Goal: Transaction & Acquisition: Book appointment/travel/reservation

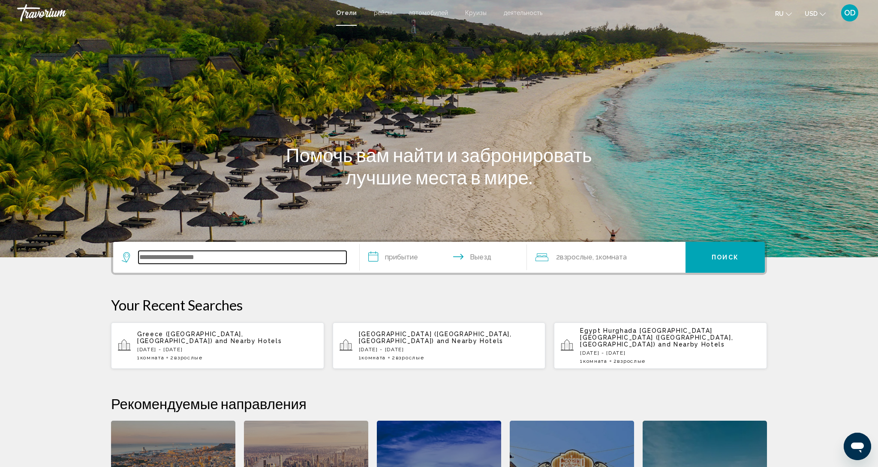
click at [191, 254] on input "Search widget" at bounding box center [242, 257] width 208 height 13
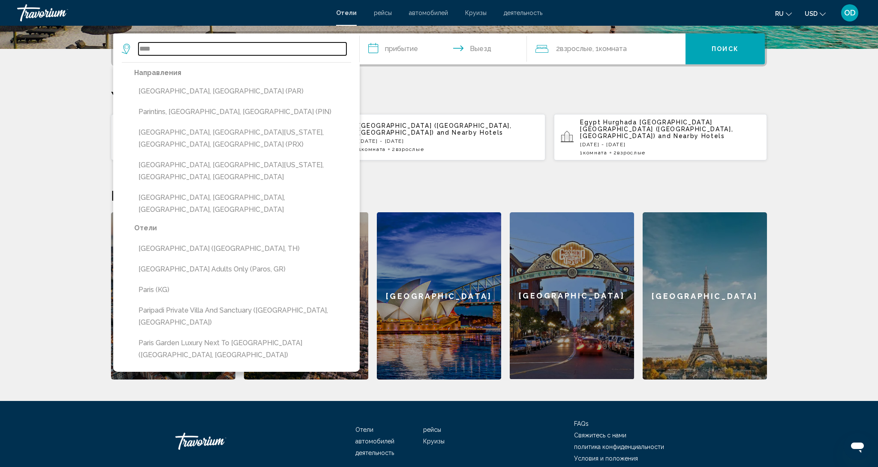
scroll to position [207, 0]
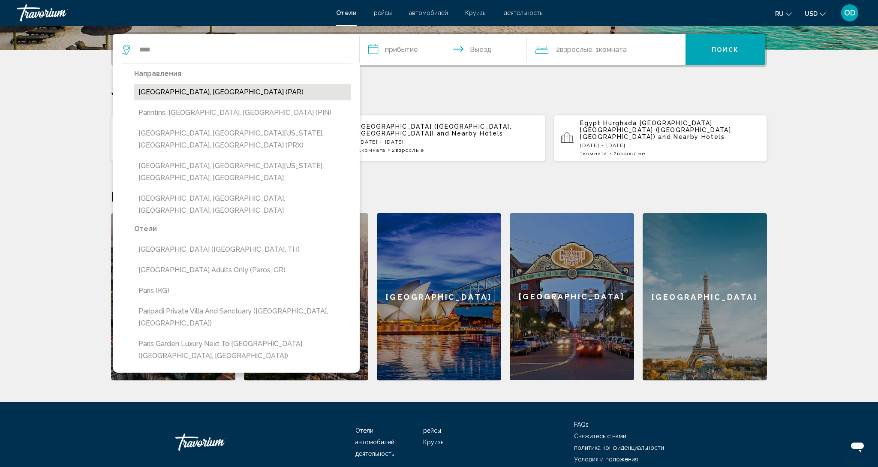
click at [226, 99] on button "[GEOGRAPHIC_DATA], [GEOGRAPHIC_DATA] (PAR)" at bounding box center [242, 92] width 217 height 16
type input "**********"
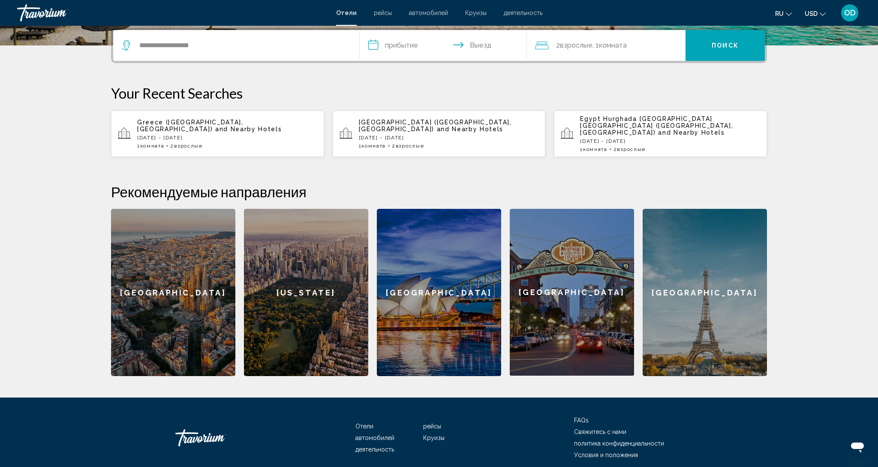
click at [407, 50] on input "**********" at bounding box center [445, 46] width 171 height 33
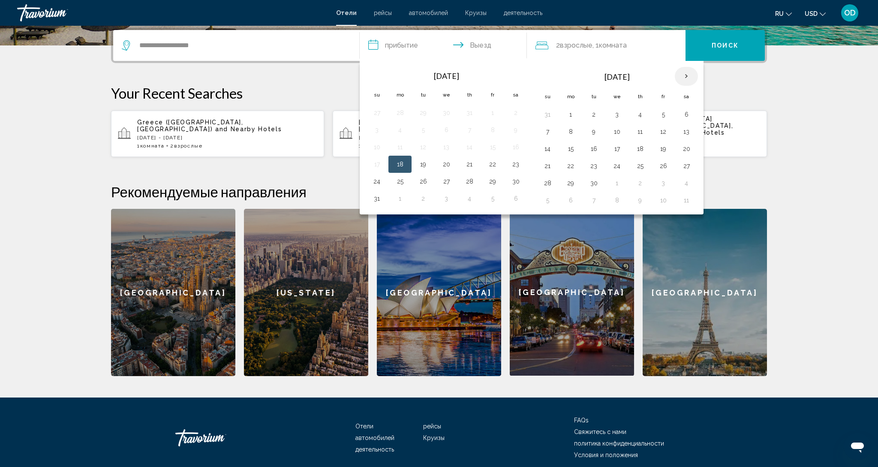
click at [689, 76] on th "Next month" at bounding box center [686, 76] width 23 height 19
click at [489, 186] on button "28" at bounding box center [493, 183] width 14 height 12
click at [375, 203] on button "30" at bounding box center [377, 200] width 14 height 12
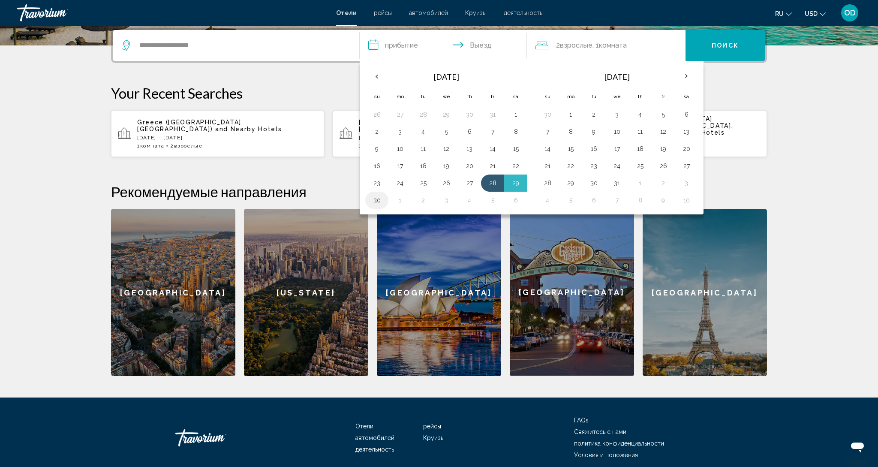
type input "**********"
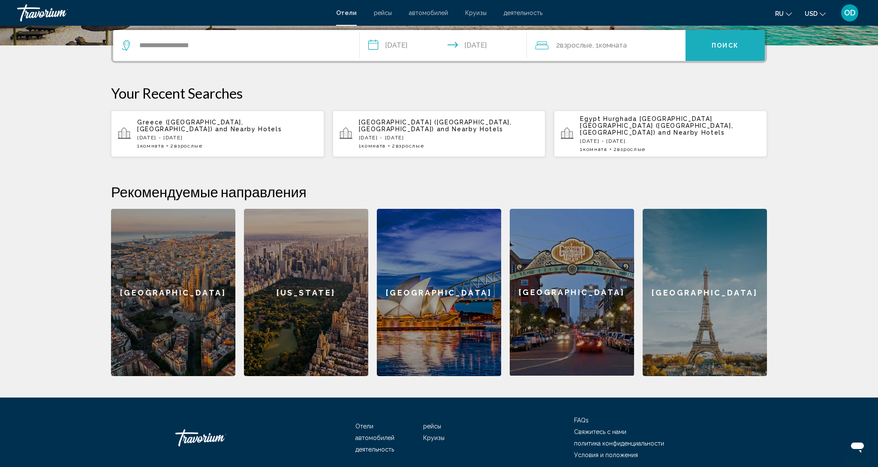
click at [724, 53] on button "Поиск" at bounding box center [724, 45] width 79 height 31
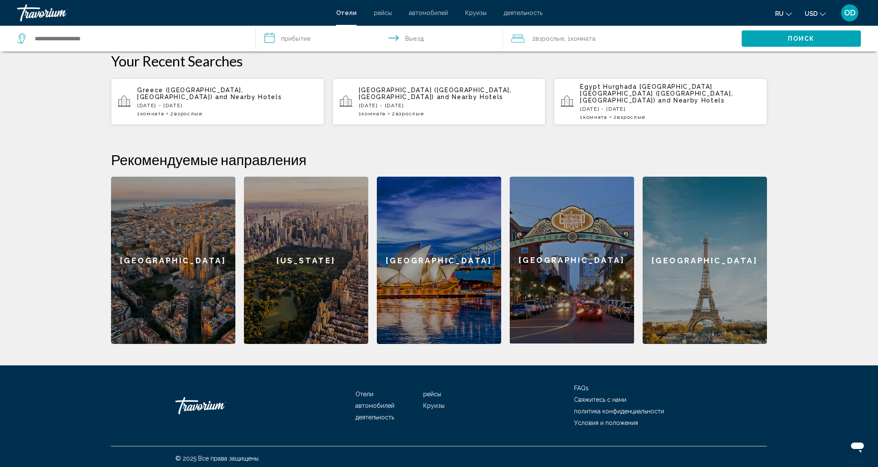
scroll to position [243, 0]
click at [704, 273] on div "[GEOGRAPHIC_DATA]" at bounding box center [705, 260] width 124 height 167
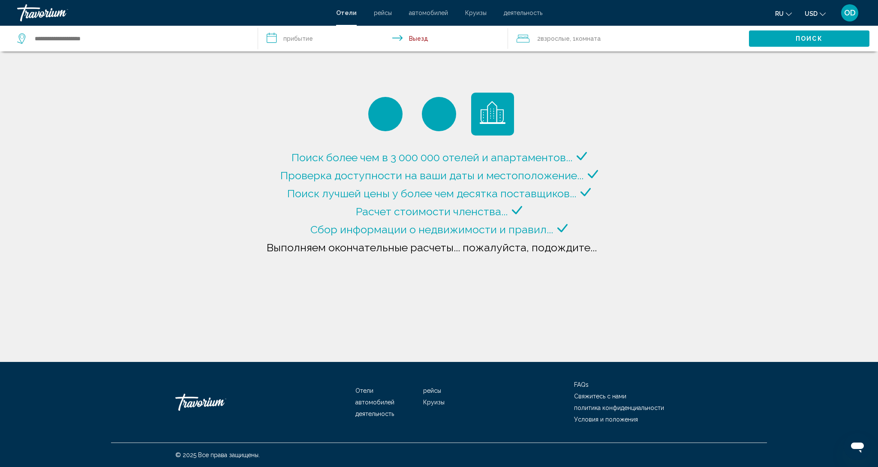
type input "**********"
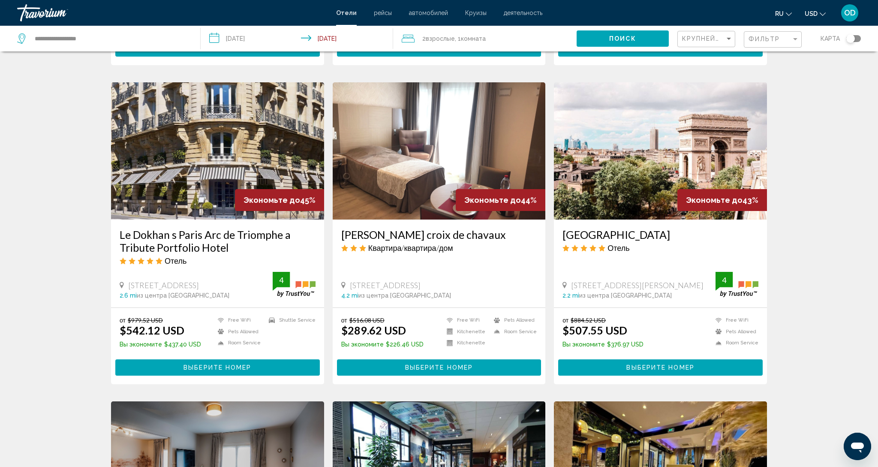
scroll to position [319, 0]
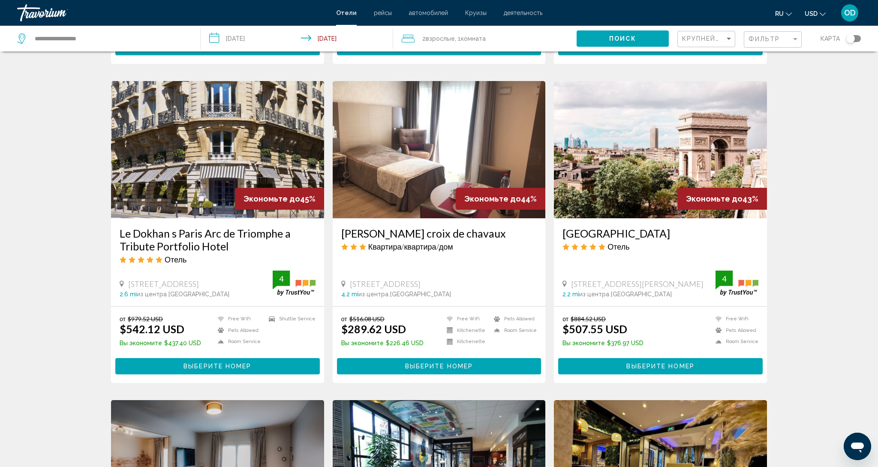
click at [658, 122] on img "Main content" at bounding box center [660, 149] width 213 height 137
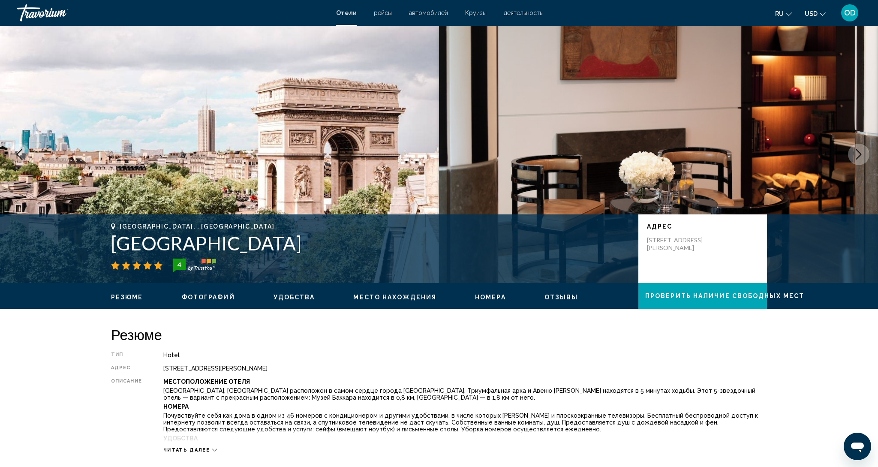
click at [858, 153] on icon "Next image" at bounding box center [858, 154] width 10 height 10
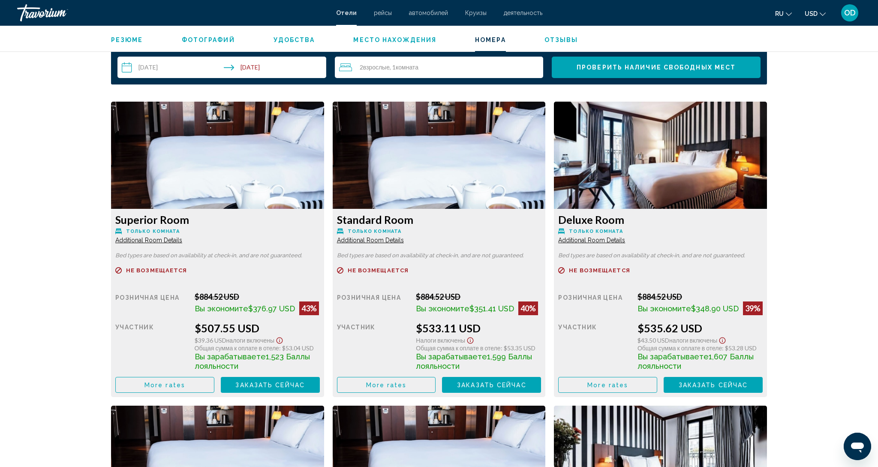
scroll to position [1115, 0]
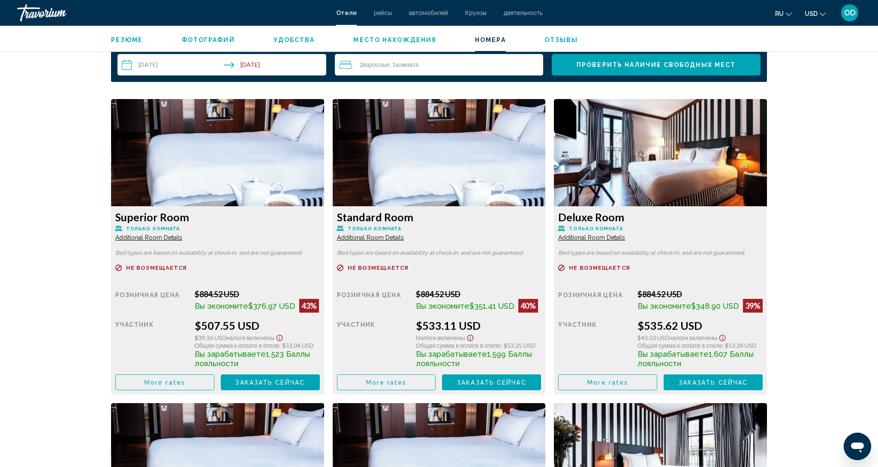
click at [235, 158] on img "Main content" at bounding box center [217, 152] width 213 height 107
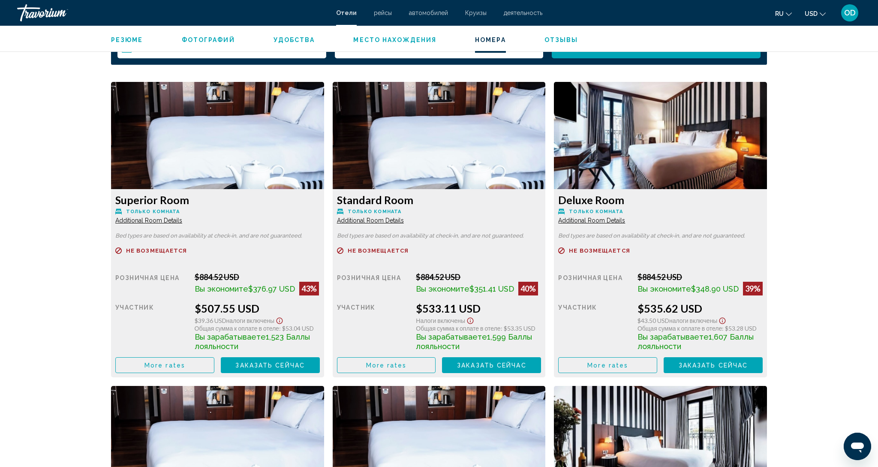
scroll to position [1130, 0]
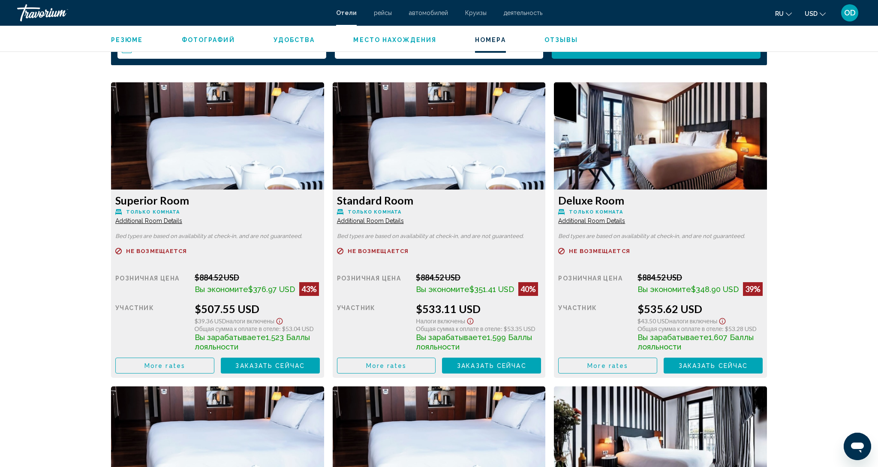
click at [234, 128] on img "Main content" at bounding box center [217, 135] width 213 height 107
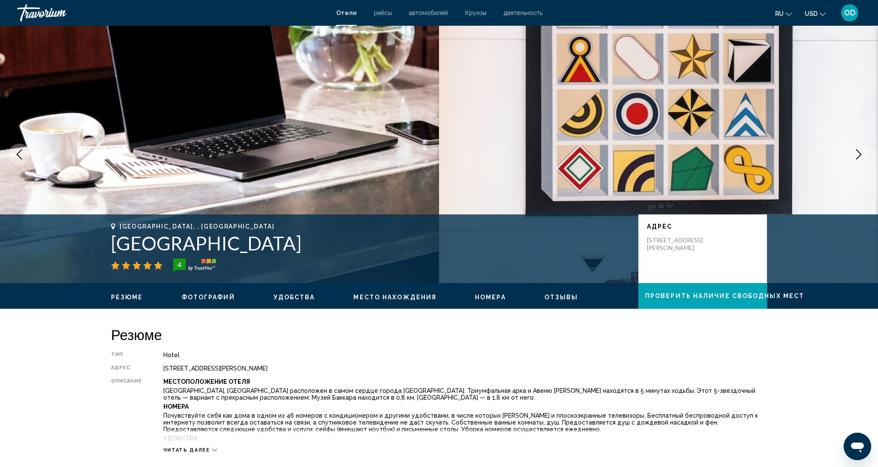
scroll to position [0, 0]
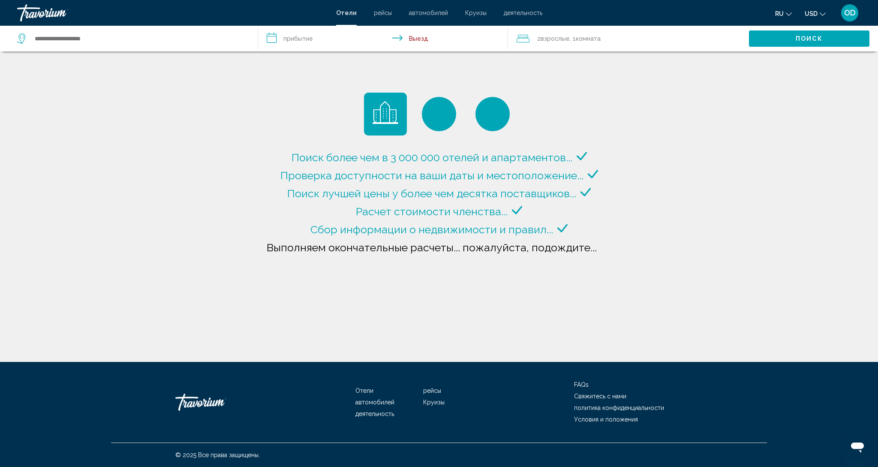
type input "**********"
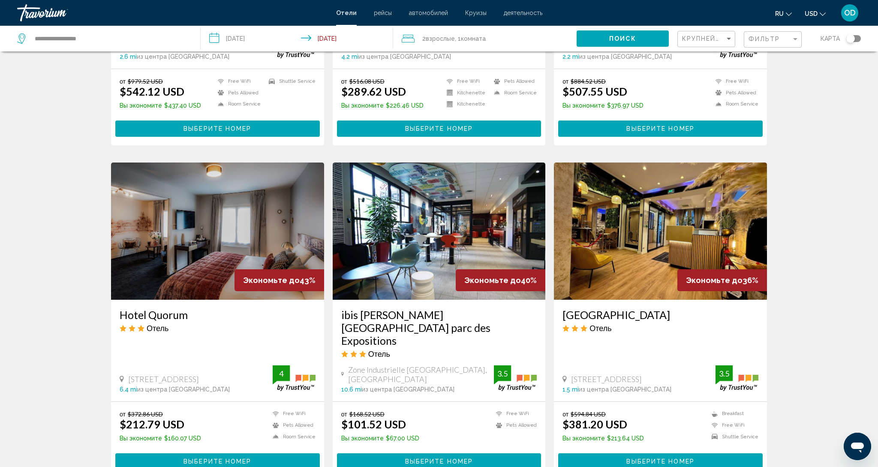
scroll to position [554, 0]
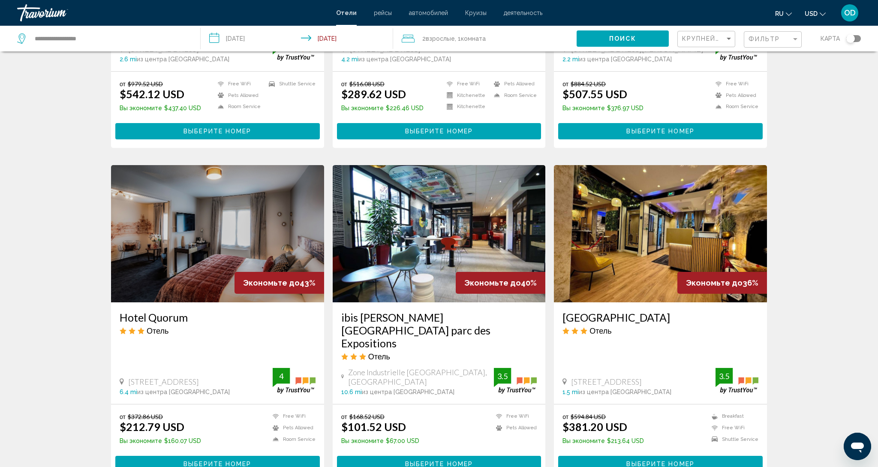
click at [670, 229] on img "Main content" at bounding box center [660, 233] width 213 height 137
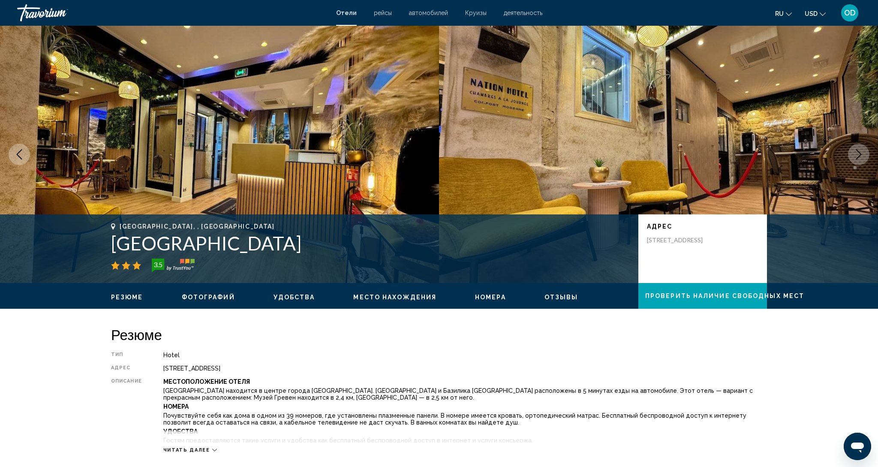
click at [857, 157] on icon "Next image" at bounding box center [859, 154] width 6 height 10
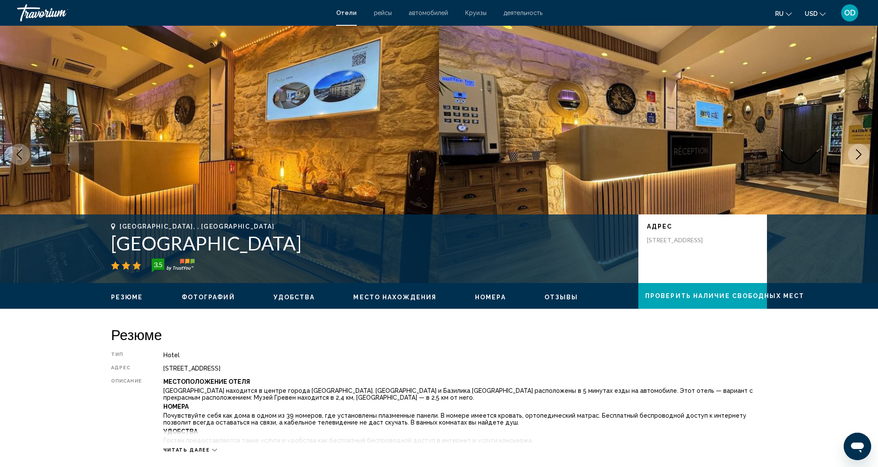
click at [857, 157] on icon "Next image" at bounding box center [859, 154] width 6 height 10
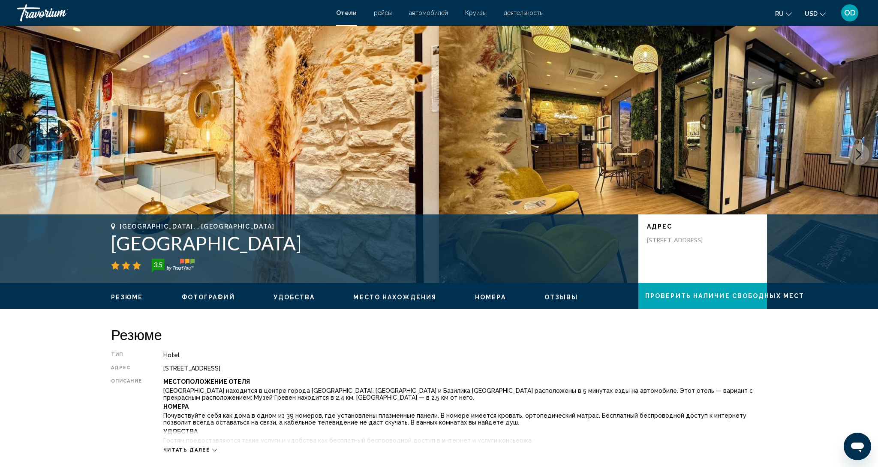
click at [857, 157] on icon "Next image" at bounding box center [859, 154] width 6 height 10
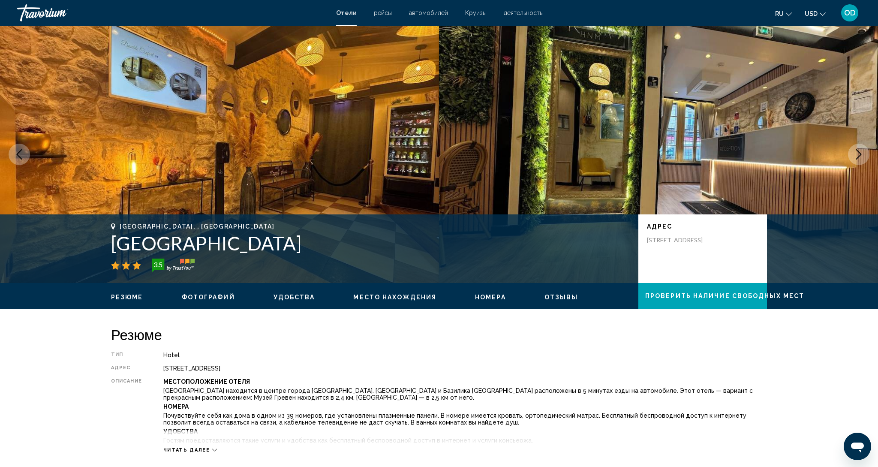
click at [857, 157] on icon "Next image" at bounding box center [859, 154] width 6 height 10
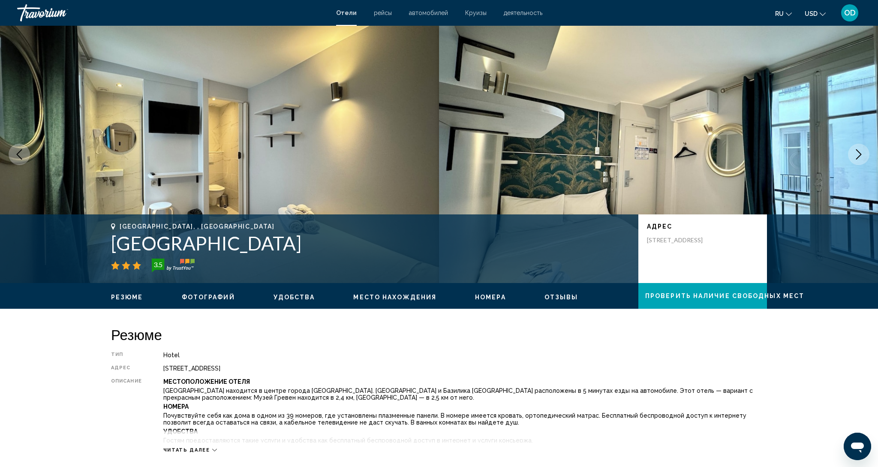
click at [857, 157] on icon "Next image" at bounding box center [859, 154] width 6 height 10
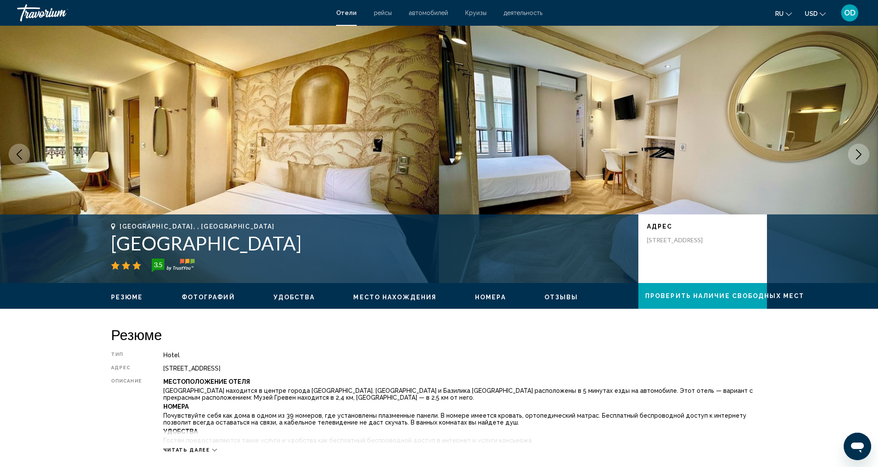
click at [857, 157] on icon "Next image" at bounding box center [859, 154] width 6 height 10
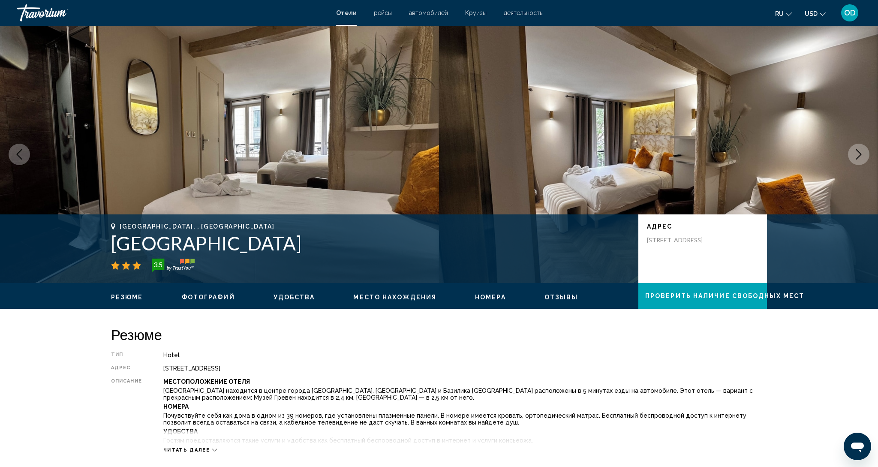
click at [857, 157] on icon "Next image" at bounding box center [859, 154] width 6 height 10
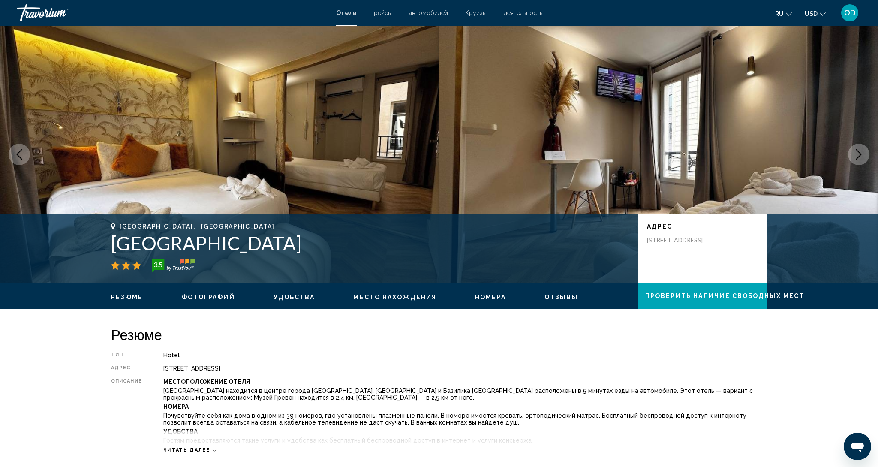
click at [857, 157] on icon "Next image" at bounding box center [859, 154] width 6 height 10
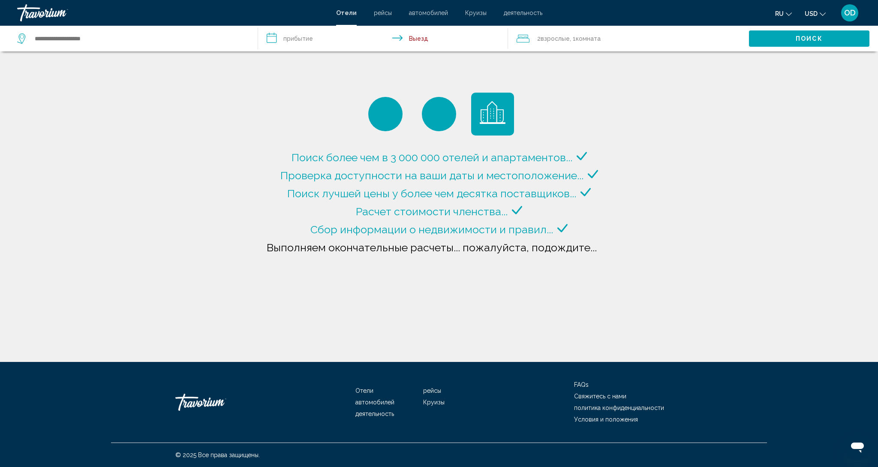
type input "**********"
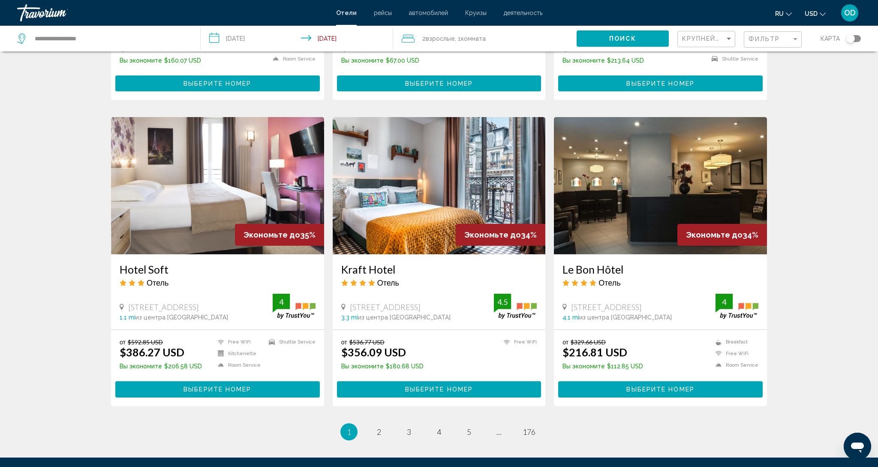
scroll to position [936, 0]
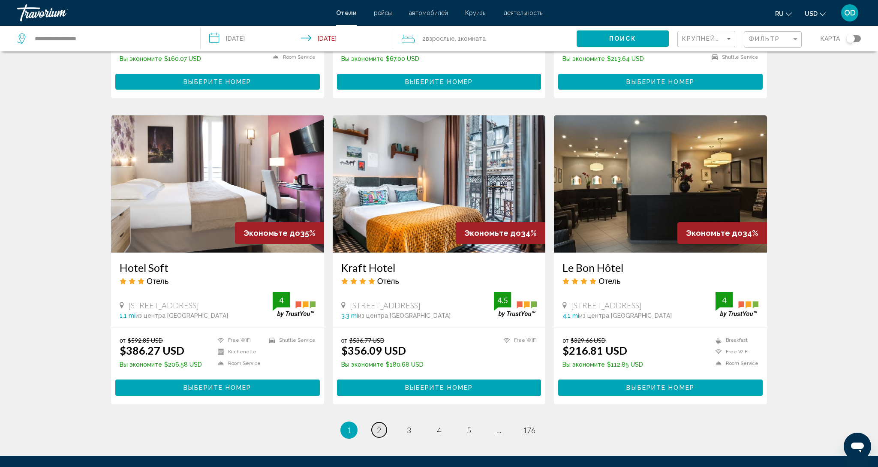
click at [380, 425] on span "2" at bounding box center [379, 429] width 4 height 9
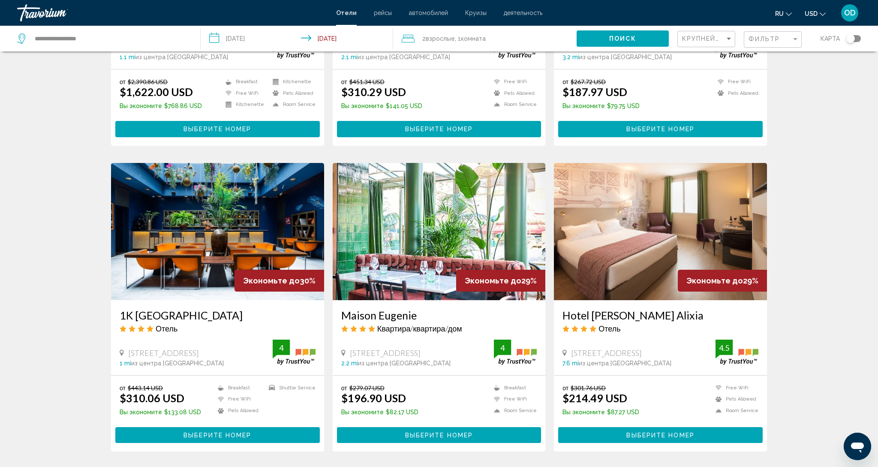
scroll to position [544, 0]
click at [254, 228] on img "Main content" at bounding box center [217, 231] width 213 height 137
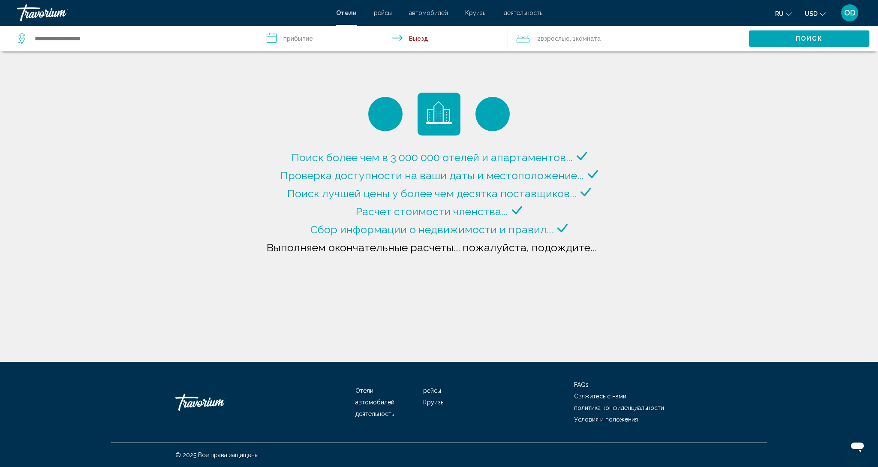
type input "**********"
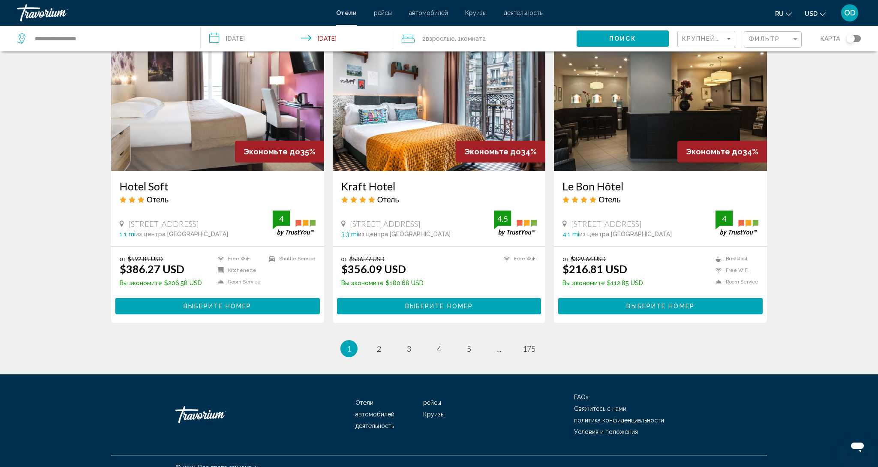
scroll to position [1017, 0]
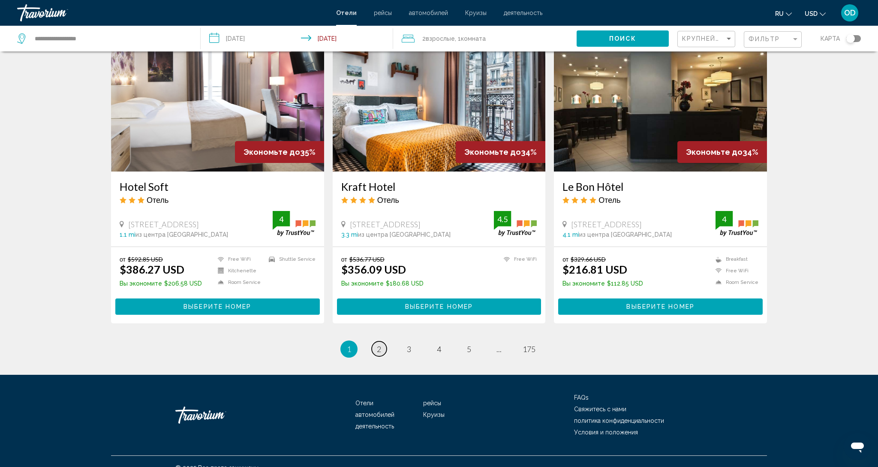
click at [384, 341] on link "page 2" at bounding box center [379, 348] width 15 height 15
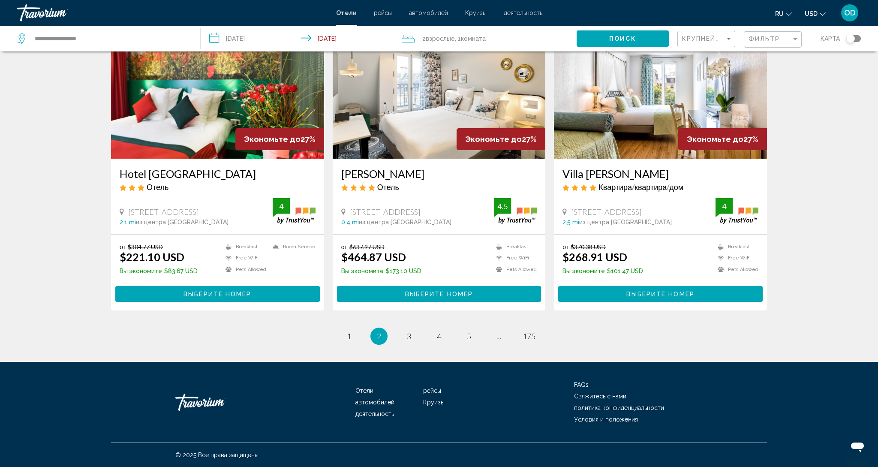
scroll to position [991, 0]
click at [409, 336] on span "3" at bounding box center [409, 335] width 4 height 9
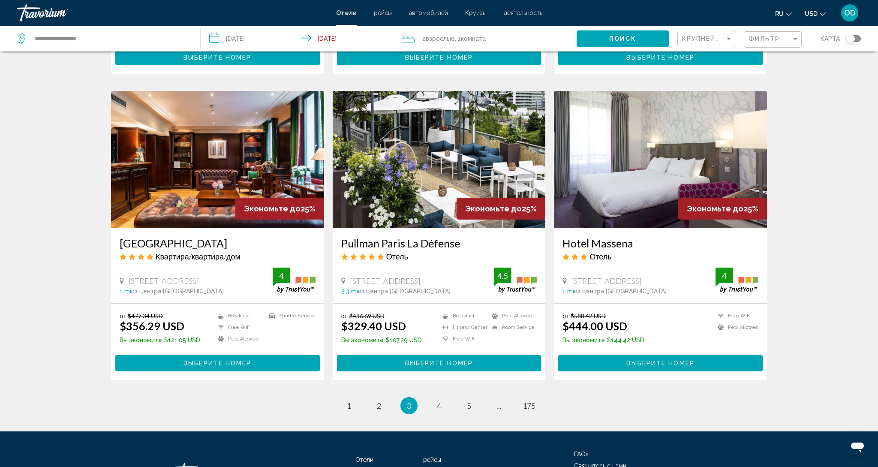
scroll to position [911, 0]
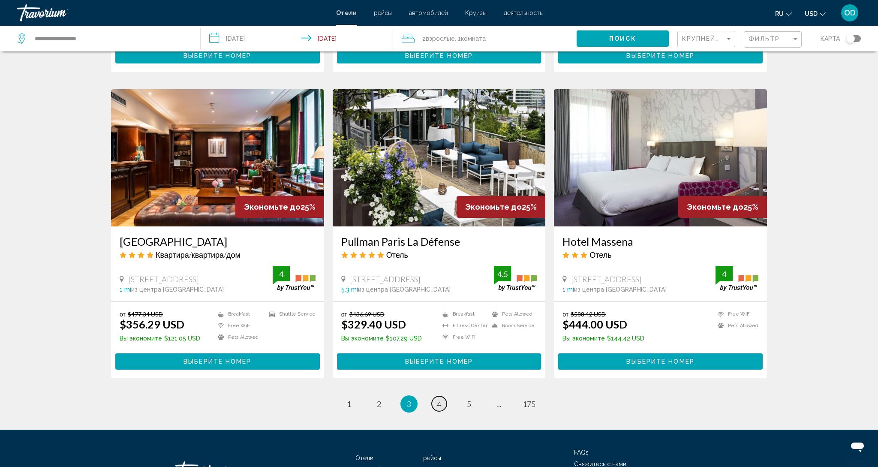
click at [441, 406] on span "4" at bounding box center [439, 403] width 4 height 9
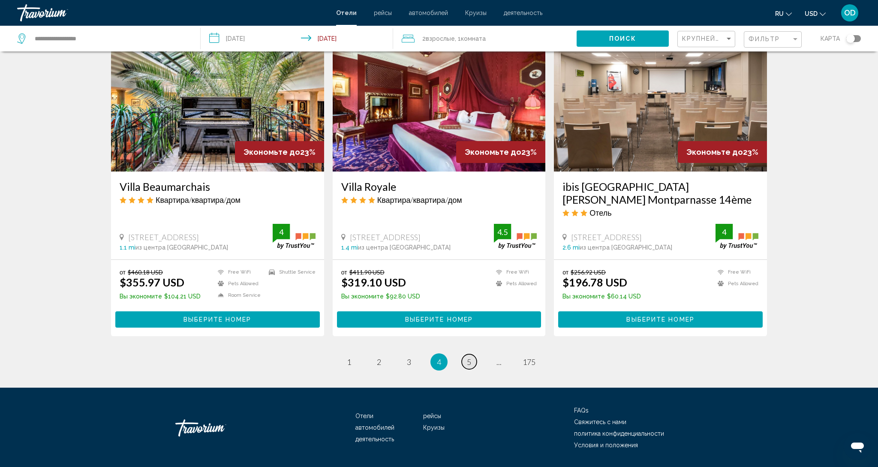
scroll to position [1005, 0]
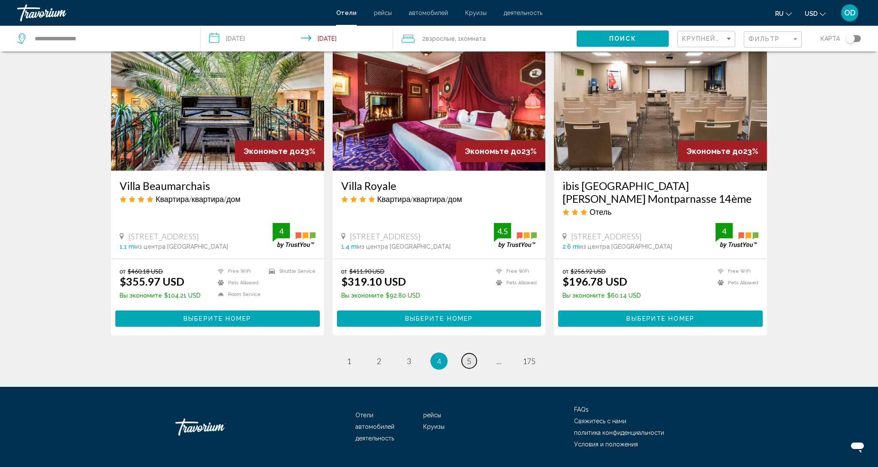
click at [465, 353] on link "page 5" at bounding box center [469, 360] width 15 height 15
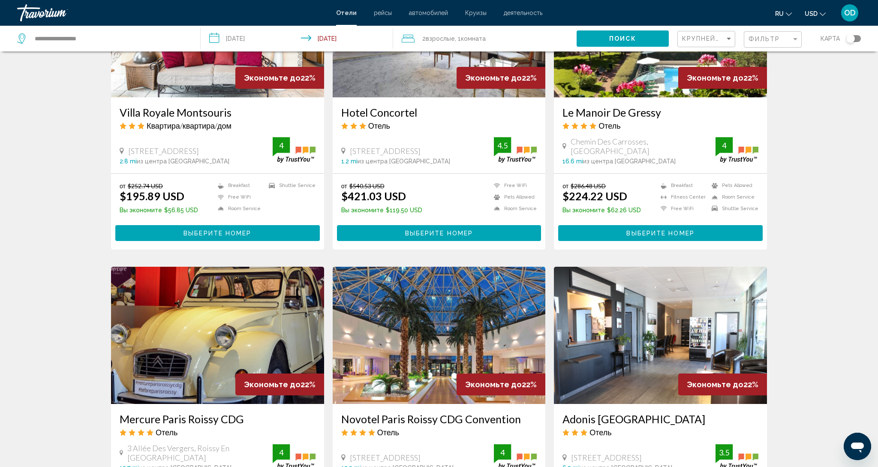
scroll to position [760, 0]
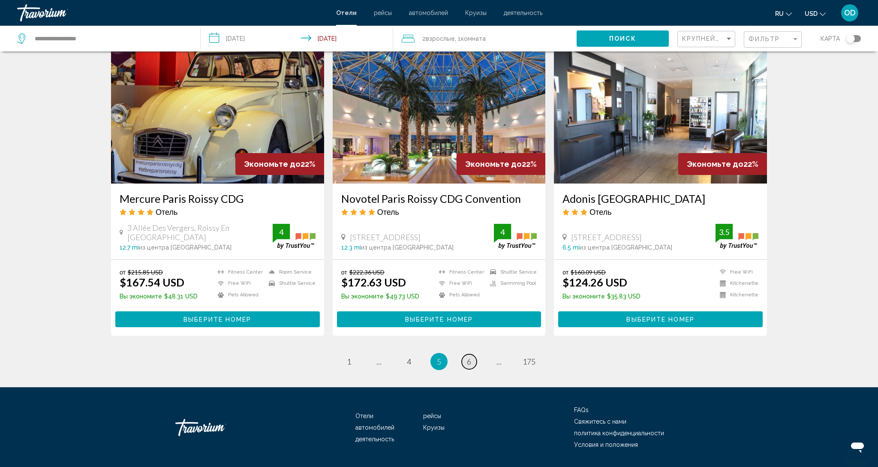
click at [472, 354] on link "page 6" at bounding box center [469, 361] width 15 height 15
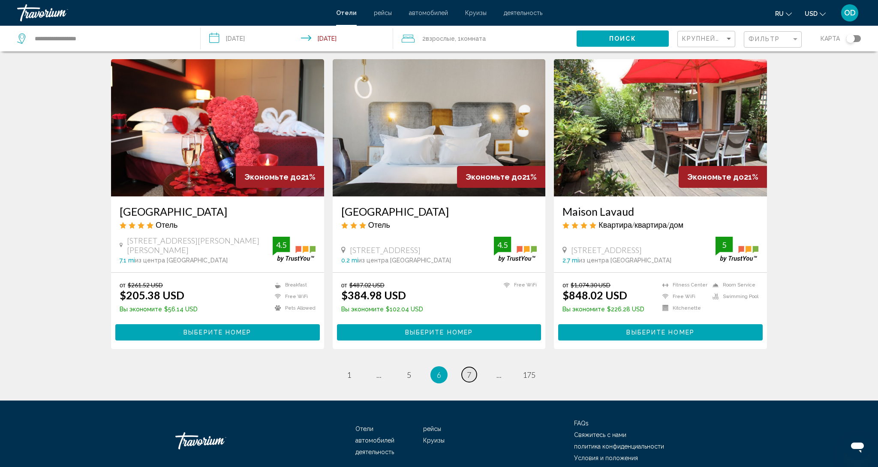
click at [472, 367] on link "page 7" at bounding box center [469, 374] width 15 height 15
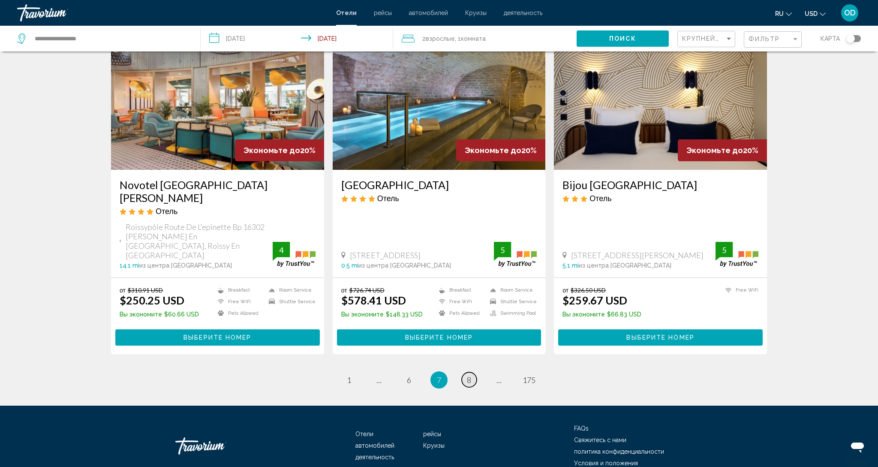
click at [472, 372] on link "page 8" at bounding box center [469, 379] width 15 height 15
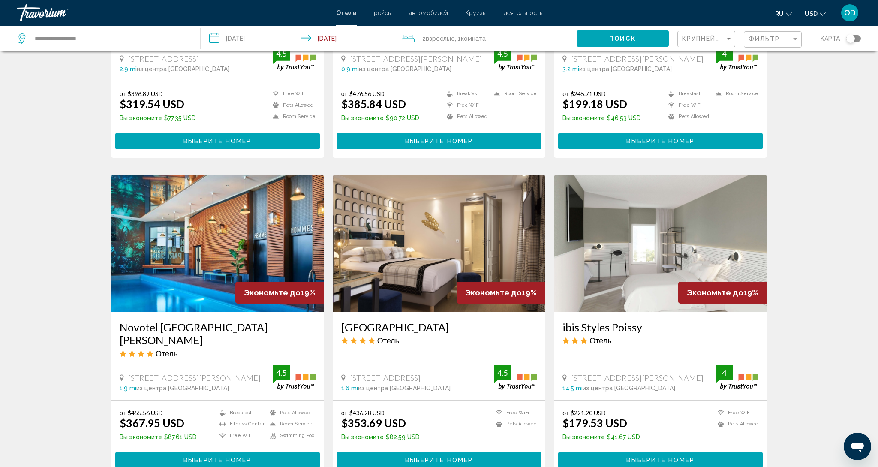
scroll to position [557, 0]
click at [221, 203] on img "Main content" at bounding box center [217, 243] width 213 height 137
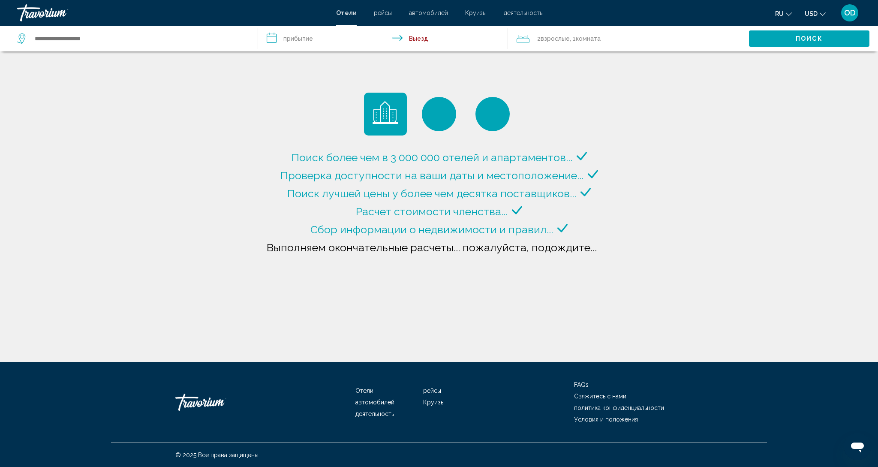
type input "**********"
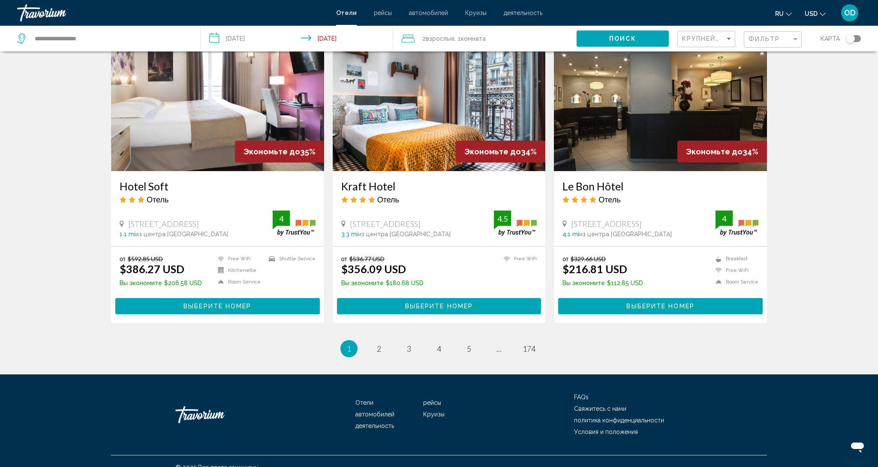
scroll to position [1017, 0]
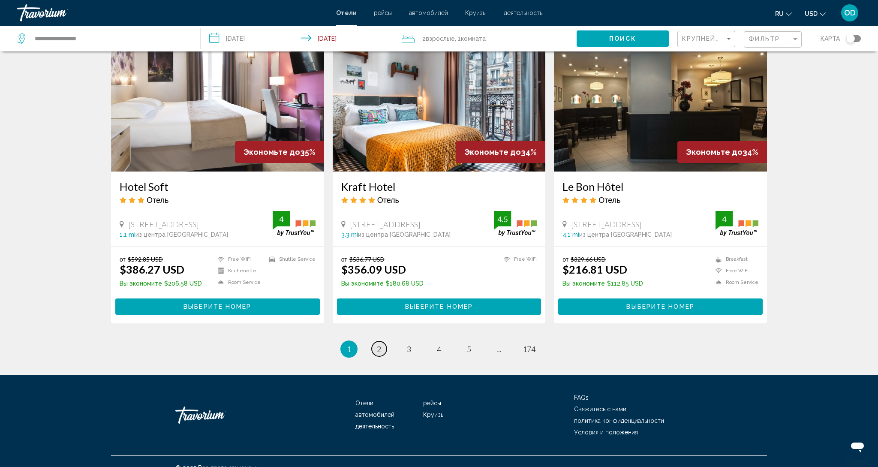
click at [381, 344] on span "2" at bounding box center [379, 348] width 4 height 9
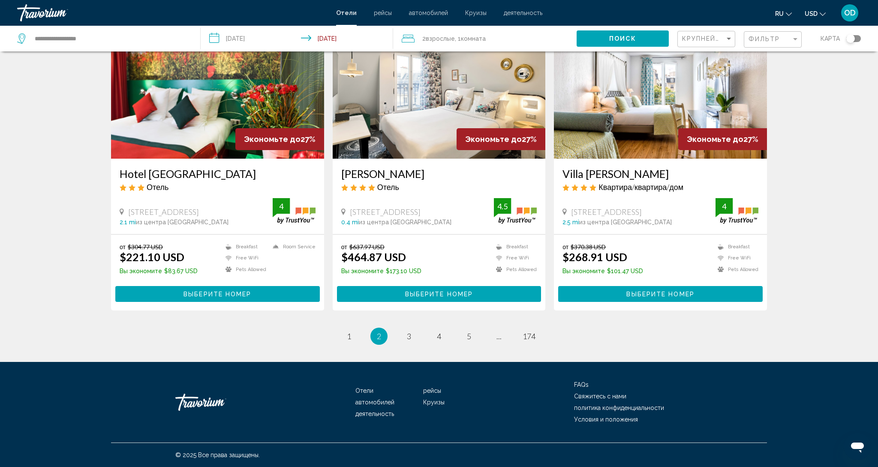
scroll to position [991, 0]
click at [406, 339] on link "page 3" at bounding box center [409, 336] width 15 height 15
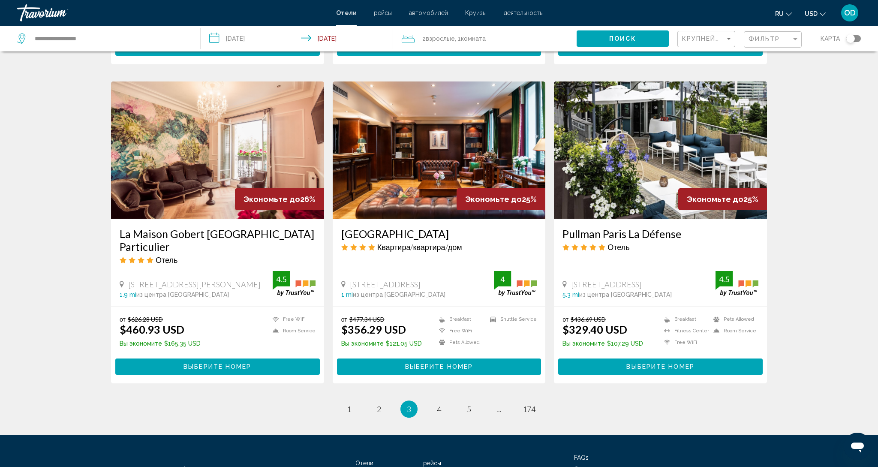
scroll to position [932, 0]
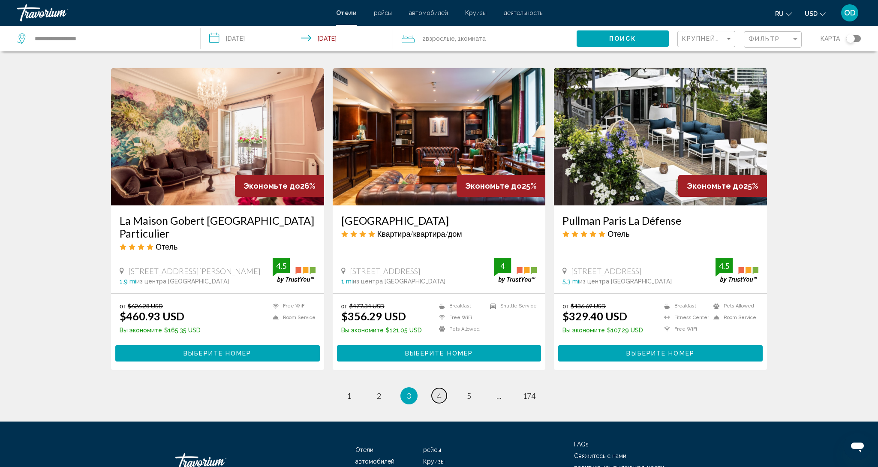
click at [442, 388] on link "page 4" at bounding box center [439, 395] width 15 height 15
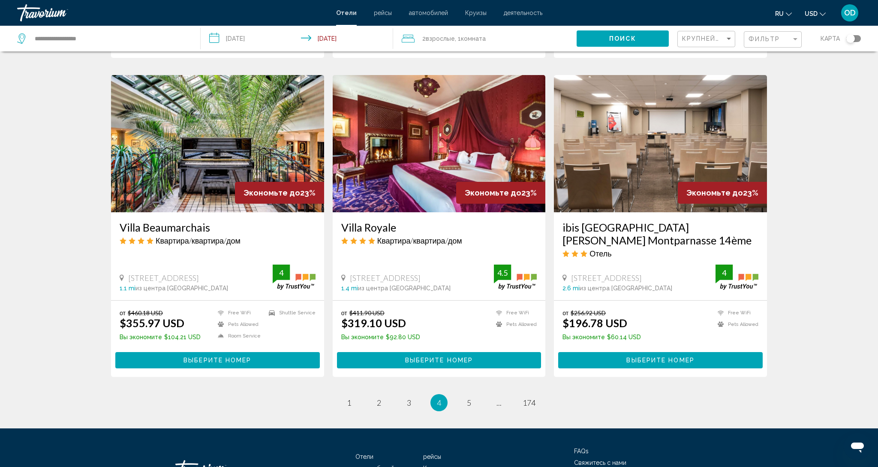
scroll to position [964, 0]
click at [465, 395] on link "page 5" at bounding box center [469, 402] width 15 height 15
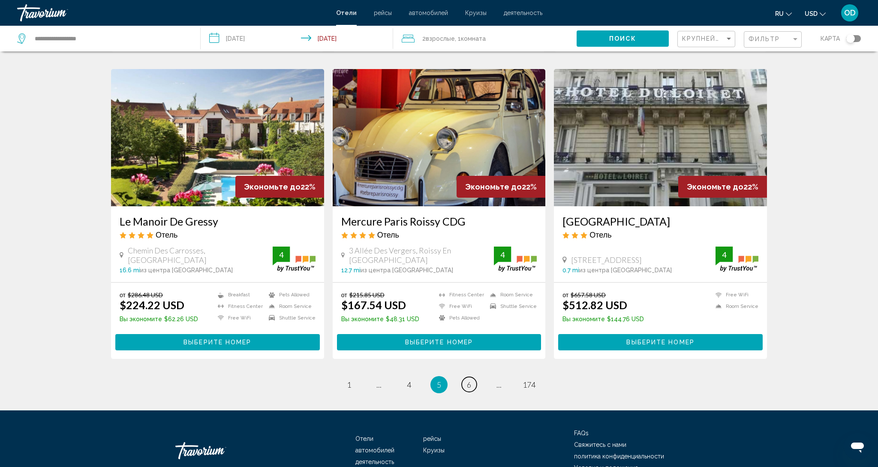
scroll to position [956, 0]
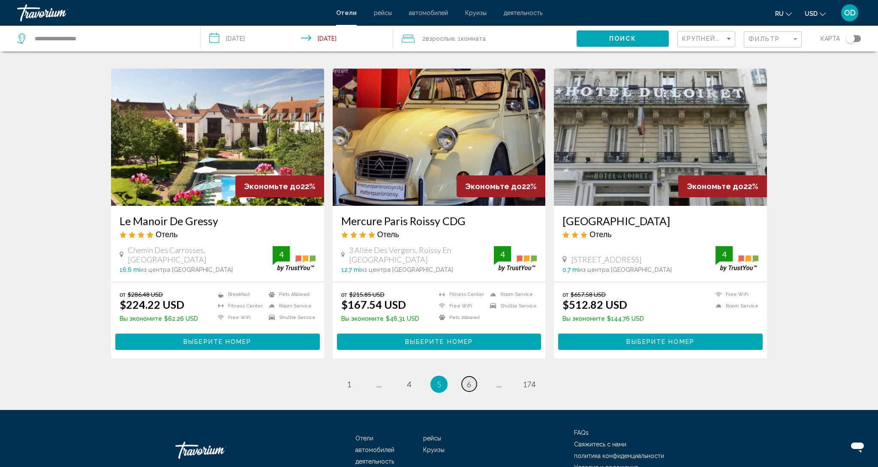
click at [475, 376] on link "page 6" at bounding box center [469, 383] width 15 height 15
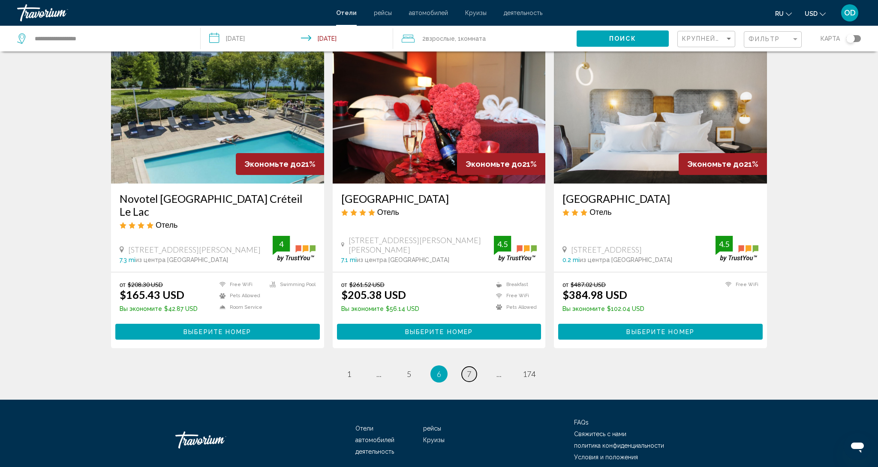
scroll to position [979, 0]
click at [471, 366] on link "page 7" at bounding box center [469, 373] width 15 height 15
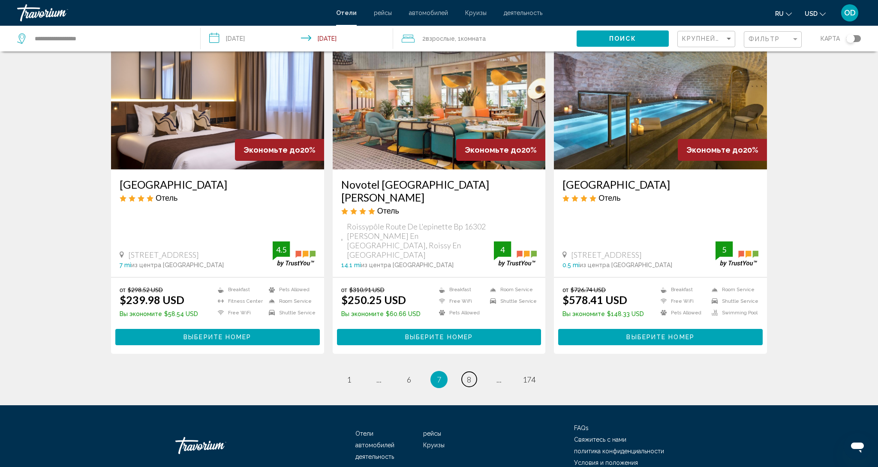
scroll to position [992, 0]
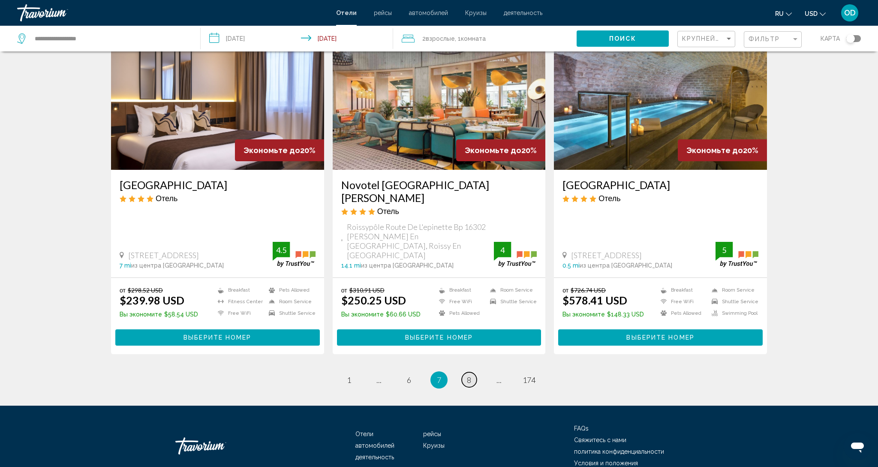
click at [467, 375] on span "8" at bounding box center [469, 379] width 4 height 9
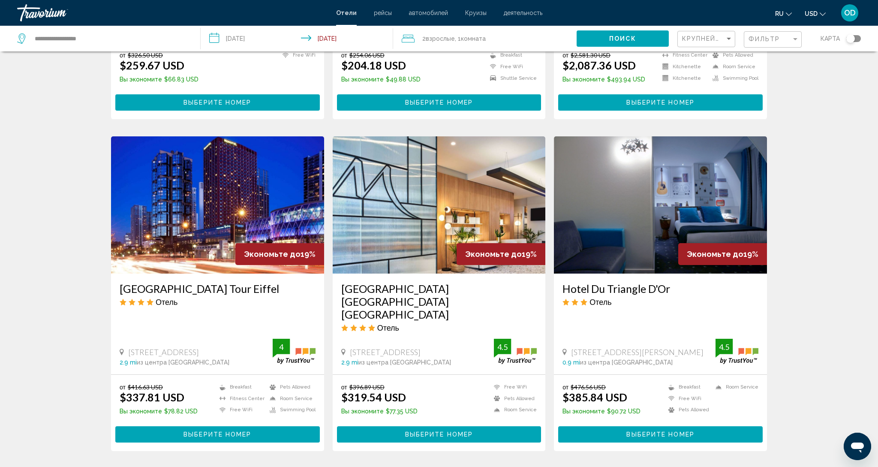
scroll to position [265, 0]
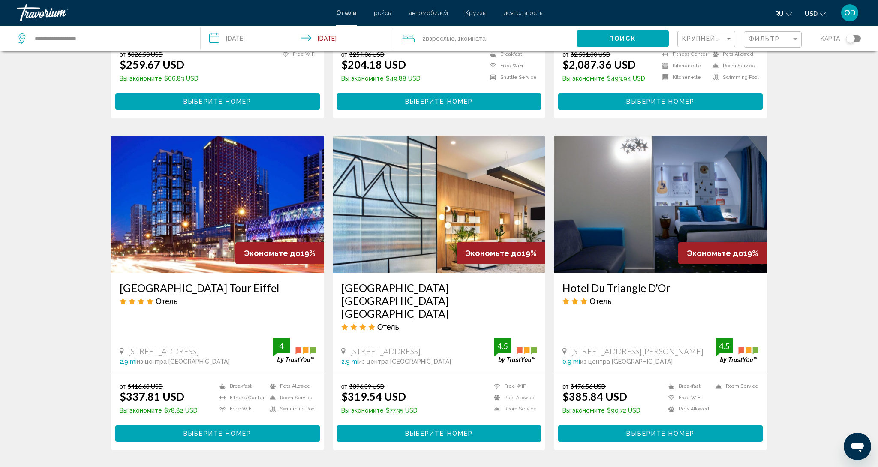
click at [230, 202] on img "Main content" at bounding box center [217, 203] width 213 height 137
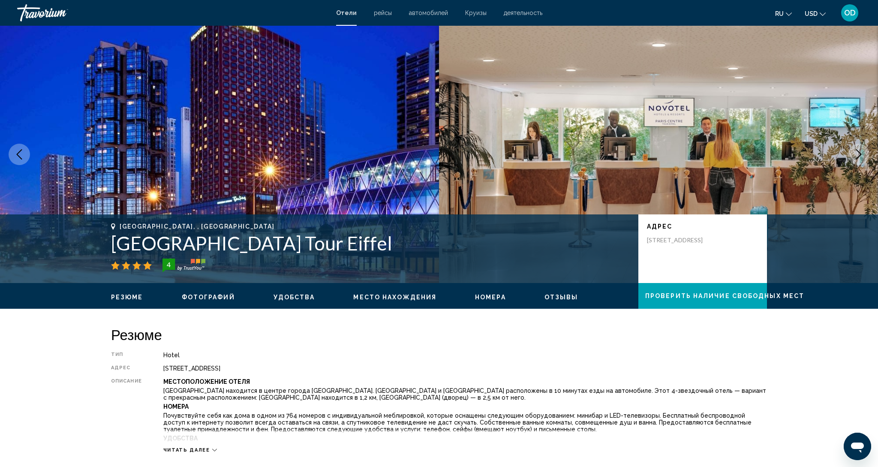
click at [336, 205] on img "Main content" at bounding box center [219, 154] width 439 height 257
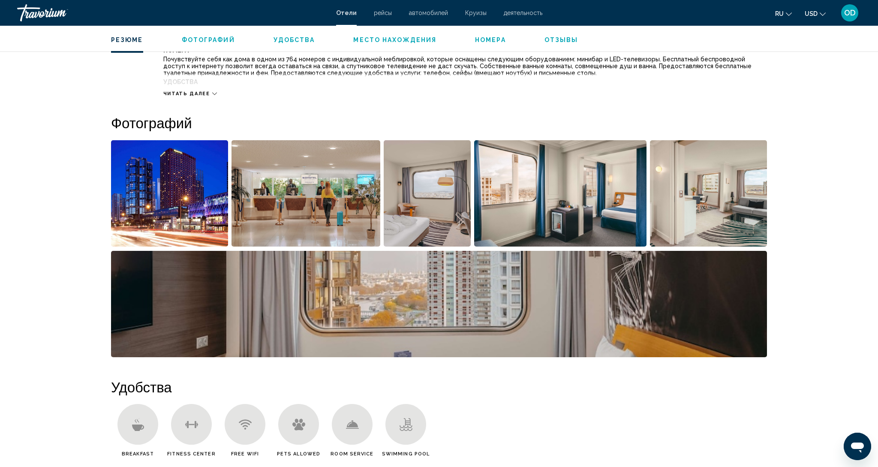
scroll to position [358, 0]
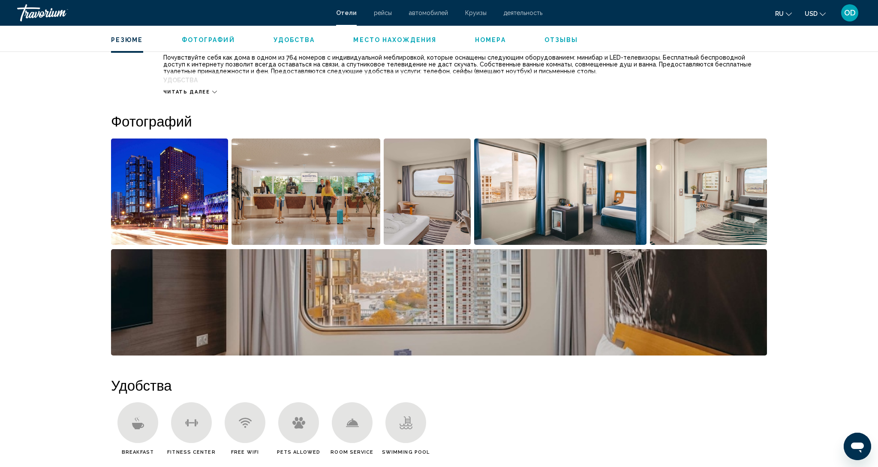
click at [154, 199] on img "Open full-screen image slider" at bounding box center [169, 191] width 117 height 106
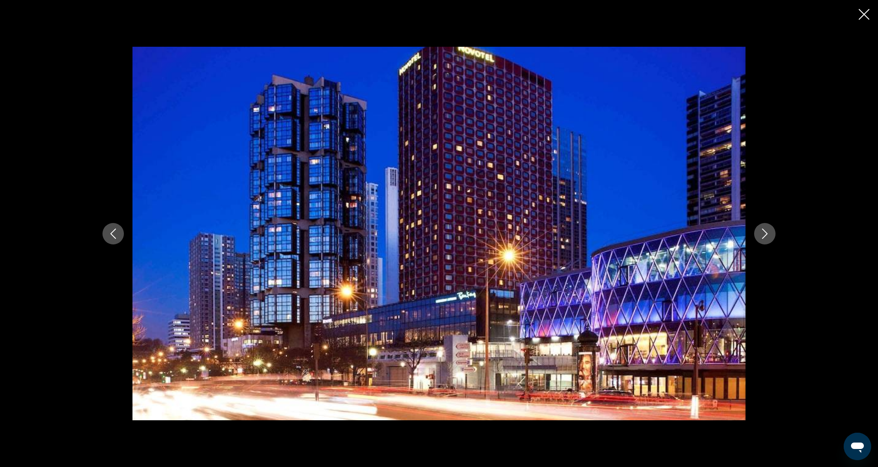
click at [772, 233] on button "Next image" at bounding box center [764, 233] width 21 height 21
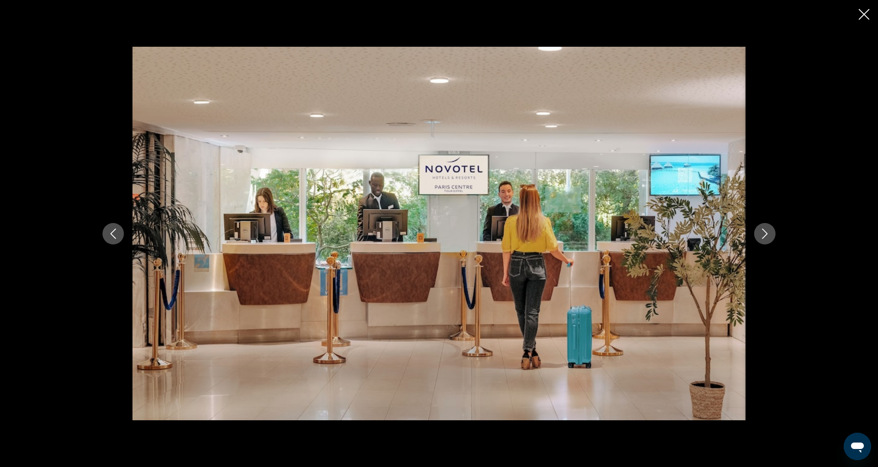
click at [772, 233] on button "Next image" at bounding box center [764, 233] width 21 height 21
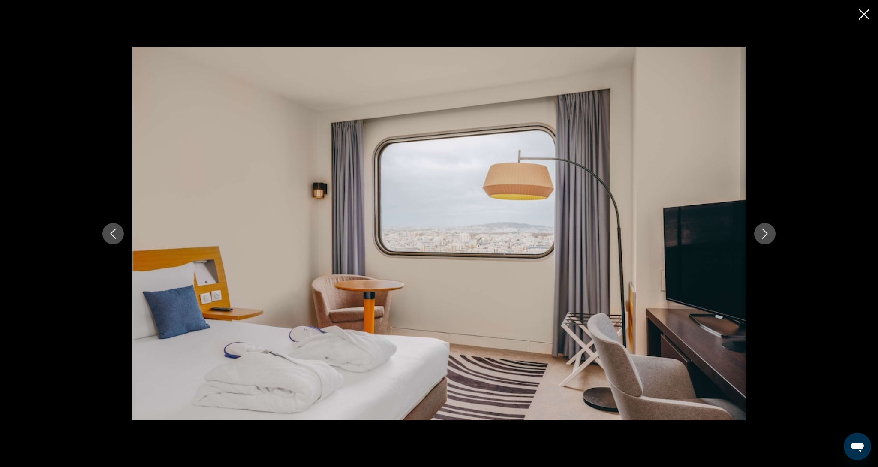
click at [772, 233] on button "Next image" at bounding box center [764, 233] width 21 height 21
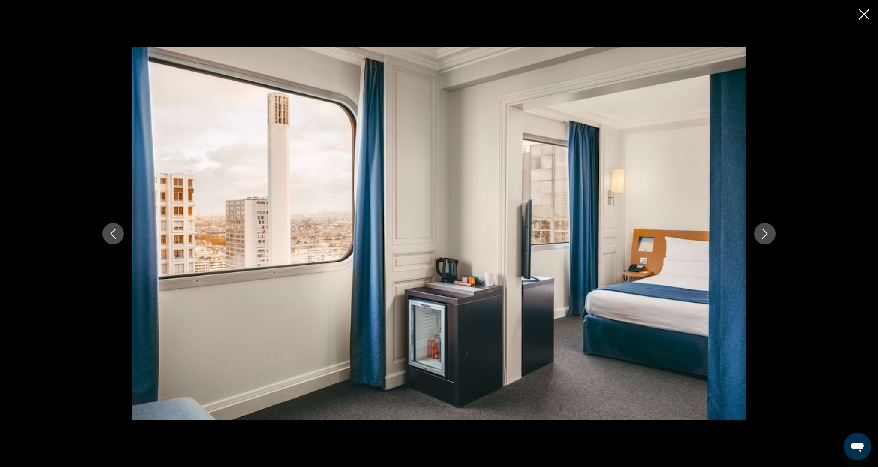
click at [772, 233] on button "Next image" at bounding box center [764, 233] width 21 height 21
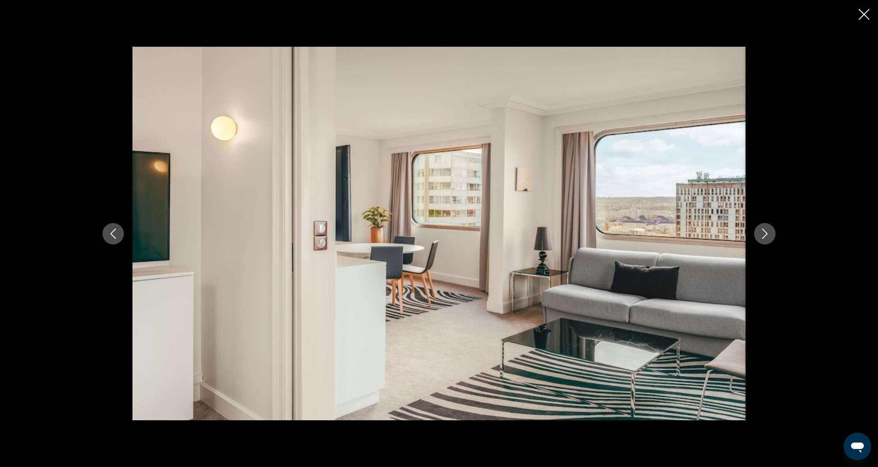
click at [772, 233] on button "Next image" at bounding box center [764, 233] width 21 height 21
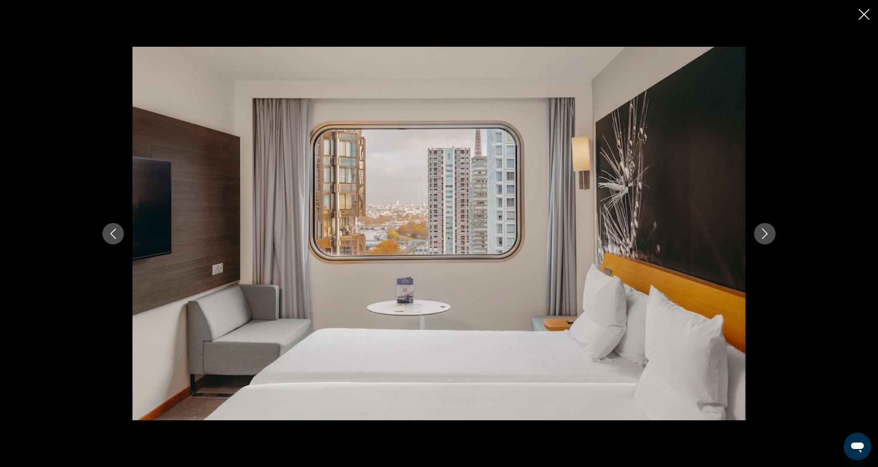
scroll to position [359, 0]
click at [772, 233] on button "Next image" at bounding box center [764, 233] width 21 height 21
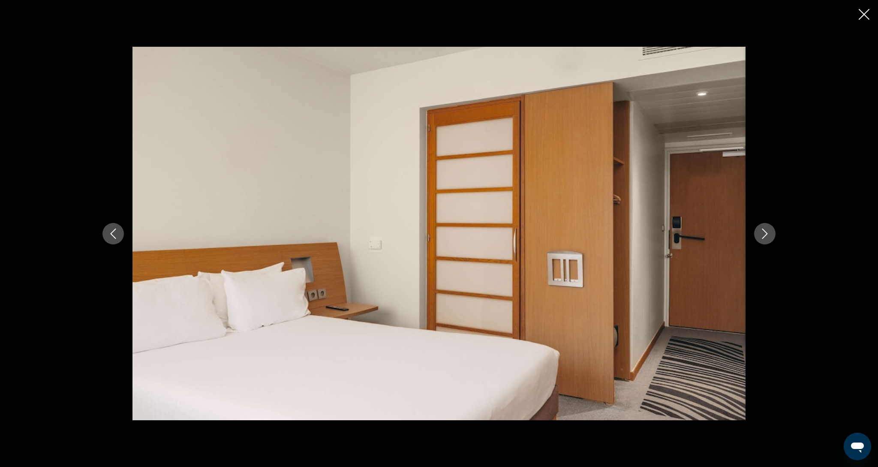
click at [772, 233] on button "Next image" at bounding box center [764, 233] width 21 height 21
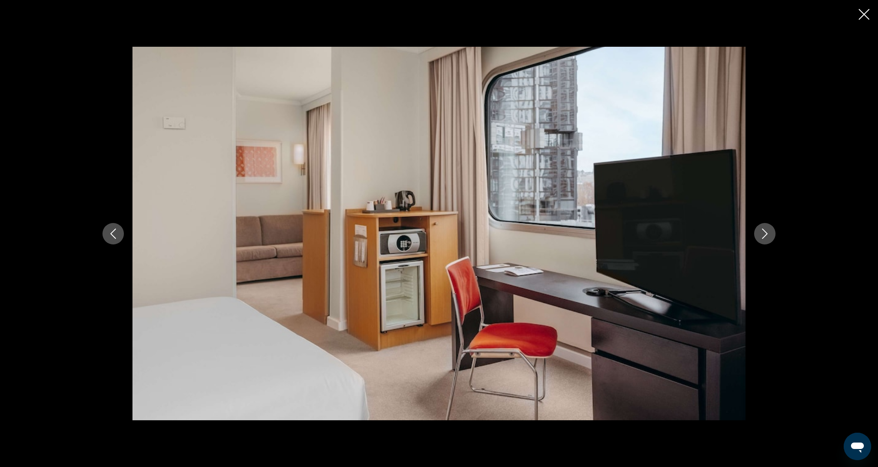
click at [772, 233] on button "Next image" at bounding box center [764, 233] width 21 height 21
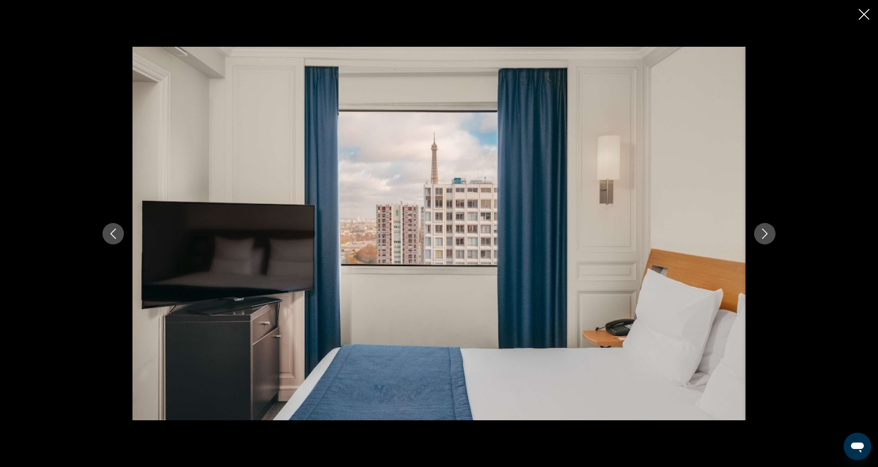
scroll to position [366, 0]
click at [772, 233] on button "Next image" at bounding box center [764, 233] width 21 height 21
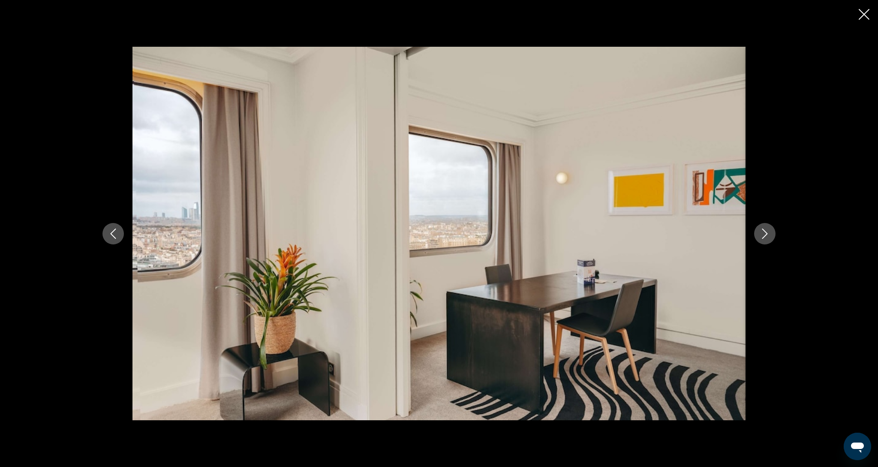
click at [772, 233] on button "Next image" at bounding box center [764, 233] width 21 height 21
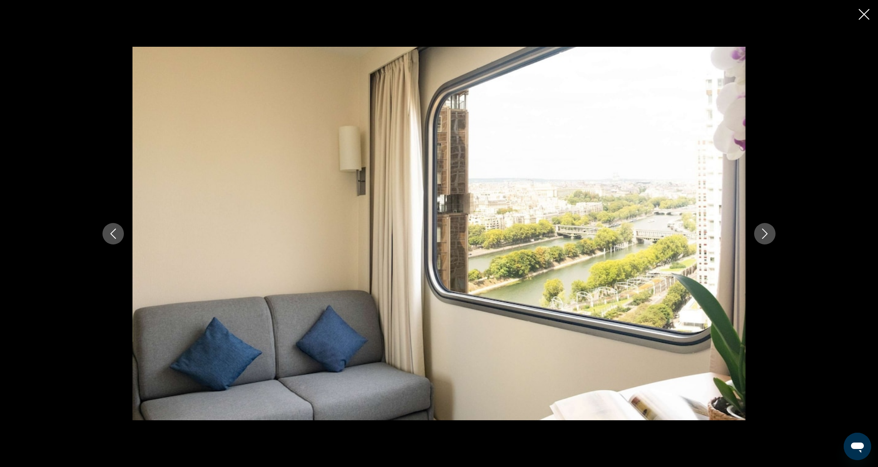
scroll to position [367, 0]
click at [772, 233] on button "Next image" at bounding box center [764, 233] width 21 height 21
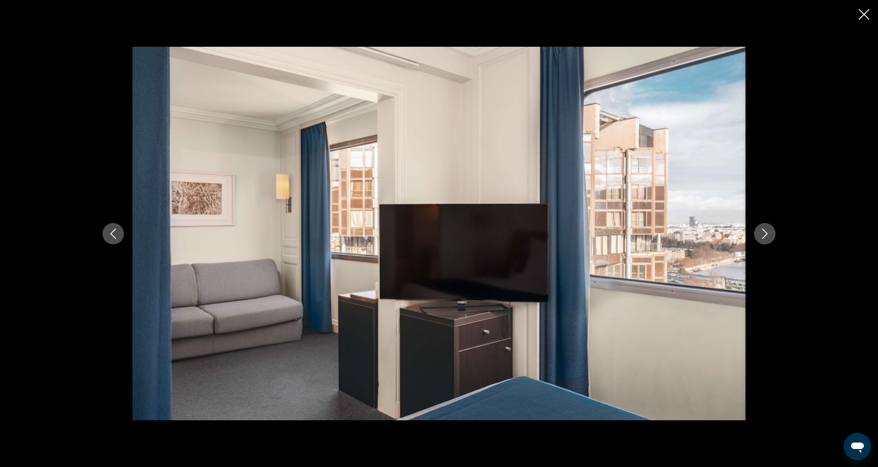
click at [772, 233] on button "Next image" at bounding box center [764, 233] width 21 height 21
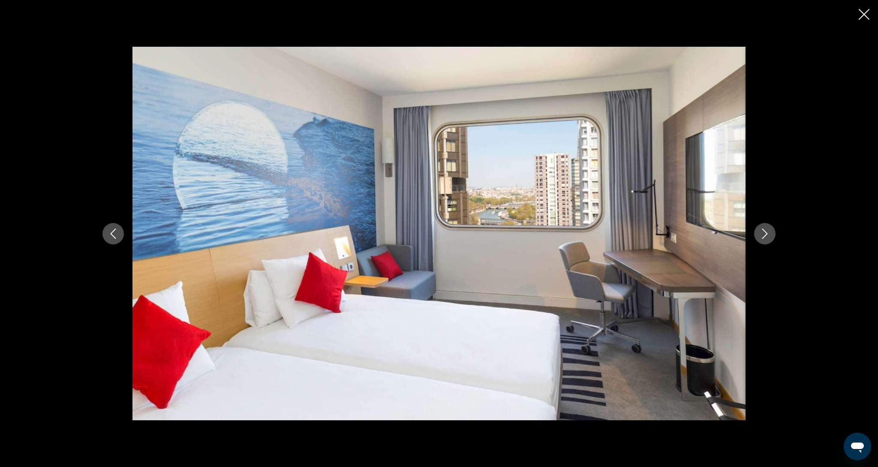
click at [772, 233] on button "Next image" at bounding box center [764, 233] width 21 height 21
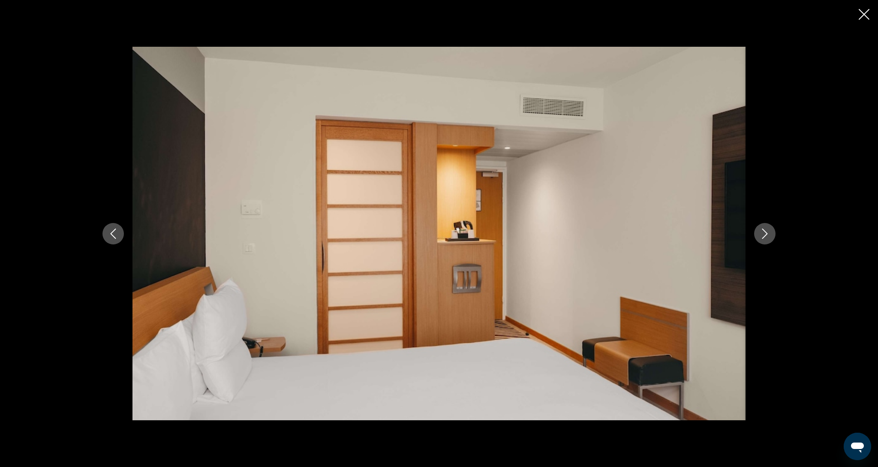
click at [772, 233] on button "Next image" at bounding box center [764, 233] width 21 height 21
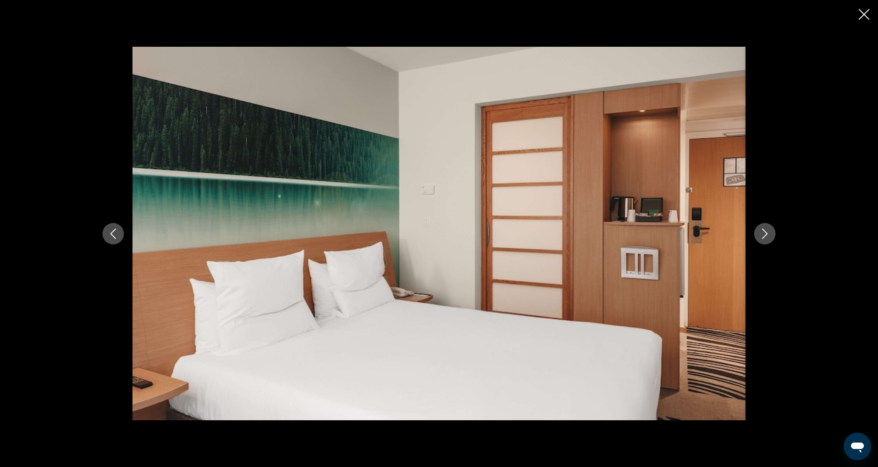
scroll to position [373, 0]
click at [772, 233] on button "Next image" at bounding box center [764, 233] width 21 height 21
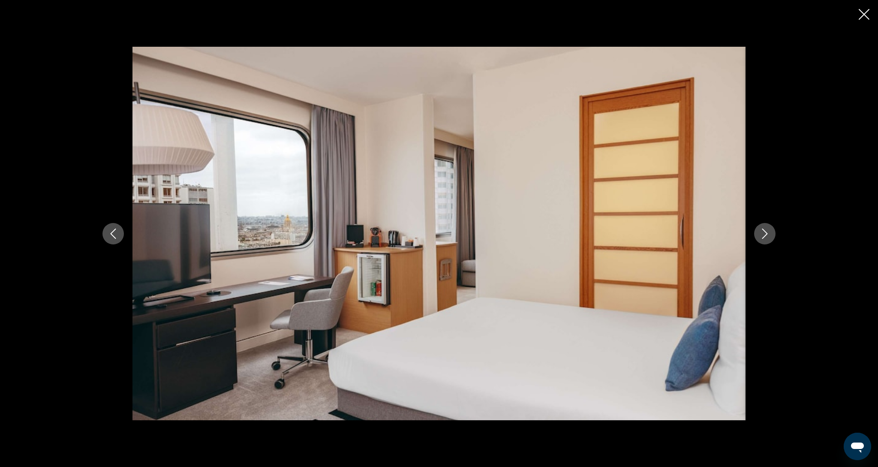
click at [862, 18] on icon "Close slideshow" at bounding box center [864, 14] width 11 height 11
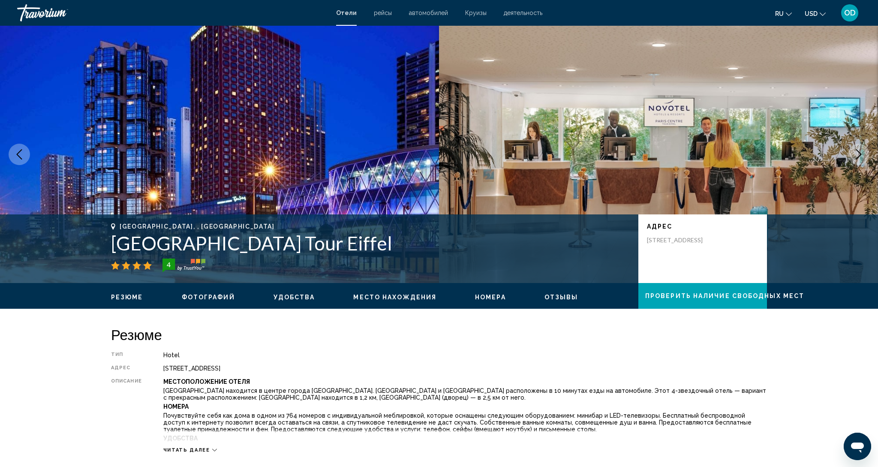
scroll to position [0, 0]
click at [14, 155] on icon "Previous image" at bounding box center [19, 154] width 10 height 10
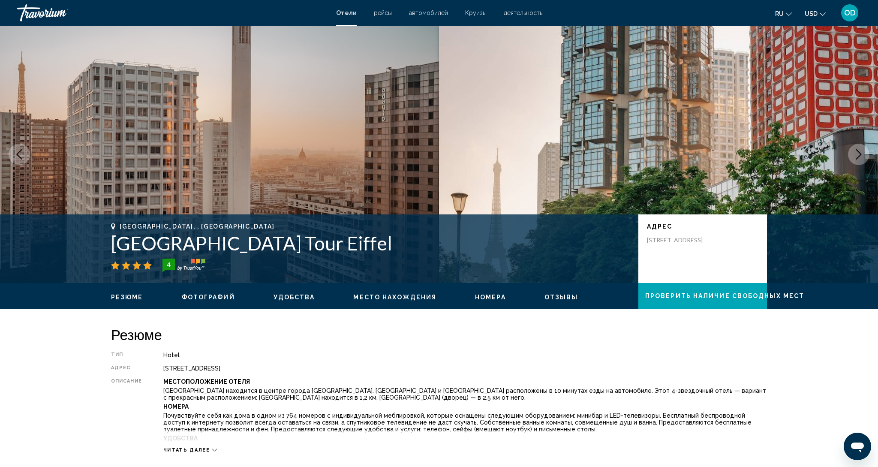
click at [25, 153] on button "Previous image" at bounding box center [19, 154] width 21 height 21
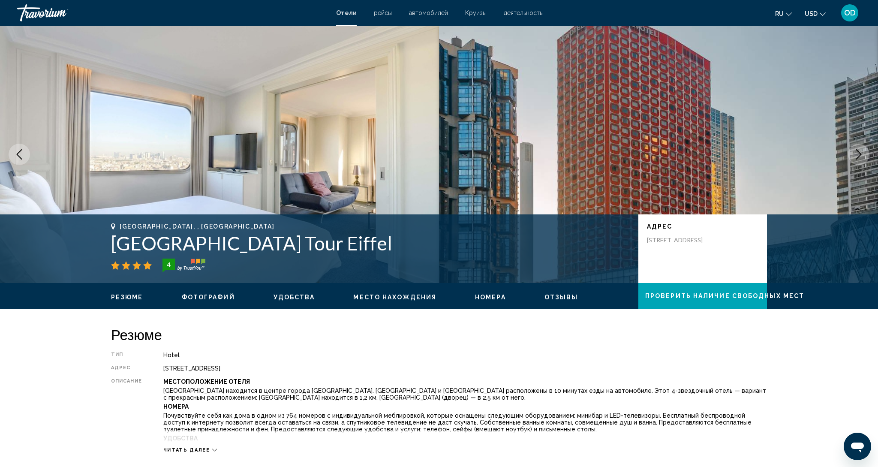
click at [25, 153] on button "Previous image" at bounding box center [19, 154] width 21 height 21
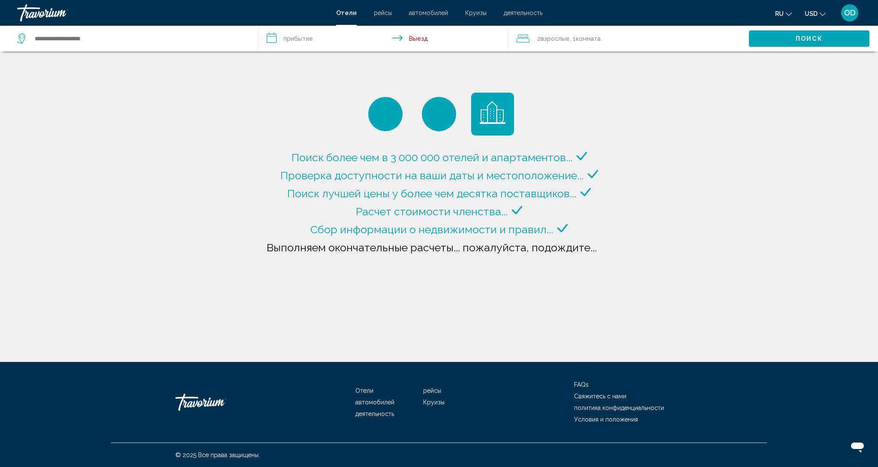
type input "**********"
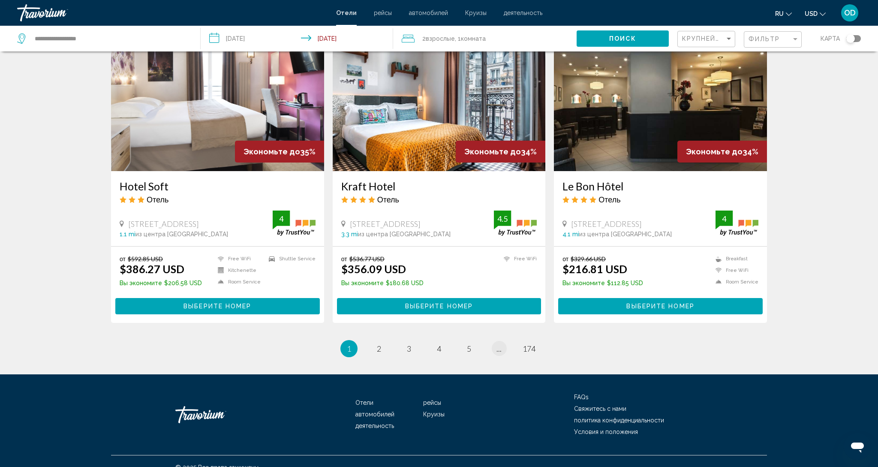
scroll to position [1017, 0]
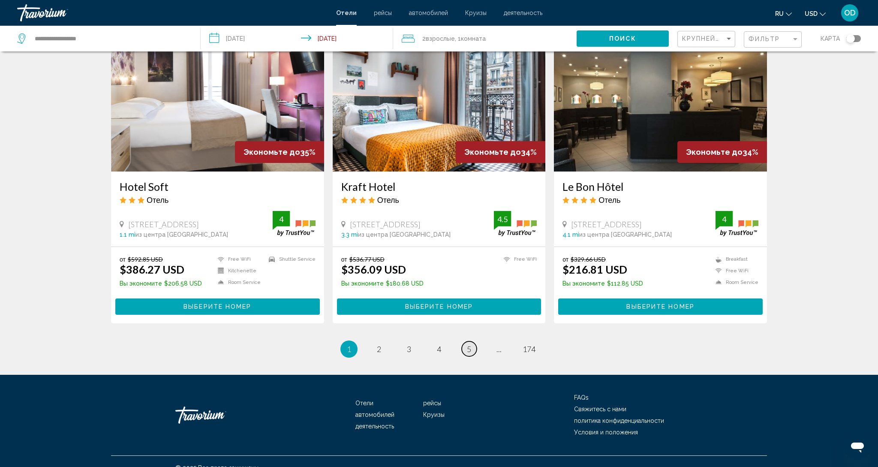
click at [470, 344] on span "5" at bounding box center [469, 348] width 4 height 9
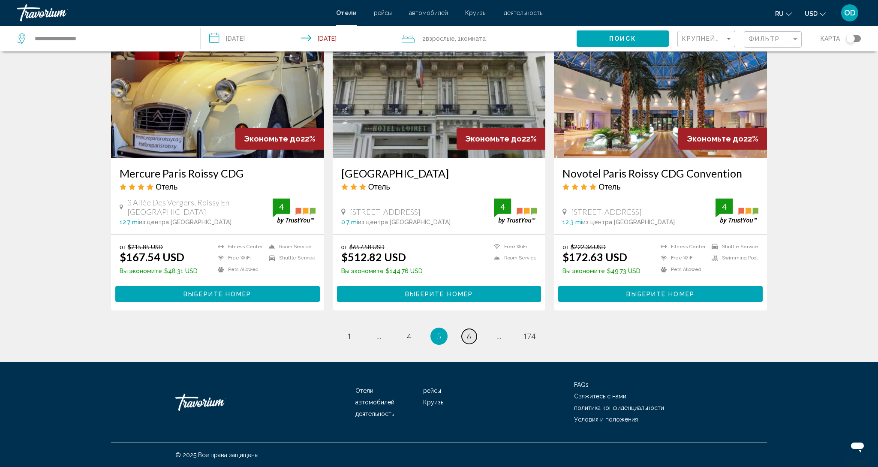
scroll to position [979, 0]
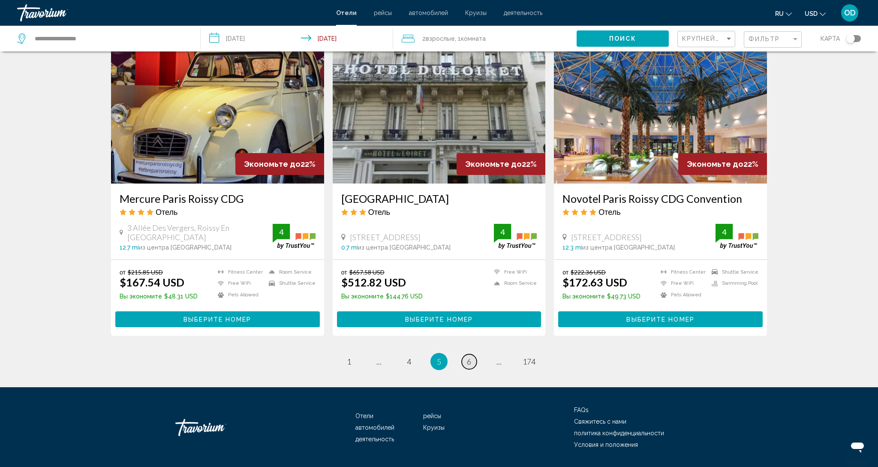
click at [469, 357] on span "6" at bounding box center [469, 361] width 4 height 9
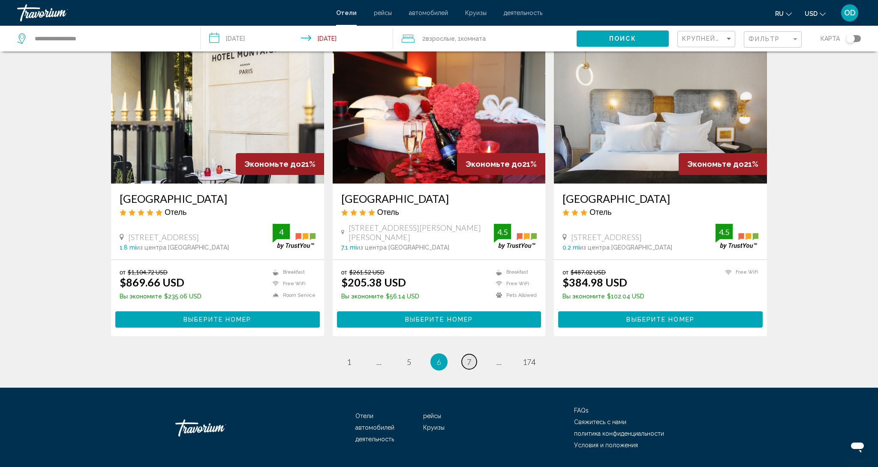
click at [469, 357] on span "7" at bounding box center [469, 361] width 4 height 9
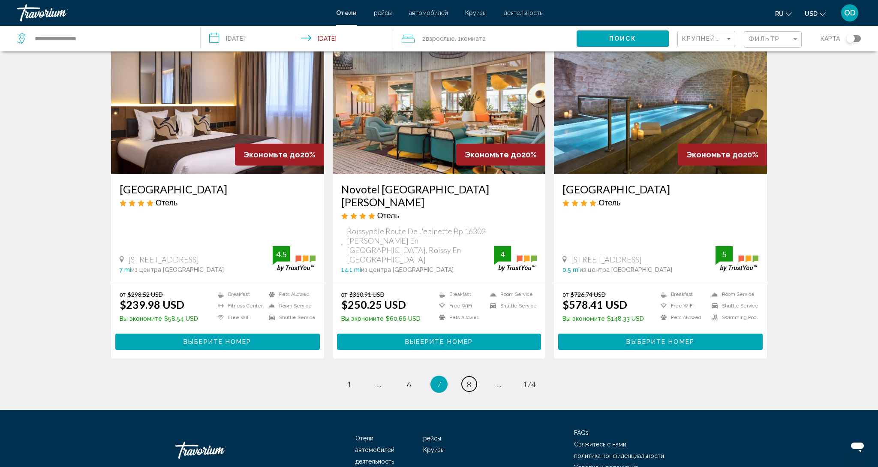
scroll to position [989, 0]
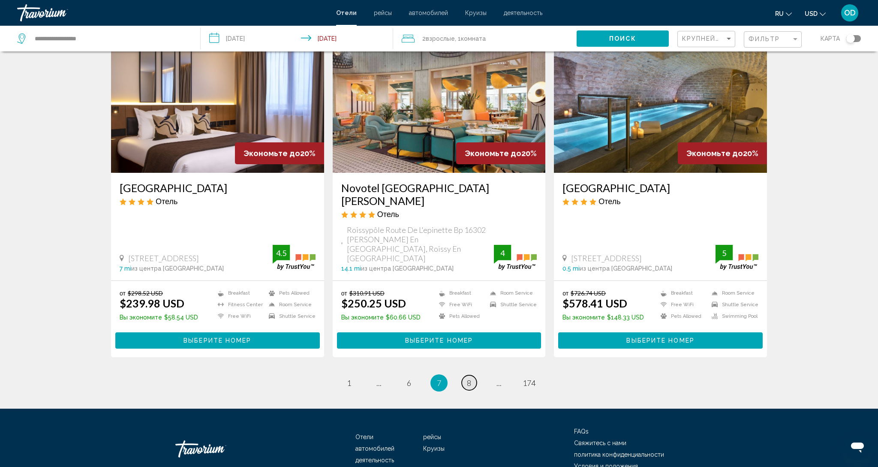
click at [469, 378] on span "8" at bounding box center [469, 382] width 4 height 9
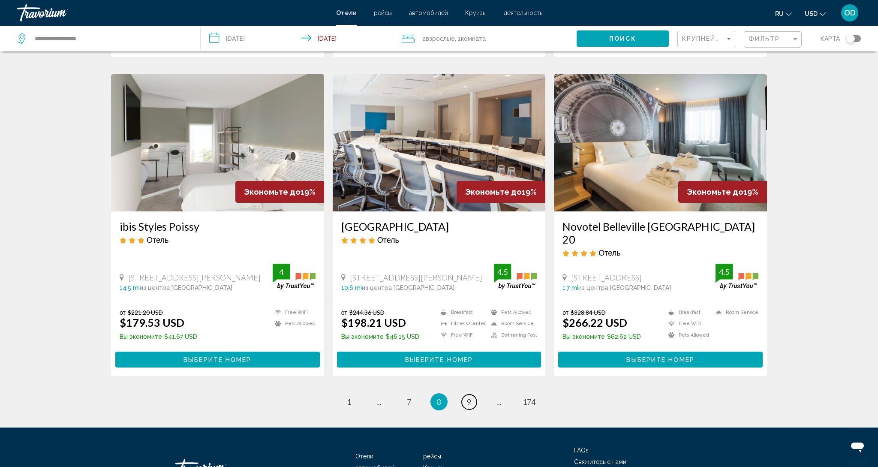
scroll to position [978, 0]
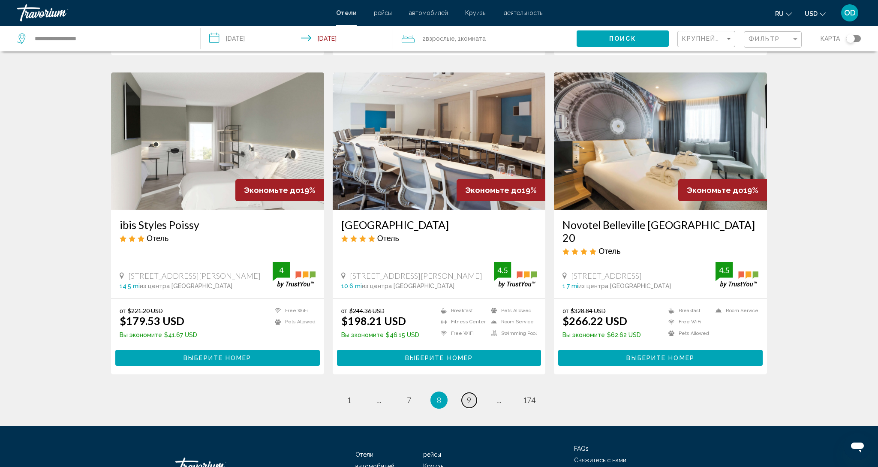
click at [468, 395] on span "9" at bounding box center [469, 399] width 4 height 9
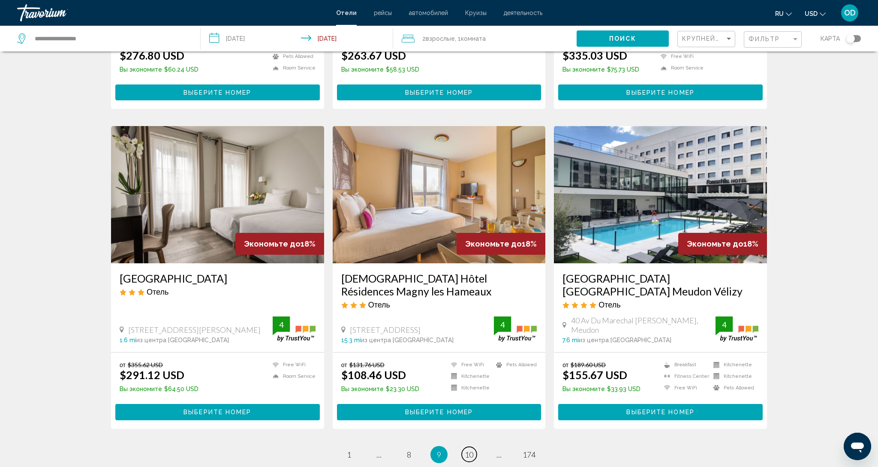
scroll to position [904, 0]
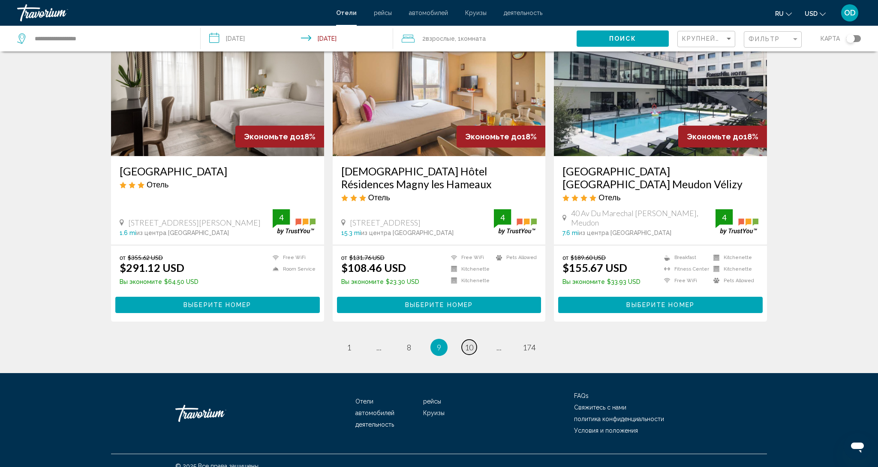
click at [466, 342] on span "10" at bounding box center [469, 346] width 9 height 9
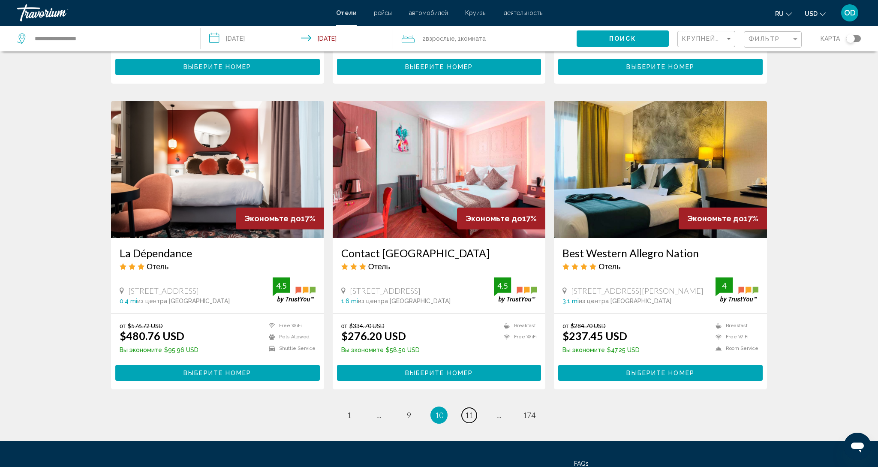
scroll to position [924, 0]
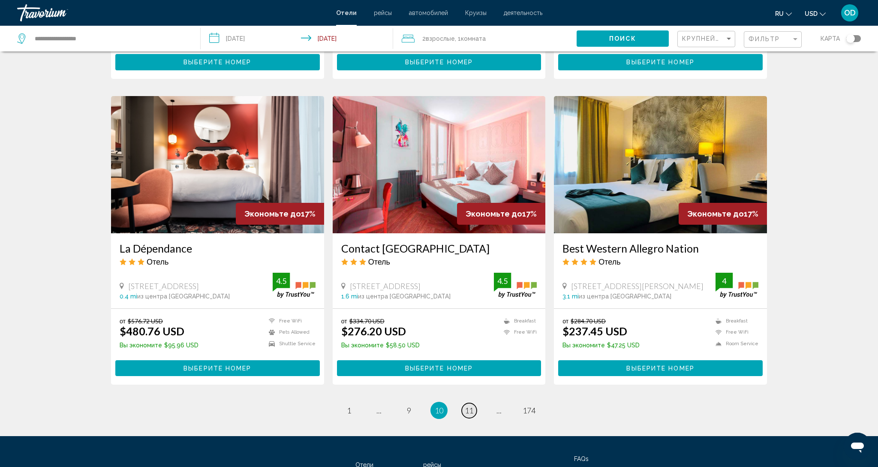
click at [472, 405] on span "11" at bounding box center [469, 409] width 9 height 9
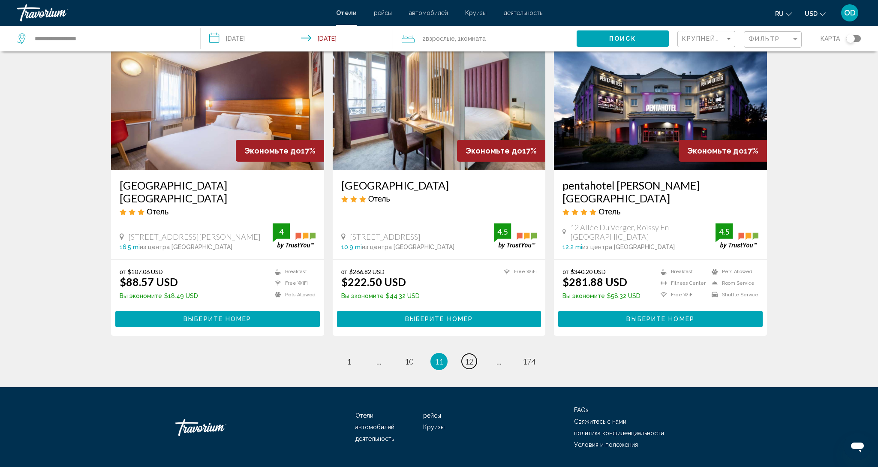
scroll to position [1004, 0]
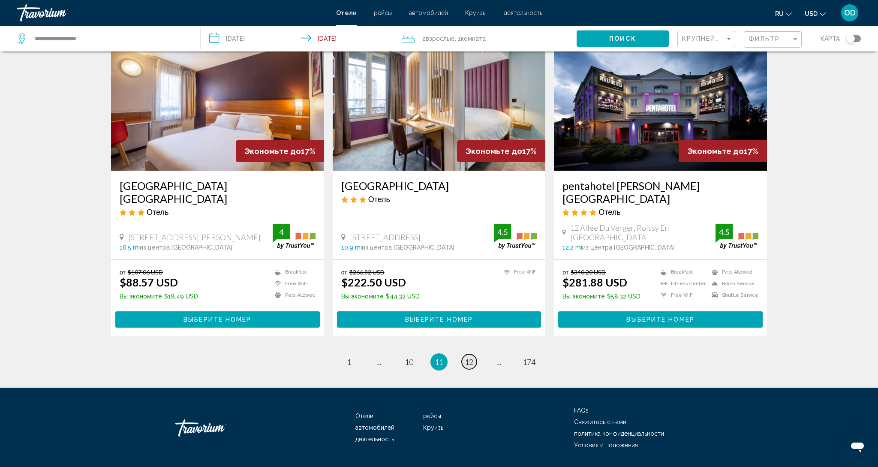
click at [469, 354] on link "page 12" at bounding box center [469, 361] width 15 height 15
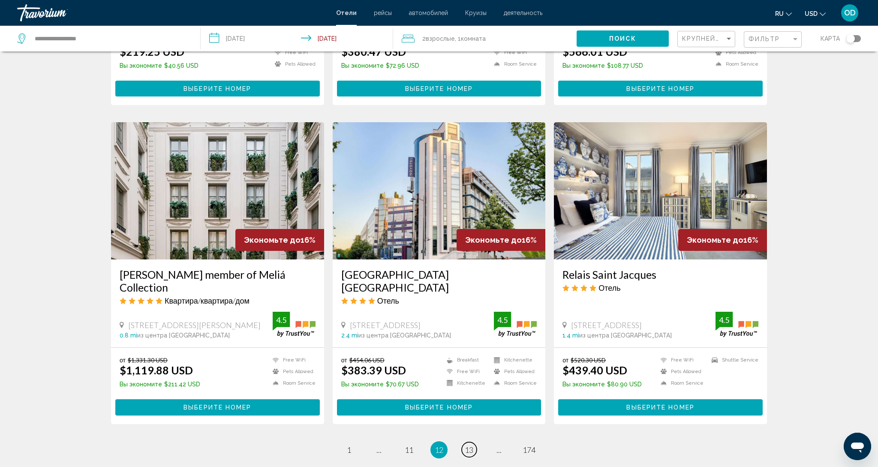
scroll to position [903, 0]
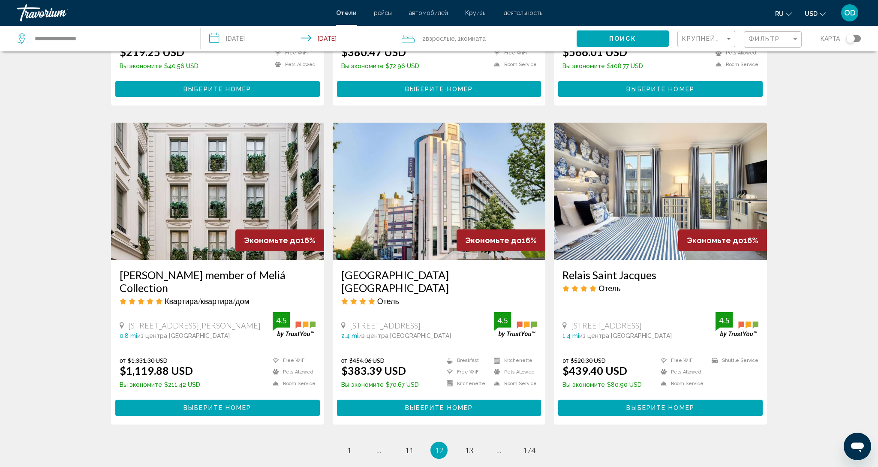
click at [391, 228] on img "Main content" at bounding box center [439, 191] width 213 height 137
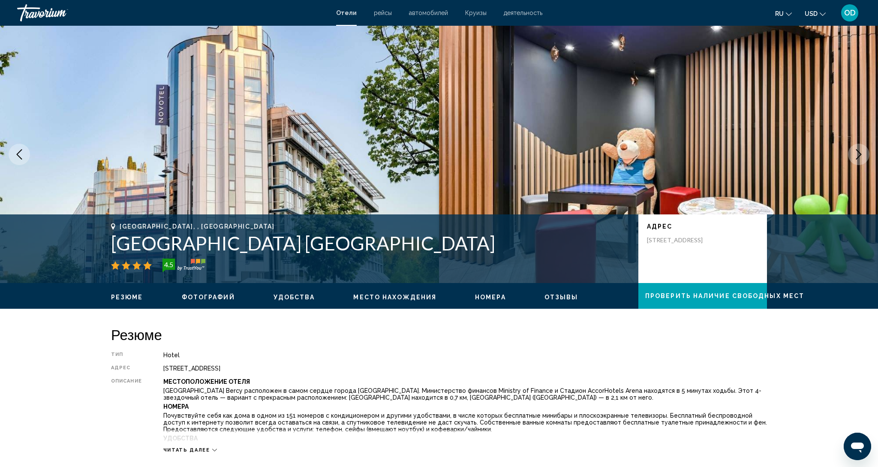
click at [859, 157] on icon "Next image" at bounding box center [858, 154] width 10 height 10
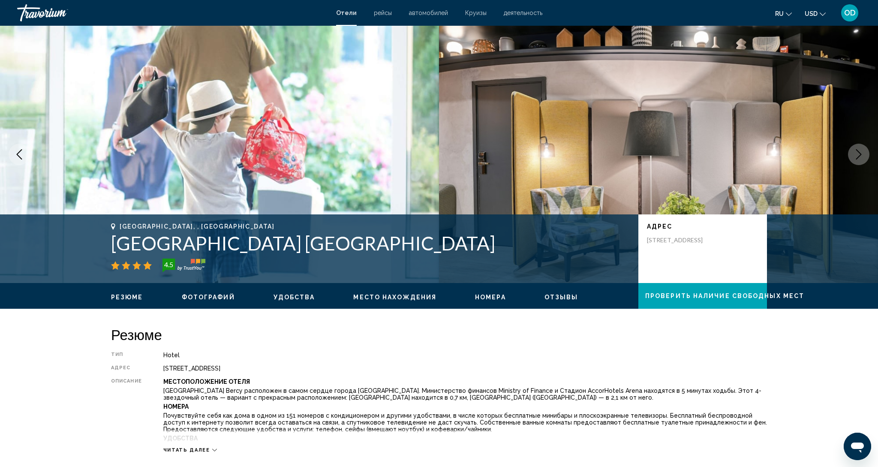
click at [859, 157] on icon "Next image" at bounding box center [858, 154] width 10 height 10
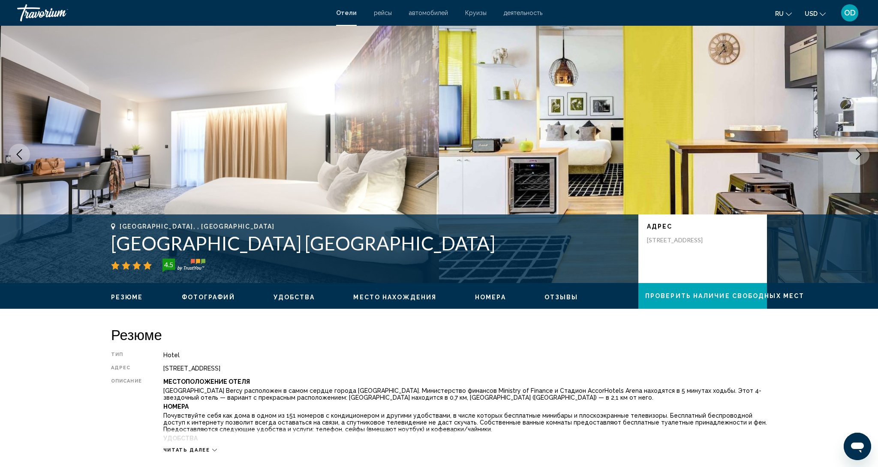
click at [859, 157] on icon "Next image" at bounding box center [858, 154] width 10 height 10
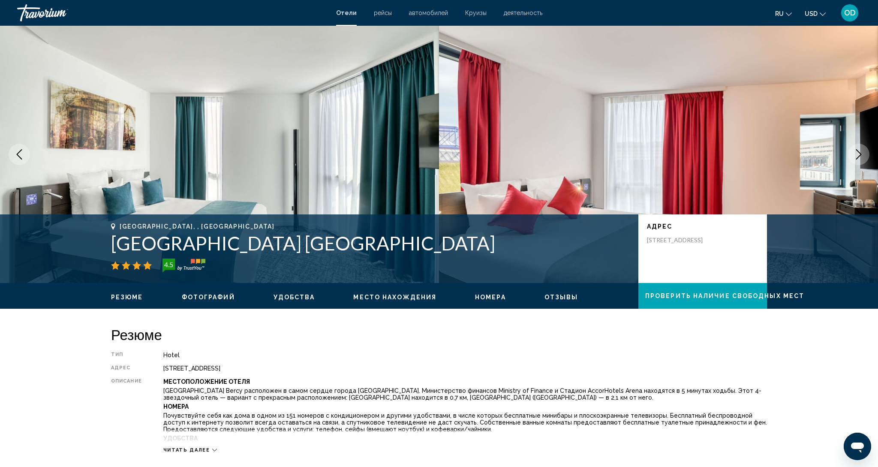
click at [859, 157] on icon "Next image" at bounding box center [858, 154] width 10 height 10
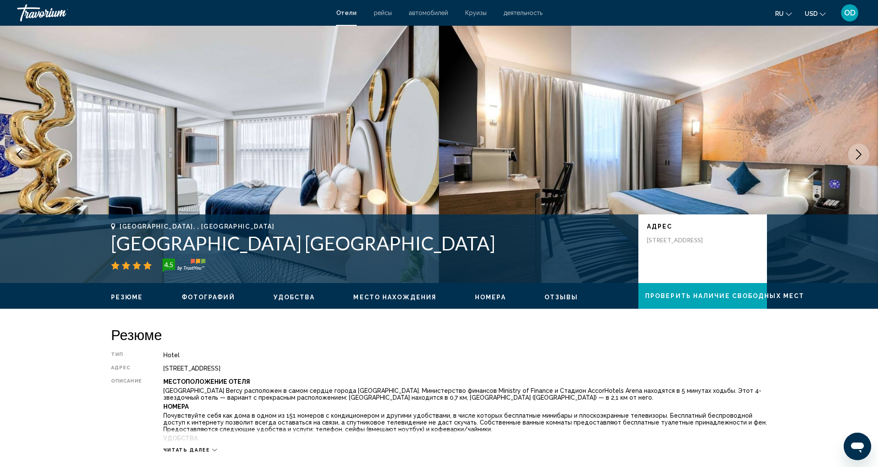
click at [859, 157] on icon "Next image" at bounding box center [858, 154] width 10 height 10
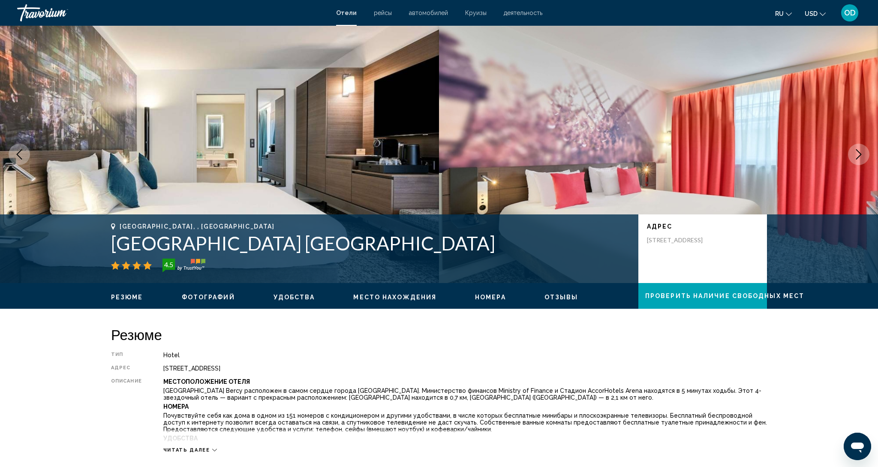
click at [859, 157] on icon "Next image" at bounding box center [858, 154] width 10 height 10
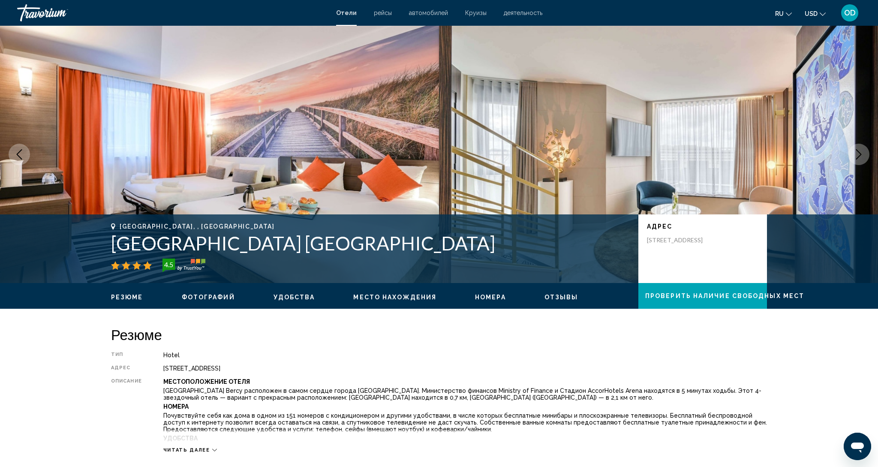
click at [859, 157] on icon "Next image" at bounding box center [858, 154] width 10 height 10
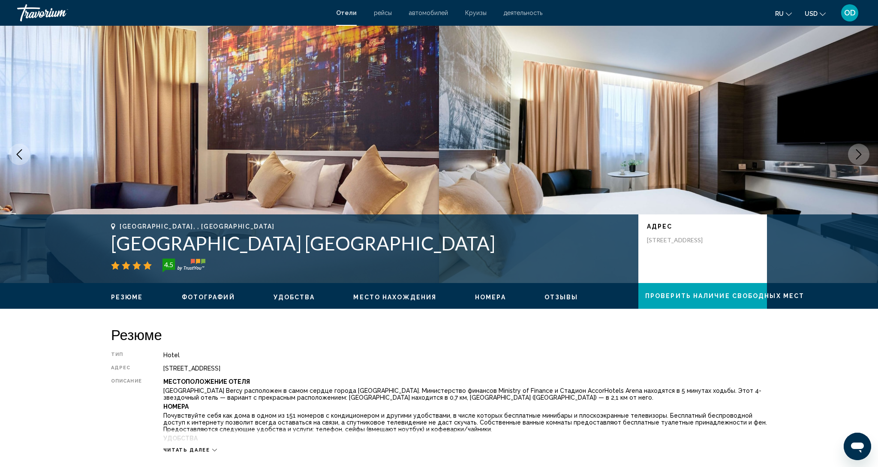
click at [859, 157] on icon "Next image" at bounding box center [858, 154] width 10 height 10
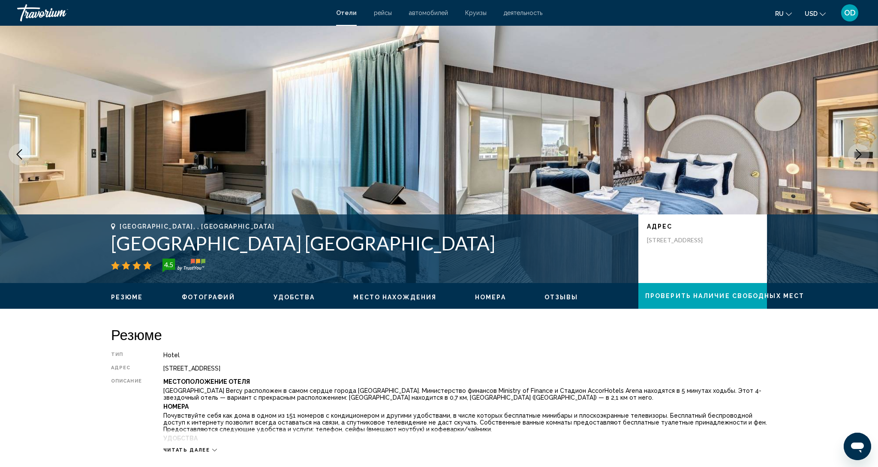
click at [859, 157] on icon "Next image" at bounding box center [858, 154] width 10 height 10
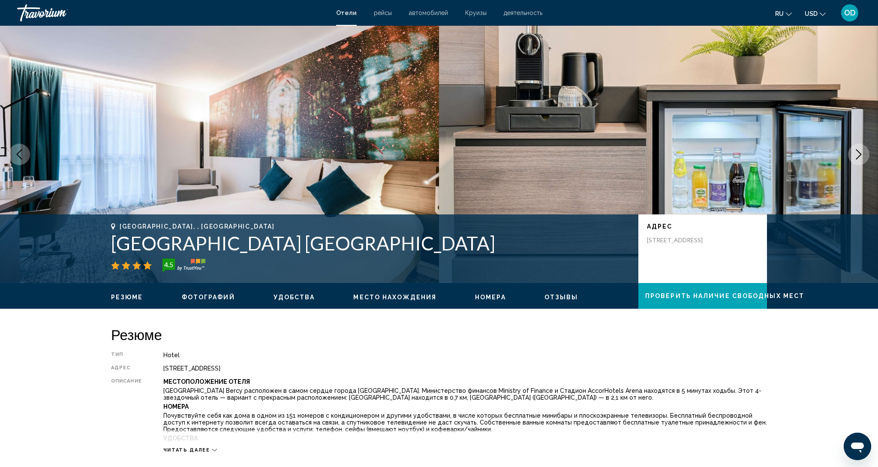
click at [859, 157] on icon "Next image" at bounding box center [858, 154] width 10 height 10
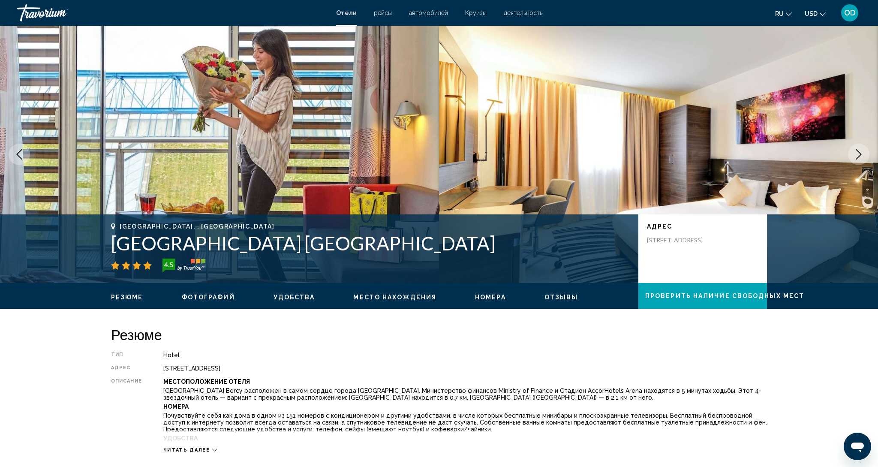
click at [859, 157] on icon "Next image" at bounding box center [858, 154] width 10 height 10
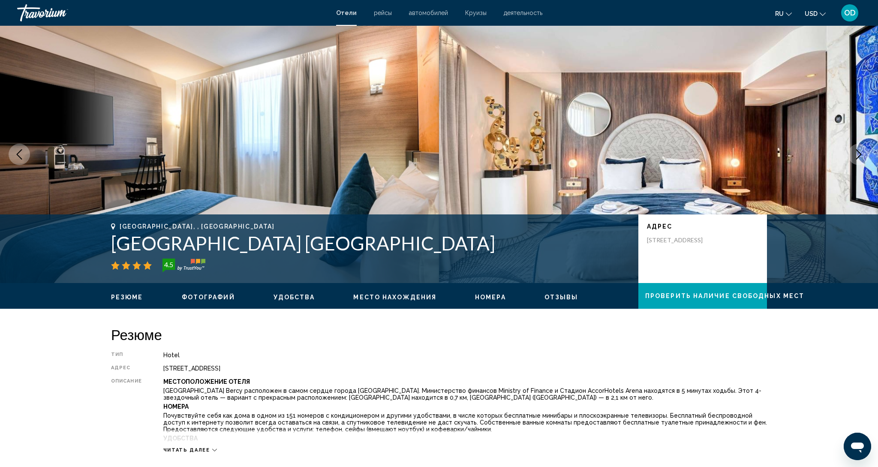
click at [859, 157] on icon "Next image" at bounding box center [858, 154] width 10 height 10
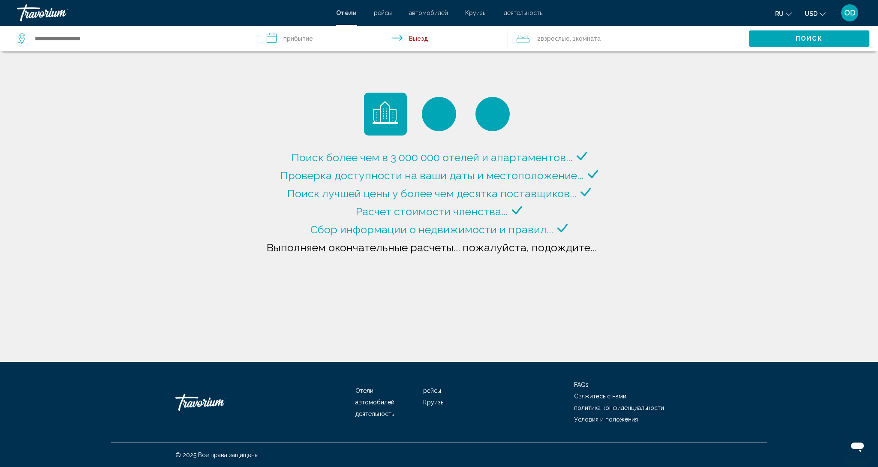
type input "**********"
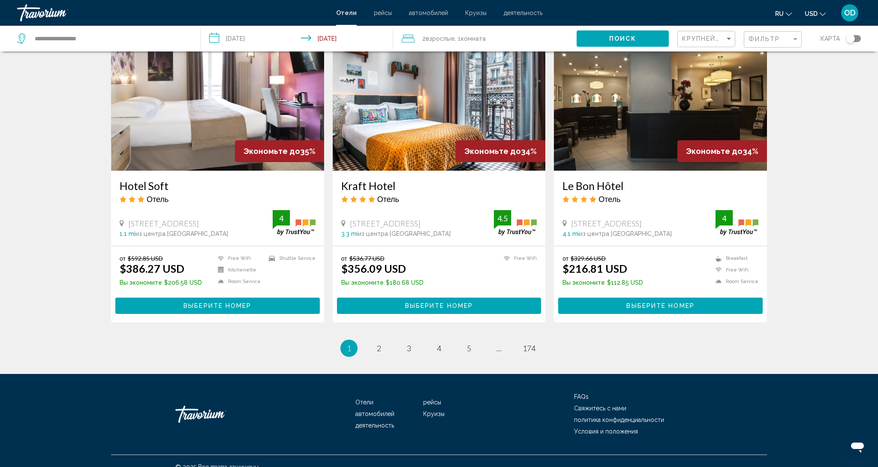
scroll to position [1017, 0]
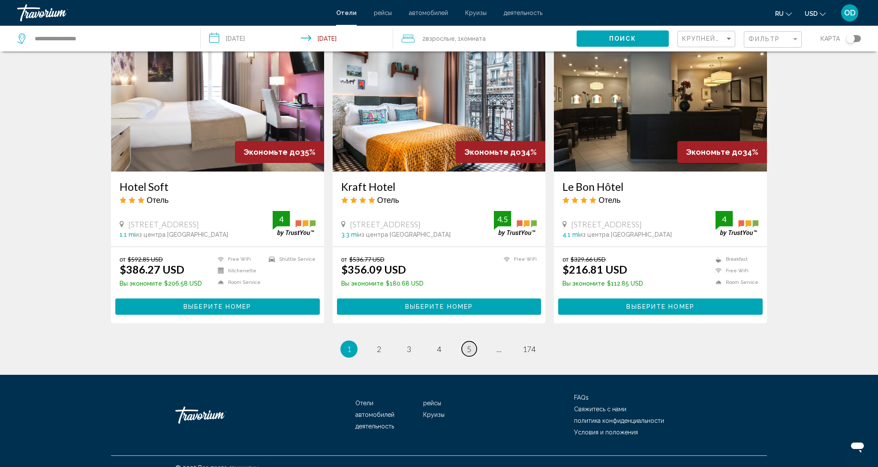
click at [464, 341] on link "page 5" at bounding box center [469, 348] width 15 height 15
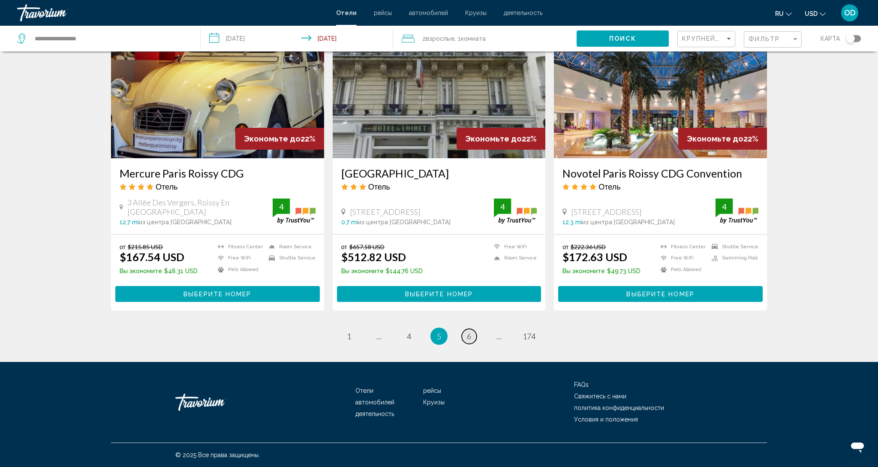
scroll to position [979, 0]
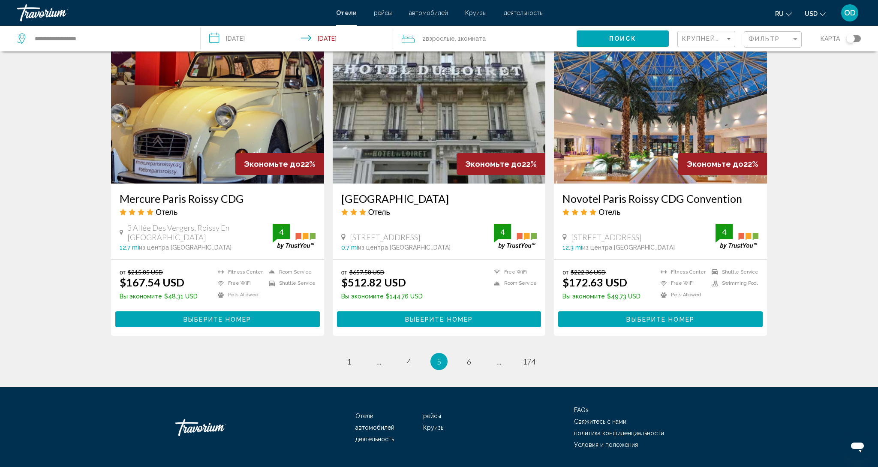
click at [478, 353] on ul "5 / 174 page 1 page ... page 4 You're on page 5 page 6 page ... page 174" at bounding box center [439, 361] width 656 height 17
click at [469, 357] on span "6" at bounding box center [469, 361] width 4 height 9
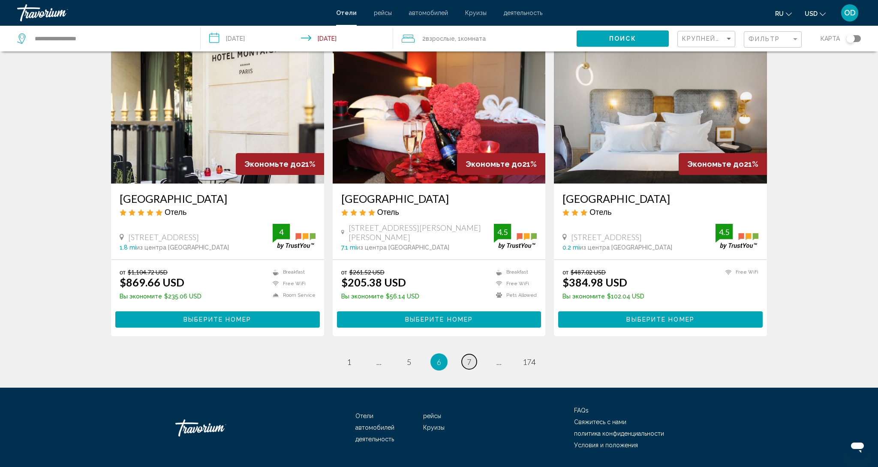
click at [469, 357] on span "7" at bounding box center [469, 361] width 4 height 9
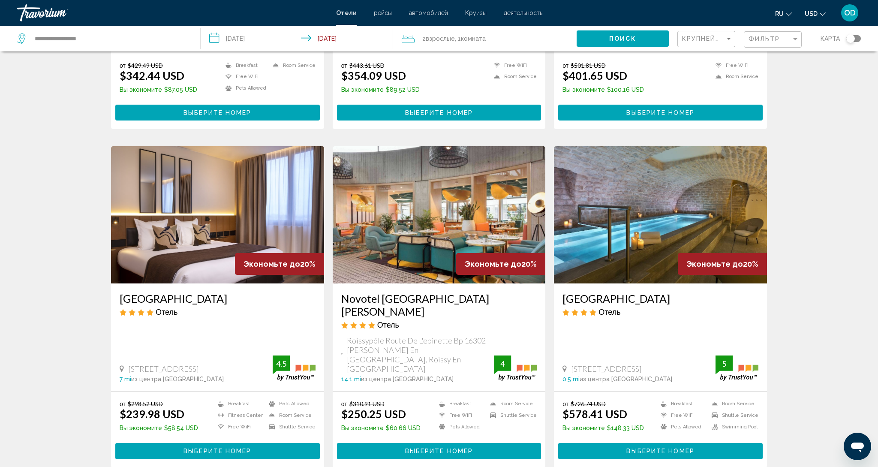
scroll to position [886, 0]
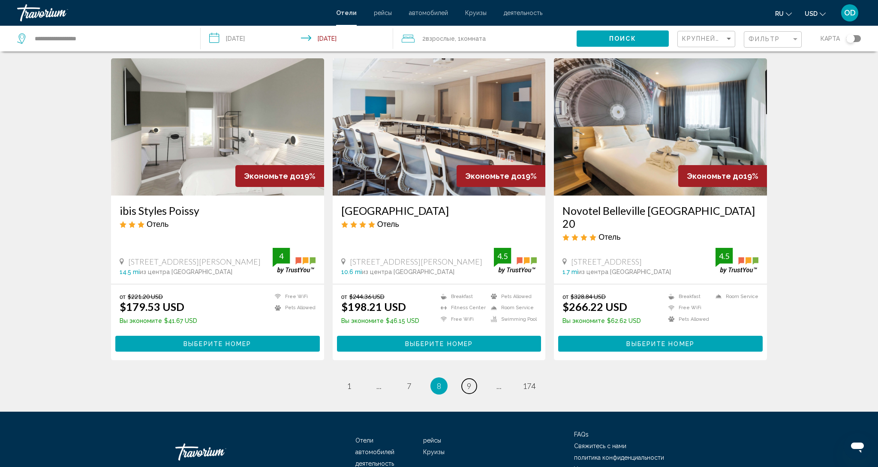
scroll to position [992, 0]
click at [467, 381] on span "9" at bounding box center [469, 385] width 4 height 9
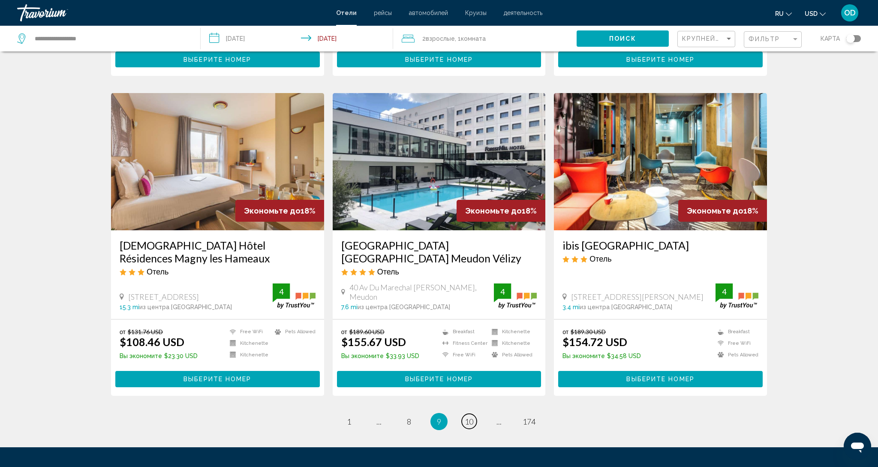
scroll to position [933, 0]
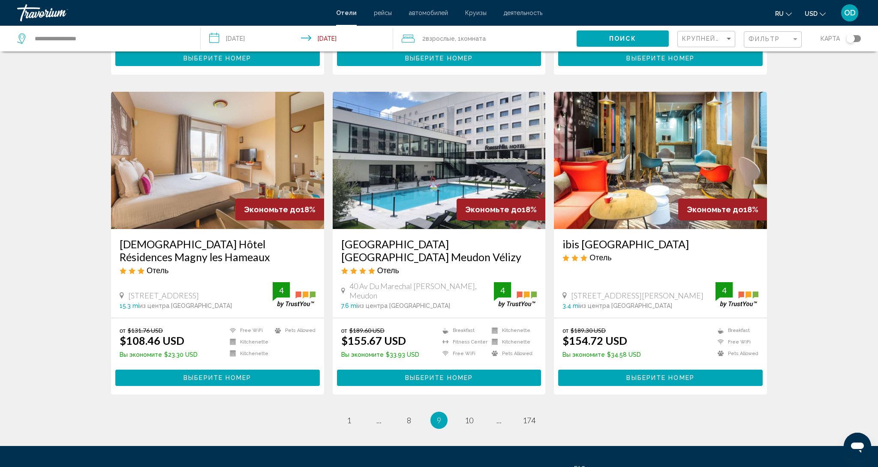
click at [689, 162] on img "Main content" at bounding box center [660, 160] width 213 height 137
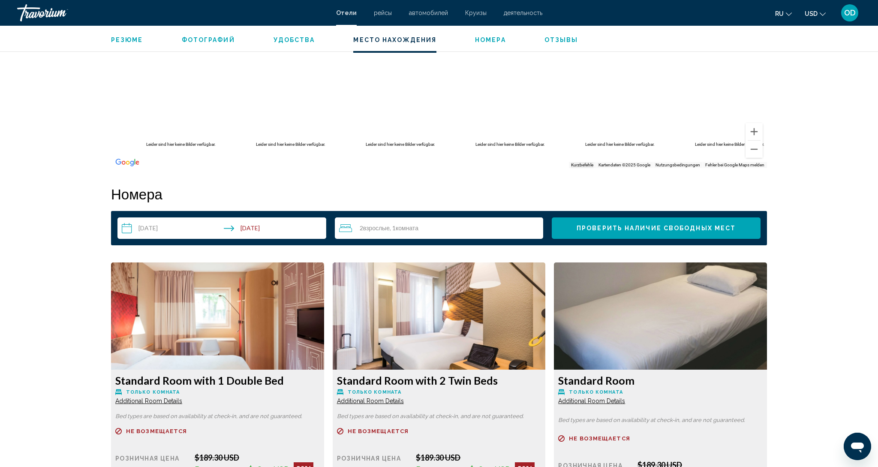
scroll to position [931, 0]
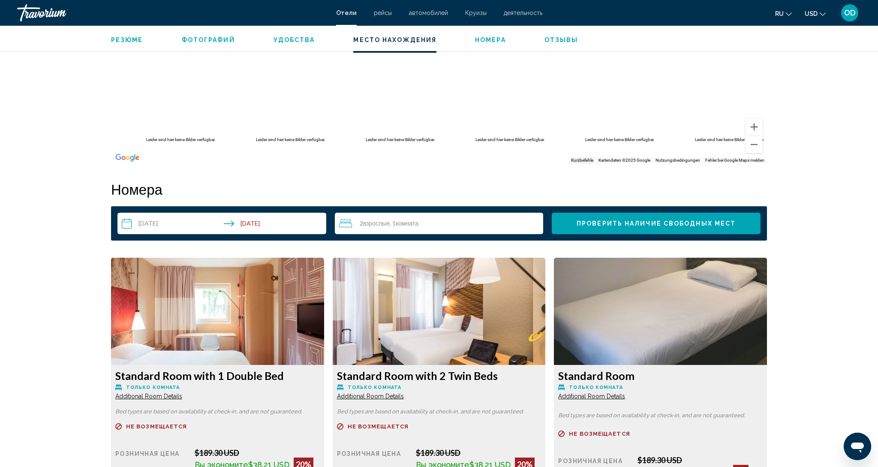
click at [208, 348] on img "Main content" at bounding box center [217, 311] width 213 height 107
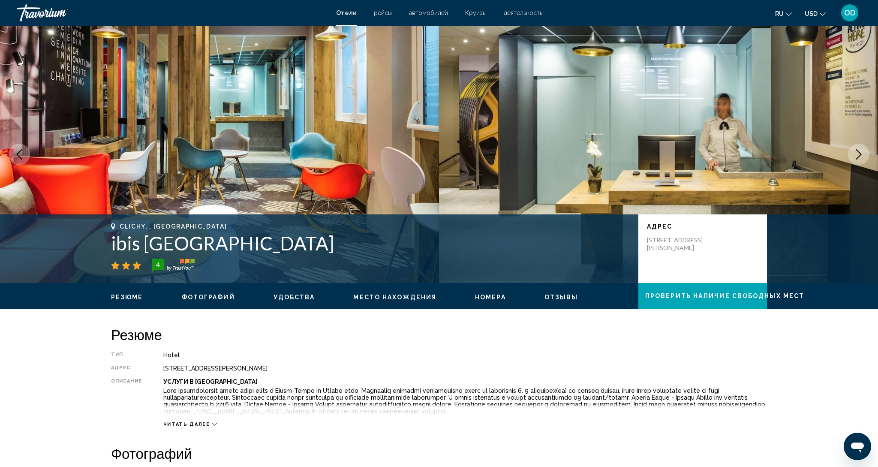
scroll to position [0, 0]
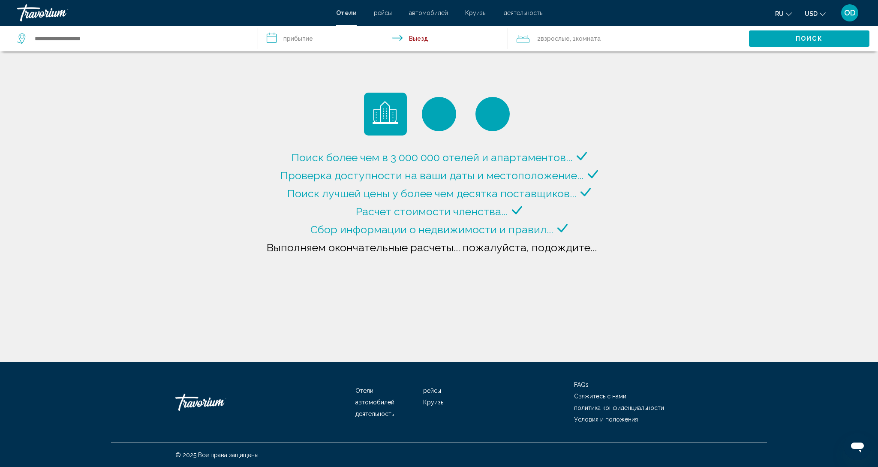
type input "**********"
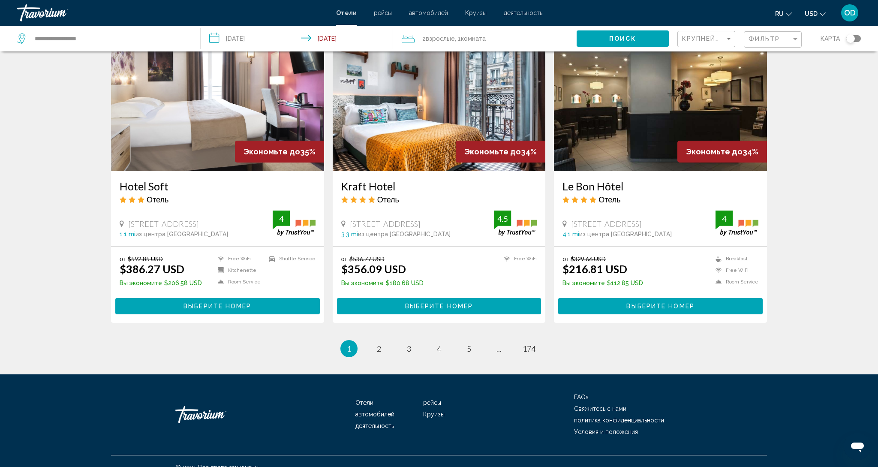
scroll to position [1017, 0]
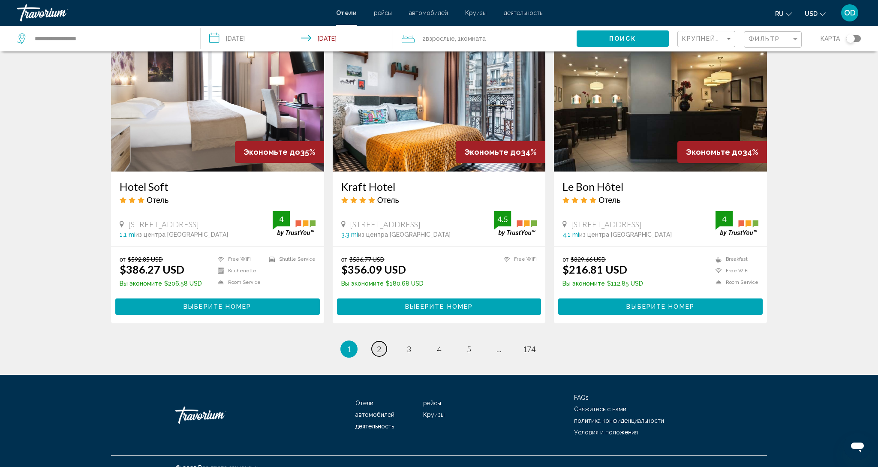
click at [377, 344] on span "2" at bounding box center [379, 348] width 4 height 9
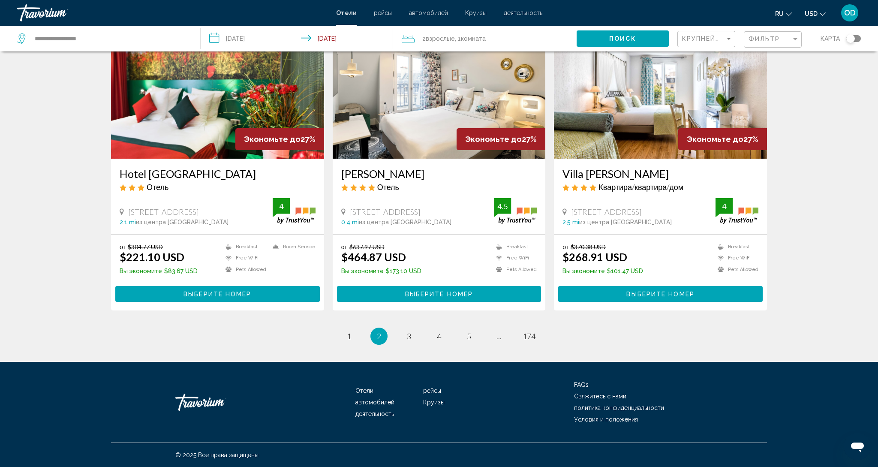
scroll to position [991, 0]
click at [473, 340] on link "page 5" at bounding box center [469, 336] width 15 height 15
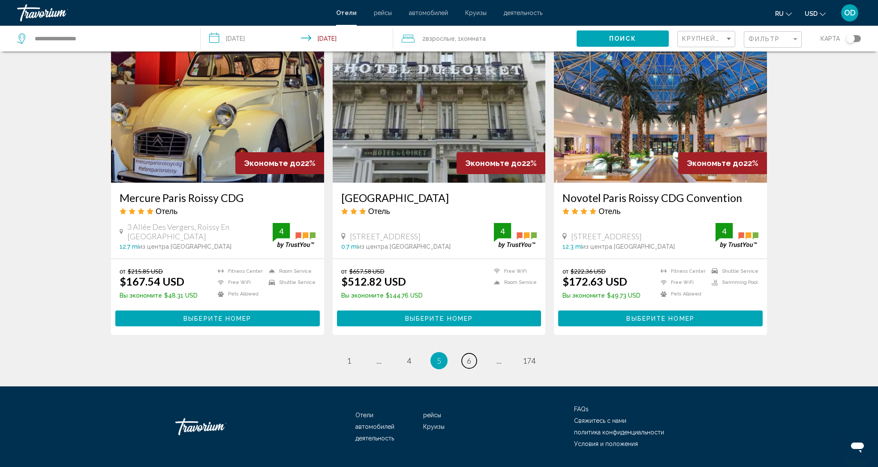
scroll to position [979, 0]
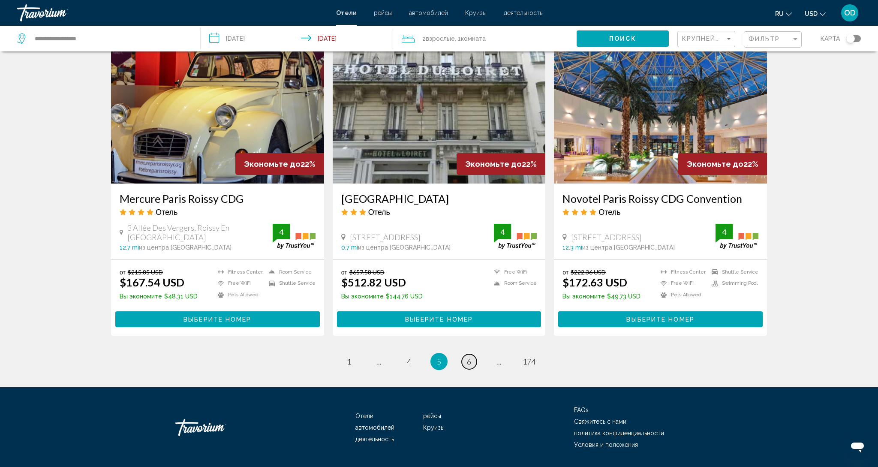
click at [473, 354] on link "page 6" at bounding box center [469, 361] width 15 height 15
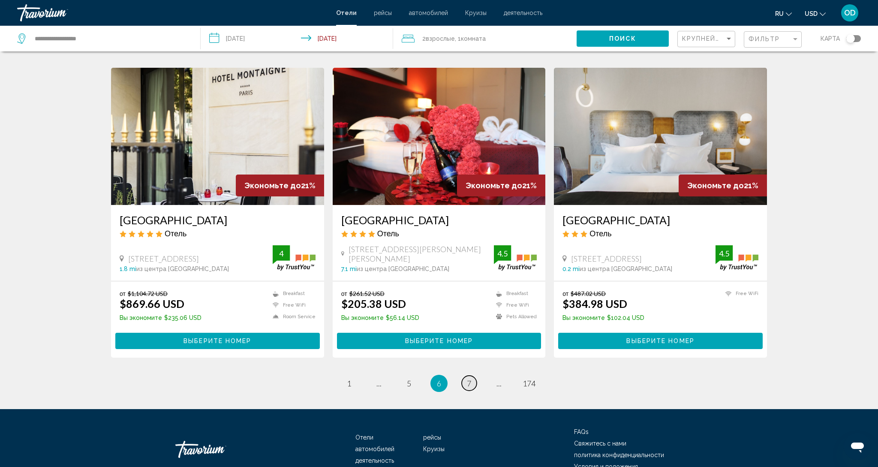
click at [471, 378] on span "7" at bounding box center [469, 382] width 4 height 9
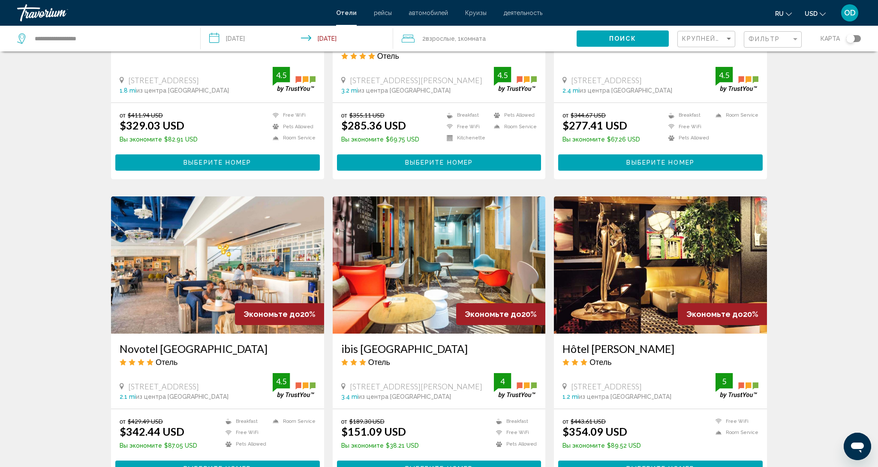
scroll to position [534, 0]
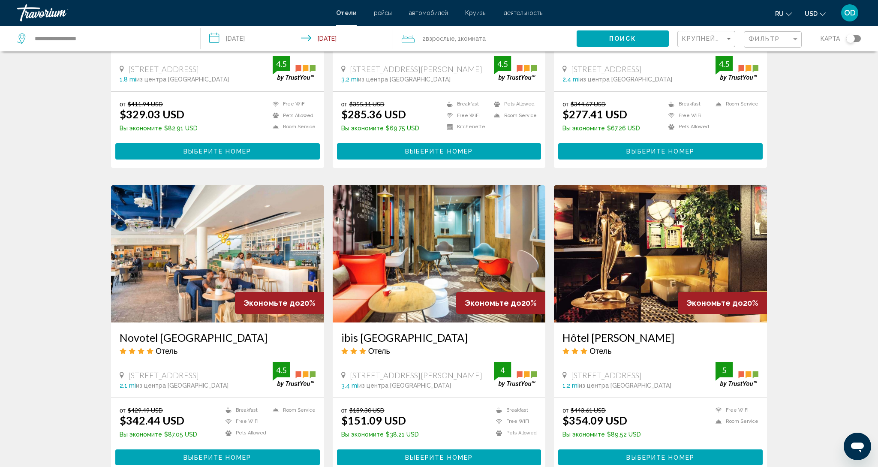
click at [808, 12] on span "USD" at bounding box center [811, 13] width 13 height 7
click at [794, 84] on button "EUR (€)" at bounding box center [797, 78] width 43 height 11
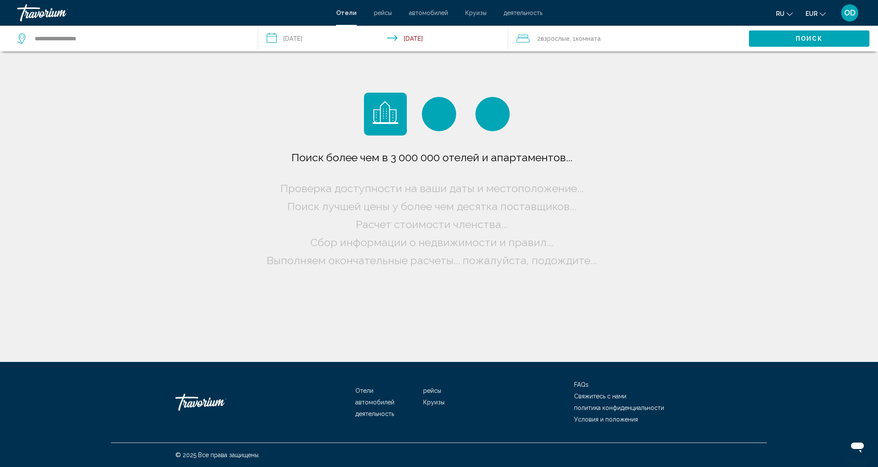
scroll to position [0, 0]
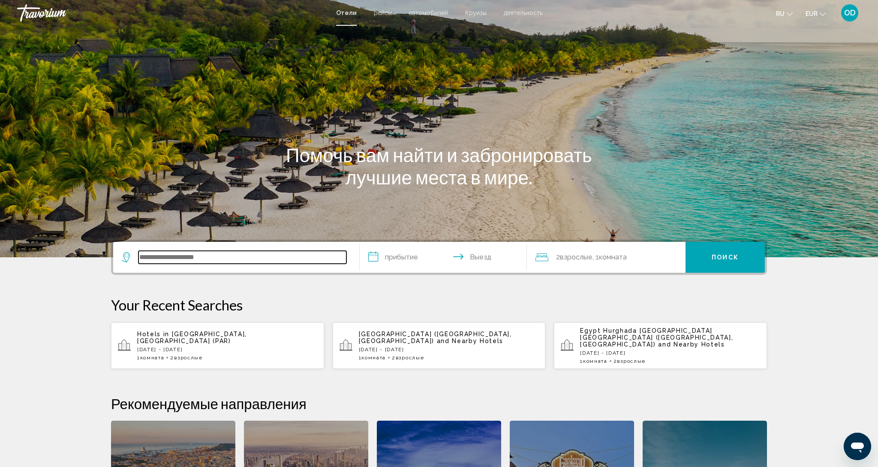
click at [179, 258] on input "Search widget" at bounding box center [242, 257] width 208 height 13
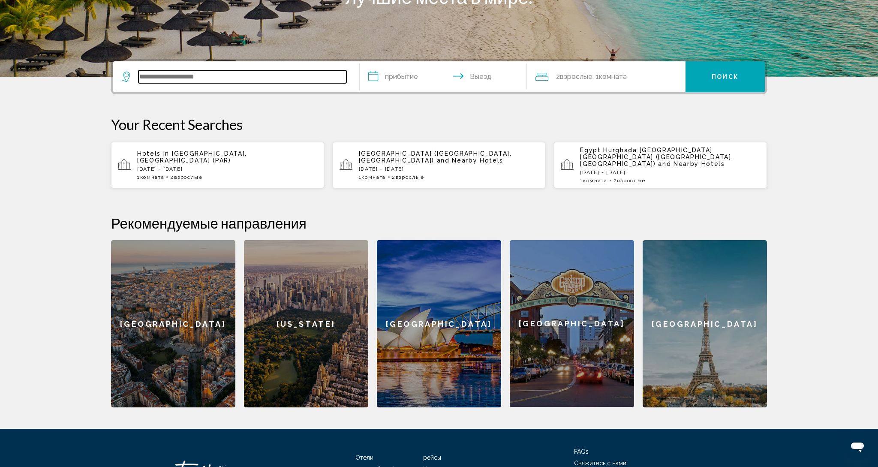
scroll to position [212, 0]
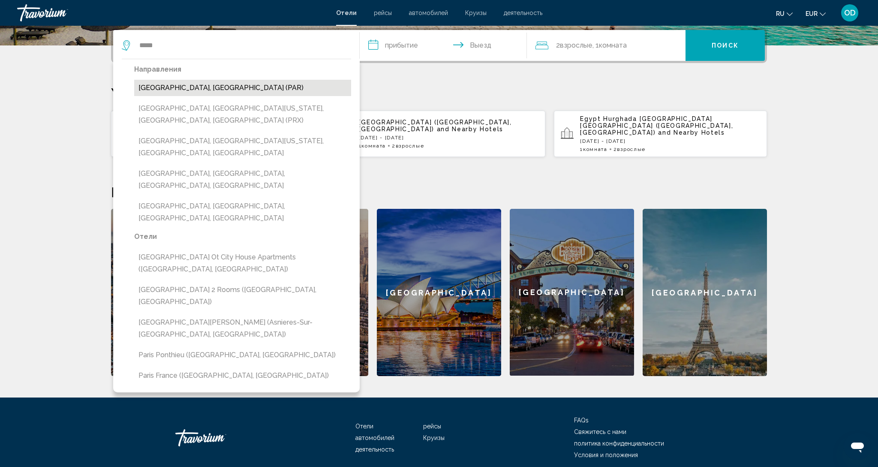
click at [184, 90] on button "[GEOGRAPHIC_DATA], [GEOGRAPHIC_DATA] (PAR)" at bounding box center [242, 88] width 217 height 16
type input "**********"
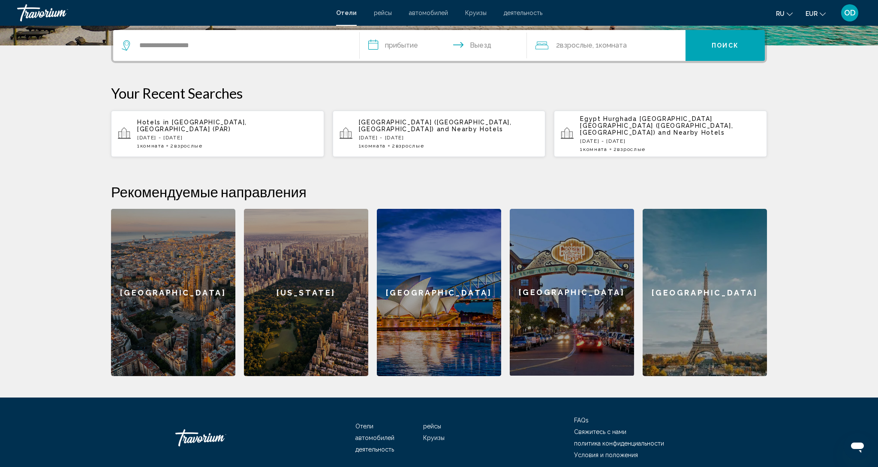
click at [387, 48] on input "**********" at bounding box center [445, 46] width 171 height 33
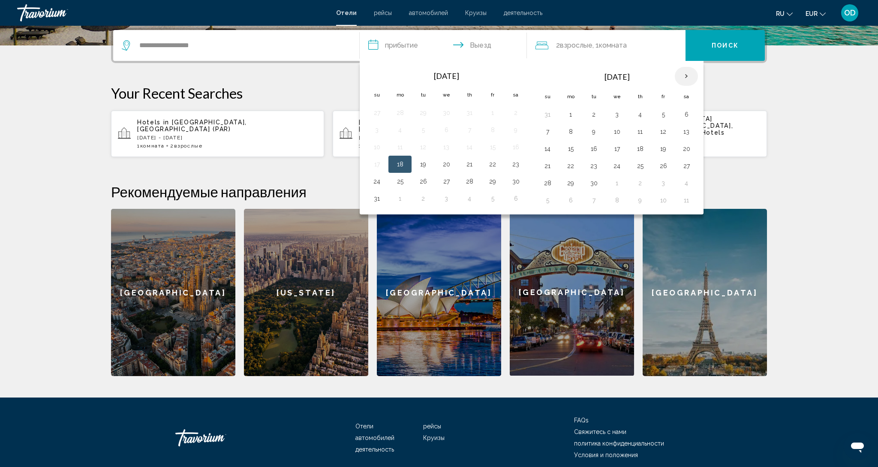
click at [687, 78] on th "Next month" at bounding box center [686, 76] width 23 height 19
click at [668, 189] on button "28" at bounding box center [663, 183] width 14 height 12
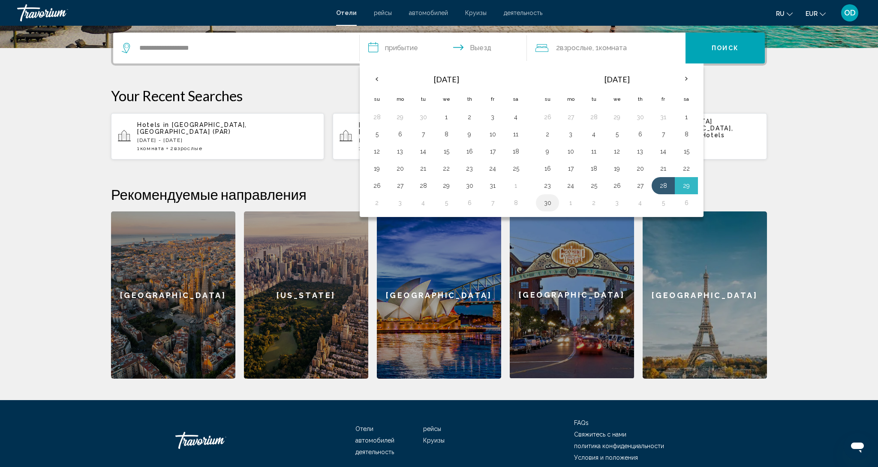
click at [549, 203] on button "30" at bounding box center [548, 203] width 14 height 12
type input "**********"
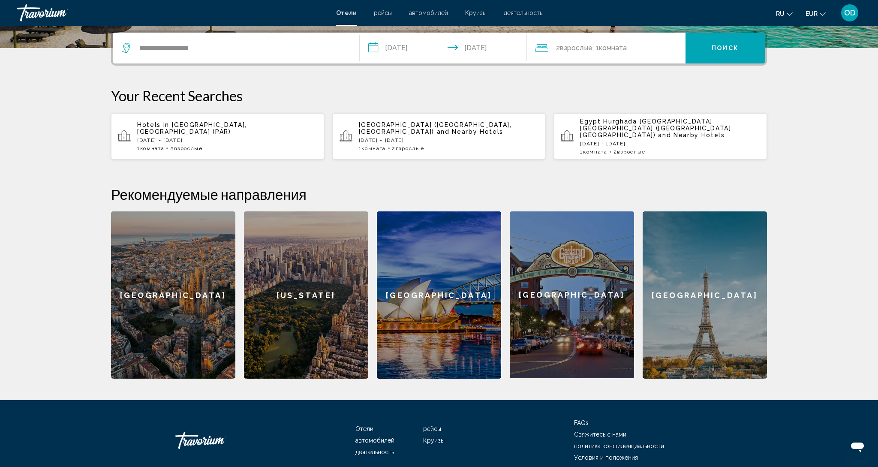
scroll to position [217, 0]
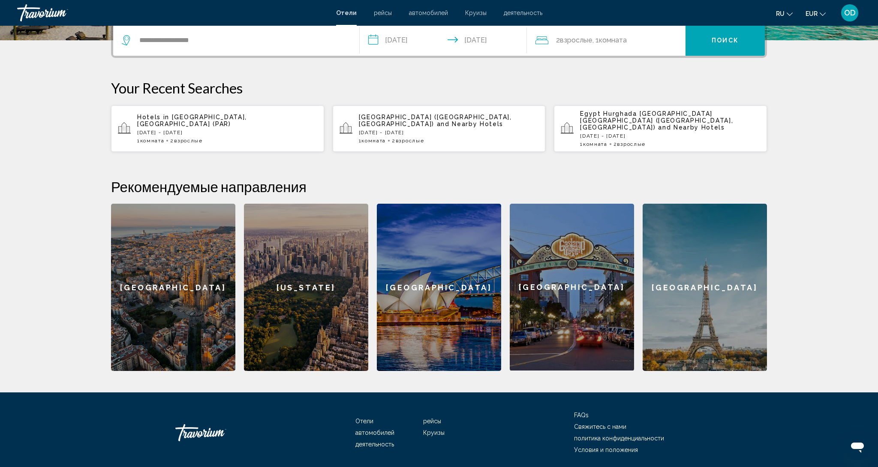
click at [742, 34] on button "Поиск" at bounding box center [724, 40] width 79 height 31
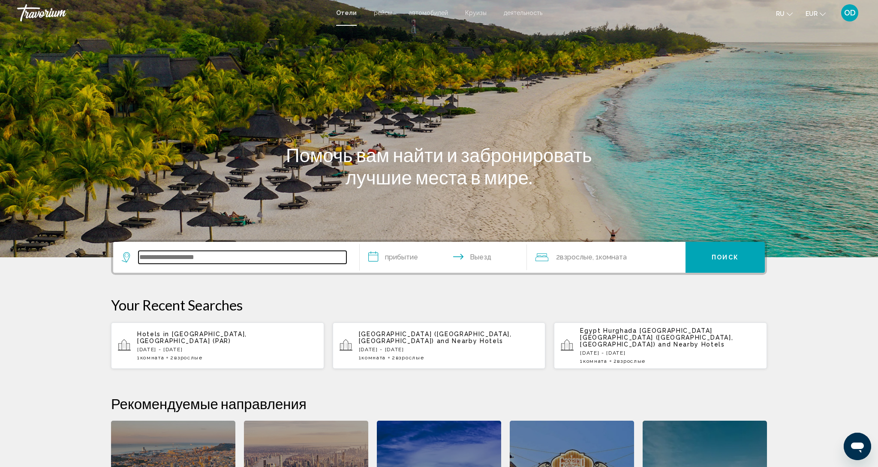
click at [161, 260] on input "Search widget" at bounding box center [242, 257] width 208 height 13
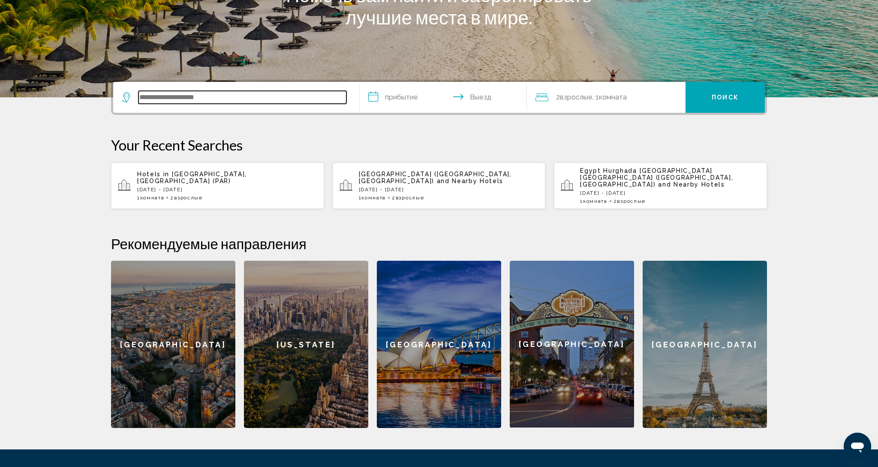
scroll to position [212, 0]
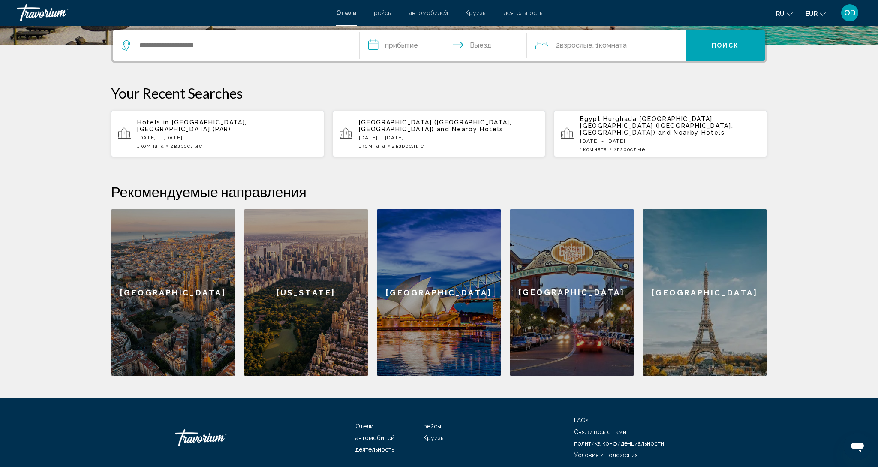
click at [684, 307] on div "[GEOGRAPHIC_DATA]" at bounding box center [705, 292] width 124 height 167
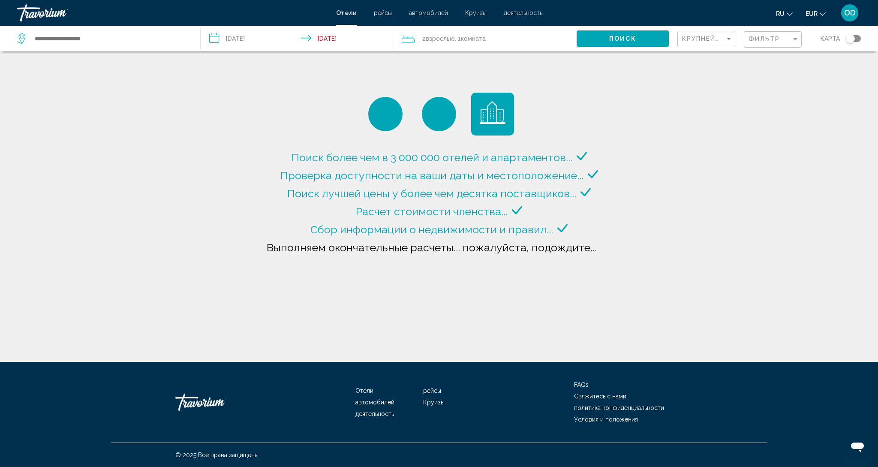
type input "**********"
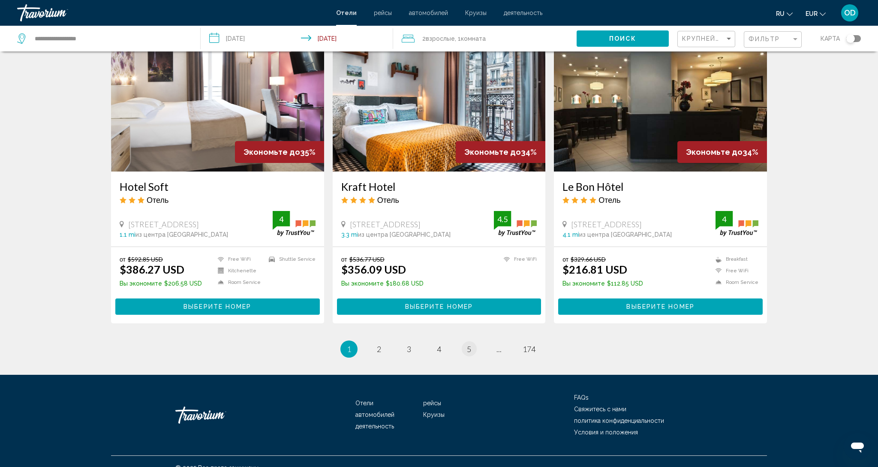
scroll to position [1018, 0]
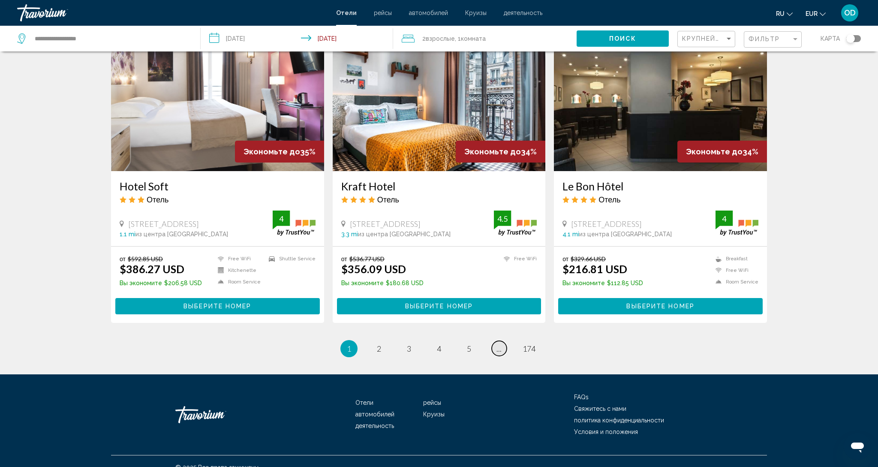
click at [505, 341] on link "page ..." at bounding box center [499, 348] width 15 height 15
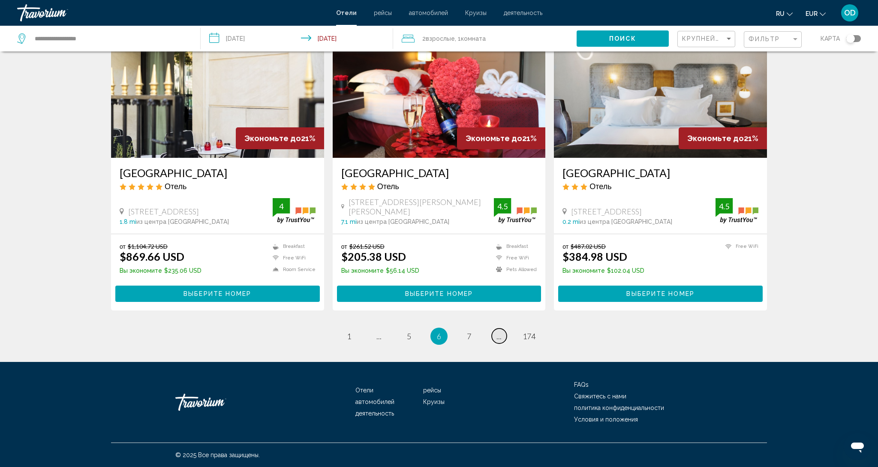
scroll to position [979, 0]
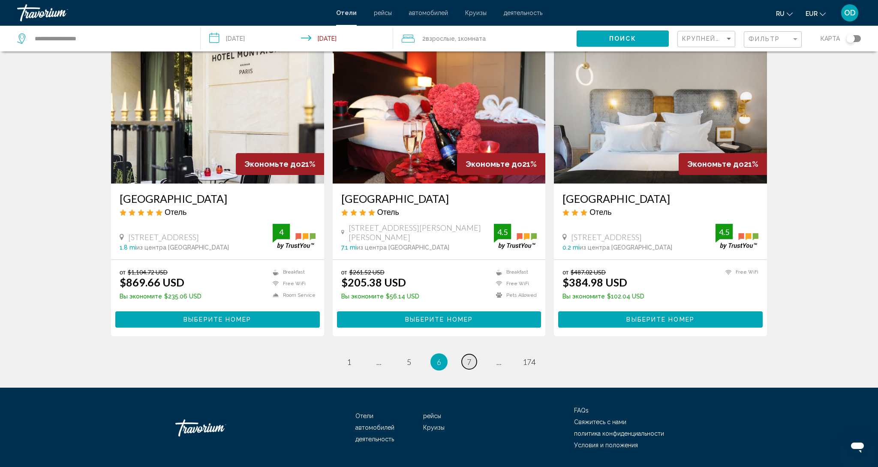
click at [468, 357] on span "7" at bounding box center [469, 361] width 4 height 9
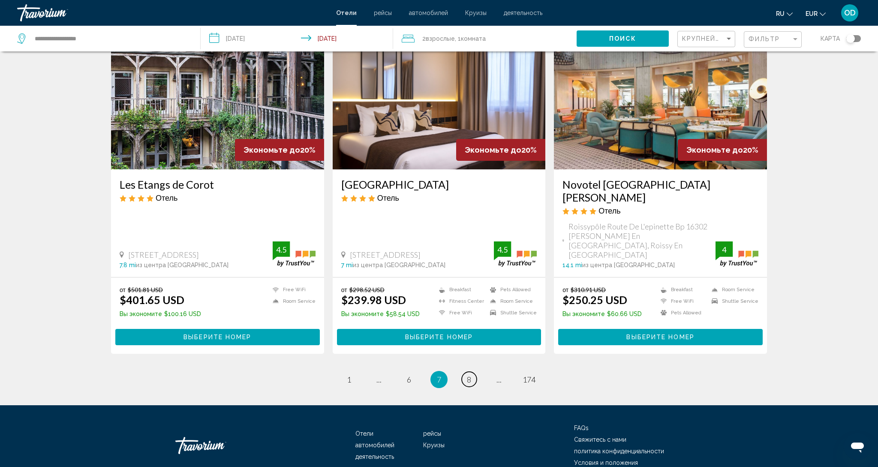
scroll to position [992, 0]
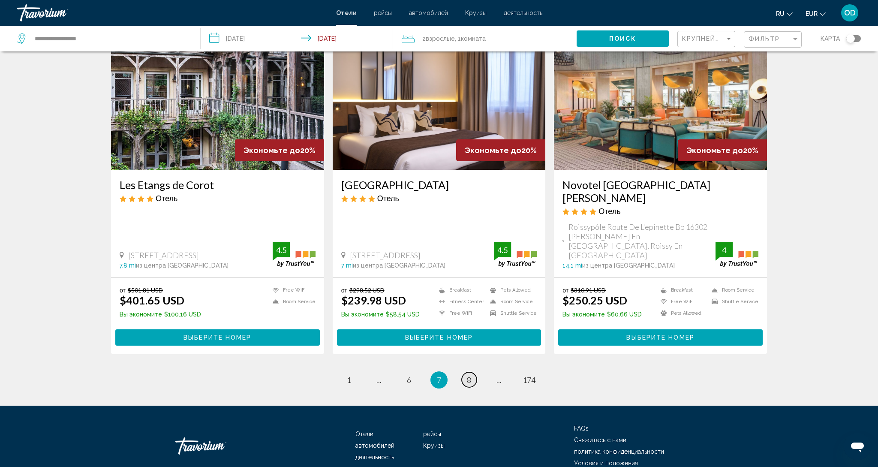
click at [468, 375] on span "8" at bounding box center [469, 379] width 4 height 9
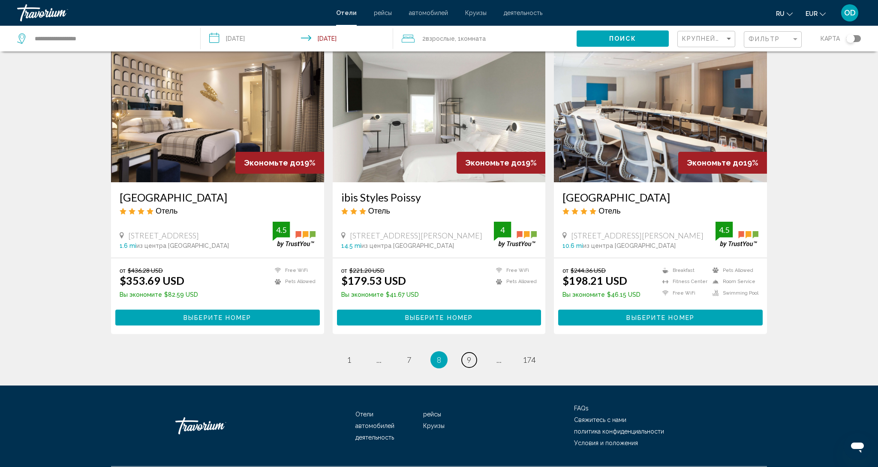
scroll to position [992, 0]
click at [472, 353] on link "page 9" at bounding box center [469, 360] width 15 height 15
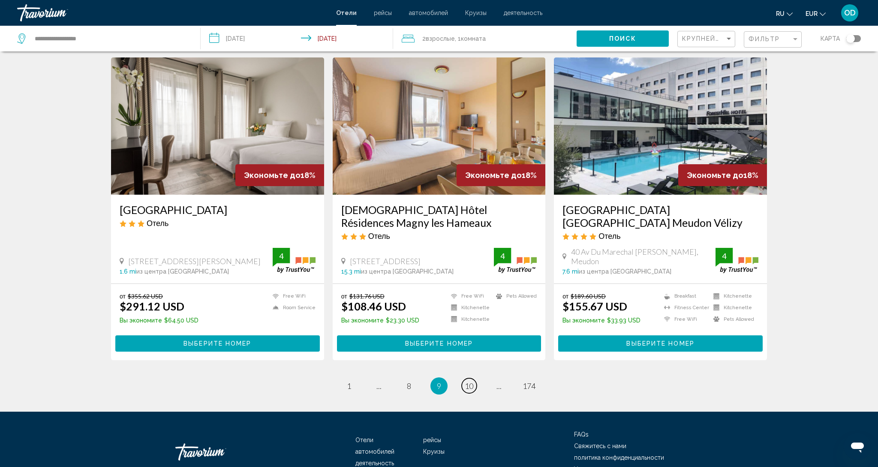
scroll to position [982, 0]
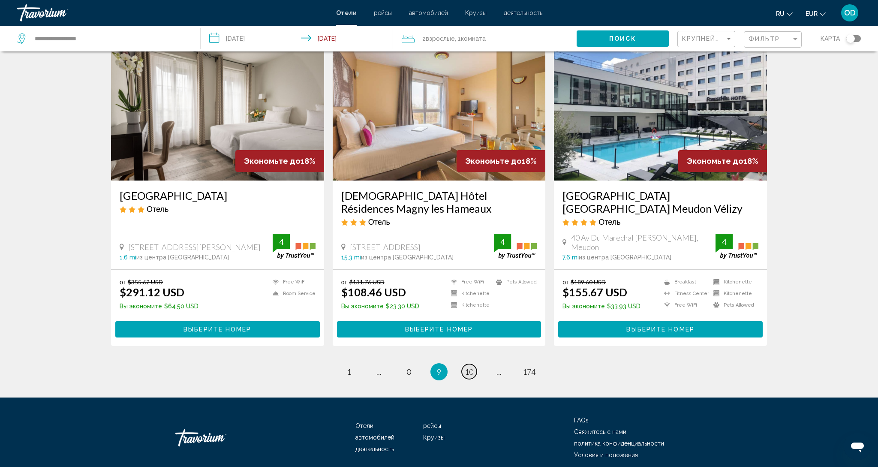
click at [469, 367] on span "10" at bounding box center [469, 371] width 9 height 9
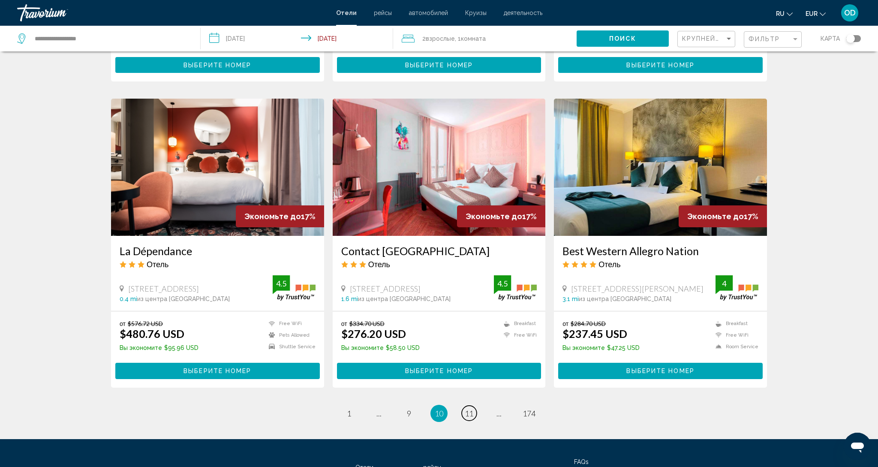
scroll to position [934, 0]
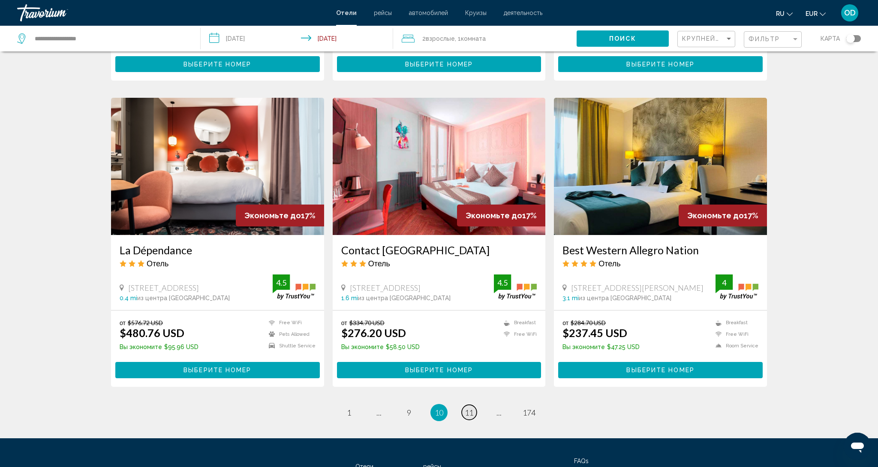
click at [469, 408] on span "11" at bounding box center [469, 412] width 9 height 9
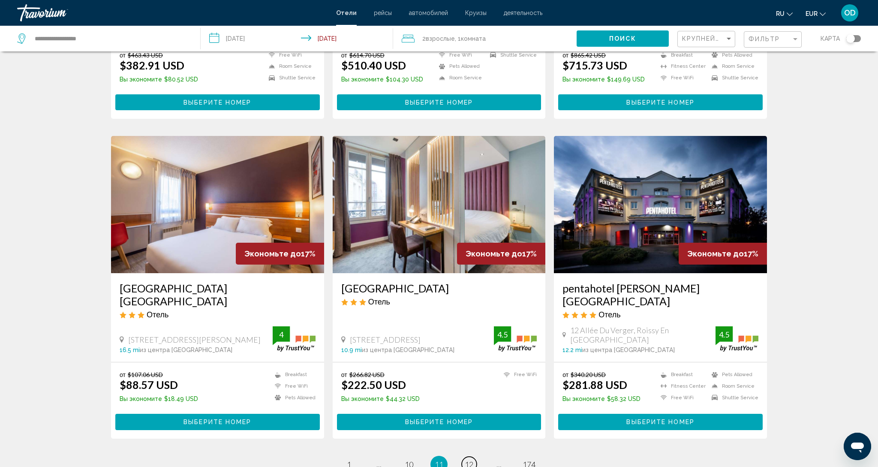
scroll to position [904, 0]
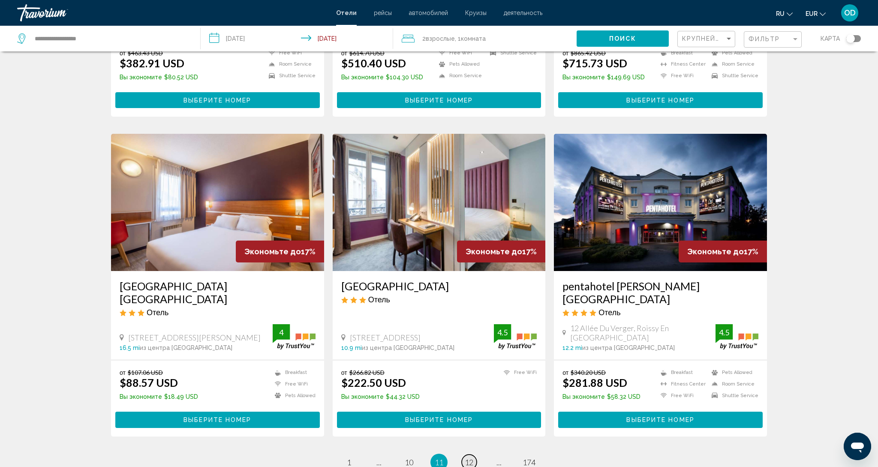
click at [464, 454] on link "page 12" at bounding box center [469, 461] width 15 height 15
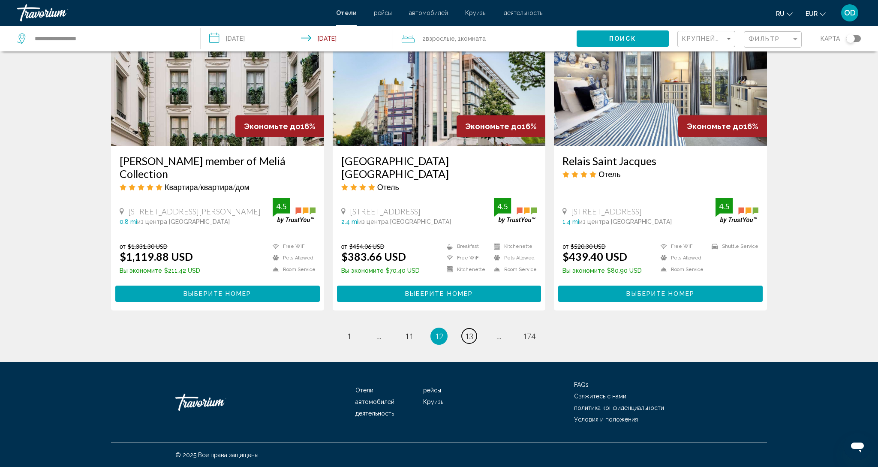
scroll to position [1019, 0]
click at [469, 334] on span "13" at bounding box center [469, 335] width 9 height 9
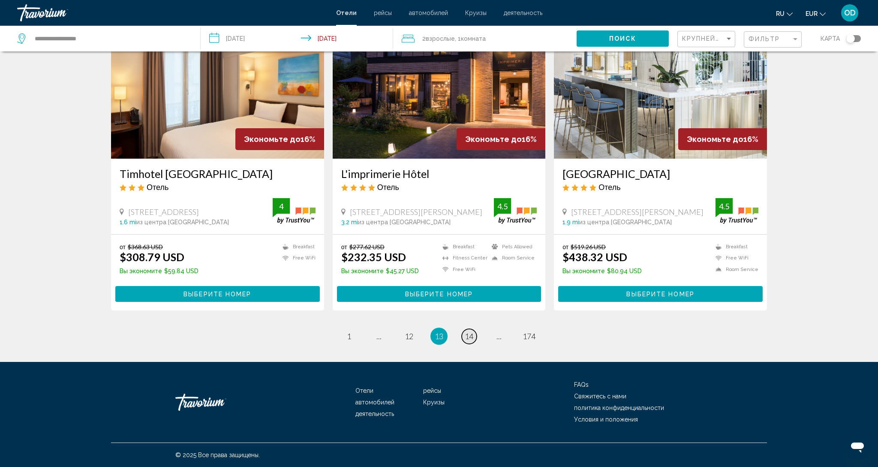
scroll to position [979, 0]
click at [436, 339] on span "13" at bounding box center [439, 335] width 9 height 9
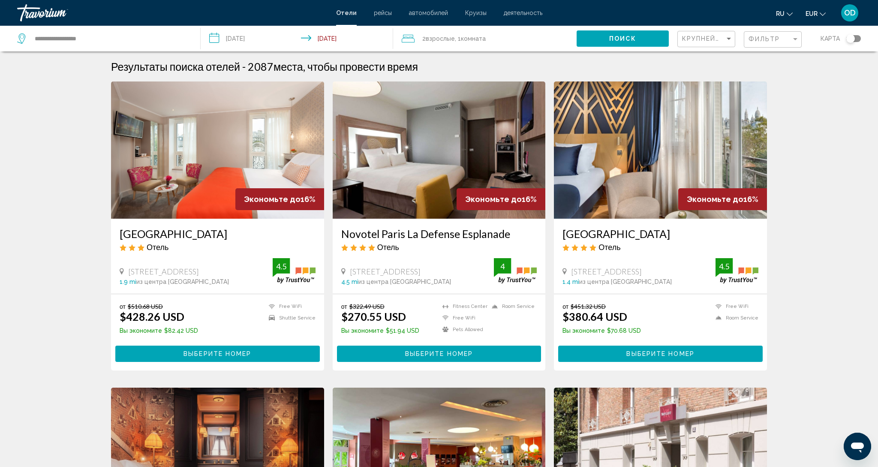
scroll to position [0, 0]
click at [420, 142] on img "Main content" at bounding box center [439, 149] width 213 height 137
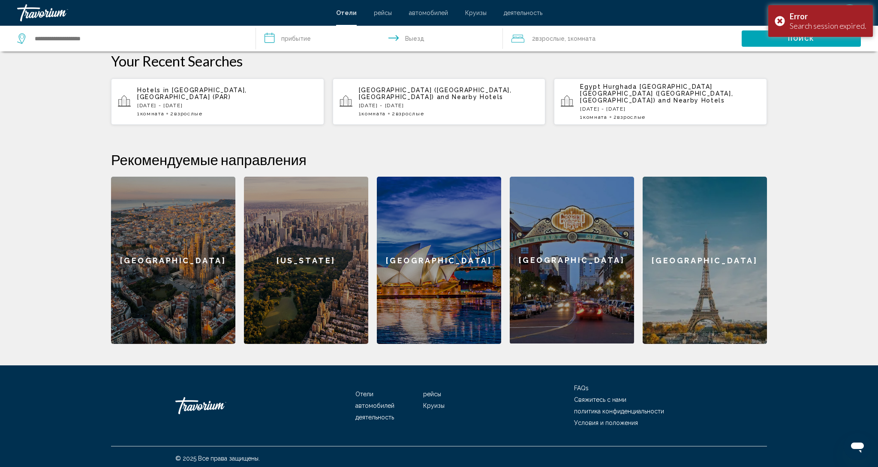
scroll to position [243, 0]
click at [682, 261] on div "[GEOGRAPHIC_DATA]" at bounding box center [705, 260] width 124 height 167
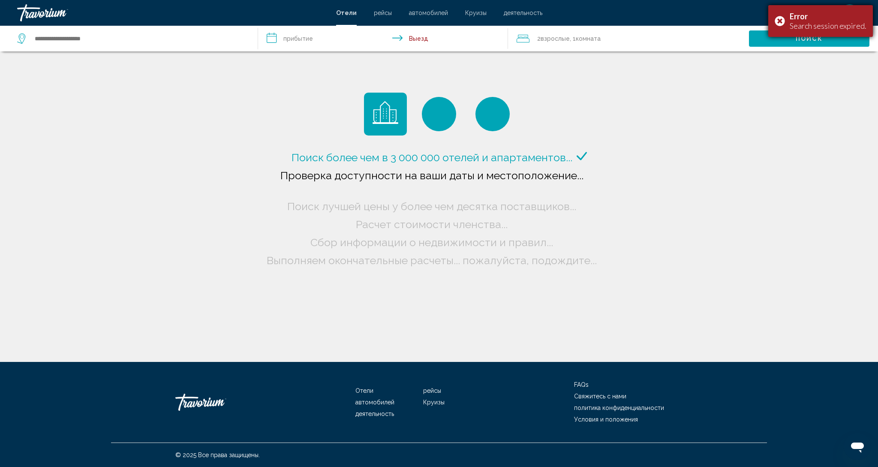
click at [781, 22] on div "Error Search session expired." at bounding box center [820, 21] width 105 height 32
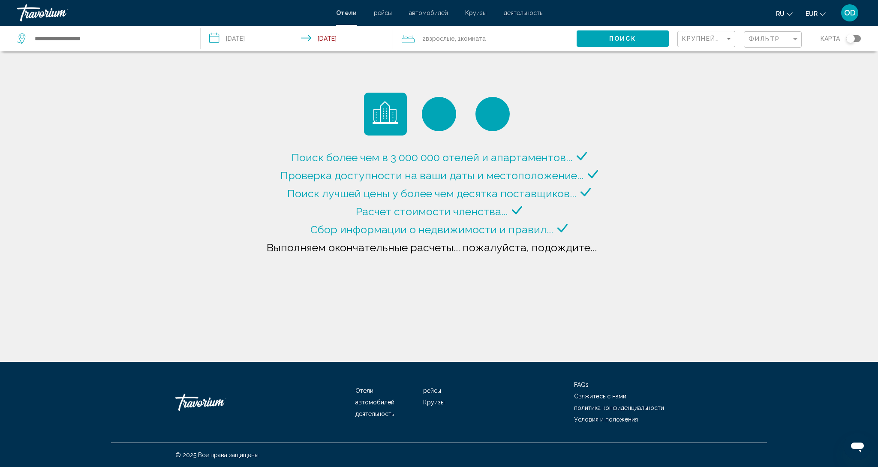
type input "**********"
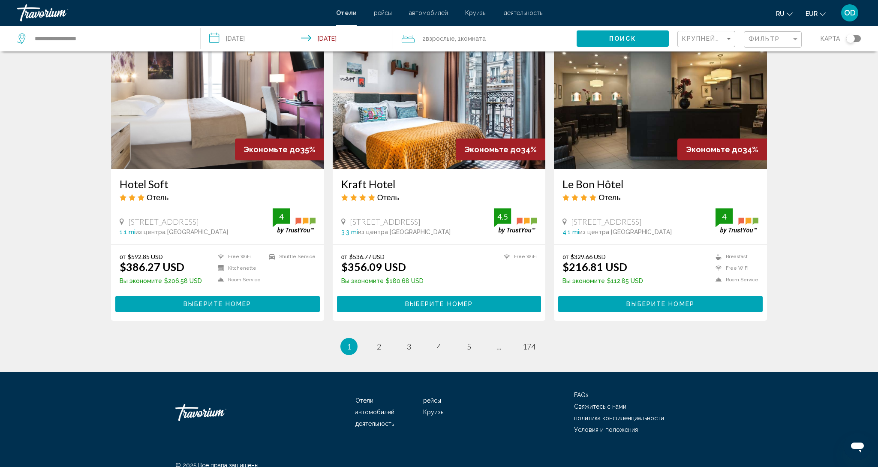
scroll to position [1017, 0]
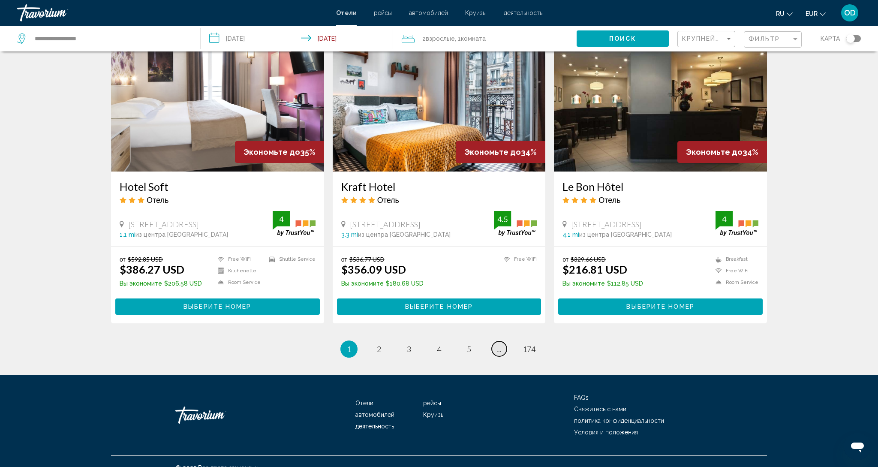
click at [493, 341] on link "page ..." at bounding box center [499, 348] width 15 height 15
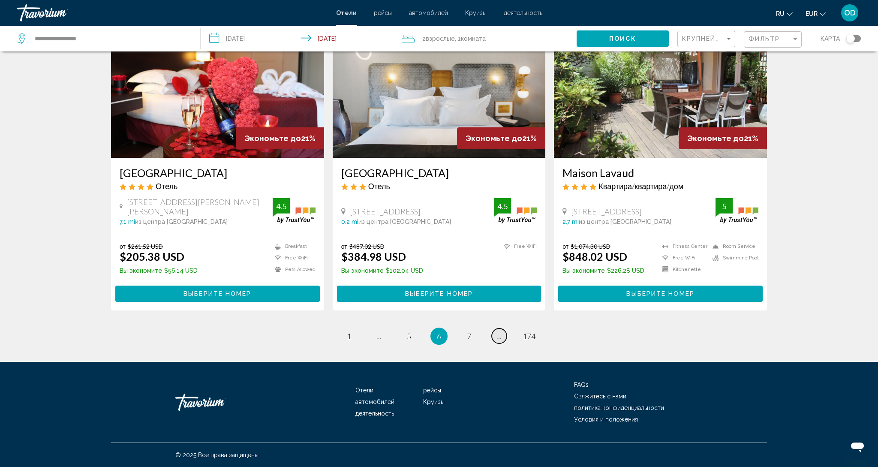
scroll to position [979, 0]
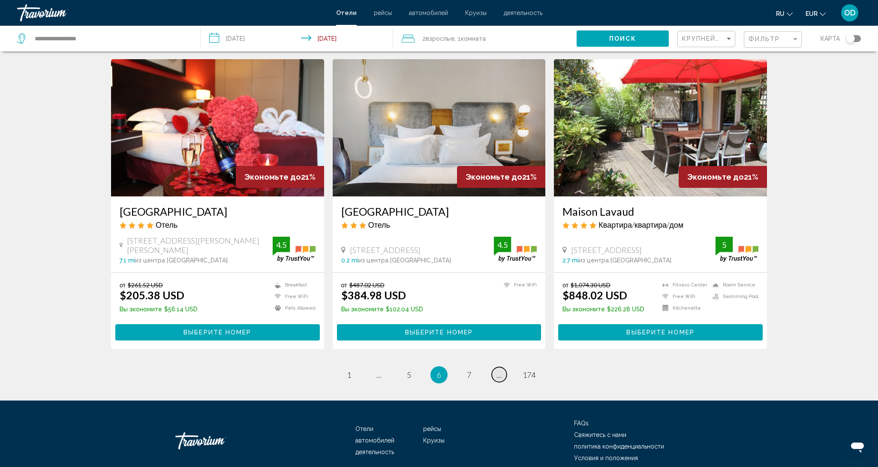
click at [497, 370] on span "..." at bounding box center [498, 374] width 5 height 9
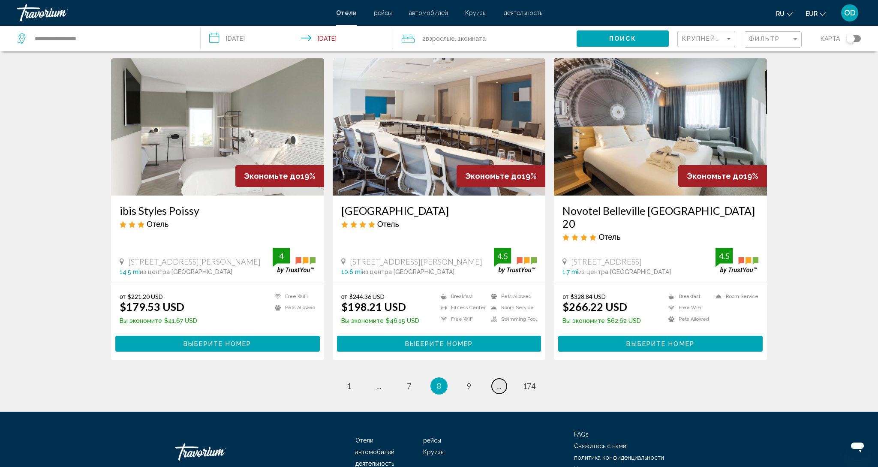
click at [497, 381] on span "..." at bounding box center [498, 385] width 5 height 9
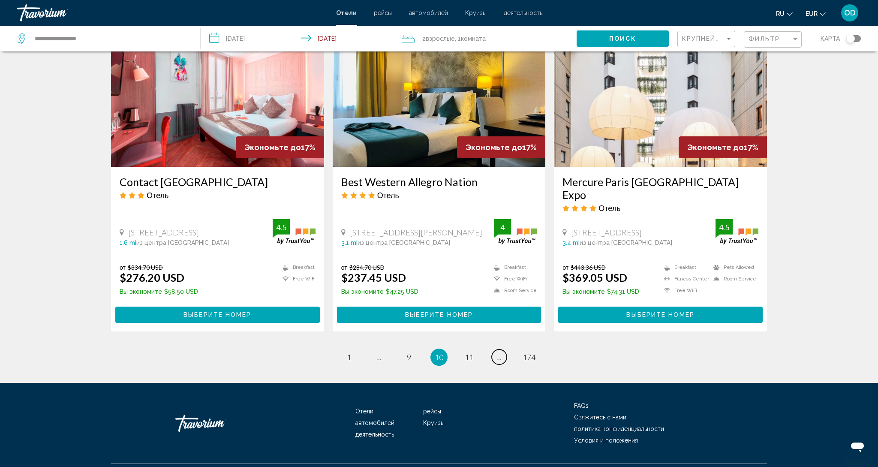
scroll to position [1002, 0]
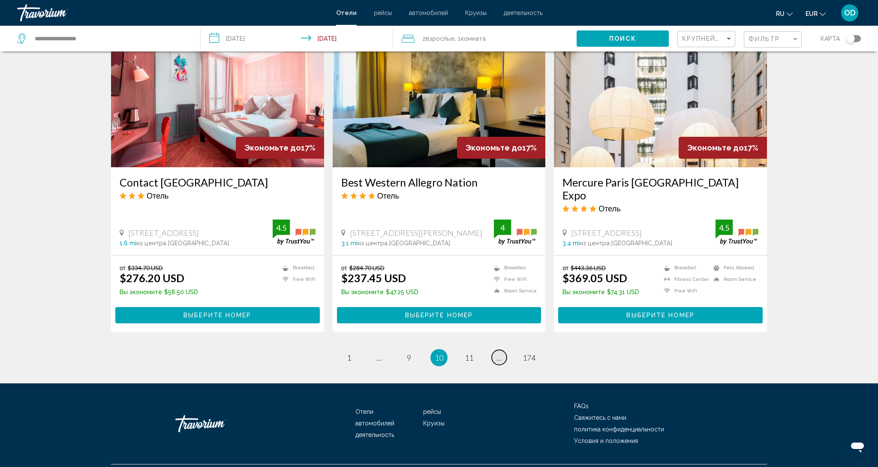
click at [497, 353] on span "..." at bounding box center [498, 357] width 5 height 9
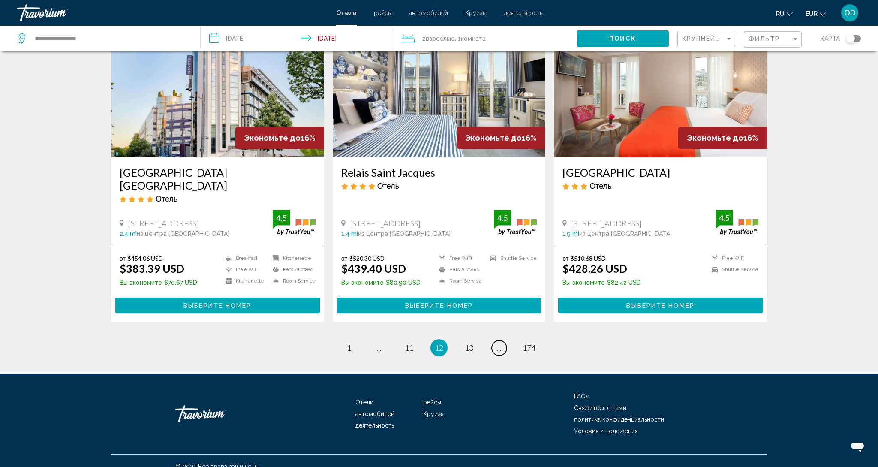
scroll to position [1004, 0]
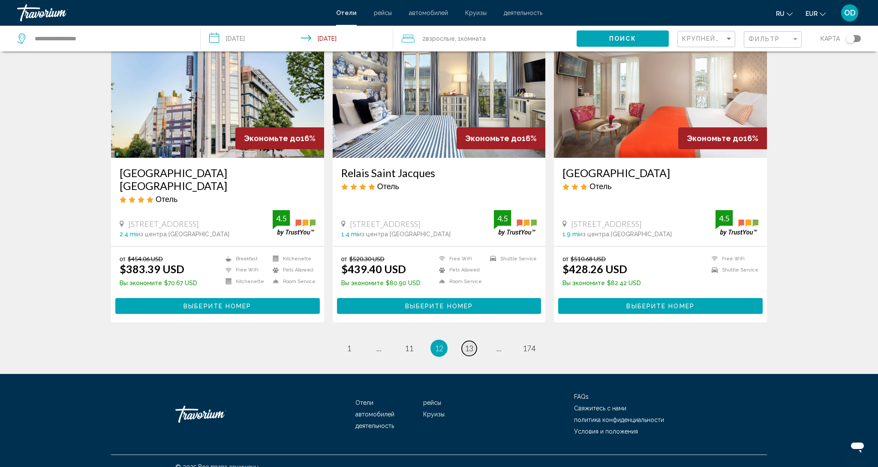
click at [469, 343] on span "13" at bounding box center [469, 347] width 9 height 9
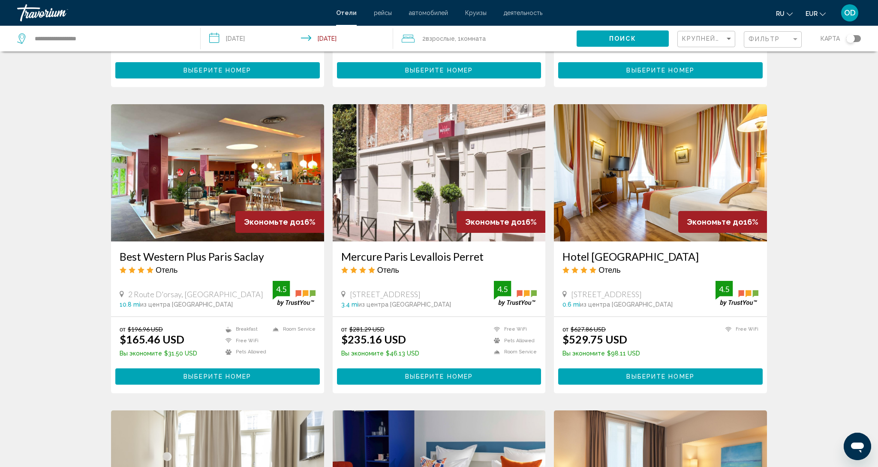
scroll to position [283, 0]
click at [152, 183] on img "Main content" at bounding box center [217, 172] width 213 height 137
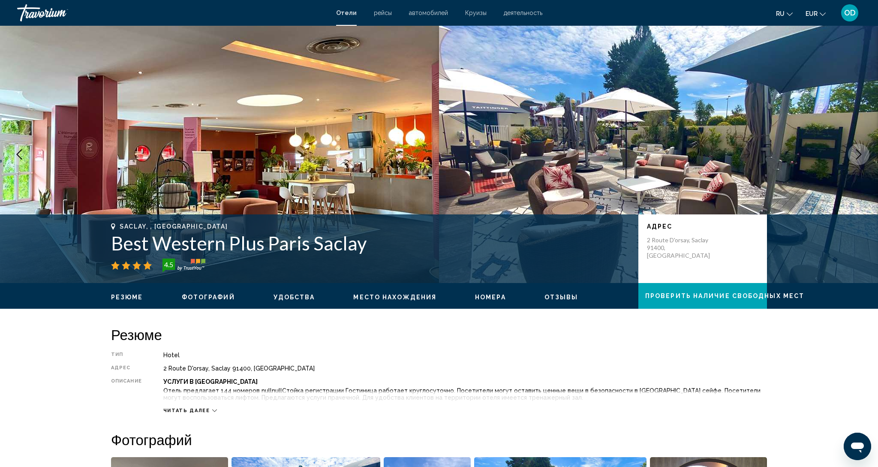
click at [856, 158] on icon "Next image" at bounding box center [858, 154] width 10 height 10
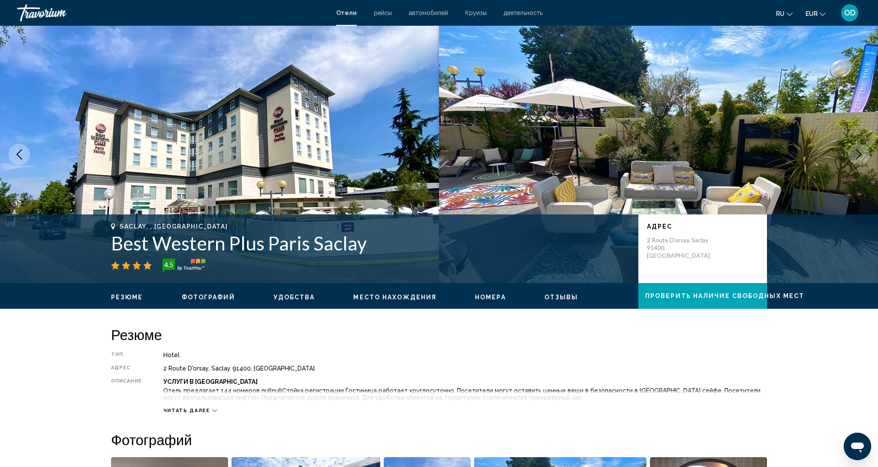
click at [856, 158] on icon "Next image" at bounding box center [858, 154] width 10 height 10
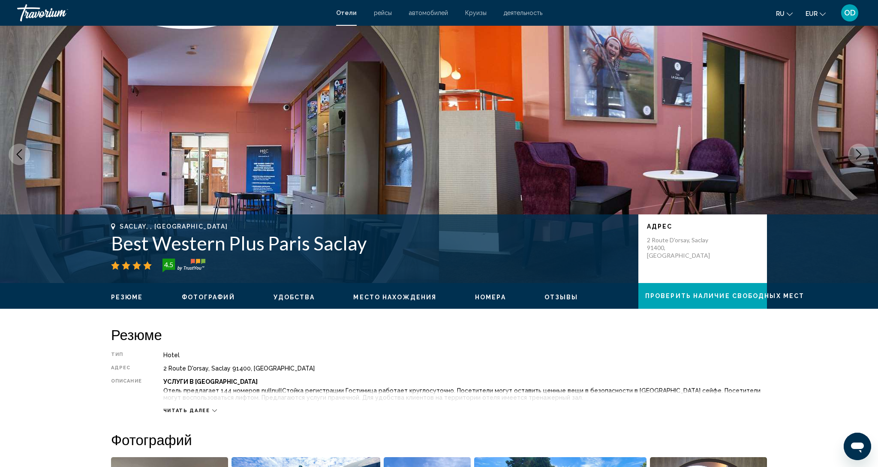
click at [856, 158] on icon "Next image" at bounding box center [858, 154] width 10 height 10
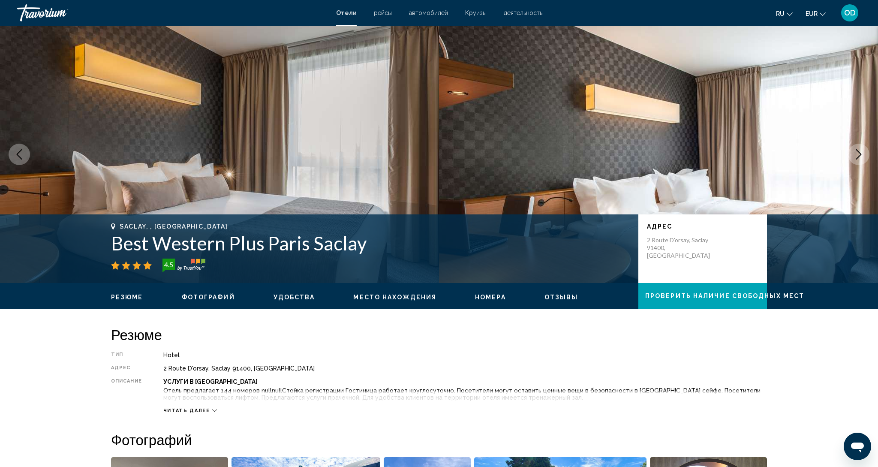
click at [856, 158] on icon "Next image" at bounding box center [858, 154] width 10 height 10
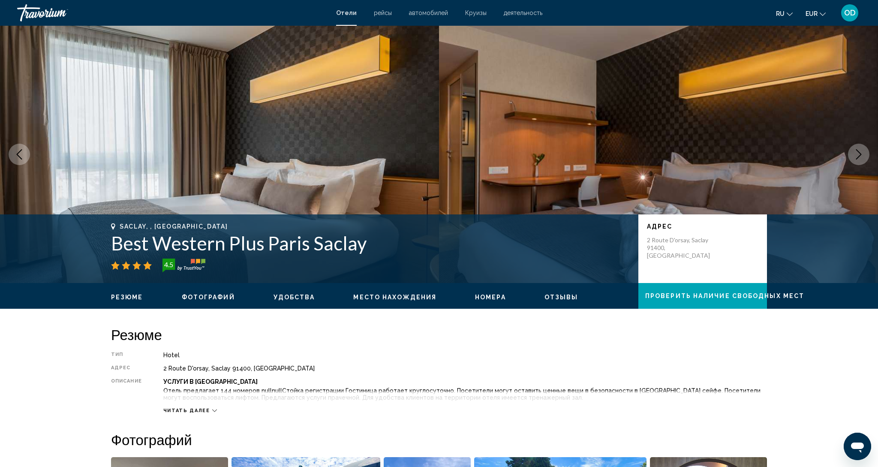
click at [856, 158] on icon "Next image" at bounding box center [858, 154] width 10 height 10
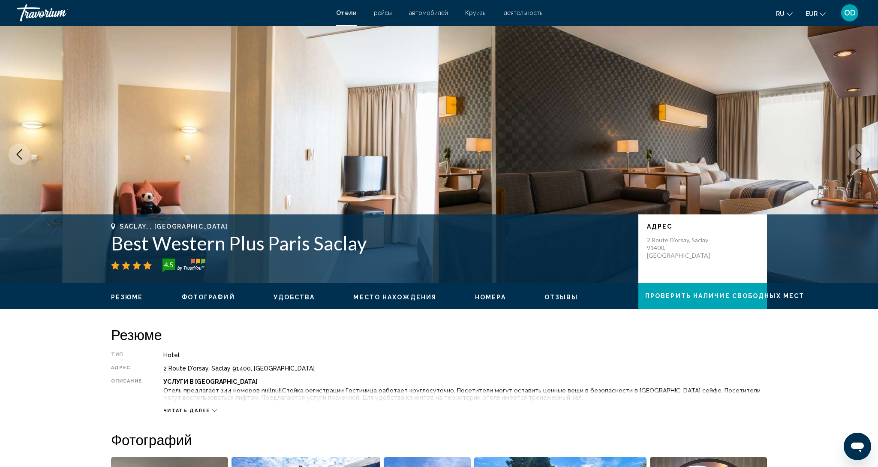
click at [856, 158] on icon "Next image" at bounding box center [858, 154] width 10 height 10
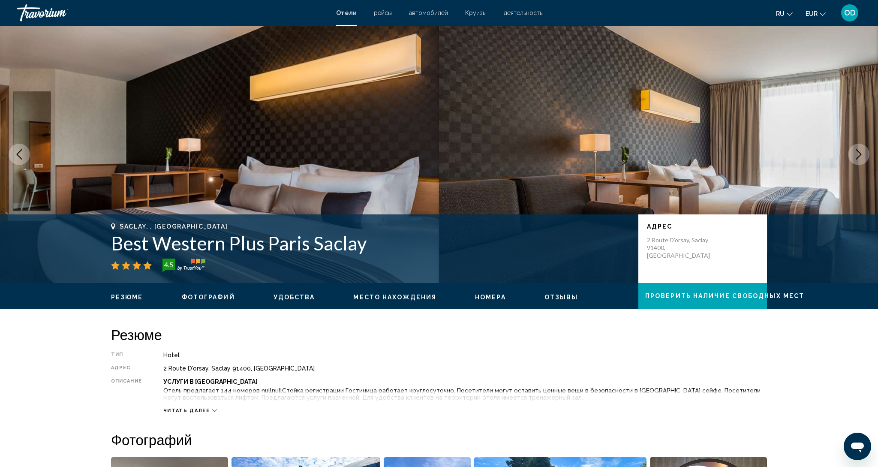
click at [856, 158] on icon "Next image" at bounding box center [858, 154] width 10 height 10
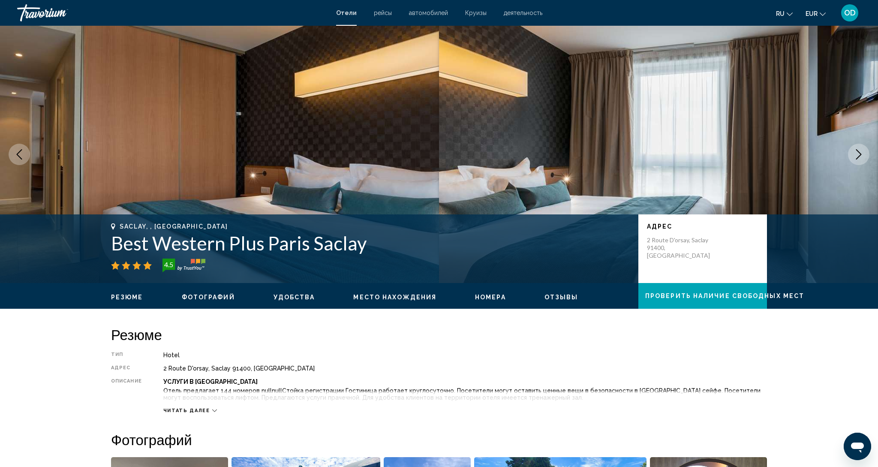
scroll to position [3, 0]
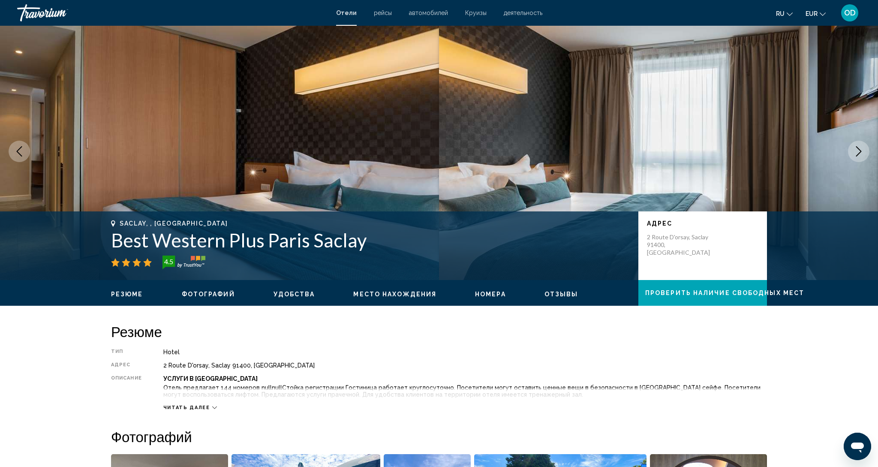
click at [856, 158] on button "Next image" at bounding box center [858, 151] width 21 height 21
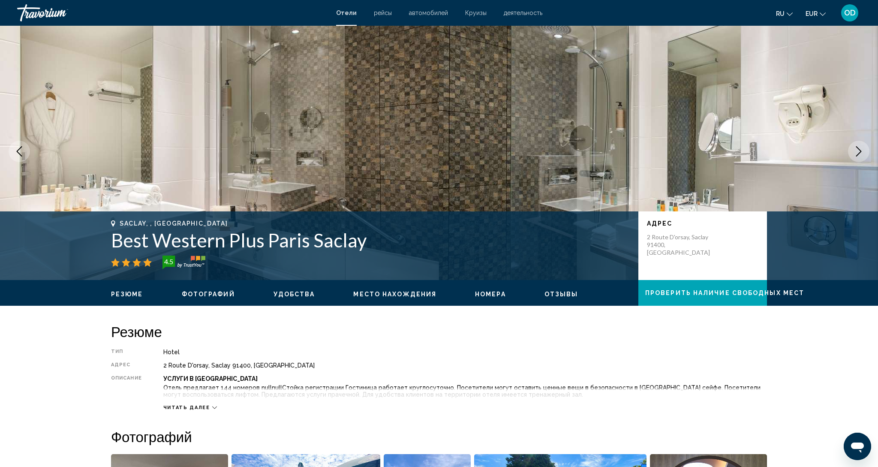
scroll to position [7, 0]
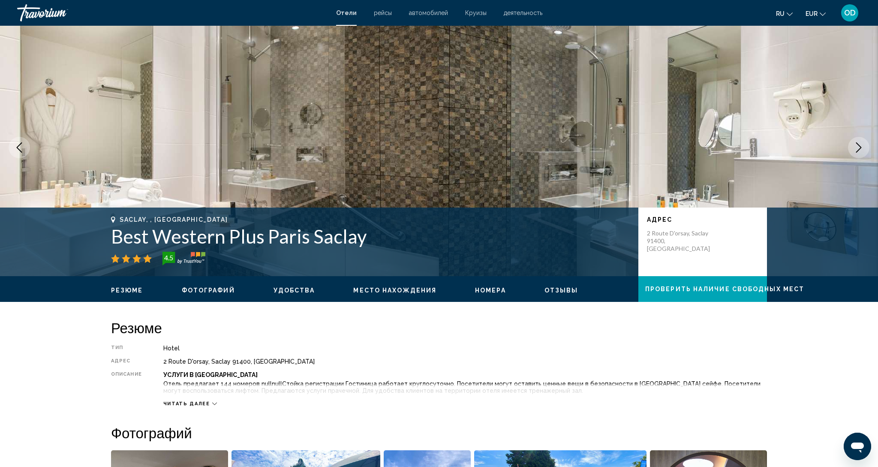
click at [856, 158] on button "Next image" at bounding box center [858, 147] width 21 height 21
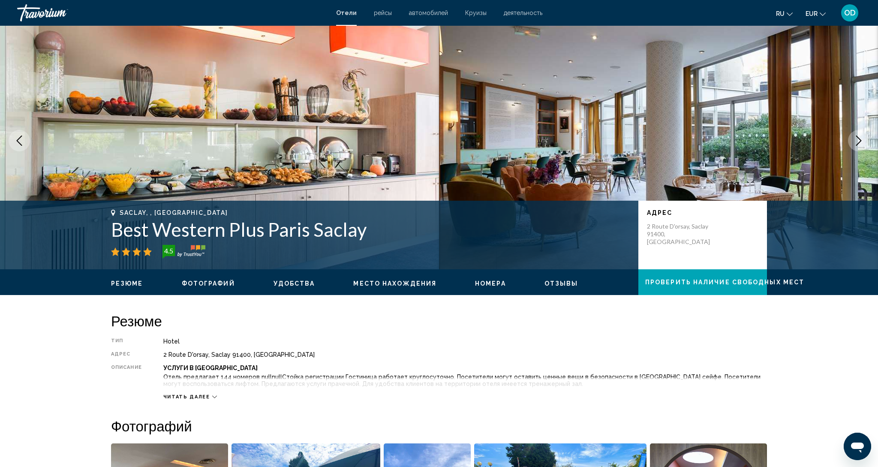
scroll to position [15, 0]
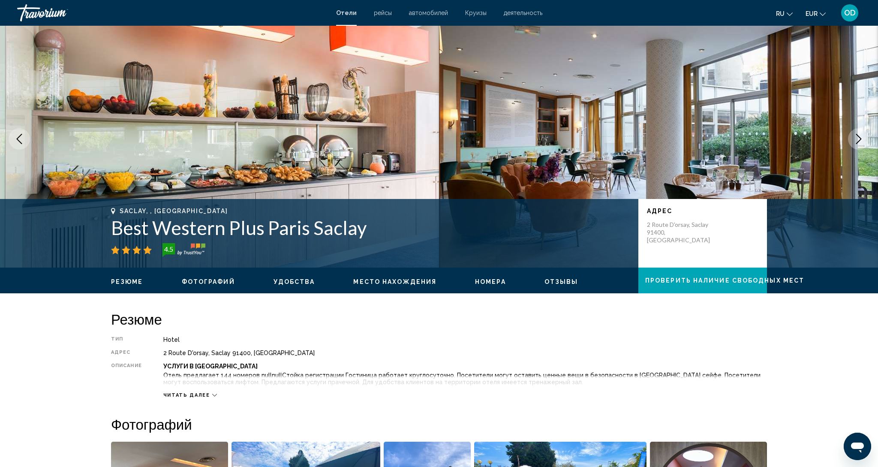
click at [856, 158] on img "Main content" at bounding box center [658, 138] width 439 height 257
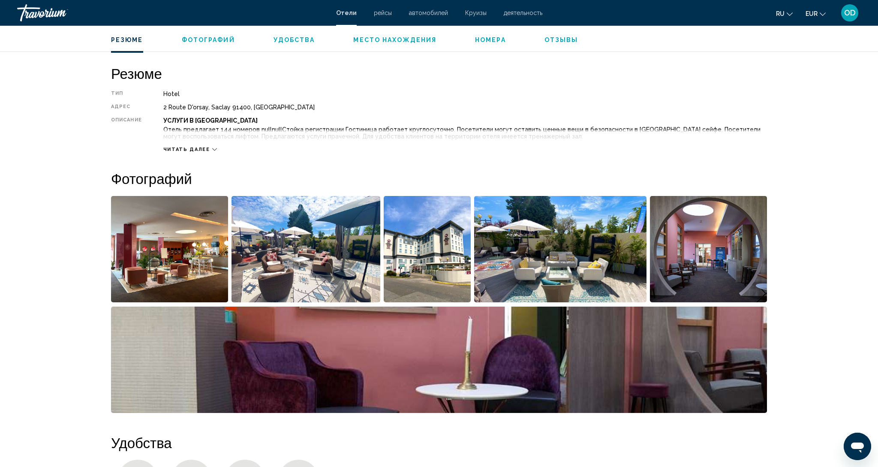
scroll to position [262, 0]
click at [163, 246] on img "Open full-screen image slider" at bounding box center [169, 248] width 117 height 106
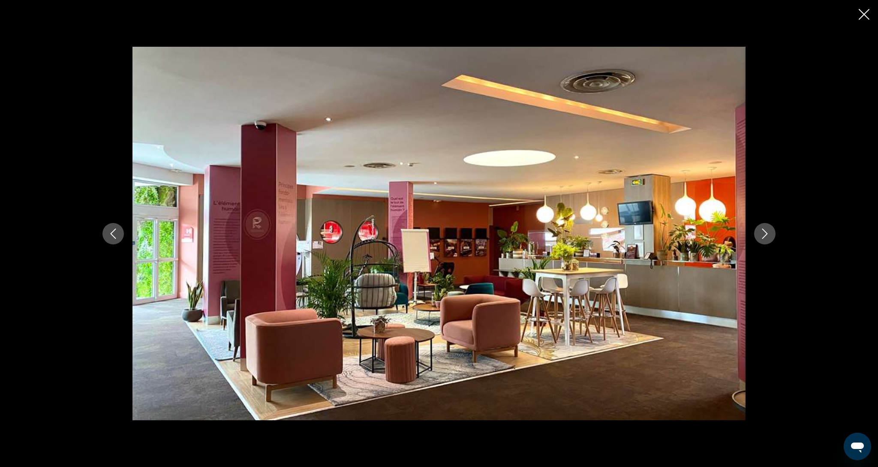
scroll to position [261, 0]
click at [769, 239] on button "Next image" at bounding box center [764, 233] width 21 height 21
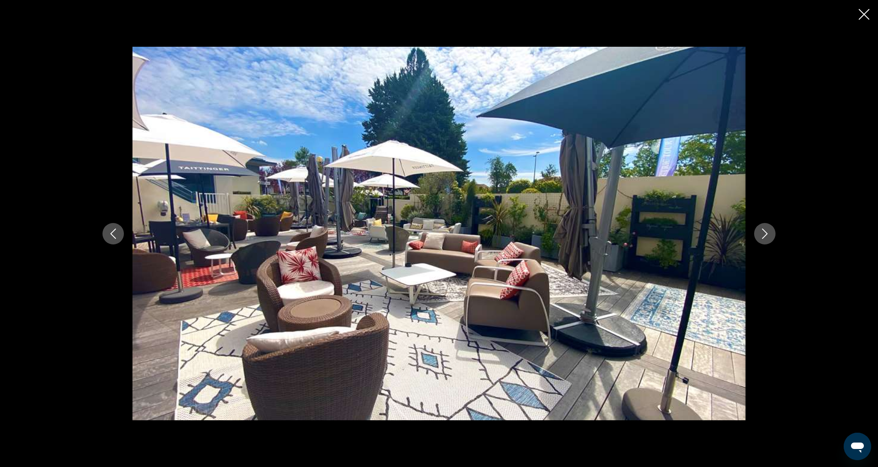
click at [769, 239] on button "Next image" at bounding box center [764, 233] width 21 height 21
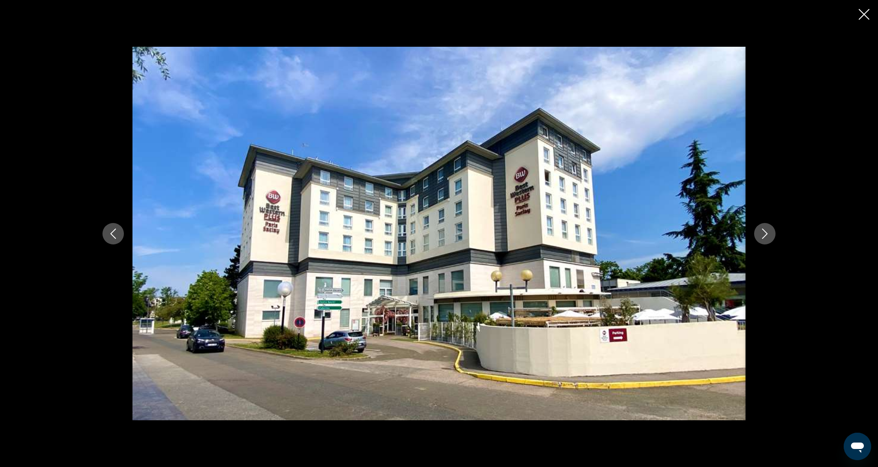
click at [769, 239] on button "Next image" at bounding box center [764, 233] width 21 height 21
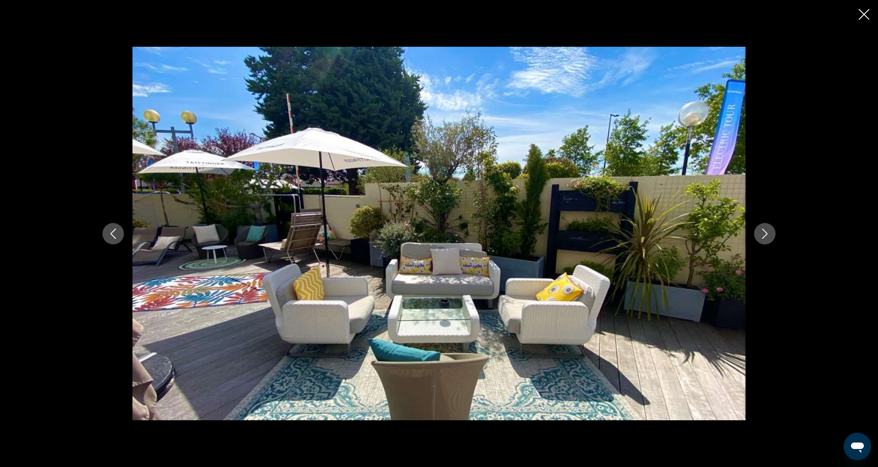
click at [769, 239] on button "Next image" at bounding box center [764, 233] width 21 height 21
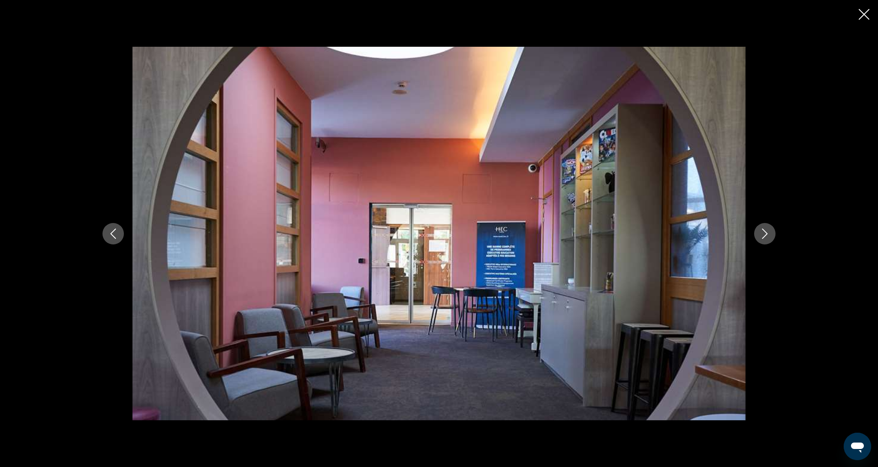
click at [769, 239] on button "Next image" at bounding box center [764, 233] width 21 height 21
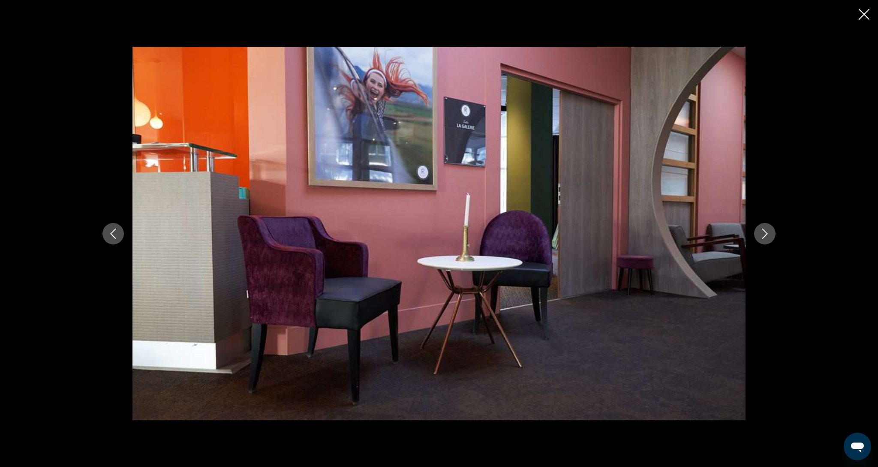
click at [769, 239] on button "Next image" at bounding box center [764, 233] width 21 height 21
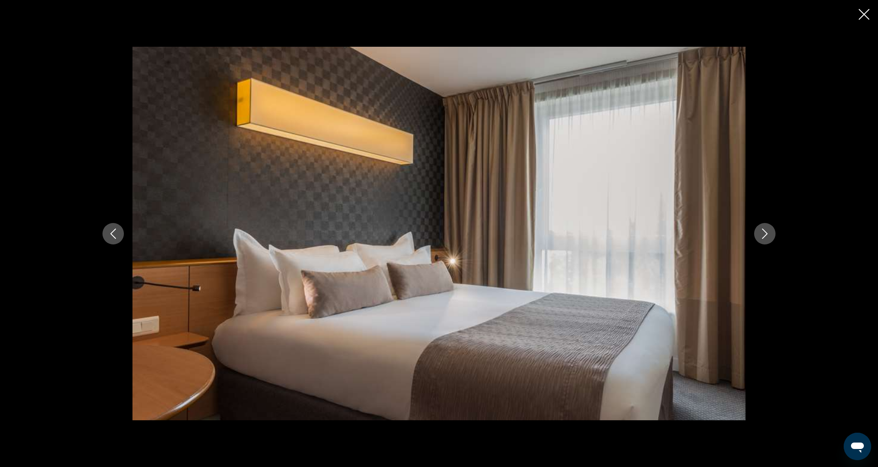
click at [769, 239] on button "Next image" at bounding box center [764, 233] width 21 height 21
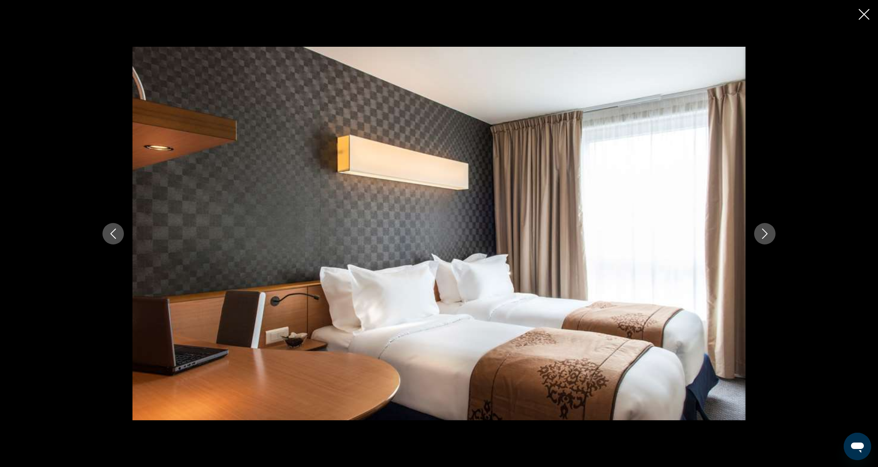
click at [862, 19] on icon "Close slideshow" at bounding box center [864, 14] width 11 height 11
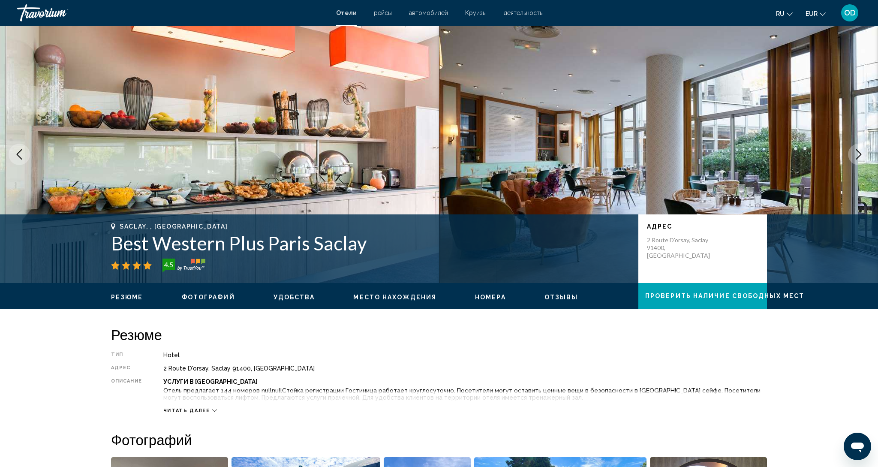
scroll to position [0, 0]
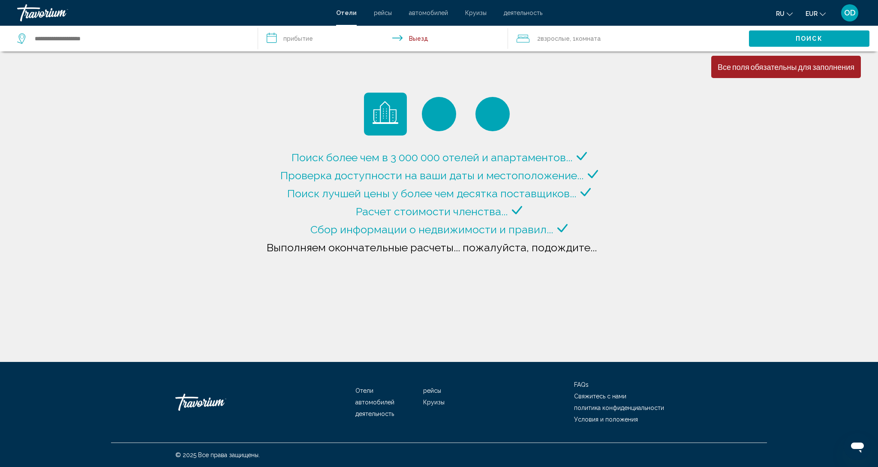
type input "**********"
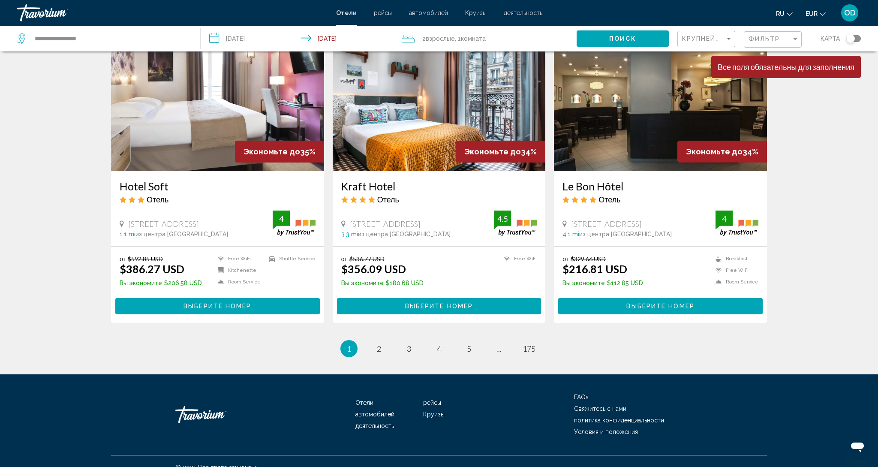
scroll to position [1017, 0]
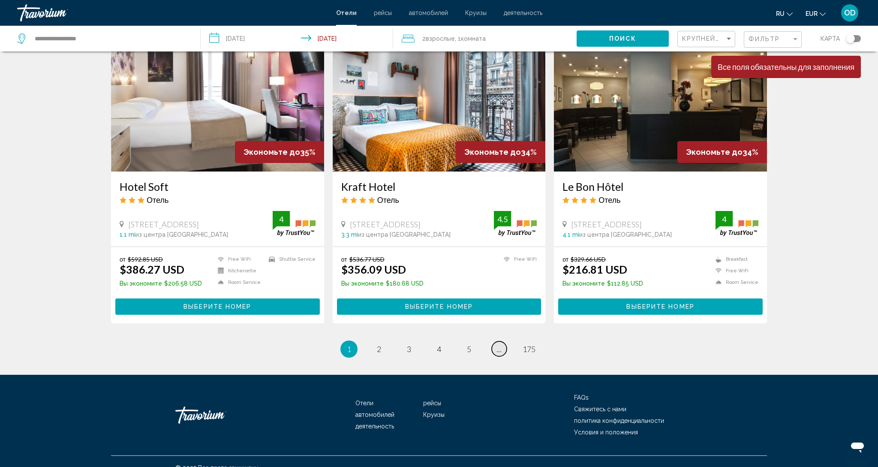
click at [500, 344] on span "..." at bounding box center [498, 348] width 5 height 9
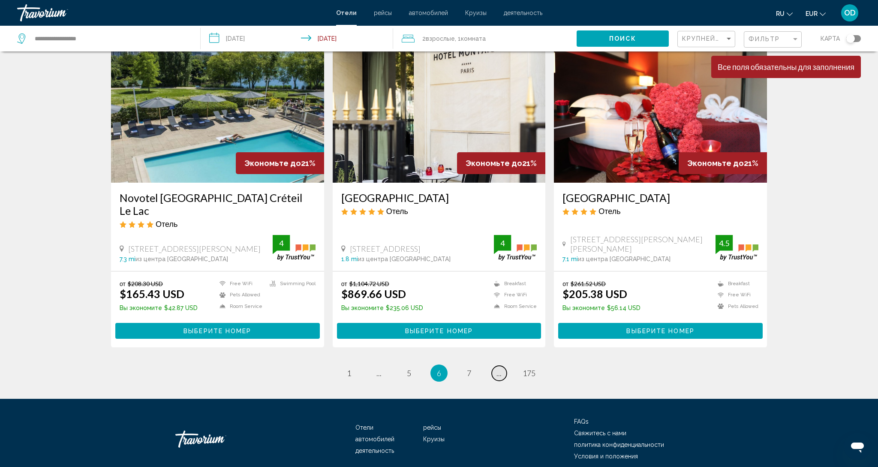
click at [500, 368] on span "..." at bounding box center [498, 372] width 5 height 9
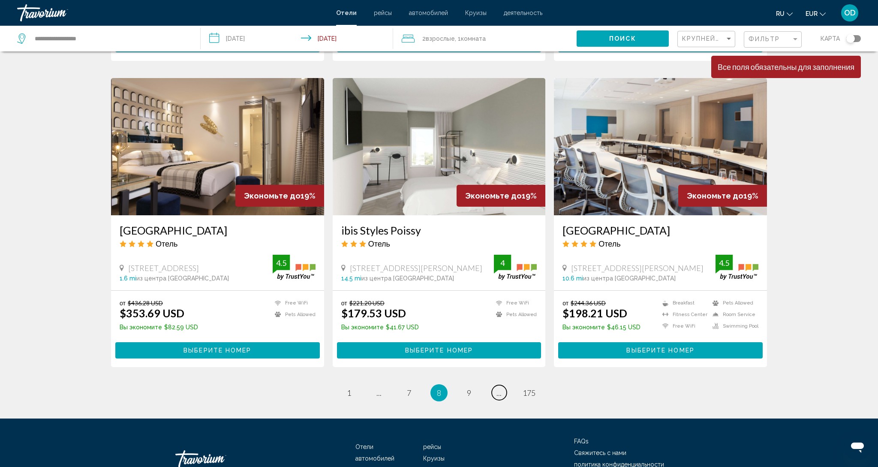
scroll to position [992, 0]
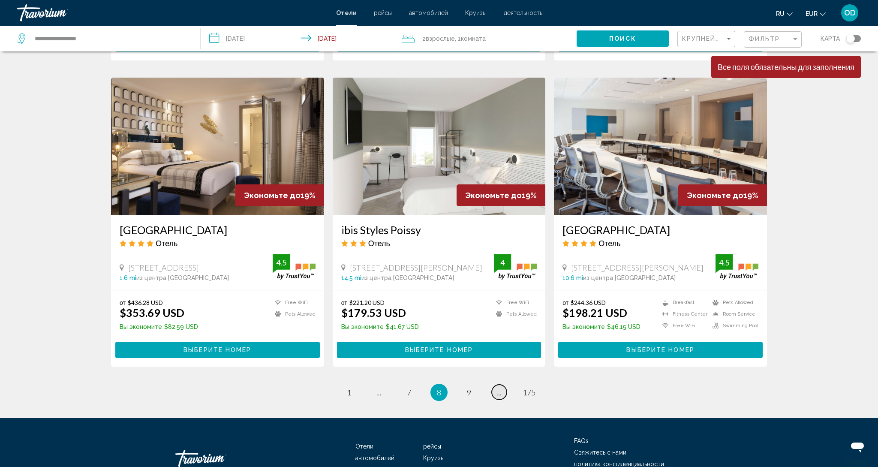
click at [496, 387] on span "..." at bounding box center [498, 391] width 5 height 9
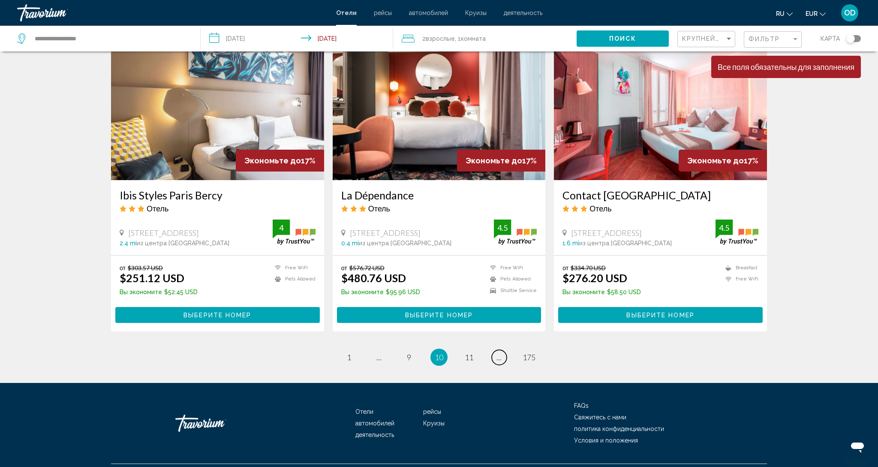
scroll to position [1003, 0]
click at [495, 350] on link "page ..." at bounding box center [499, 357] width 15 height 15
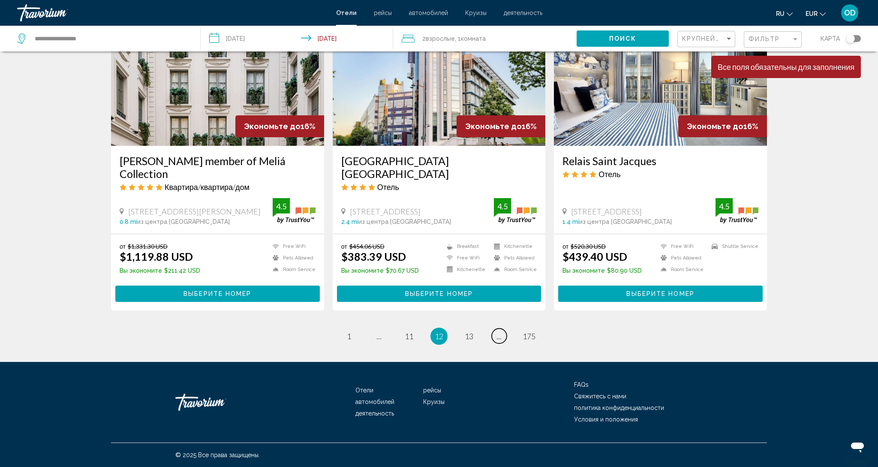
scroll to position [1019, 0]
click at [465, 335] on span "13" at bounding box center [469, 335] width 9 height 9
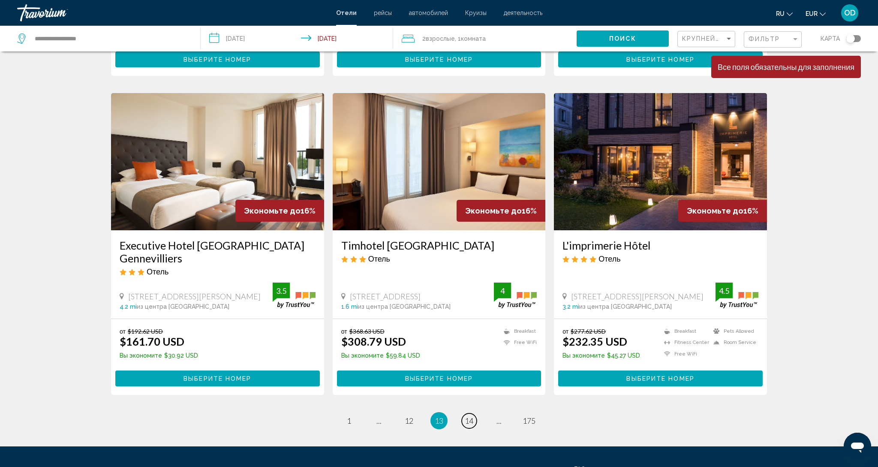
scroll to position [904, 0]
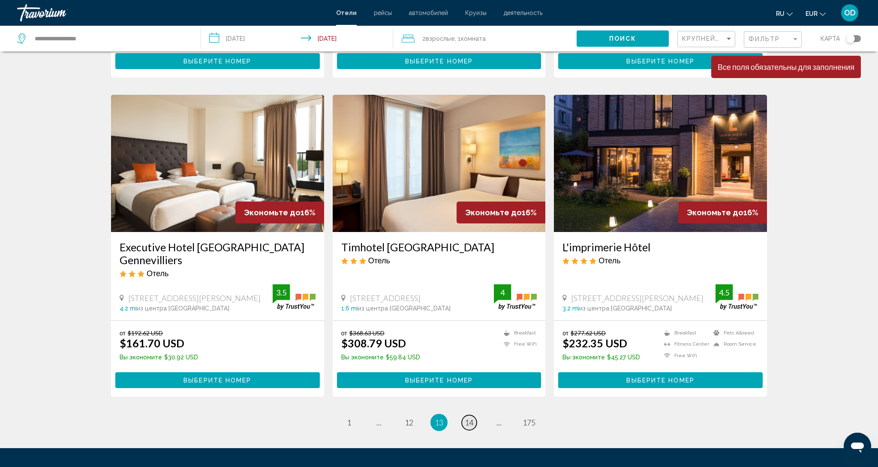
click at [465, 417] on span "14" at bounding box center [469, 421] width 9 height 9
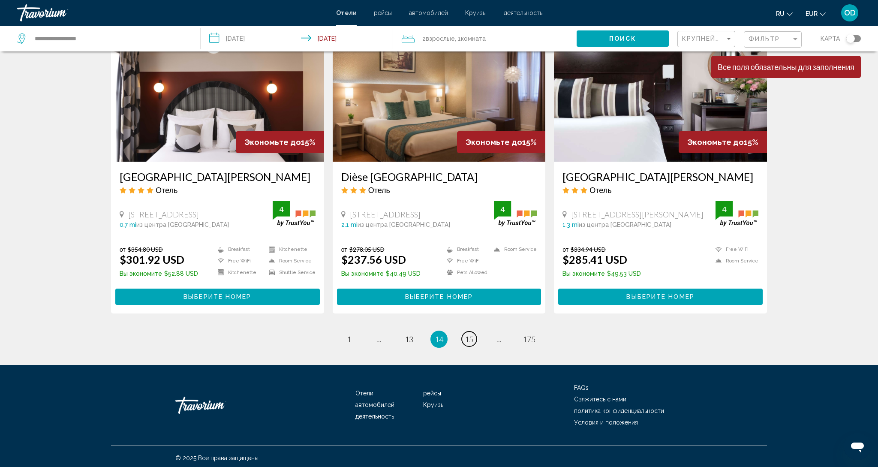
scroll to position [979, 0]
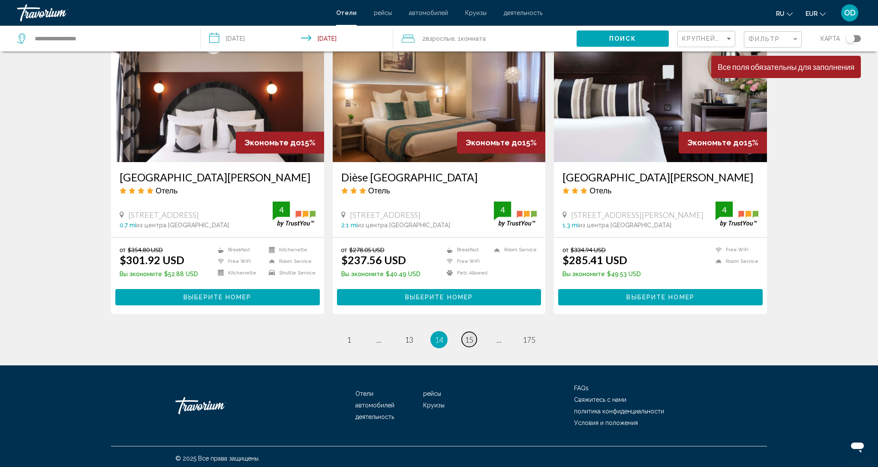
click at [472, 341] on link "page 15" at bounding box center [469, 339] width 15 height 15
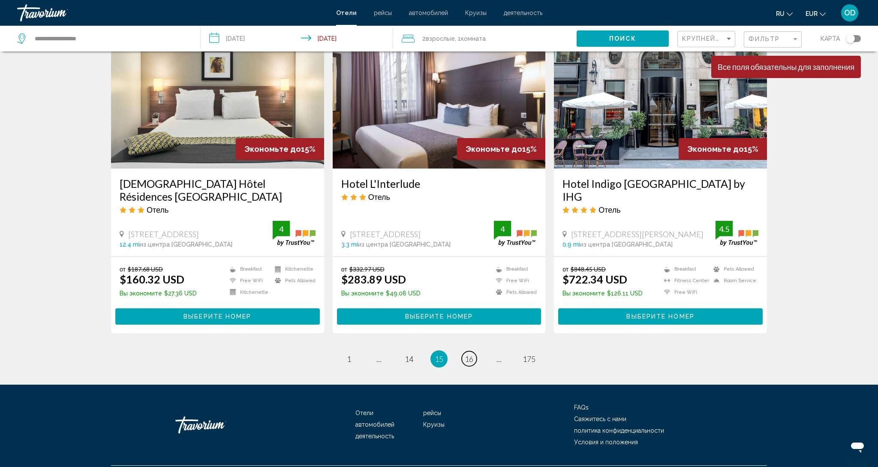
scroll to position [981, 0]
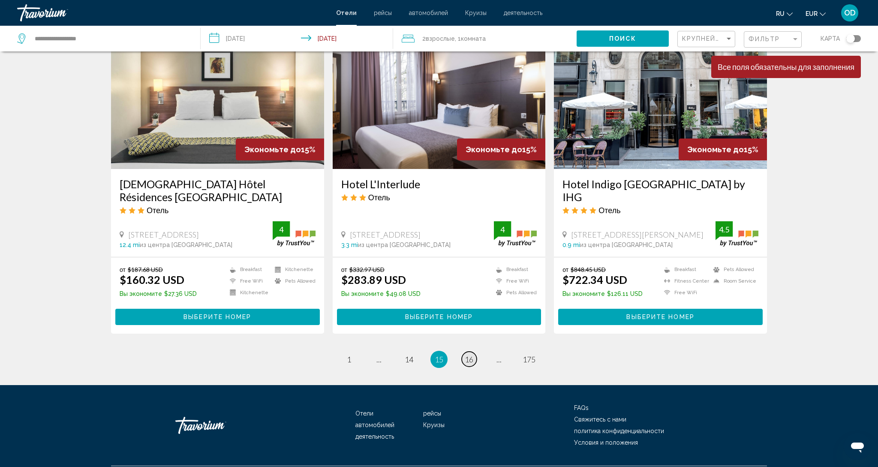
click at [472, 351] on link "page 16" at bounding box center [469, 358] width 15 height 15
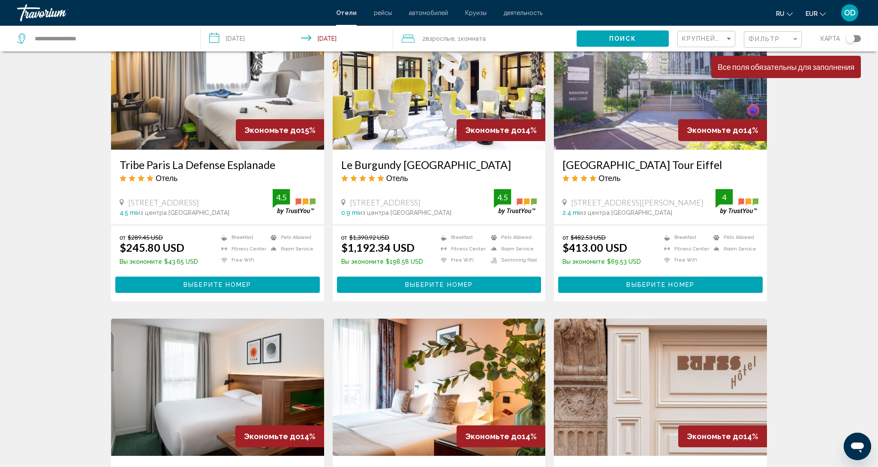
scroll to position [402, 0]
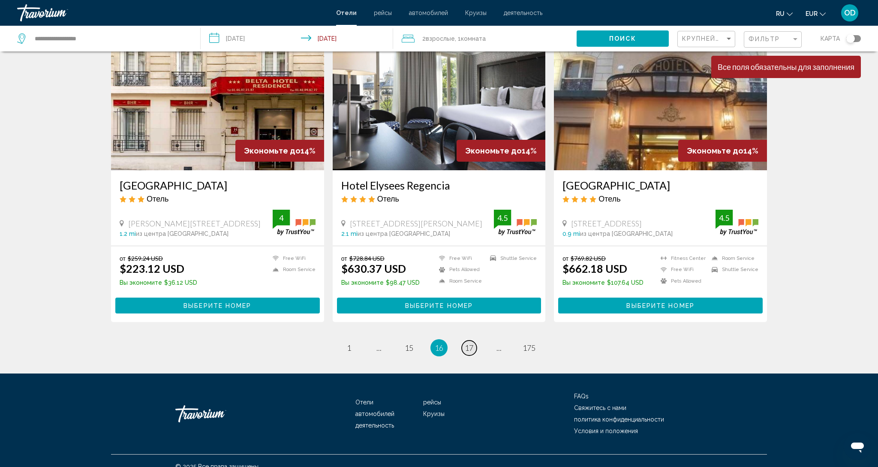
click at [472, 341] on link "page 17" at bounding box center [469, 347] width 15 height 15
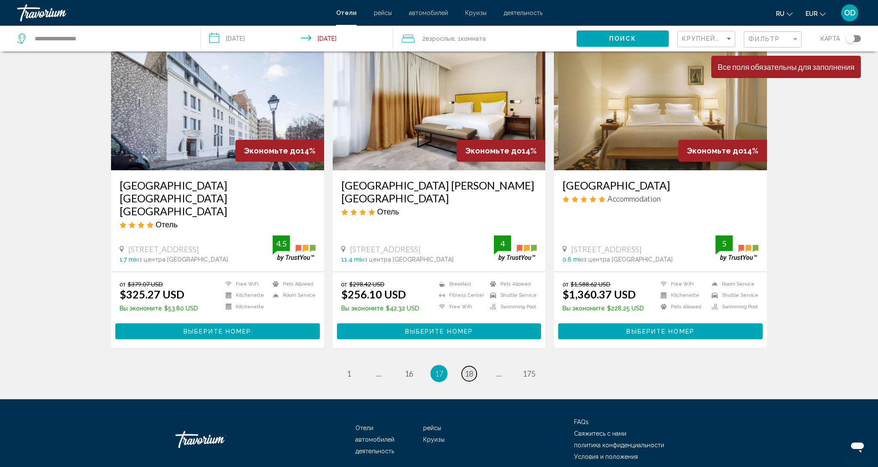
scroll to position [990, 0]
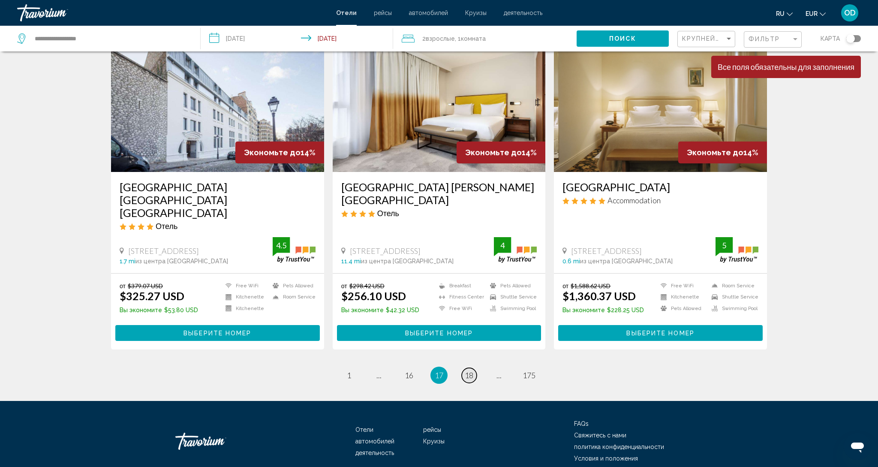
click at [472, 370] on span "18" at bounding box center [469, 374] width 9 height 9
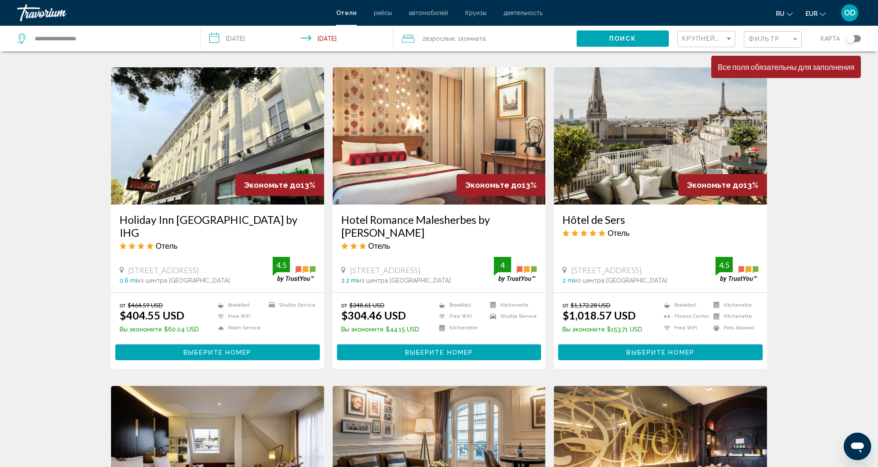
scroll to position [640, 0]
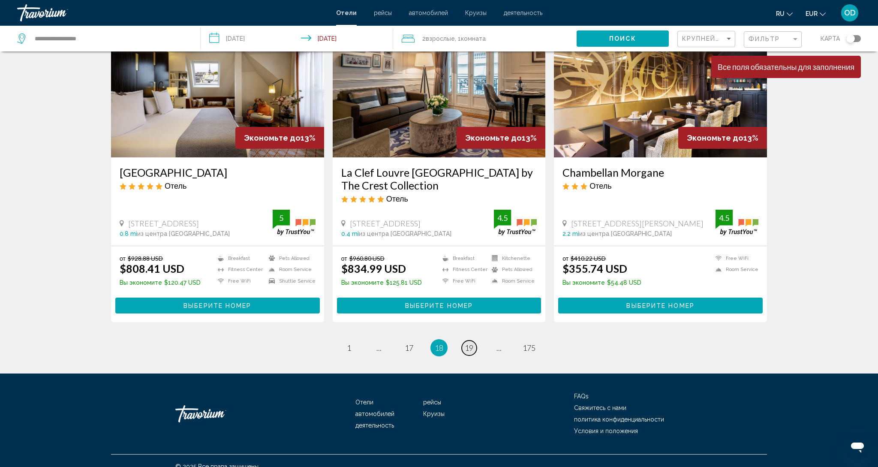
click at [472, 341] on link "page 19" at bounding box center [469, 347] width 15 height 15
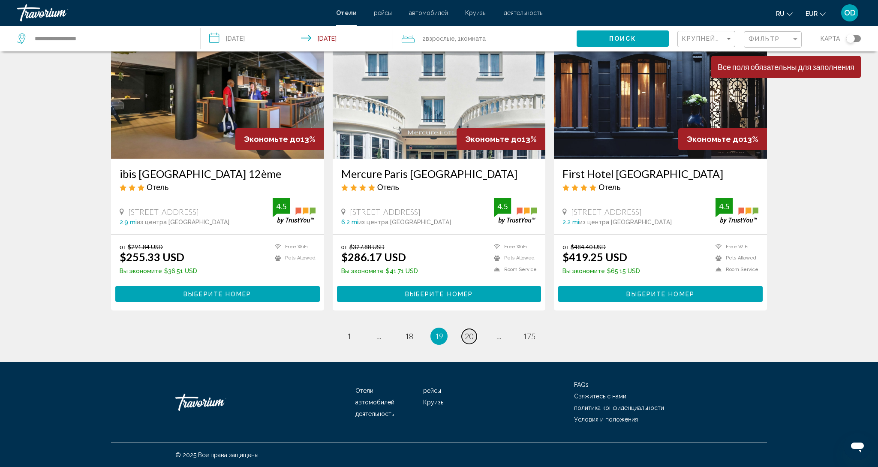
scroll to position [992, 0]
click at [472, 341] on link "page 20" at bounding box center [469, 336] width 15 height 15
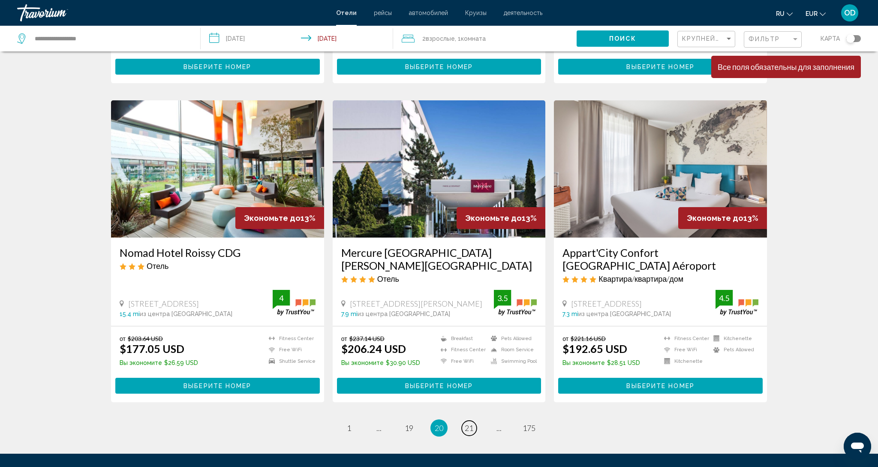
scroll to position [912, 0]
click at [466, 423] on span "21" at bounding box center [469, 427] width 9 height 9
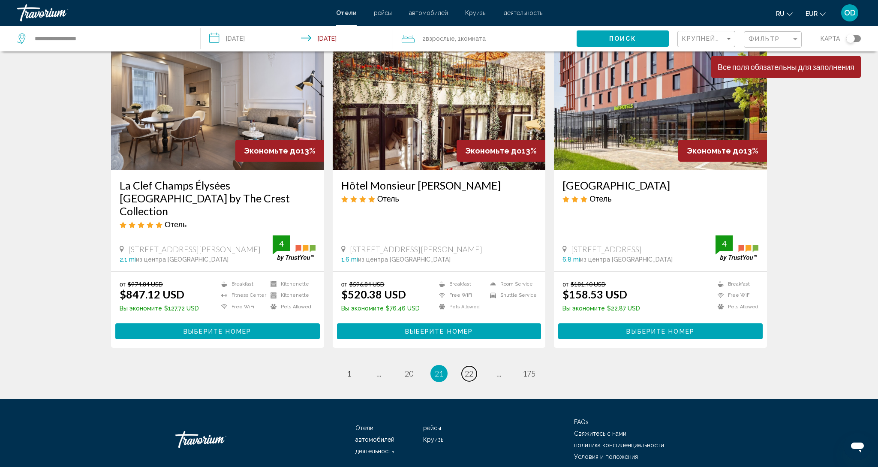
scroll to position [991, 0]
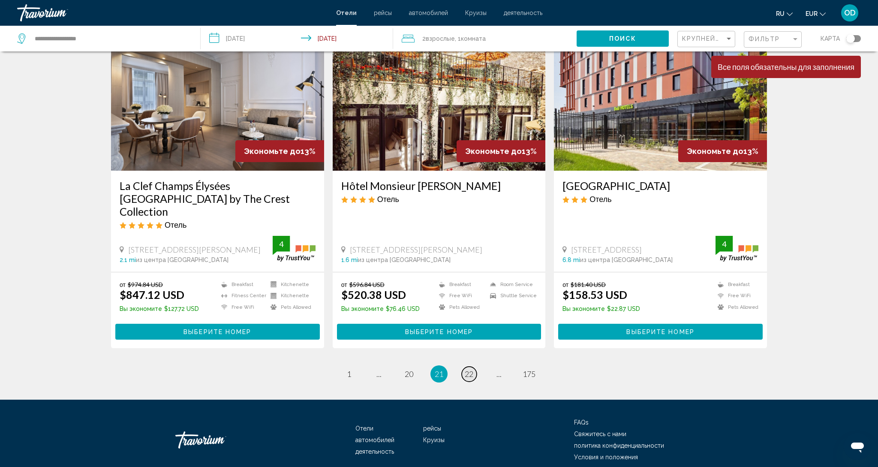
click at [472, 369] on span "22" at bounding box center [469, 373] width 9 height 9
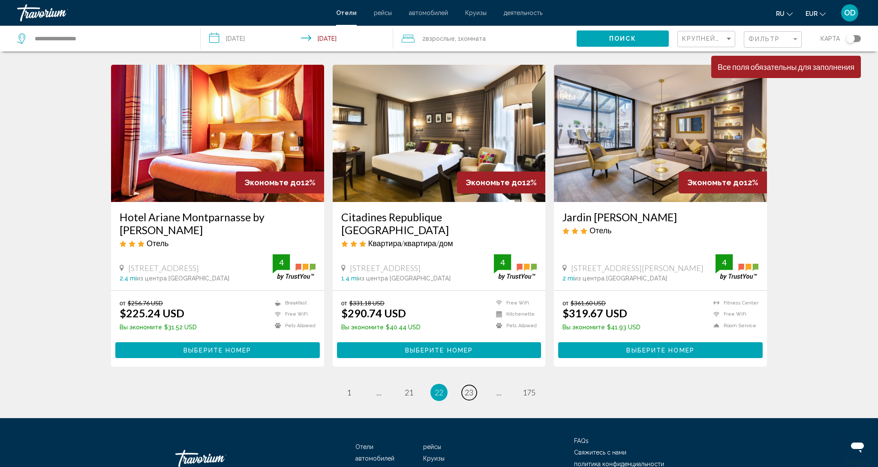
scroll to position [974, 0]
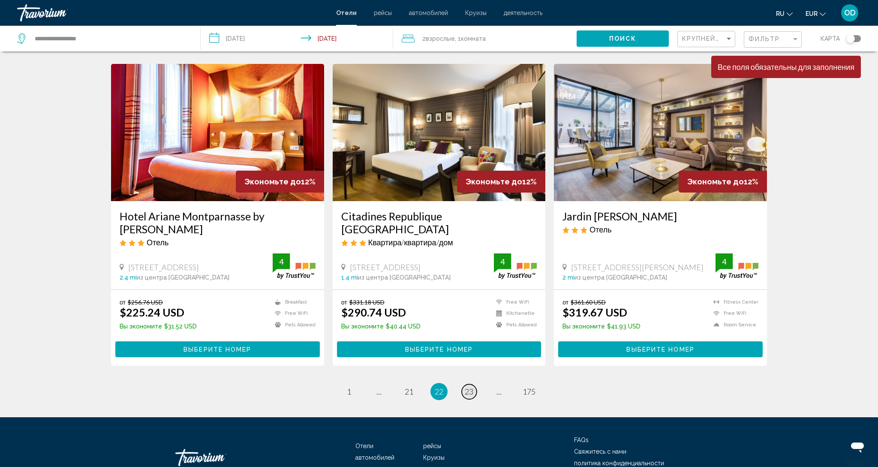
click at [465, 387] on span "23" at bounding box center [469, 391] width 9 height 9
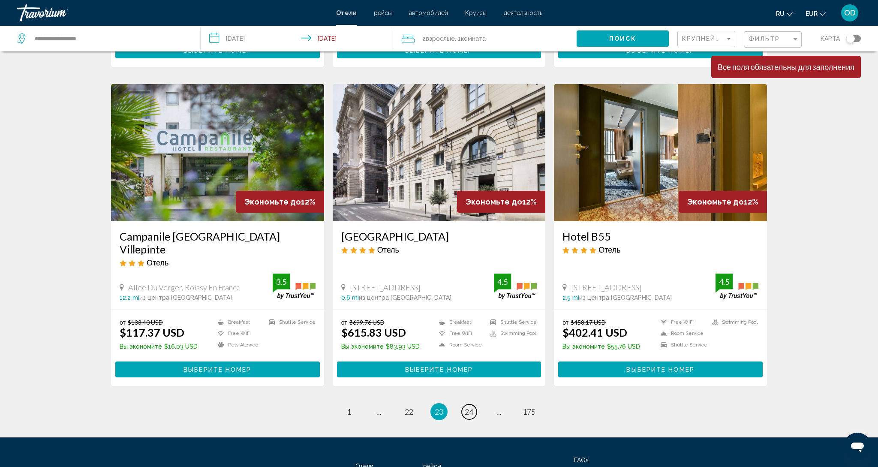
scroll to position [929, 0]
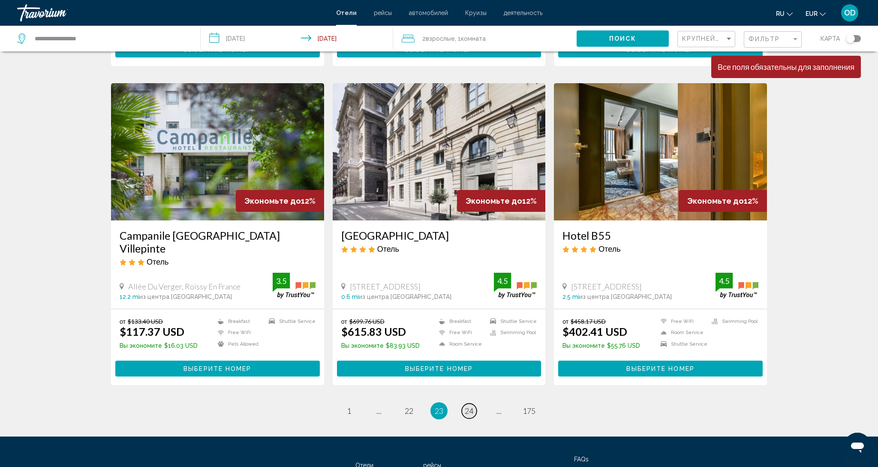
click at [473, 406] on span "24" at bounding box center [469, 410] width 9 height 9
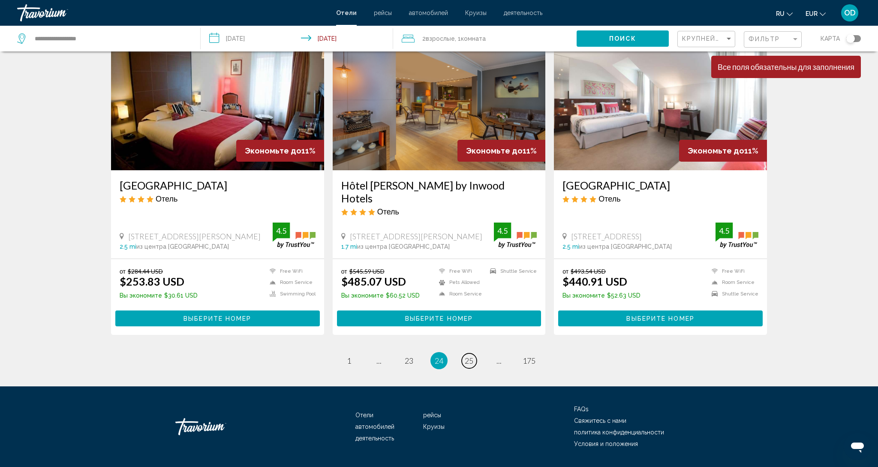
scroll to position [1004, 0]
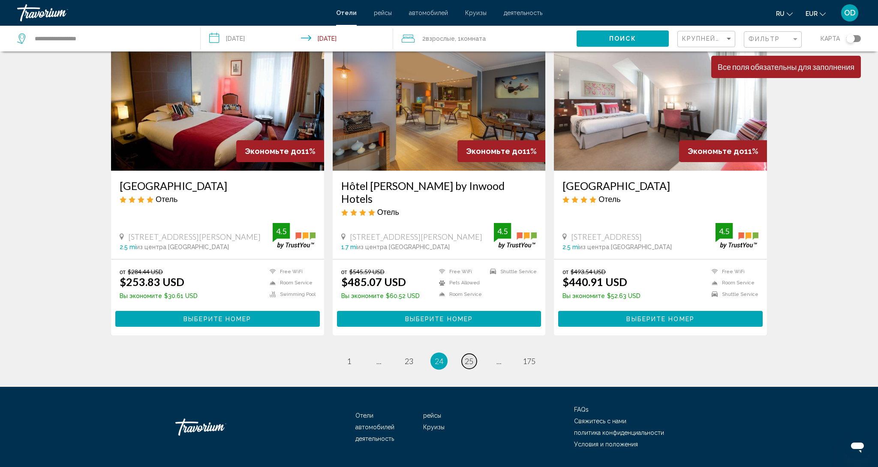
click at [468, 356] on span "25" at bounding box center [469, 360] width 9 height 9
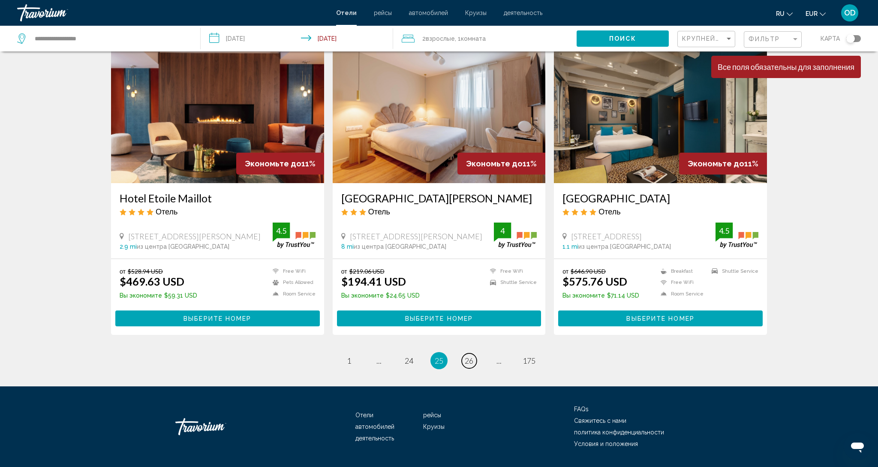
scroll to position [979, 0]
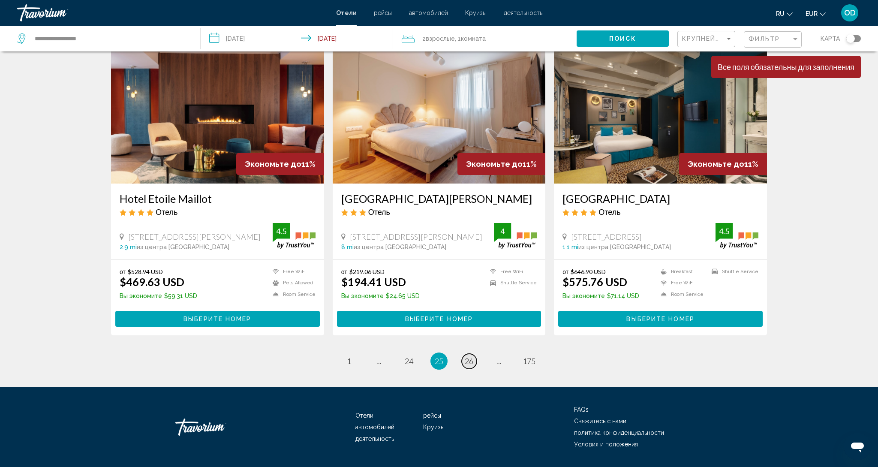
click at [468, 356] on span "26" at bounding box center [469, 360] width 9 height 9
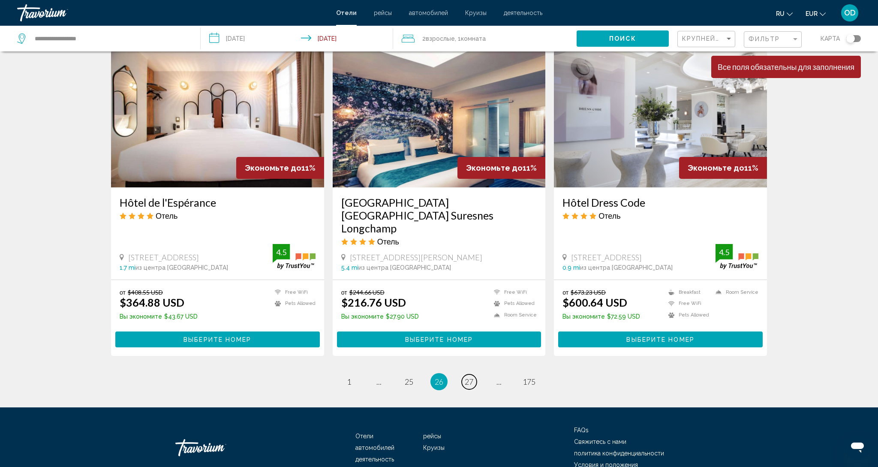
scroll to position [979, 0]
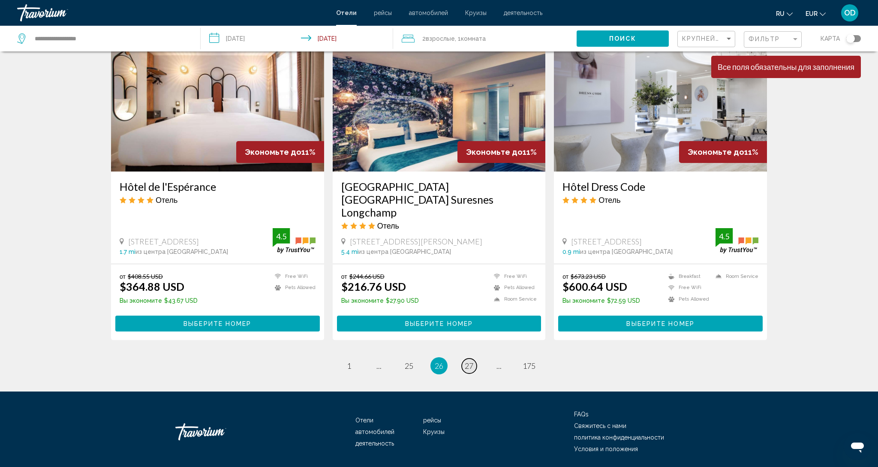
click at [468, 361] on span "27" at bounding box center [469, 365] width 9 height 9
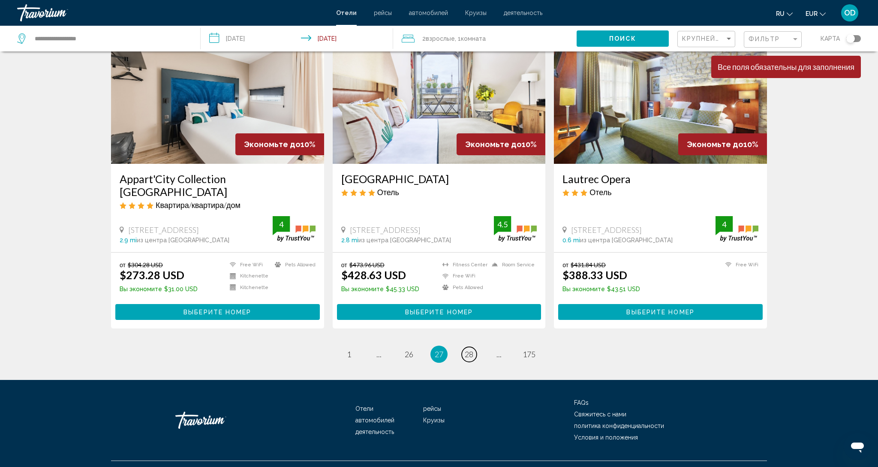
scroll to position [1004, 0]
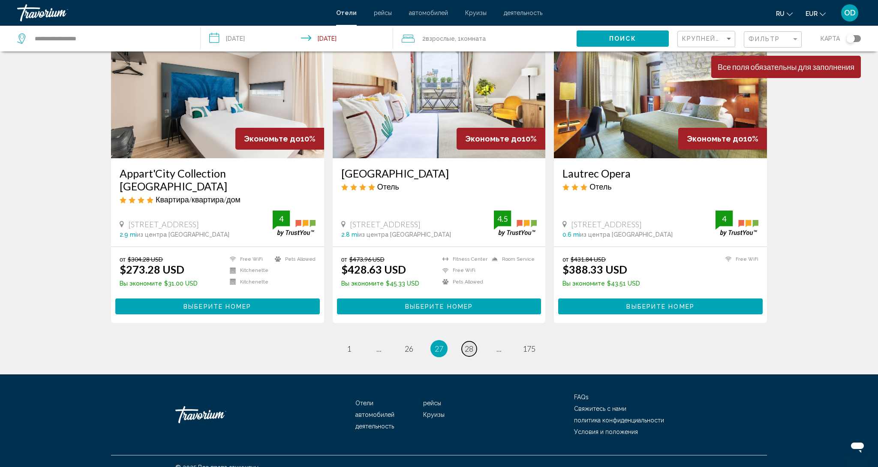
click at [467, 344] on span "28" at bounding box center [469, 348] width 9 height 9
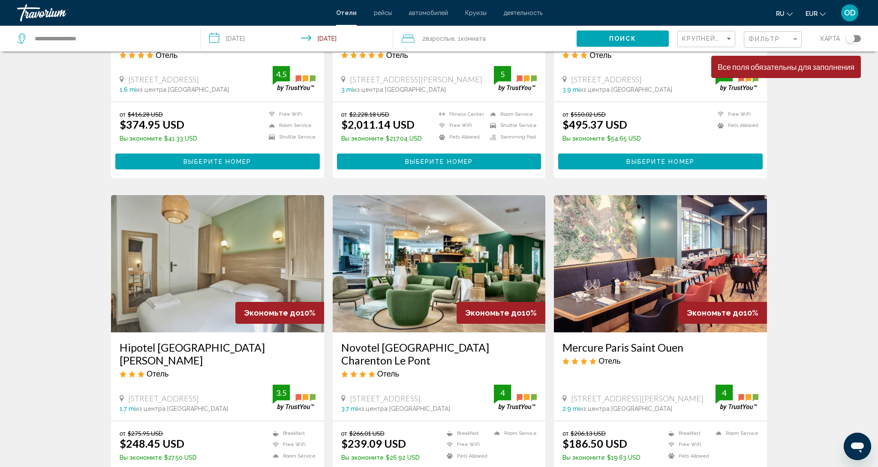
scroll to position [816, 0]
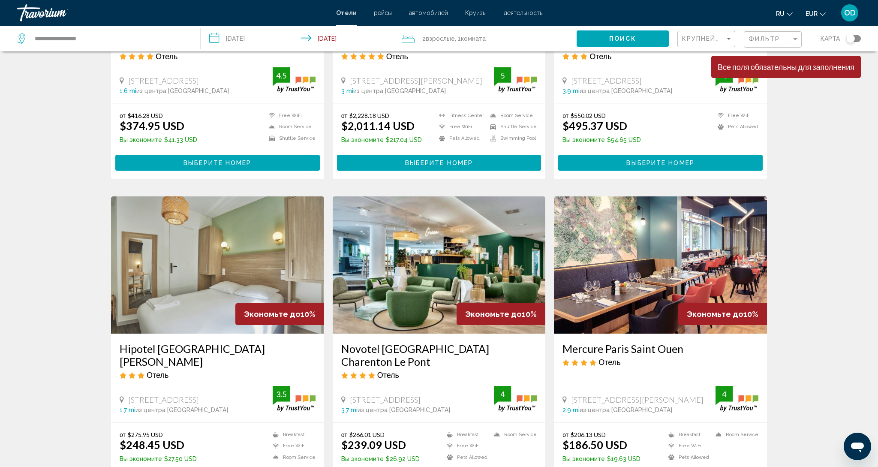
click at [404, 277] on img "Main content" at bounding box center [439, 264] width 213 height 137
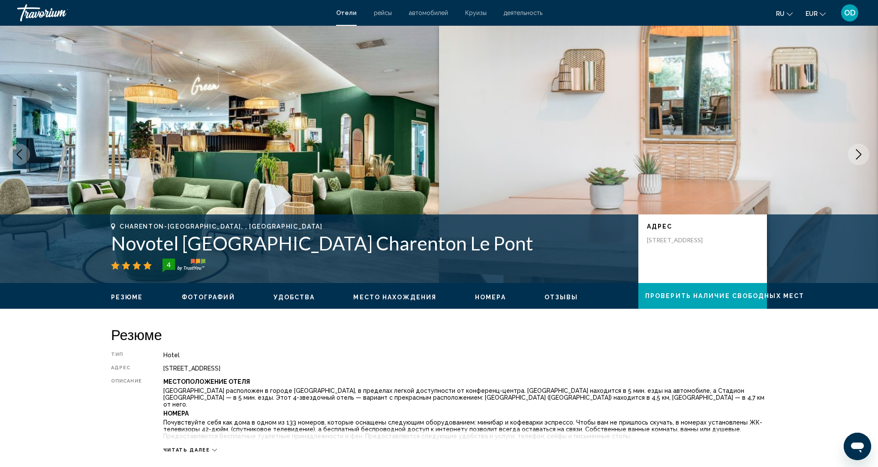
click at [865, 159] on button "Next image" at bounding box center [858, 154] width 21 height 21
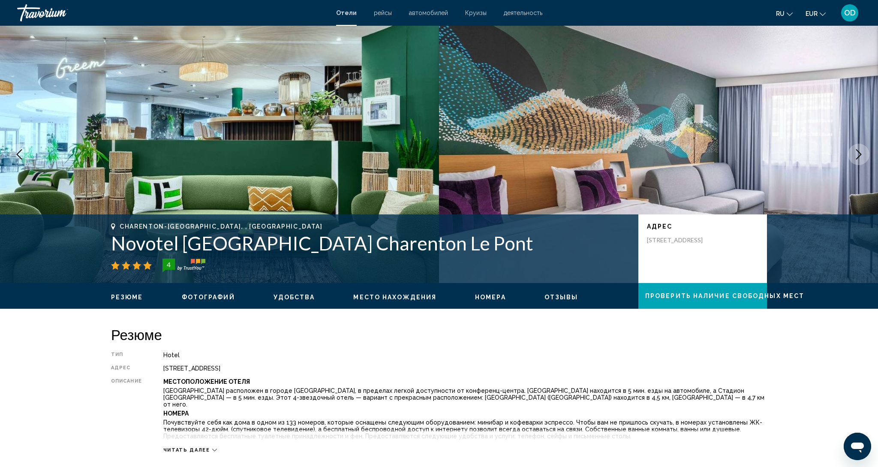
click at [865, 159] on button "Next image" at bounding box center [858, 154] width 21 height 21
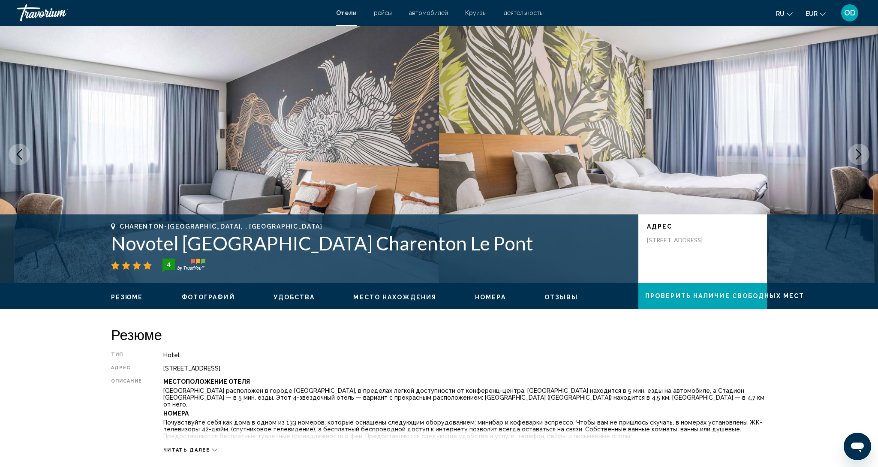
click at [854, 153] on icon "Next image" at bounding box center [858, 154] width 10 height 10
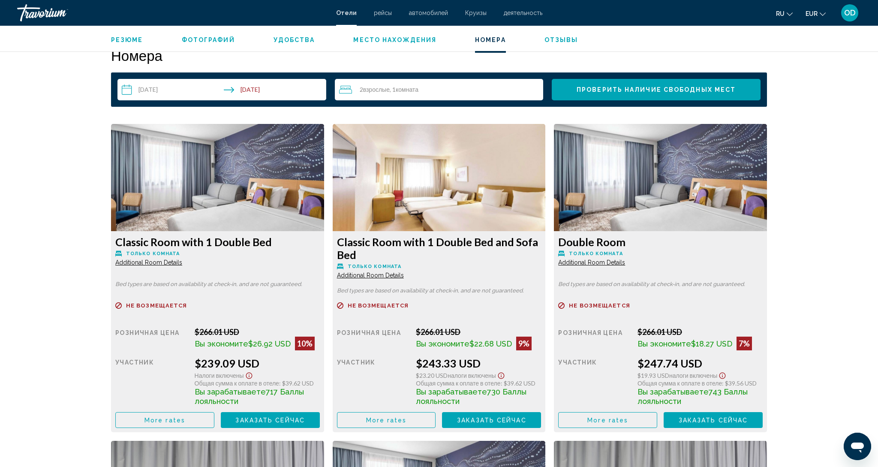
scroll to position [1102, 0]
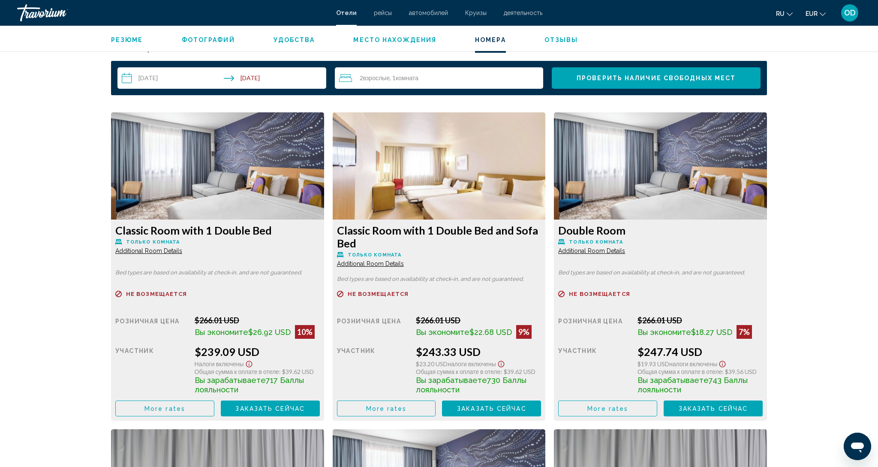
click at [202, 161] on img "Main content" at bounding box center [217, 165] width 213 height 107
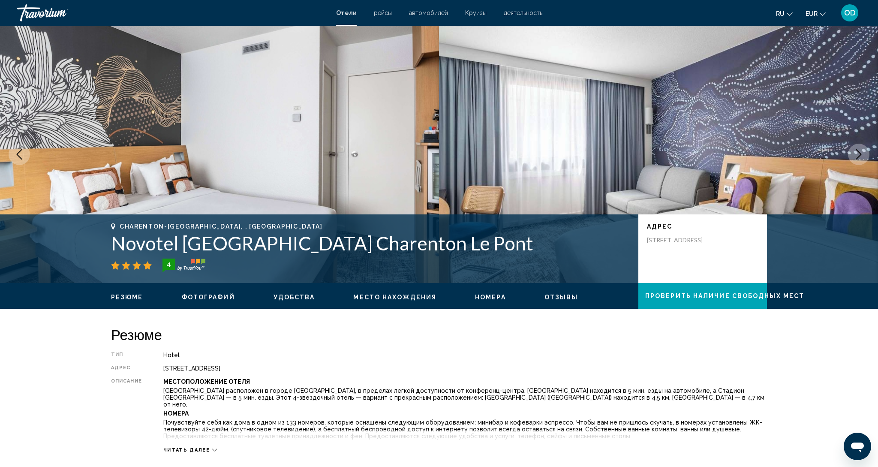
scroll to position [0, 0]
click at [857, 152] on icon "Next image" at bounding box center [858, 154] width 10 height 10
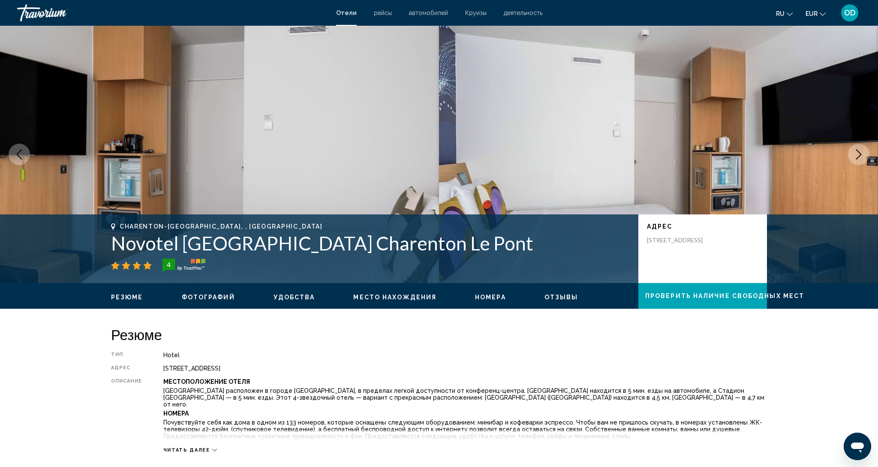
click at [27, 159] on button "Previous image" at bounding box center [19, 154] width 21 height 21
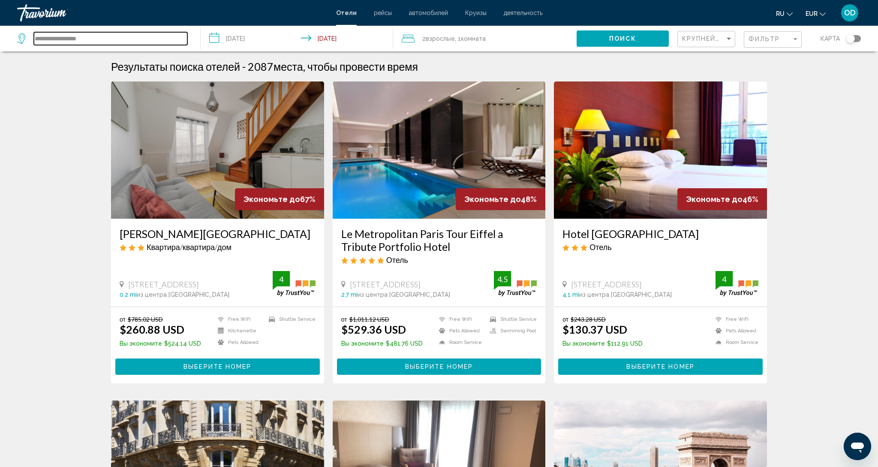
click at [112, 40] on input "**********" at bounding box center [110, 38] width 153 height 13
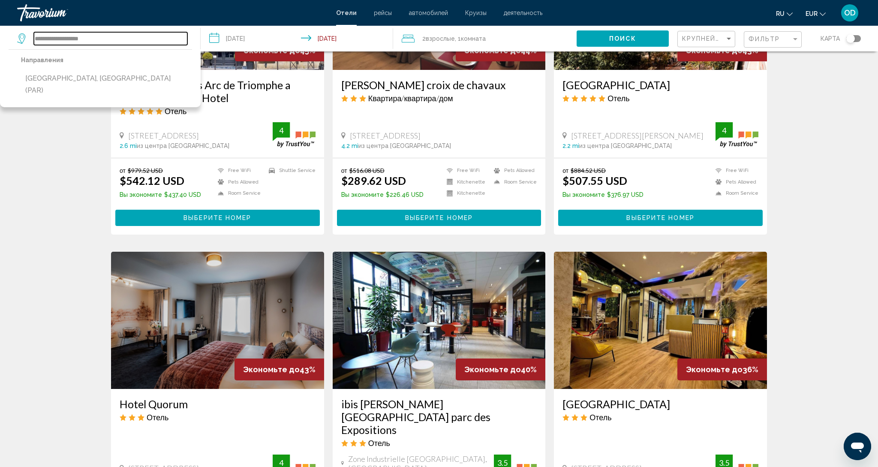
scroll to position [479, 0]
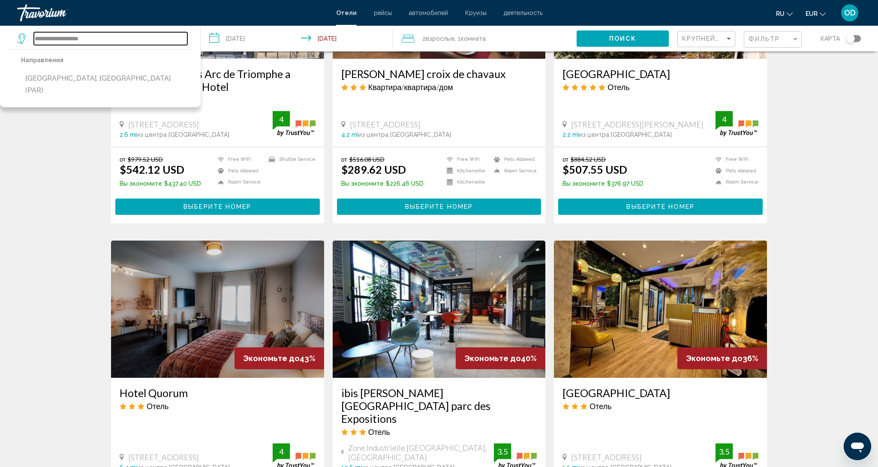
type input "**********"
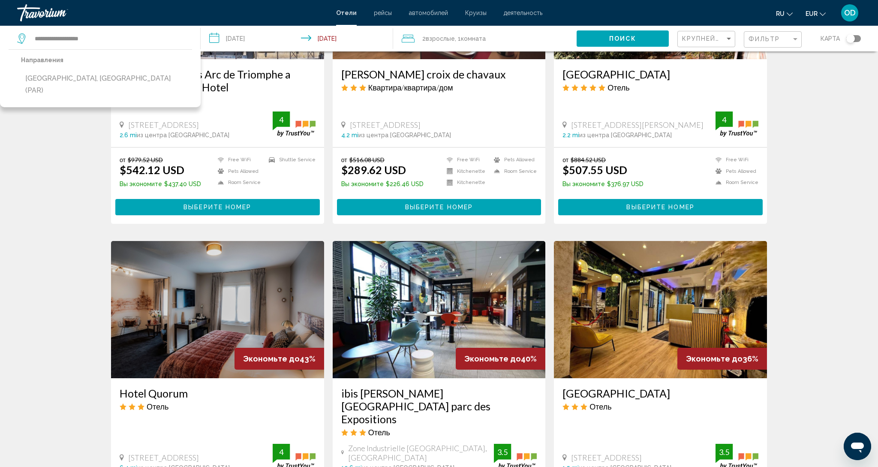
click at [48, 181] on div "Результаты поиска отелей - 2087 места, чтобы провести время Экономьте до 67% Br…" at bounding box center [439, 239] width 878 height 1315
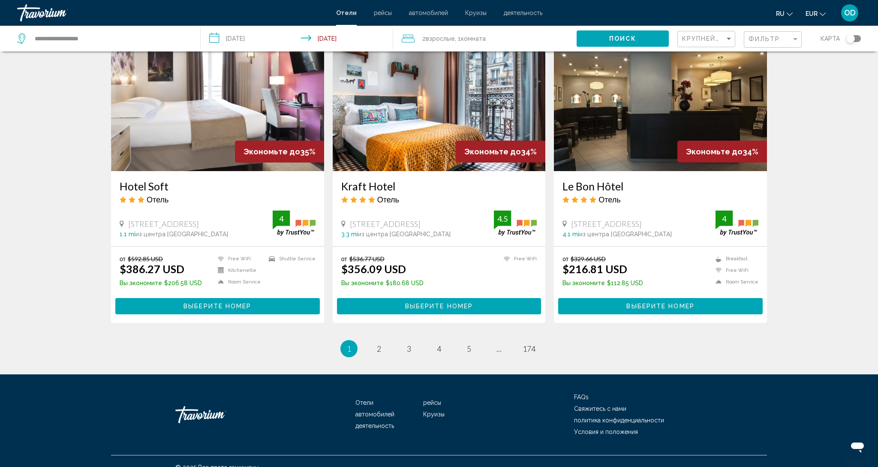
scroll to position [1017, 0]
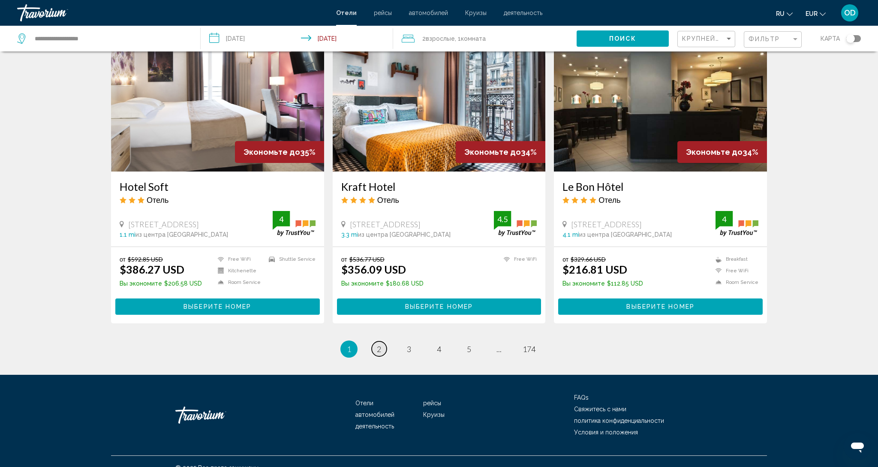
click at [379, 341] on link "page 2" at bounding box center [379, 348] width 15 height 15
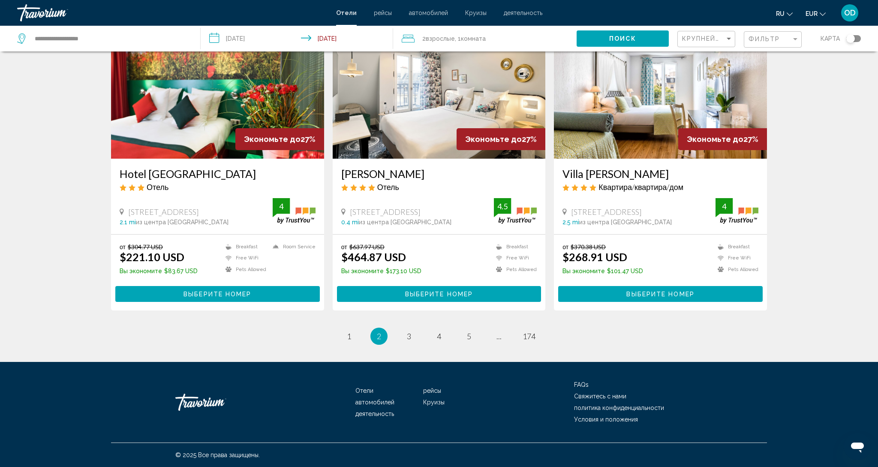
scroll to position [991, 0]
click at [473, 336] on link "page 5" at bounding box center [469, 336] width 15 height 15
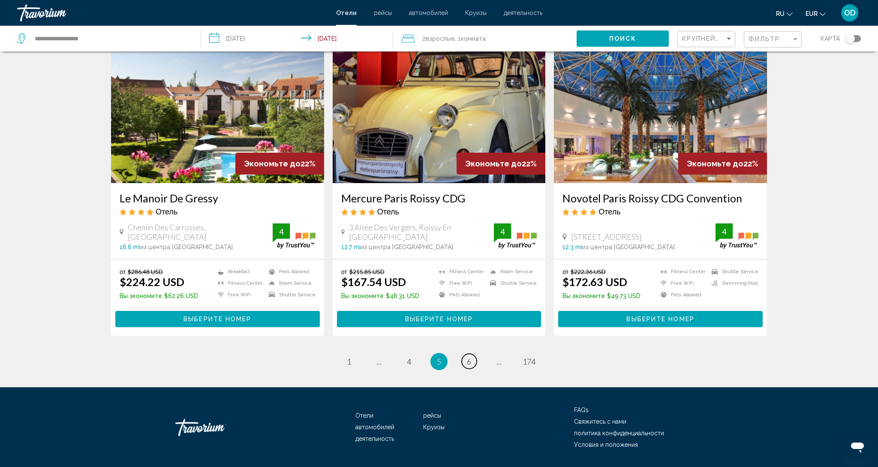
scroll to position [979, 0]
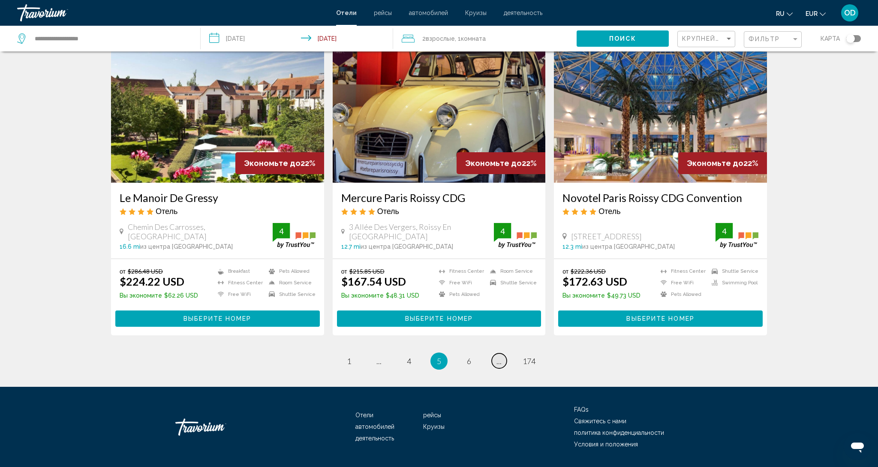
click at [493, 353] on link "page ..." at bounding box center [499, 360] width 15 height 15
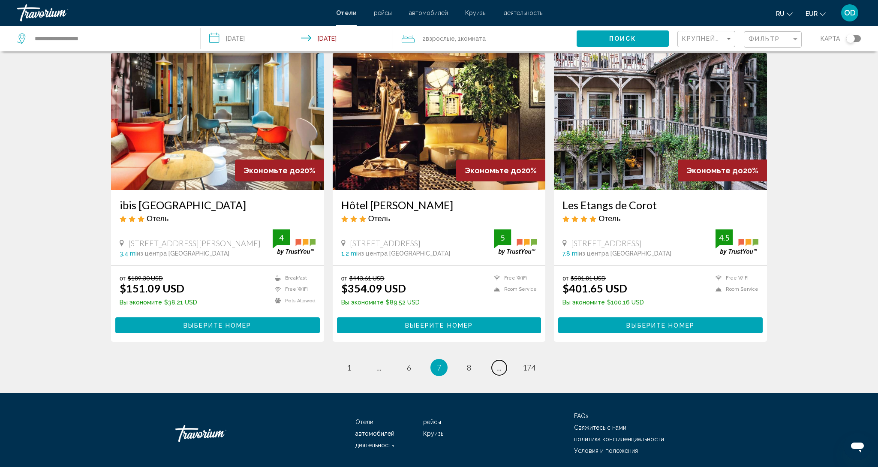
scroll to position [973, 0]
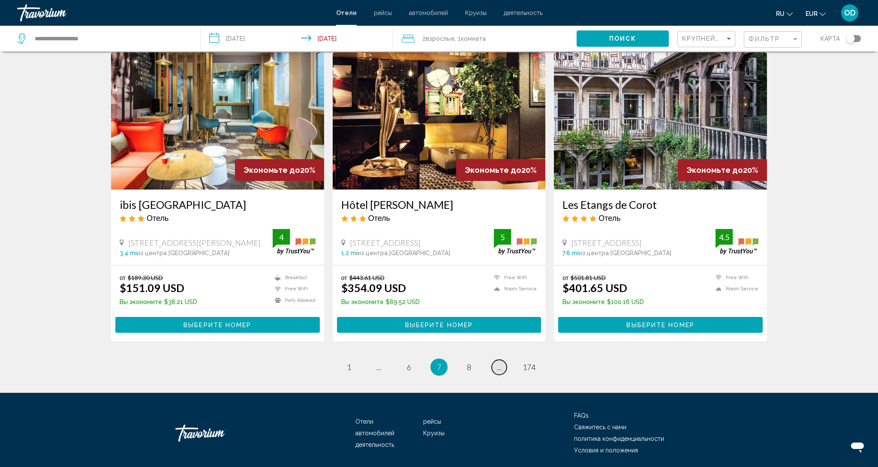
click at [503, 360] on link "page ..." at bounding box center [499, 367] width 15 height 15
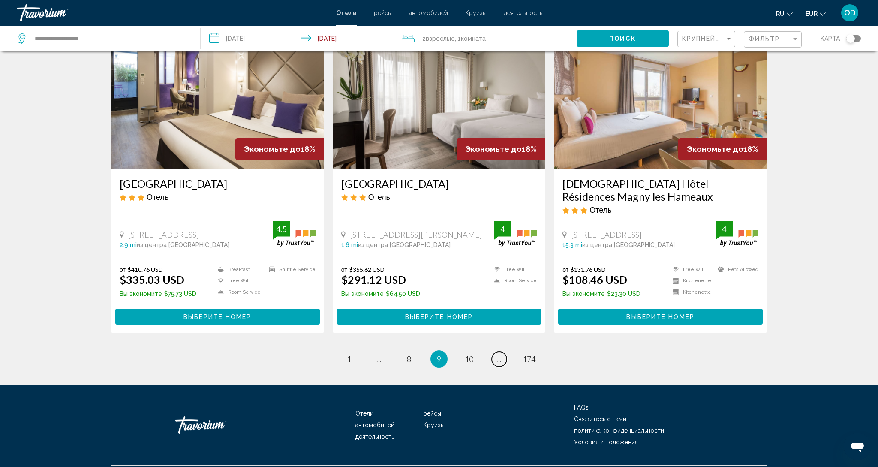
scroll to position [1006, 0]
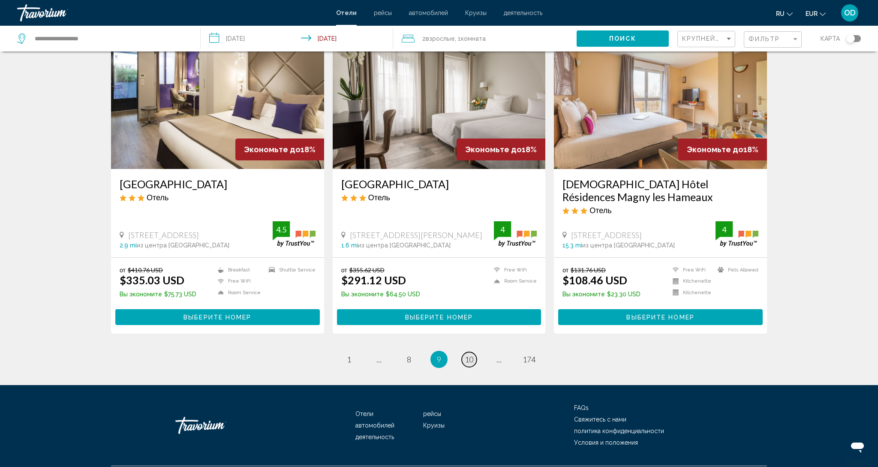
click at [471, 354] on span "10" at bounding box center [469, 358] width 9 height 9
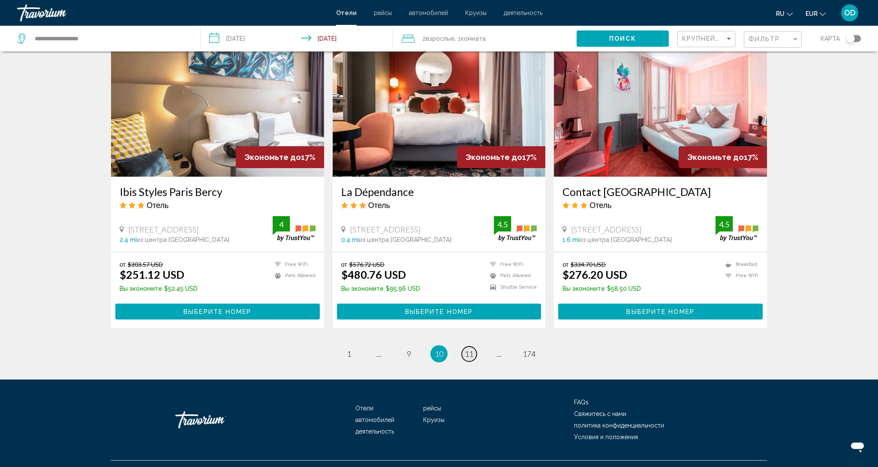
scroll to position [1003, 0]
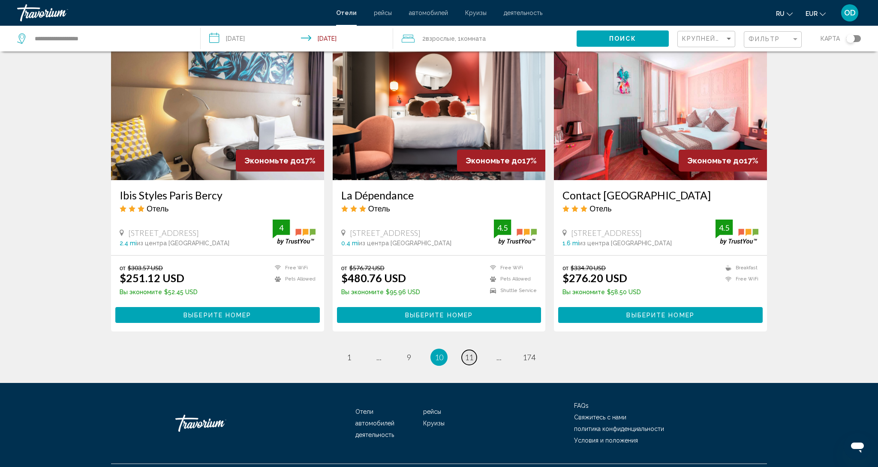
click at [471, 352] on span "11" at bounding box center [469, 356] width 9 height 9
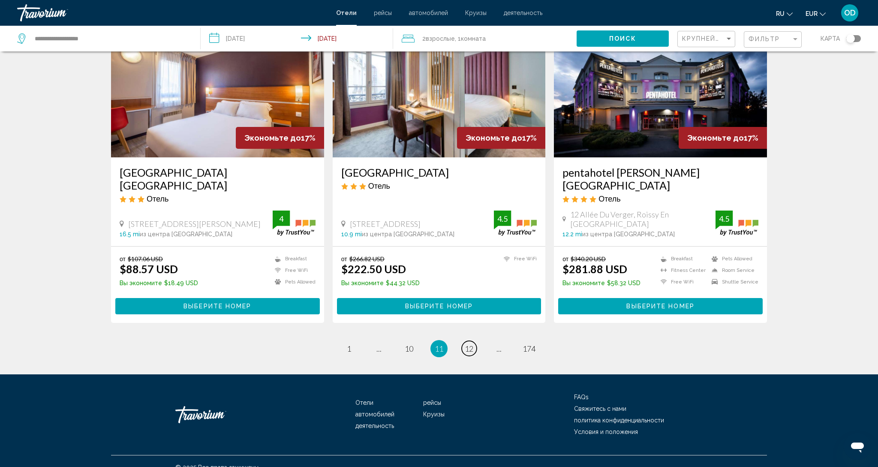
scroll to position [1004, 0]
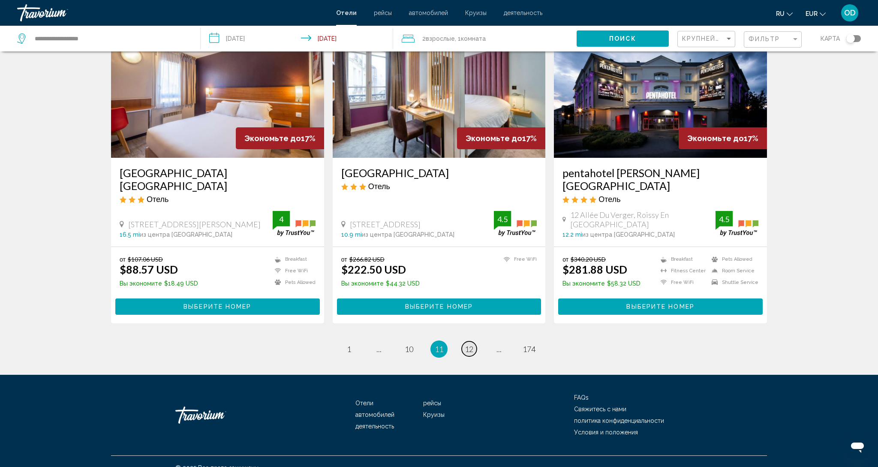
click at [474, 341] on link "page 12" at bounding box center [469, 348] width 15 height 15
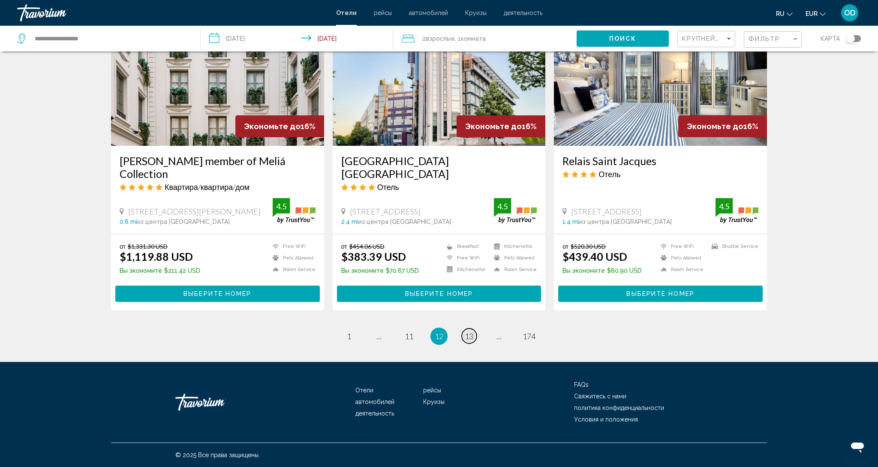
click at [474, 338] on link "page 13" at bounding box center [469, 335] width 15 height 15
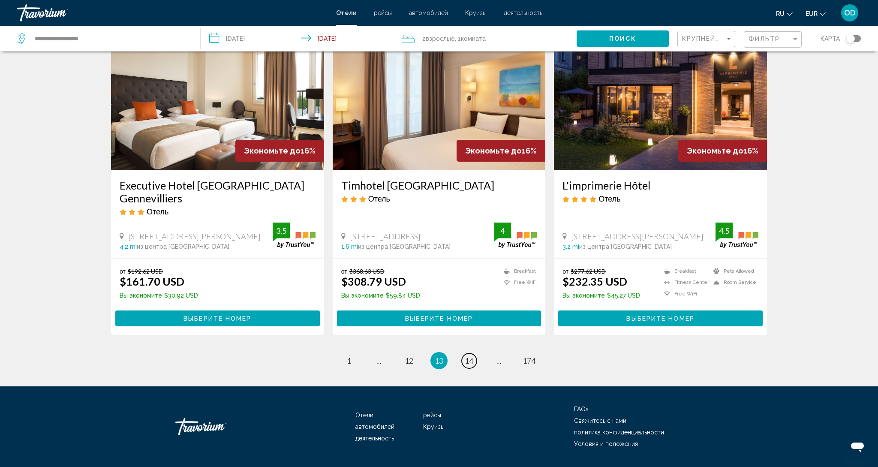
scroll to position [969, 0]
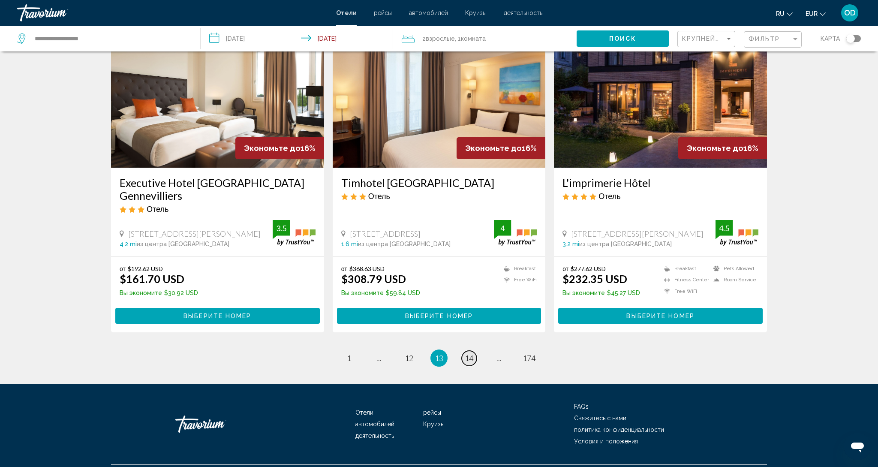
click at [471, 353] on span "14" at bounding box center [469, 357] width 9 height 9
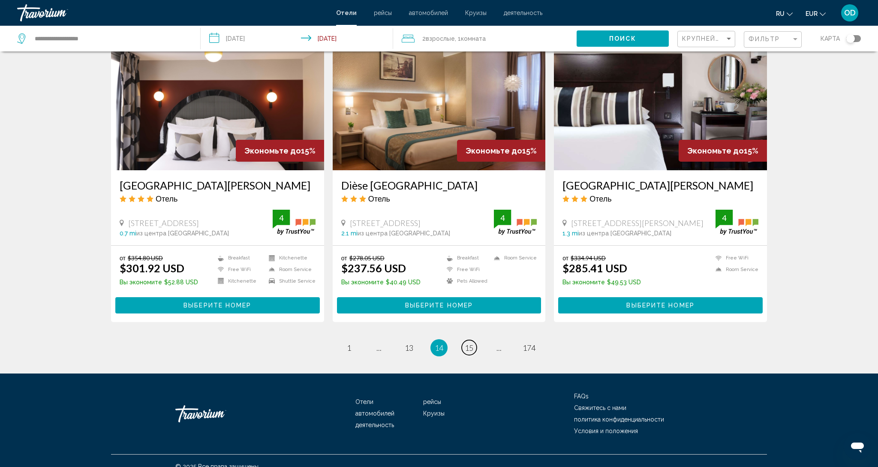
scroll to position [979, 0]
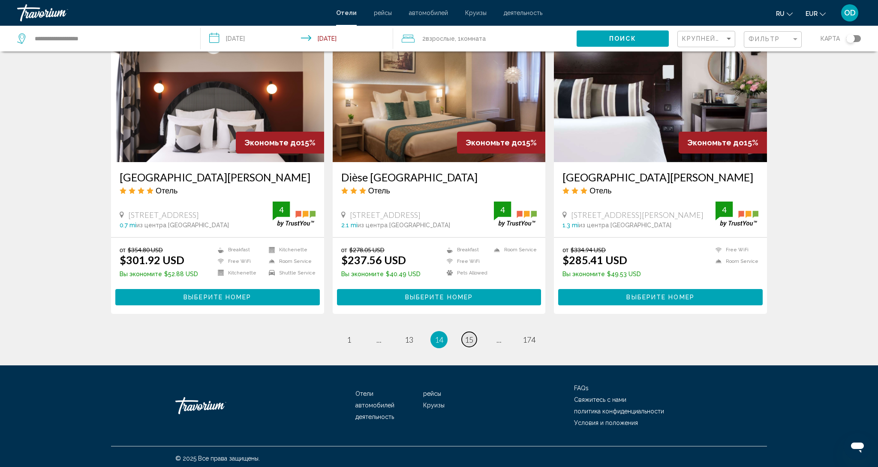
click at [475, 336] on link "page 15" at bounding box center [469, 339] width 15 height 15
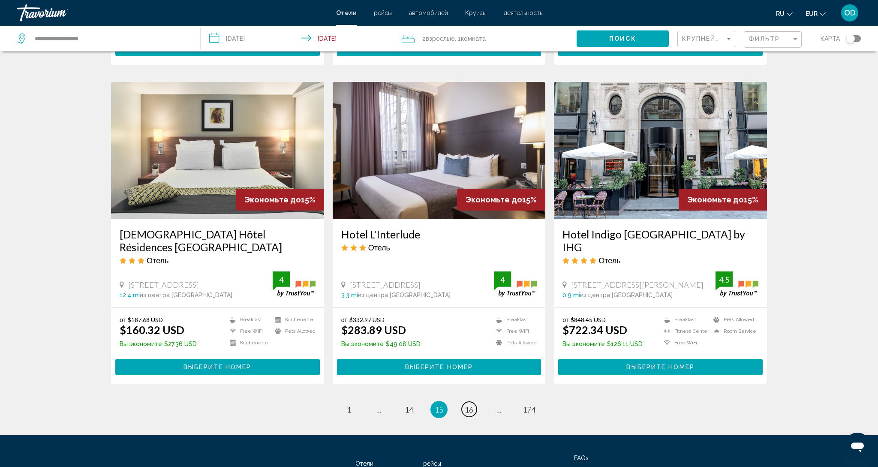
scroll to position [981, 0]
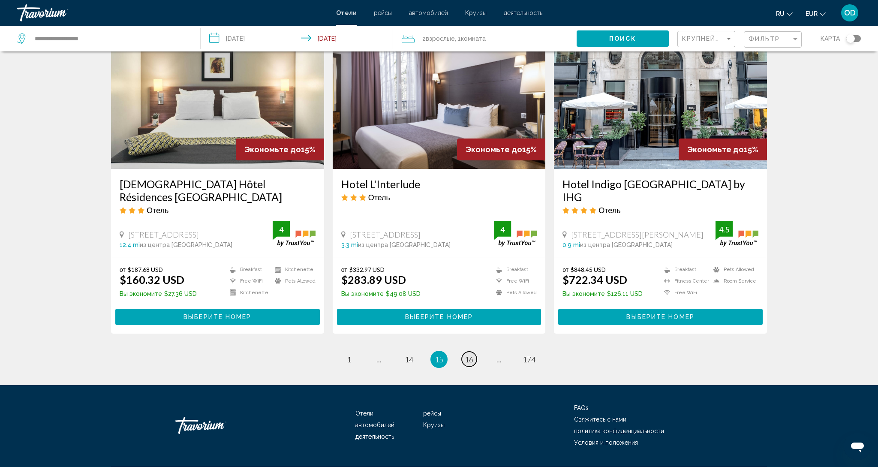
click at [475, 351] on link "page 16" at bounding box center [469, 358] width 15 height 15
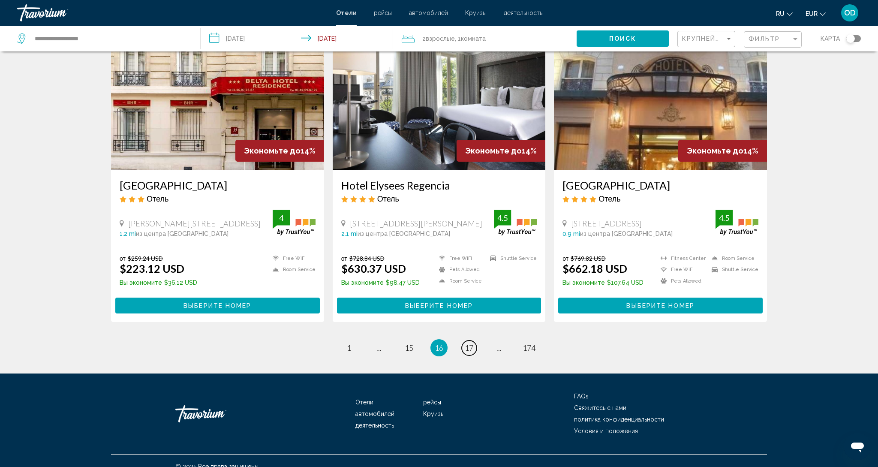
scroll to position [991, 0]
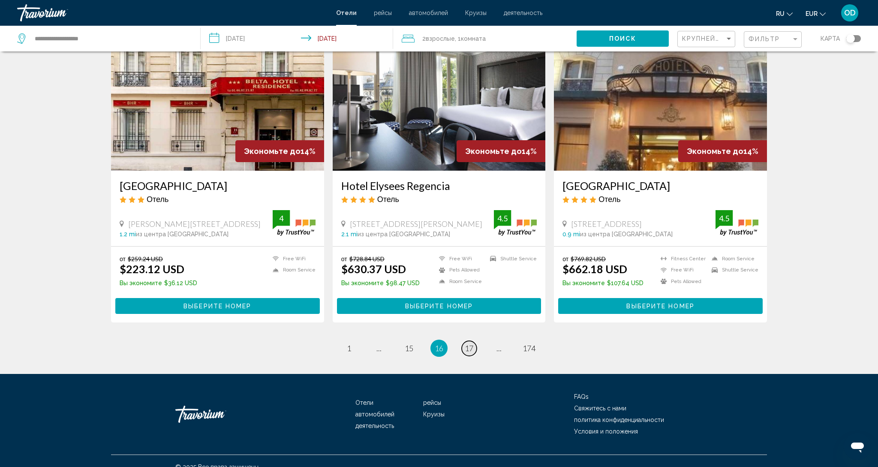
click at [475, 341] on link "page 17" at bounding box center [469, 348] width 15 height 15
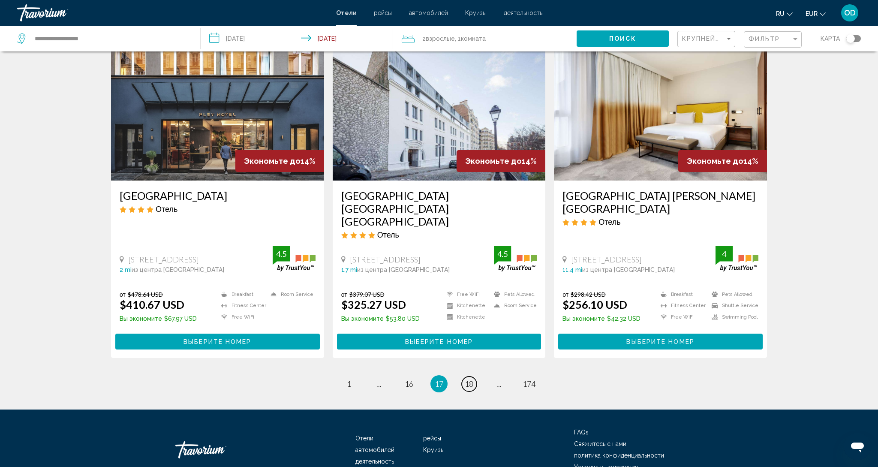
scroll to position [992, 0]
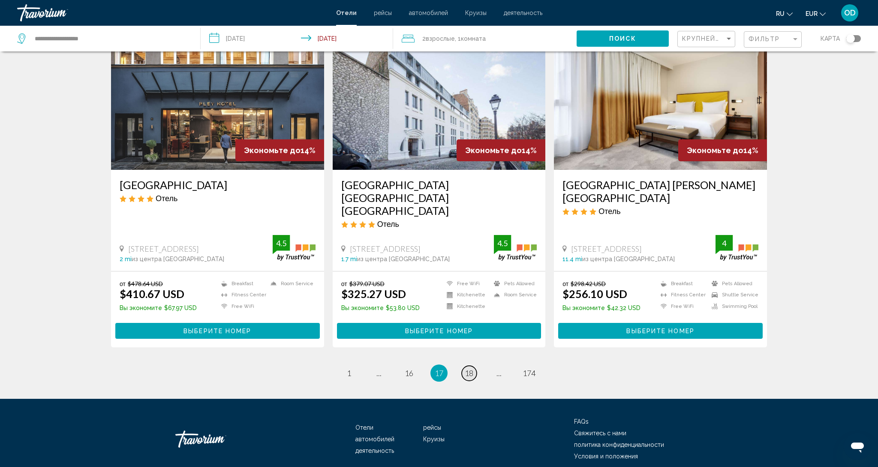
click at [475, 366] on link "page 18" at bounding box center [469, 373] width 15 height 15
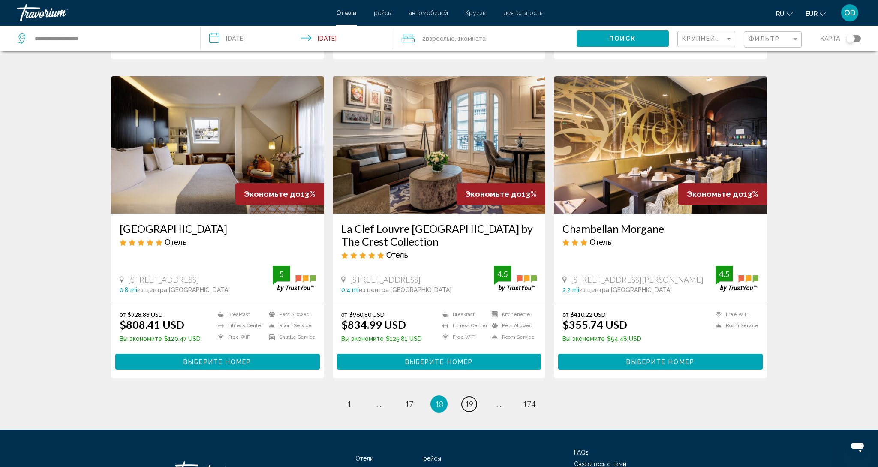
scroll to position [1004, 0]
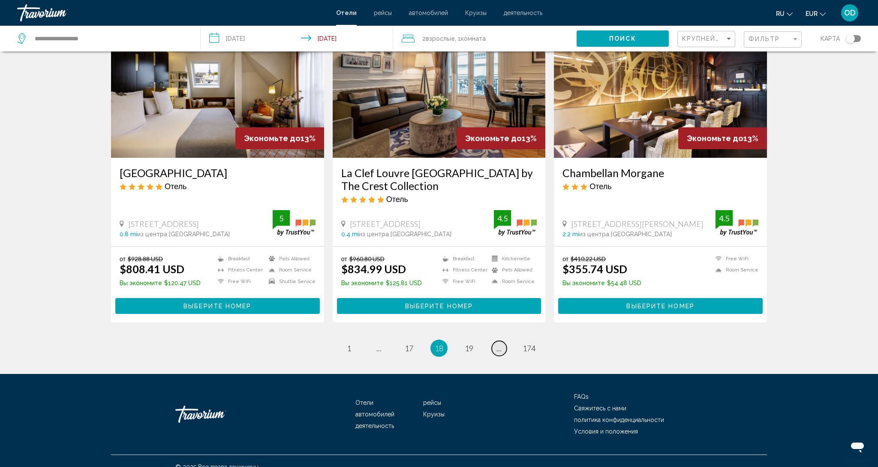
click at [496, 343] on span "..." at bounding box center [498, 347] width 5 height 9
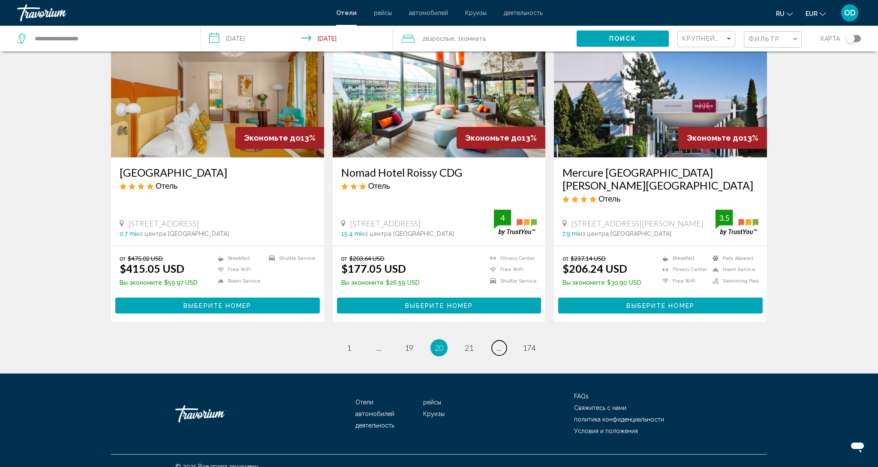
scroll to position [991, 0]
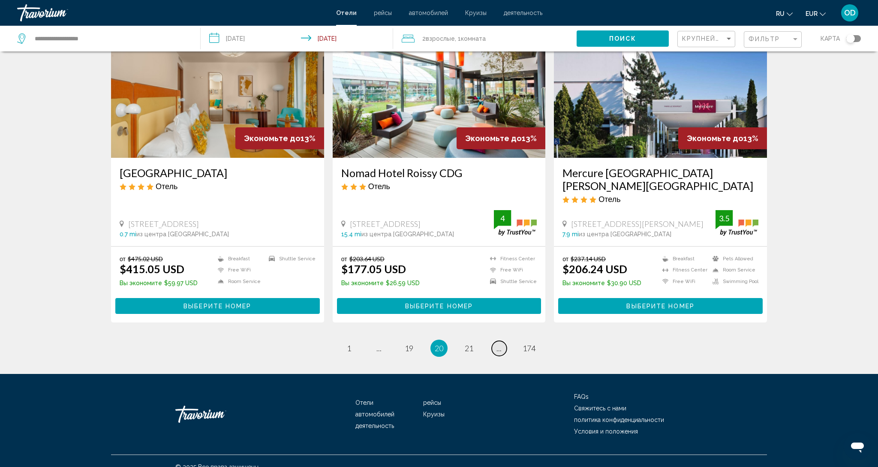
click at [496, 343] on span "..." at bounding box center [498, 347] width 5 height 9
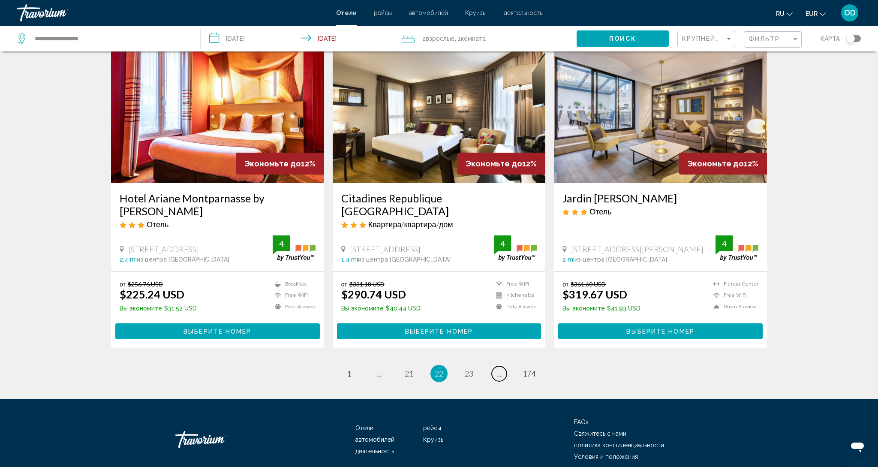
scroll to position [991, 0]
click at [496, 369] on span "..." at bounding box center [498, 373] width 5 height 9
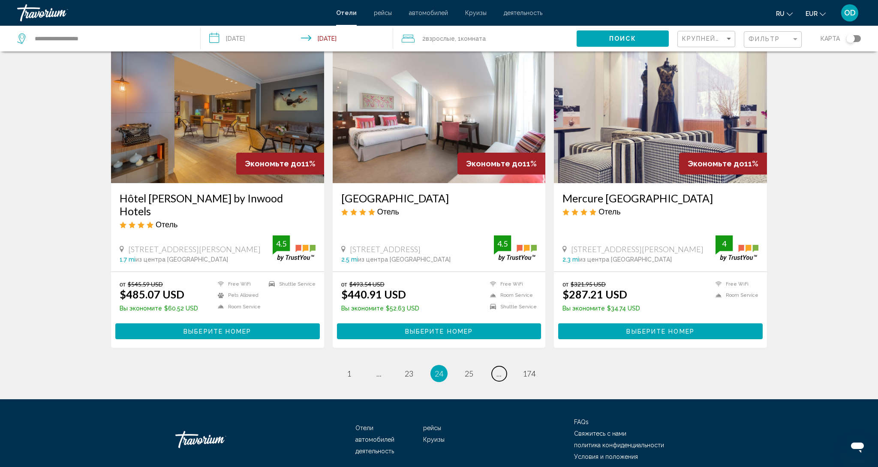
scroll to position [991, 0]
click at [496, 369] on span "..." at bounding box center [498, 373] width 5 height 9
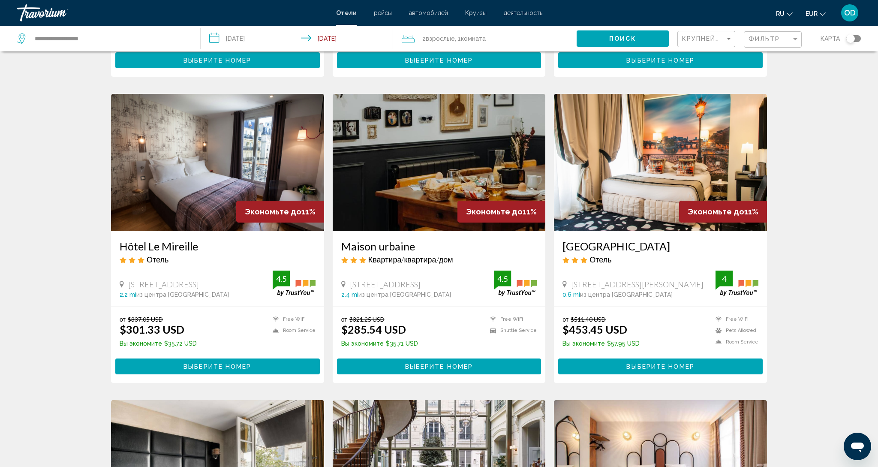
scroll to position [306, 0]
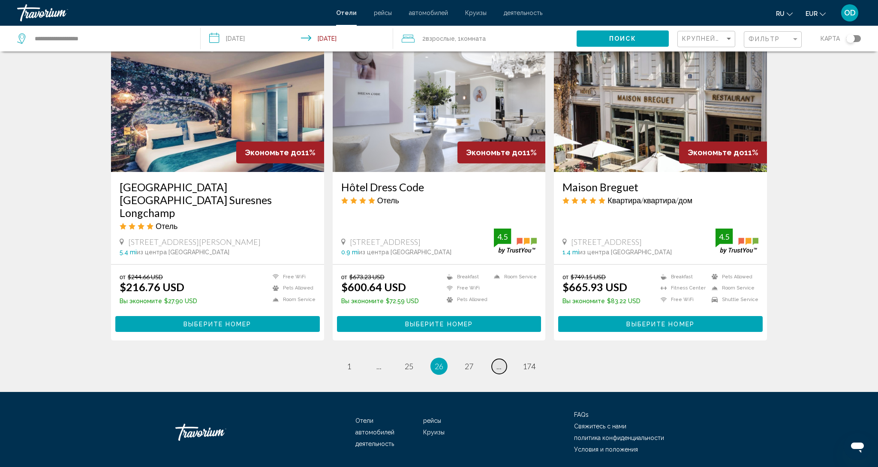
click at [496, 361] on span "..." at bounding box center [498, 365] width 5 height 9
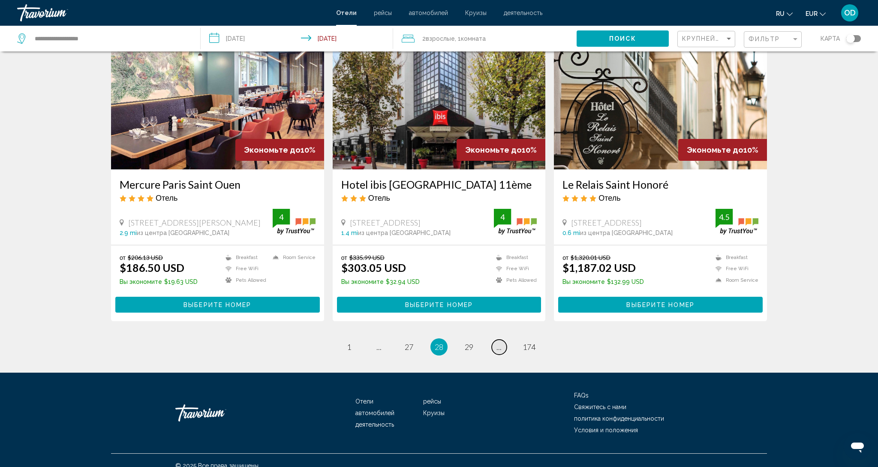
scroll to position [979, 0]
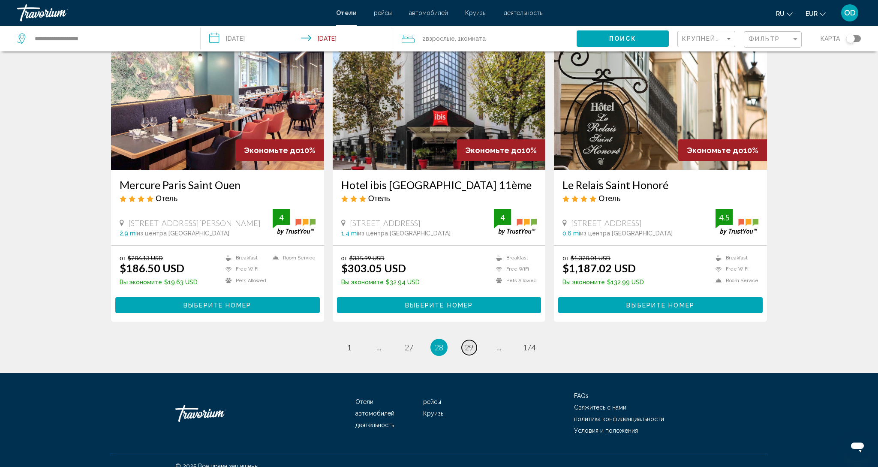
click at [469, 342] on span "29" at bounding box center [469, 346] width 9 height 9
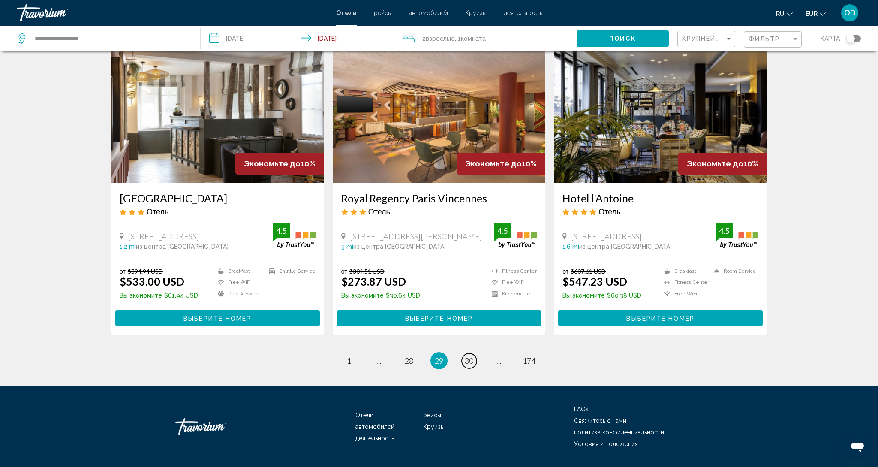
scroll to position [1004, 0]
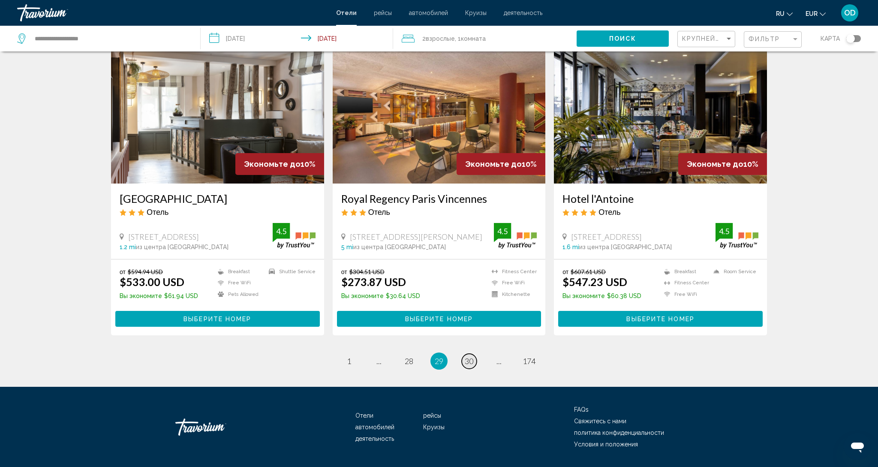
click at [462, 354] on link "page 30" at bounding box center [469, 361] width 15 height 15
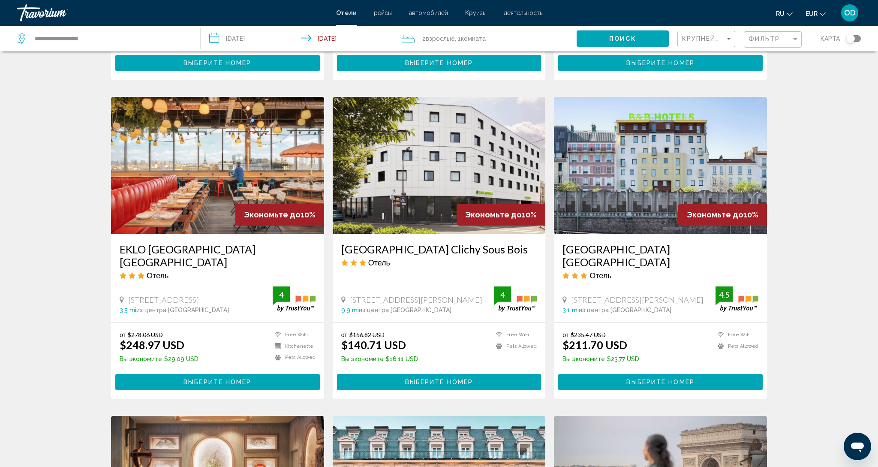
scroll to position [613, 0]
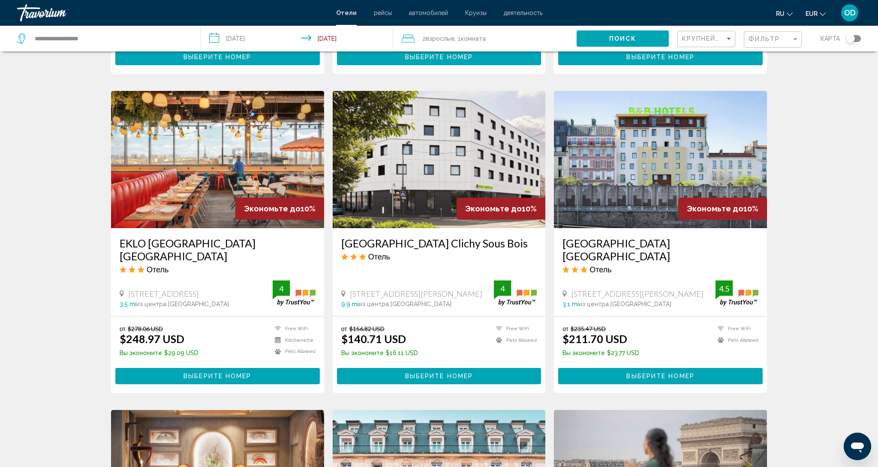
click at [446, 197] on img "Main content" at bounding box center [439, 159] width 213 height 137
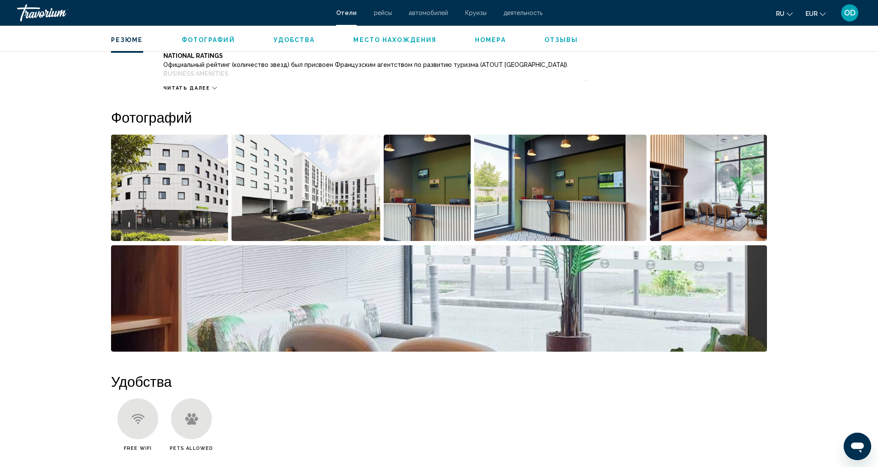
scroll to position [357, 0]
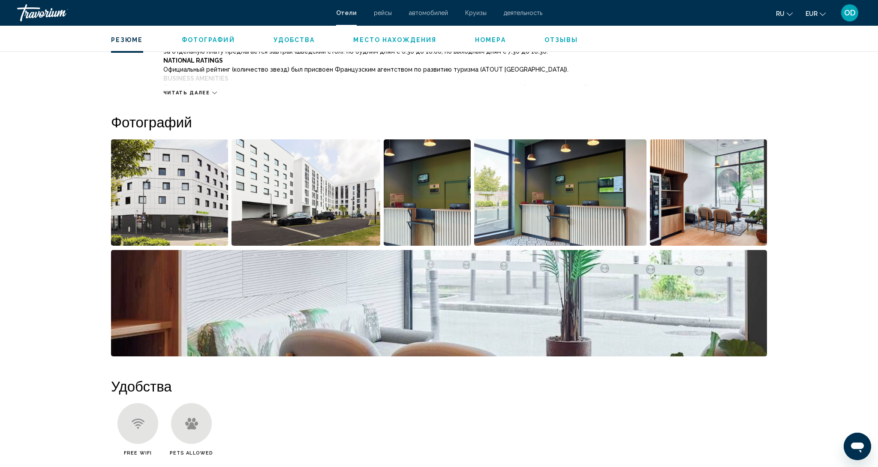
click at [430, 186] on img "Open full-screen image slider" at bounding box center [427, 192] width 87 height 106
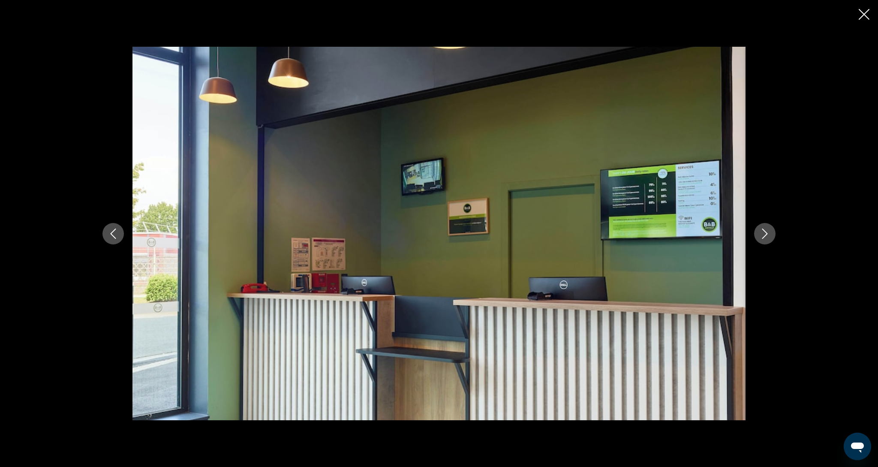
click at [758, 245] on div "Main content" at bounding box center [439, 233] width 690 height 373
click at [762, 242] on button "Next image" at bounding box center [764, 233] width 21 height 21
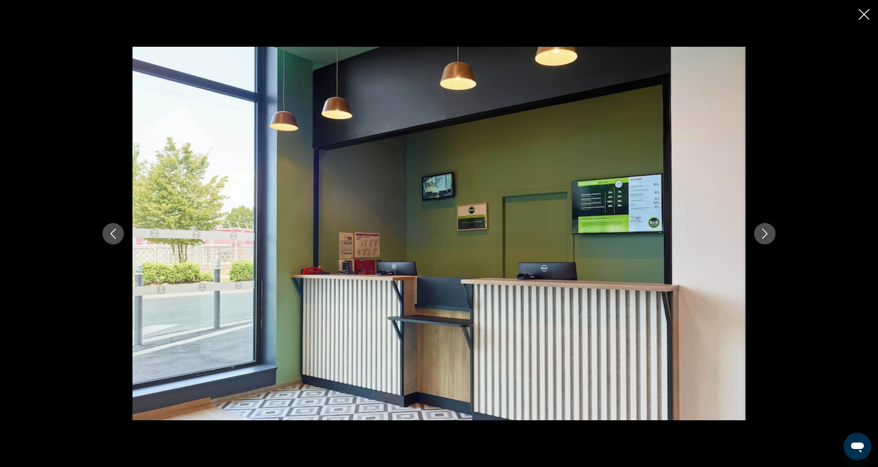
click at [762, 242] on button "Next image" at bounding box center [764, 233] width 21 height 21
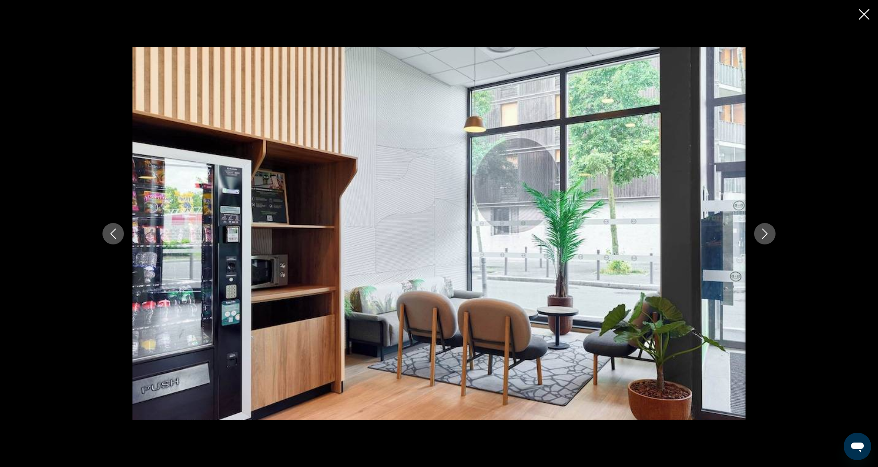
click at [762, 242] on button "Next image" at bounding box center [764, 233] width 21 height 21
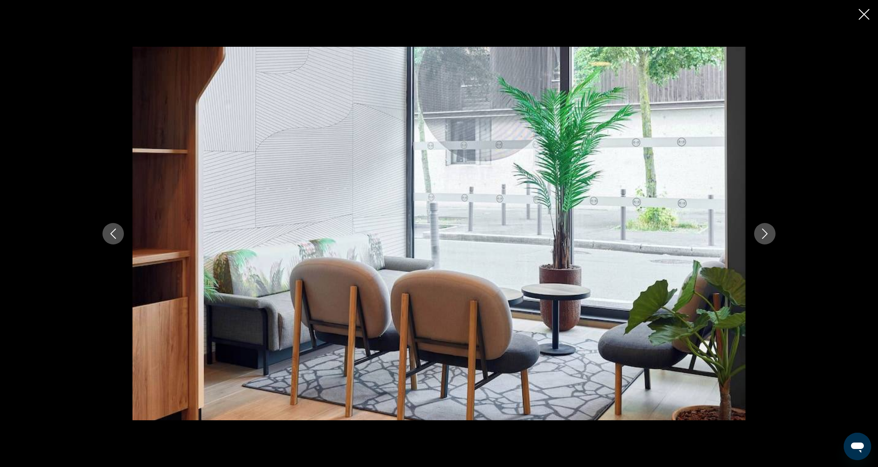
click at [762, 242] on button "Next image" at bounding box center [764, 233] width 21 height 21
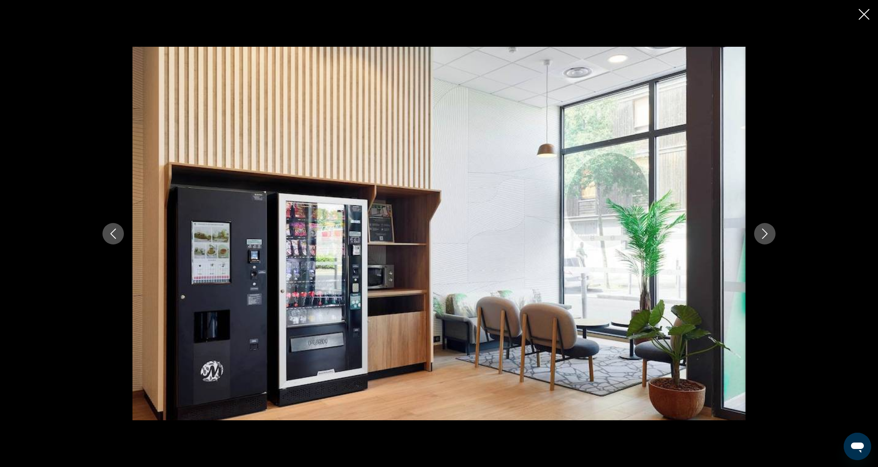
click at [762, 242] on button "Next image" at bounding box center [764, 233] width 21 height 21
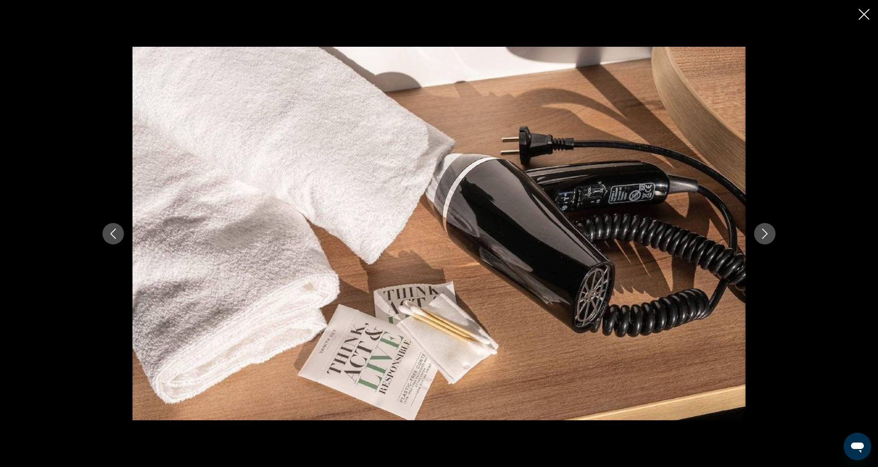
click at [762, 242] on button "Next image" at bounding box center [764, 233] width 21 height 21
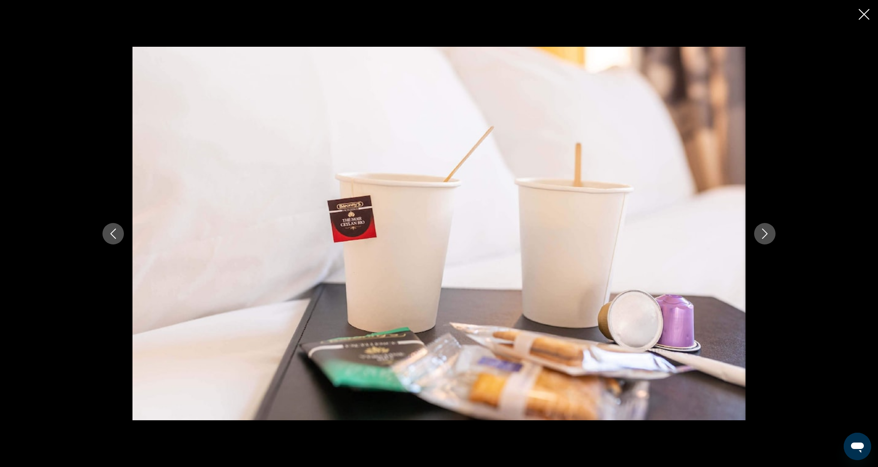
click at [762, 242] on button "Next image" at bounding box center [764, 233] width 21 height 21
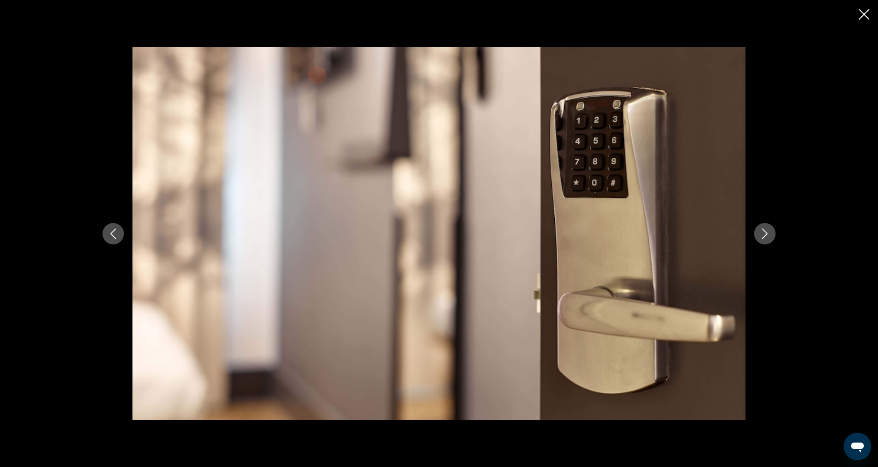
click at [762, 242] on button "Next image" at bounding box center [764, 233] width 21 height 21
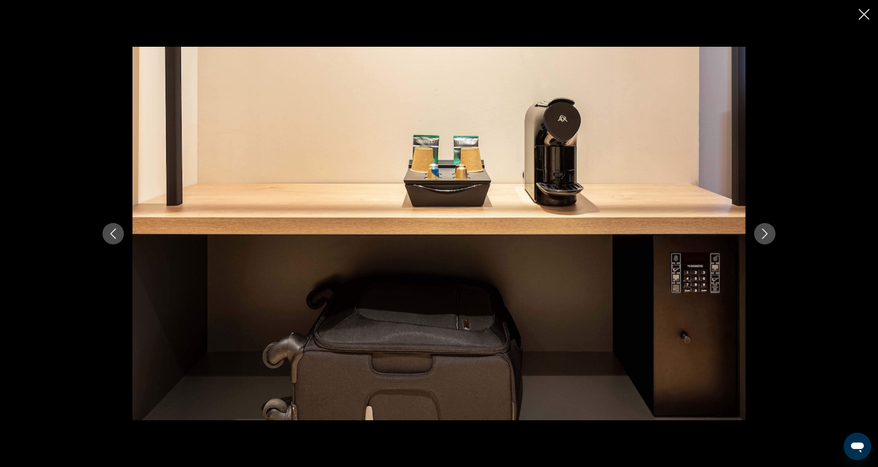
click at [762, 242] on button "Next image" at bounding box center [764, 233] width 21 height 21
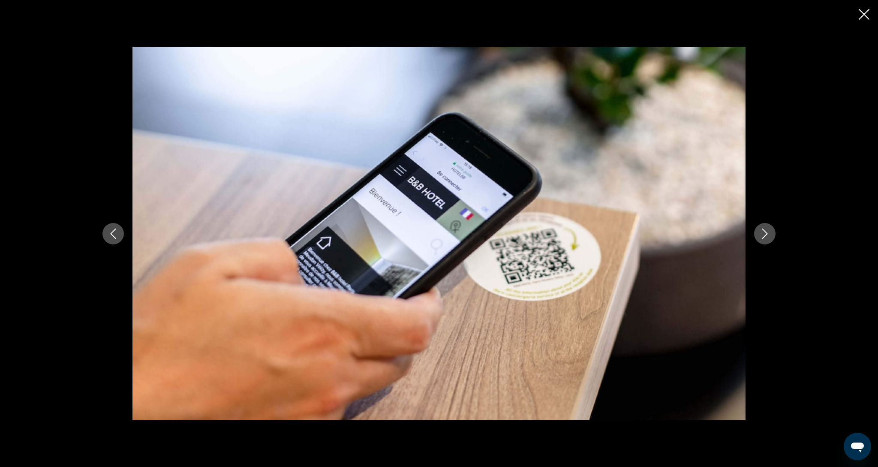
scroll to position [357, 0]
click at [762, 242] on button "Next image" at bounding box center [764, 233] width 21 height 21
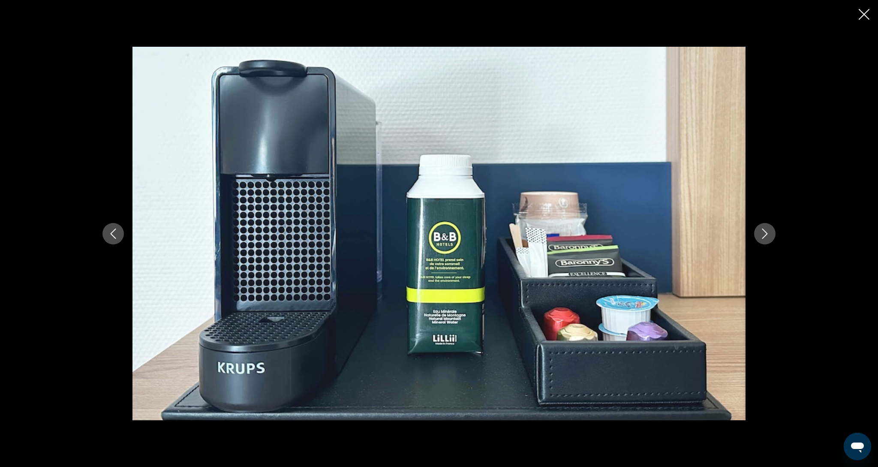
click at [762, 242] on button "Next image" at bounding box center [764, 233] width 21 height 21
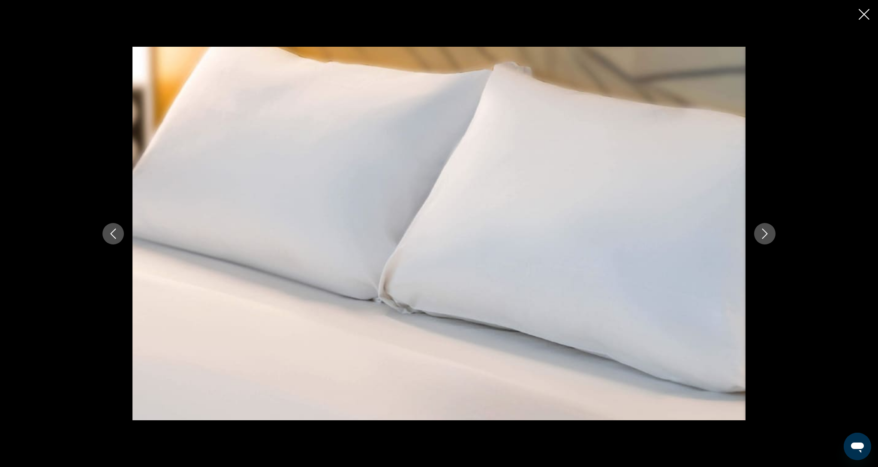
scroll to position [354, 0]
click at [762, 242] on button "Next image" at bounding box center [764, 233] width 21 height 21
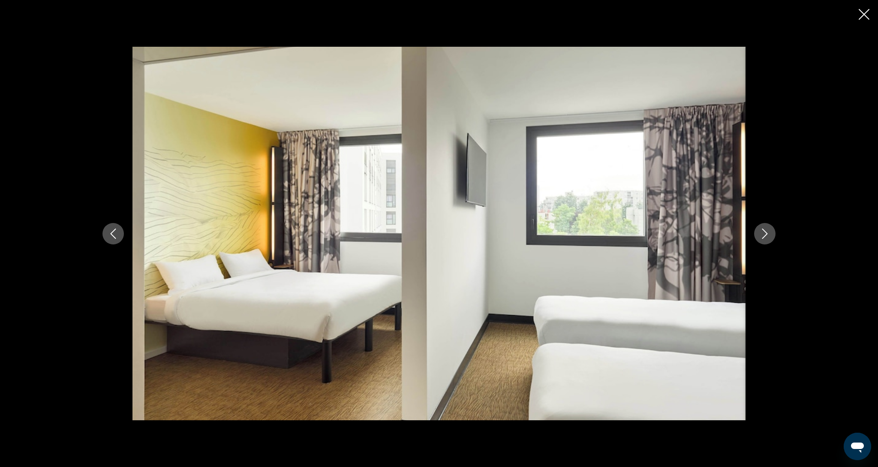
scroll to position [376, 0]
click at [762, 242] on button "Next image" at bounding box center [764, 233] width 21 height 21
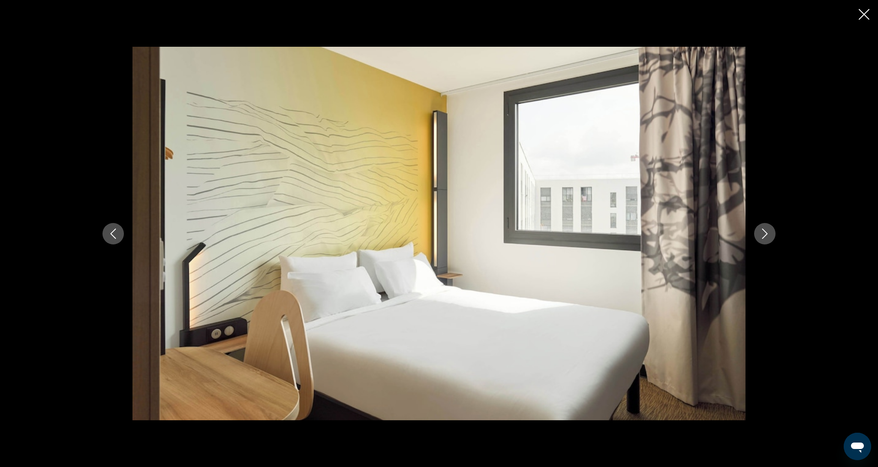
click at [762, 242] on button "Next image" at bounding box center [764, 233] width 21 height 21
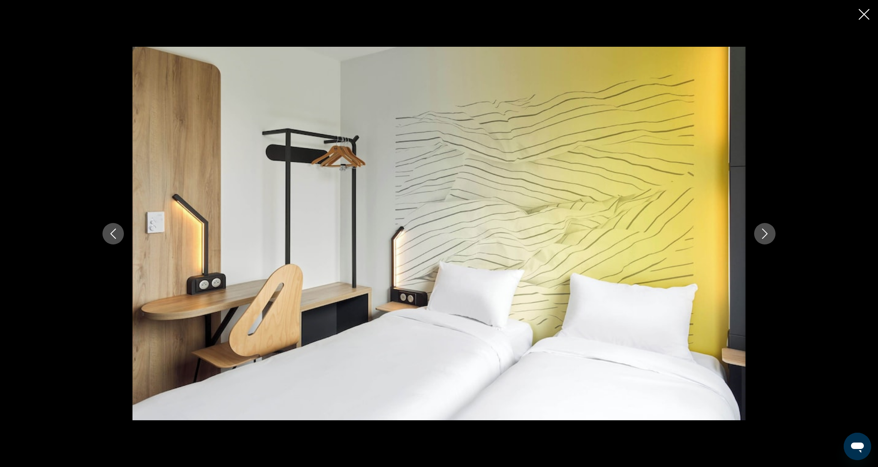
click at [762, 242] on button "Next image" at bounding box center [764, 233] width 21 height 21
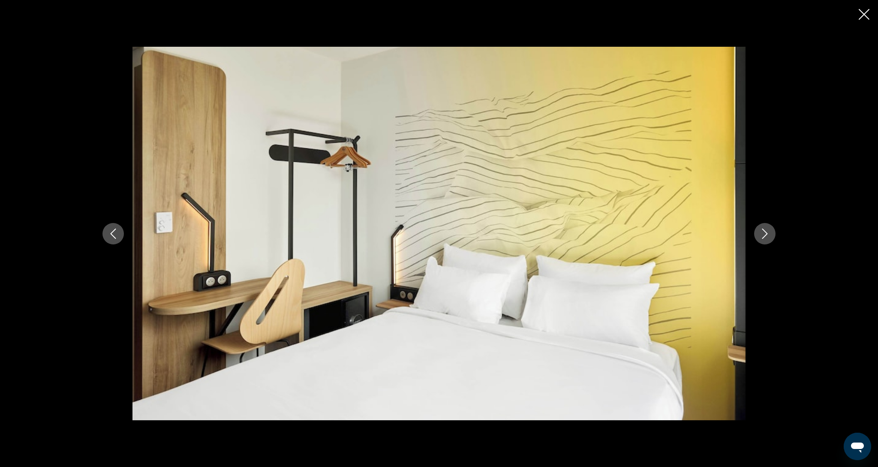
click at [762, 242] on button "Next image" at bounding box center [764, 233] width 21 height 21
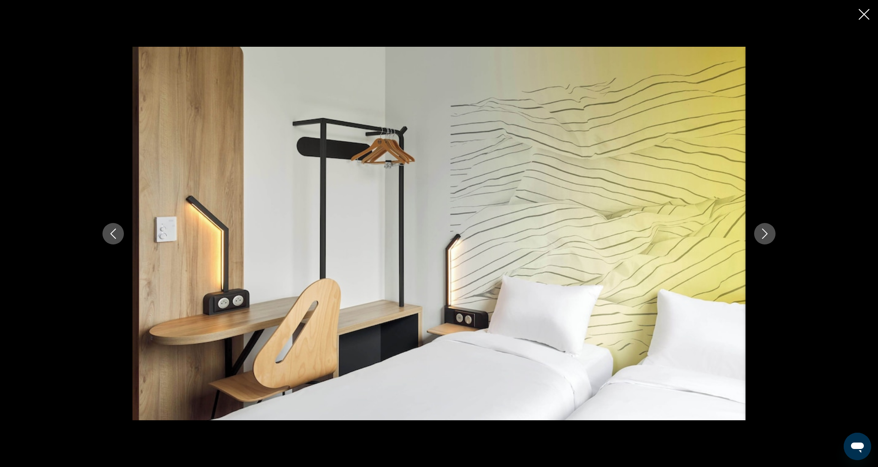
click at [862, 18] on icon "Close slideshow" at bounding box center [864, 14] width 11 height 11
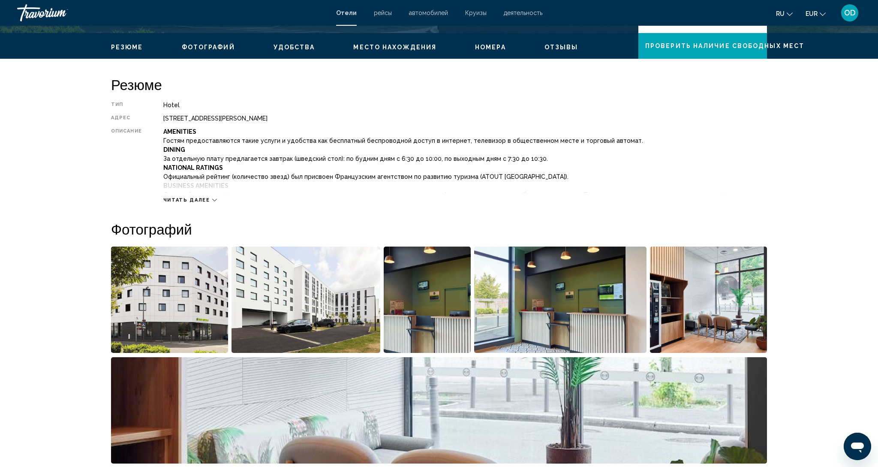
scroll to position [250, 0]
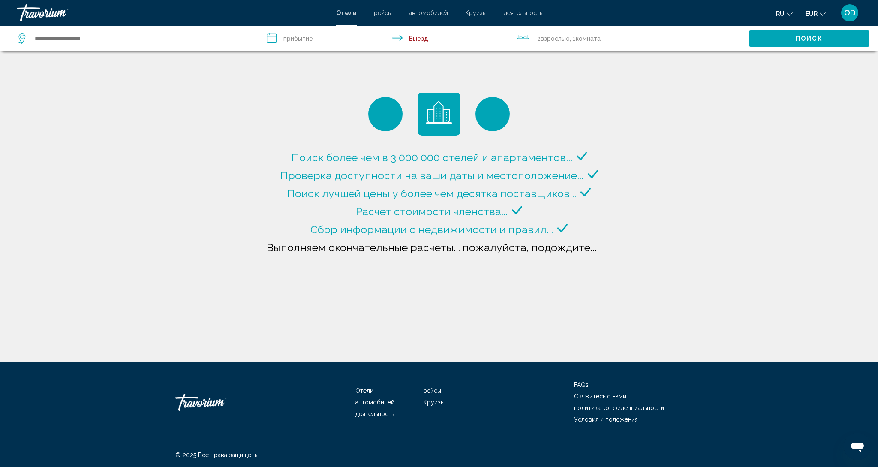
type input "**********"
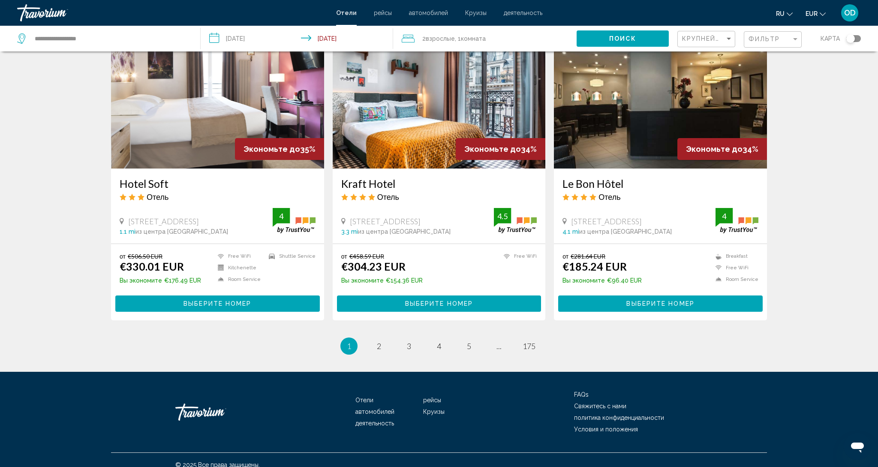
scroll to position [1017, 0]
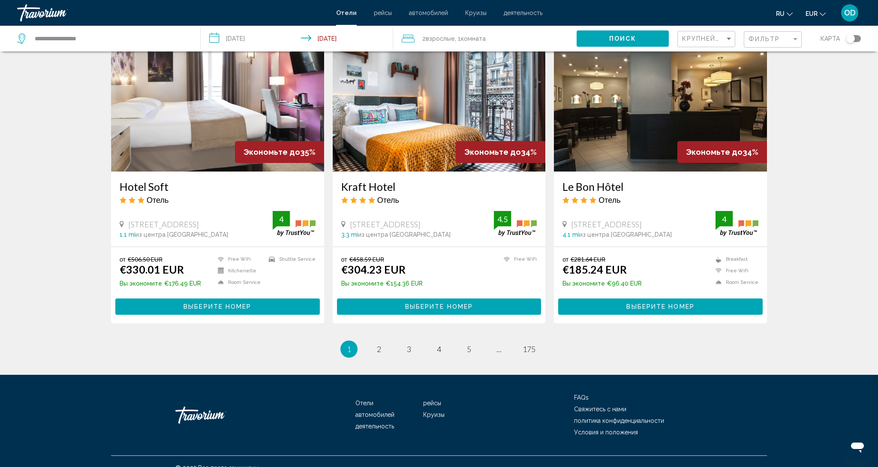
click at [507, 340] on li "page ..." at bounding box center [498, 348] width 17 height 17
click at [505, 341] on link "page ..." at bounding box center [499, 348] width 15 height 15
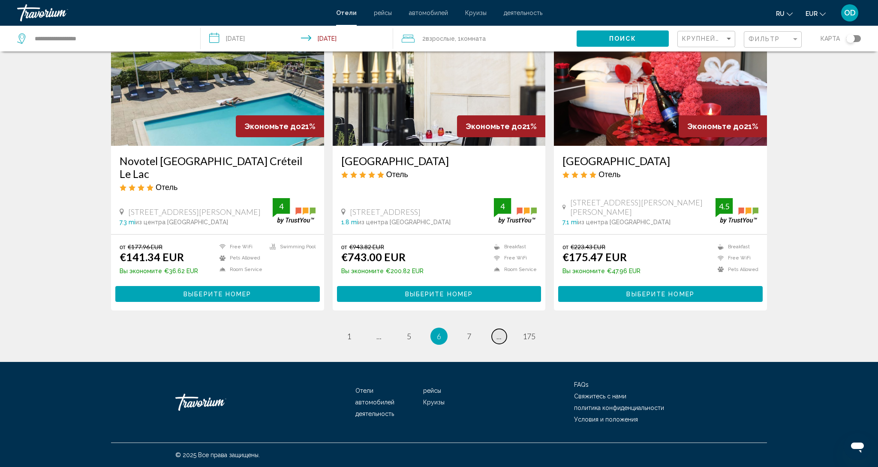
scroll to position [979, 0]
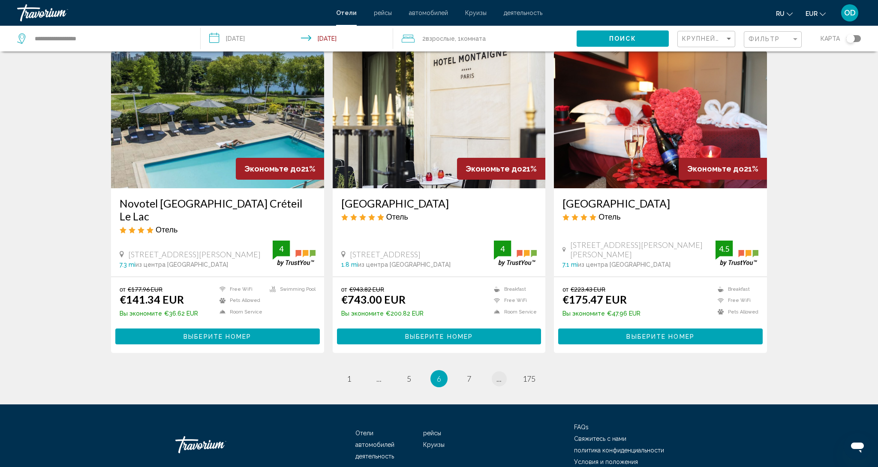
click at [505, 370] on li "page ..." at bounding box center [498, 378] width 17 height 17
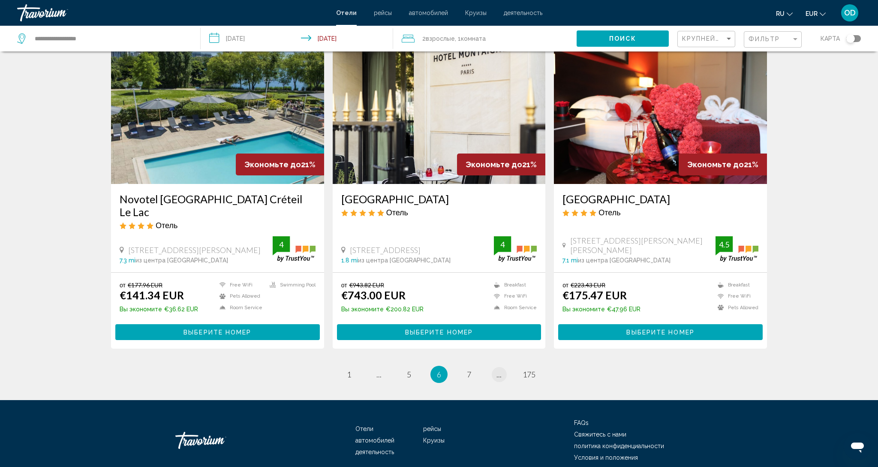
scroll to position [977, 1]
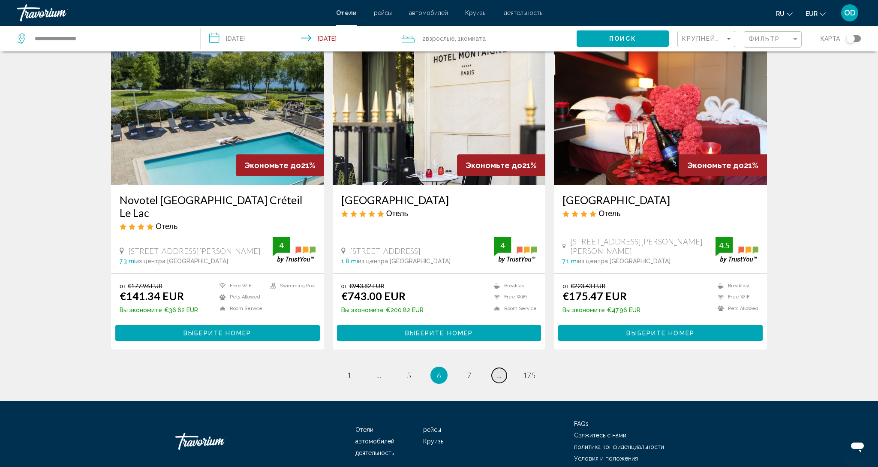
click at [496, 370] on span "..." at bounding box center [498, 374] width 5 height 9
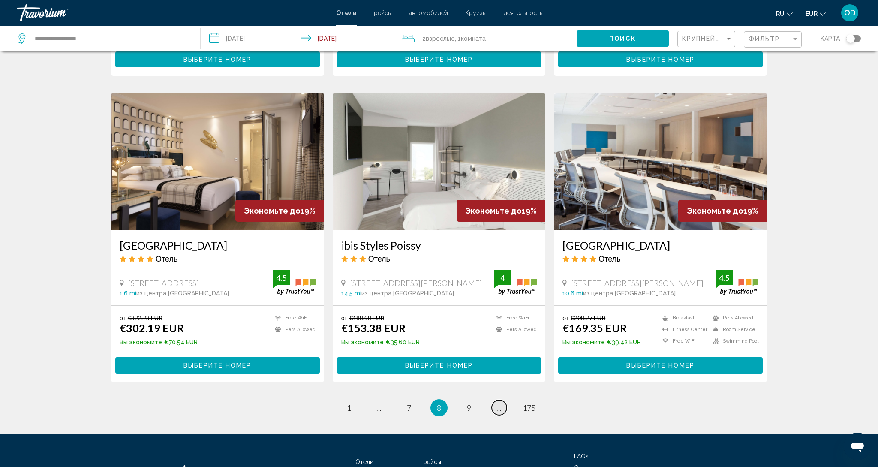
scroll to position [977, 0]
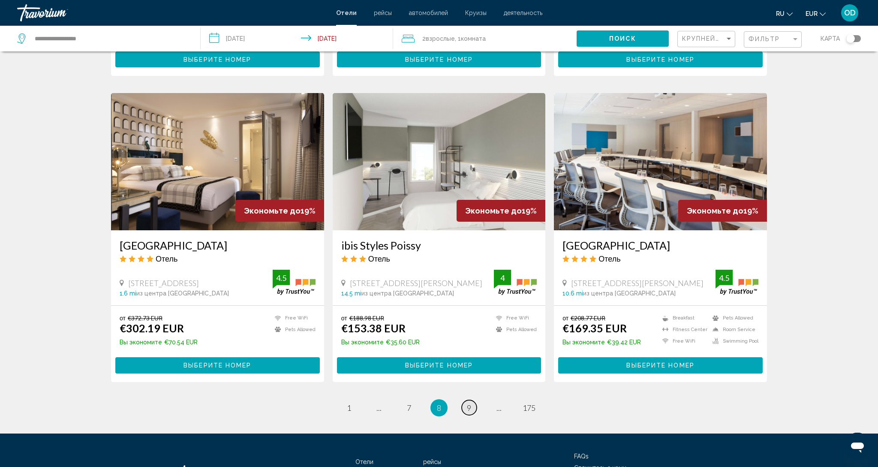
click at [466, 400] on link "page 9" at bounding box center [469, 407] width 15 height 15
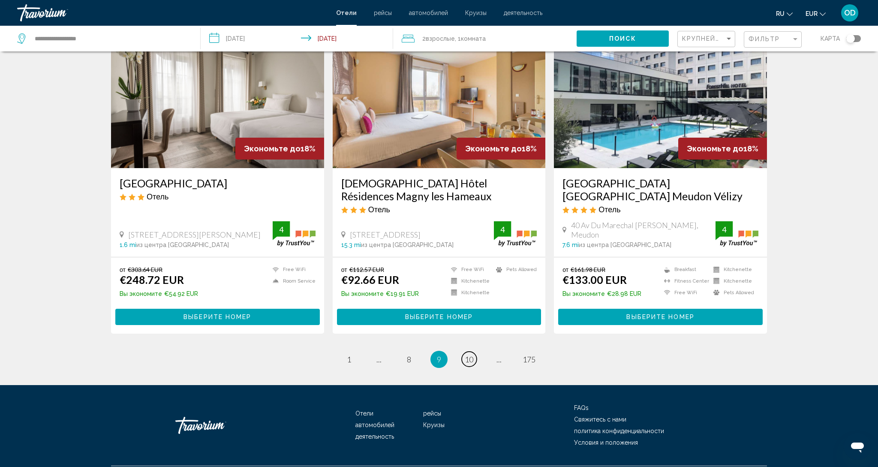
scroll to position [1006, 0]
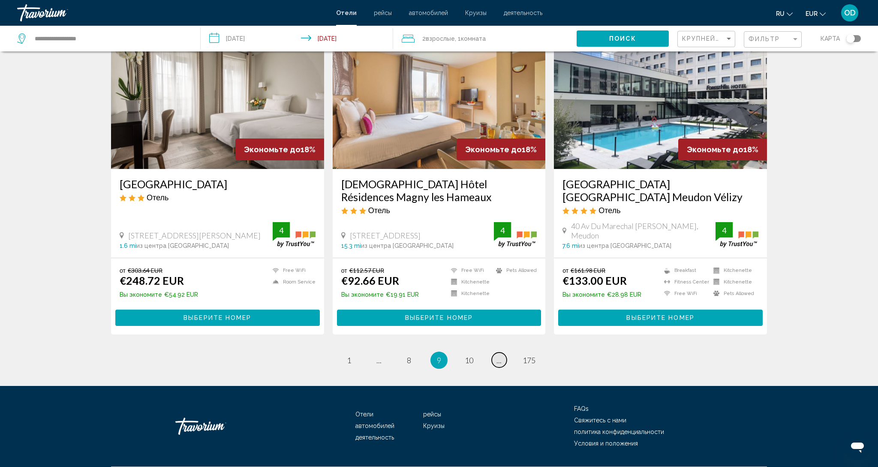
click at [498, 355] on span "..." at bounding box center [498, 359] width 5 height 9
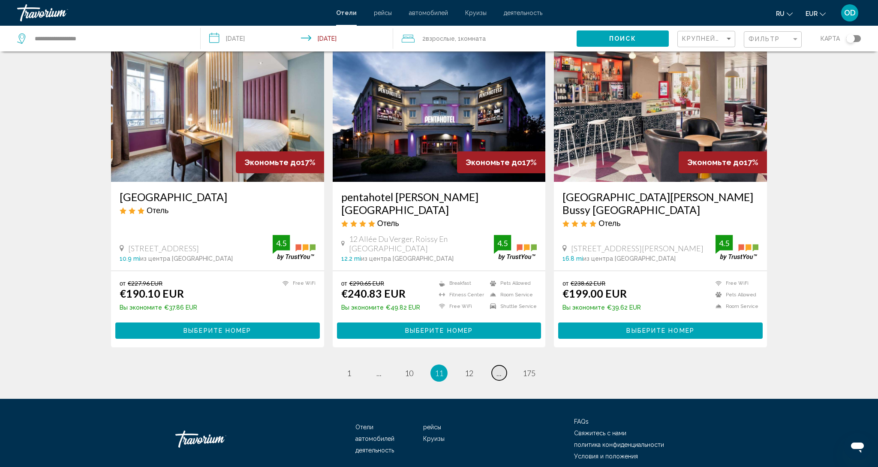
scroll to position [1005, 0]
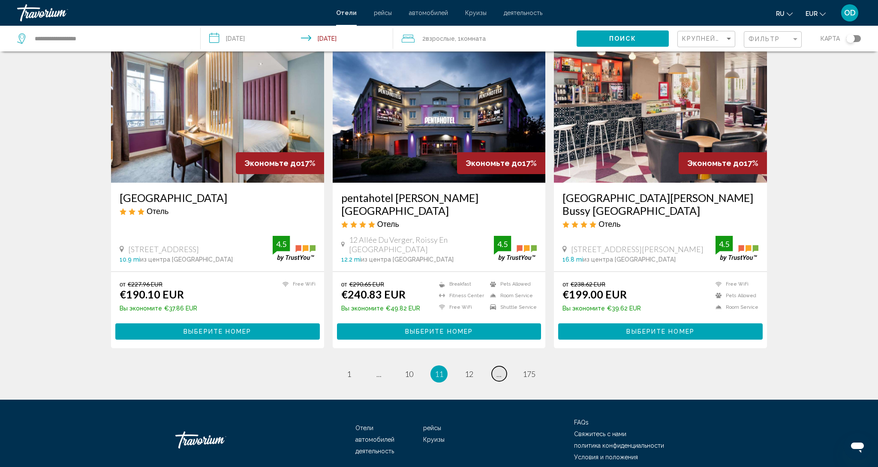
click at [498, 369] on span "..." at bounding box center [498, 373] width 5 height 9
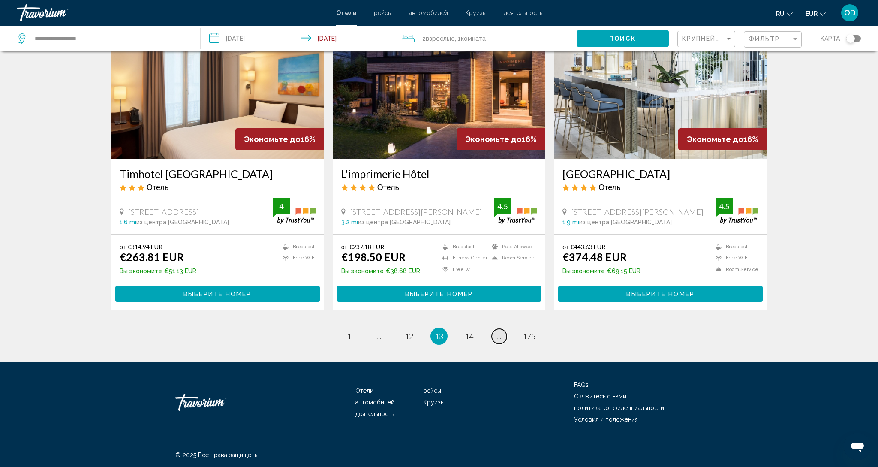
scroll to position [979, 0]
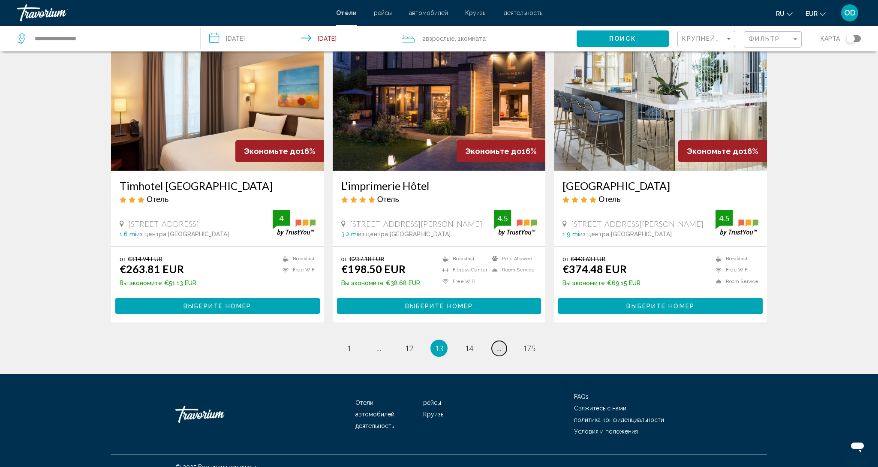
click at [498, 343] on span "..." at bounding box center [498, 347] width 5 height 9
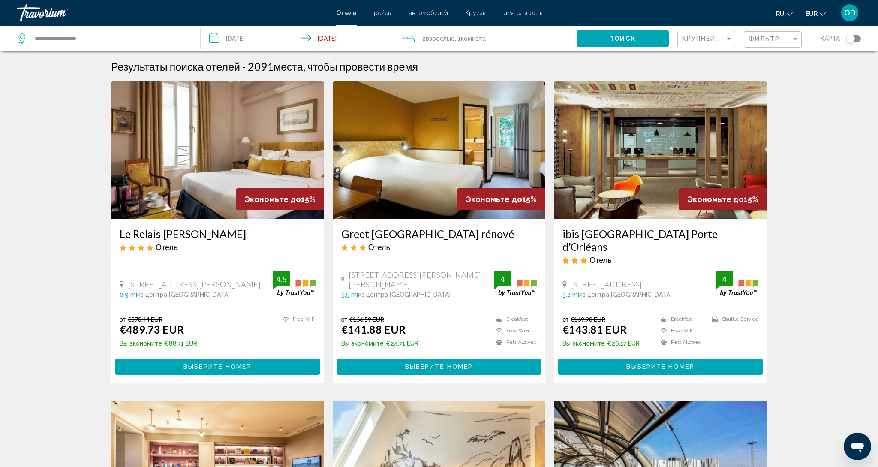
click at [498, 336] on ul "Breakfast Free WiFi Pets Allowed" at bounding box center [514, 332] width 45 height 34
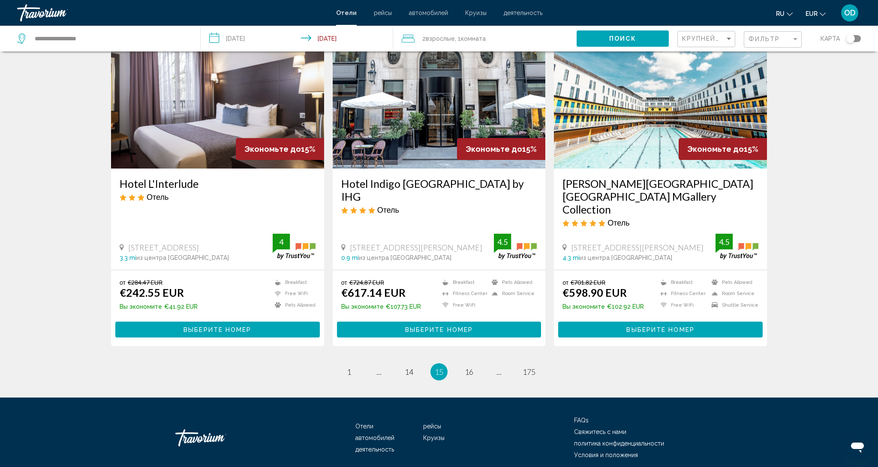
scroll to position [993, 0]
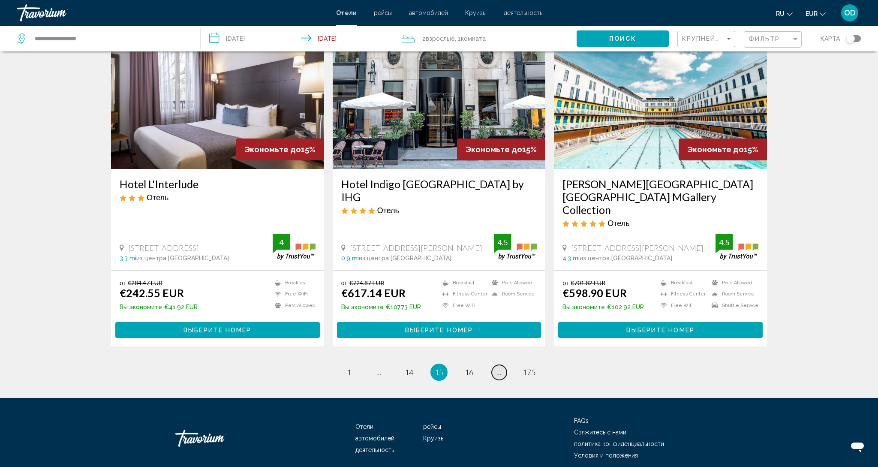
click at [502, 365] on link "page ..." at bounding box center [499, 372] width 15 height 15
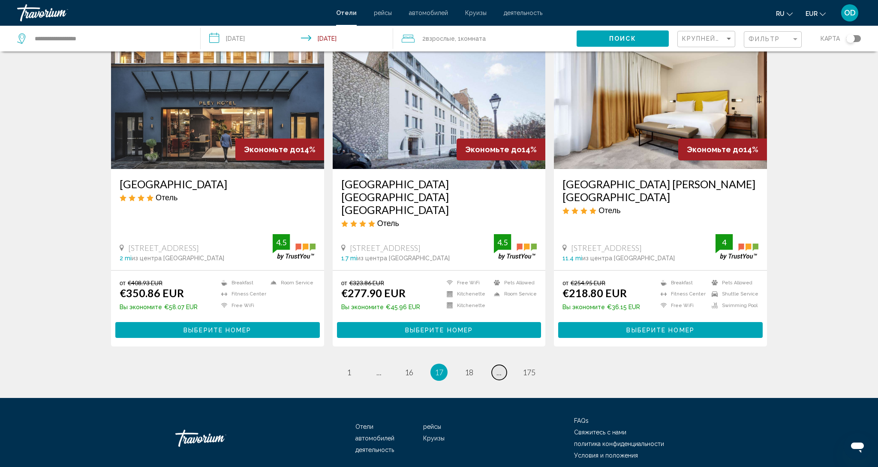
scroll to position [992, 0]
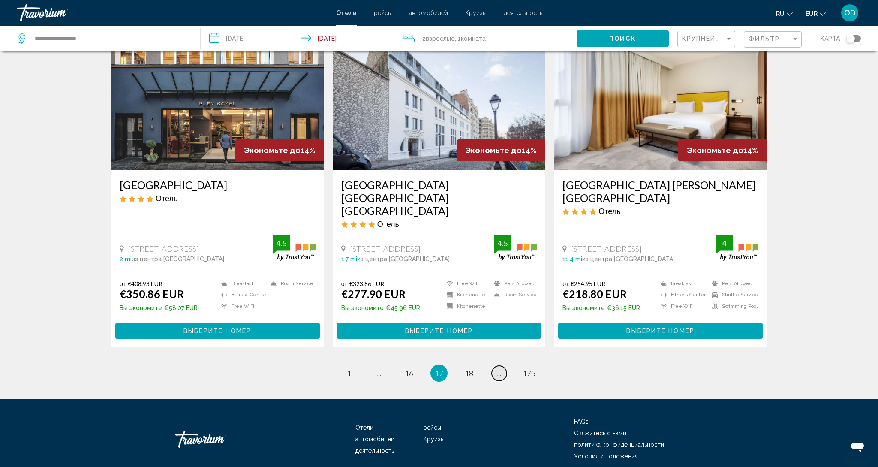
click at [502, 366] on link "page ..." at bounding box center [499, 373] width 15 height 15
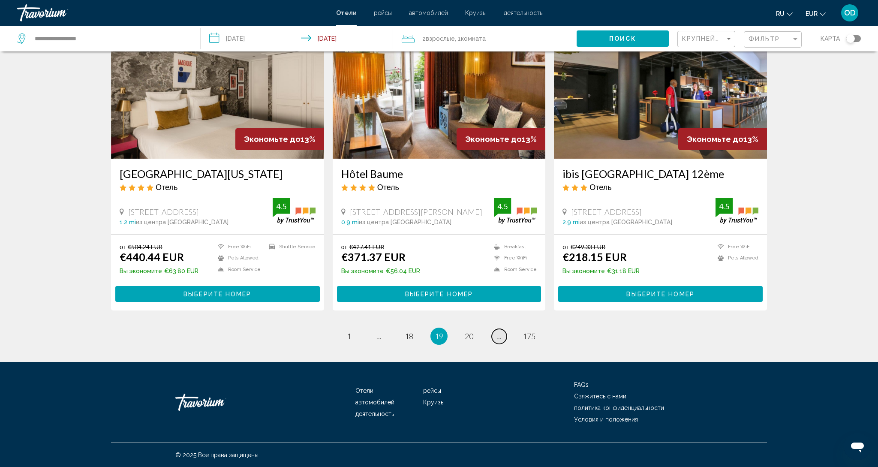
click at [502, 339] on link "page ..." at bounding box center [499, 336] width 15 height 15
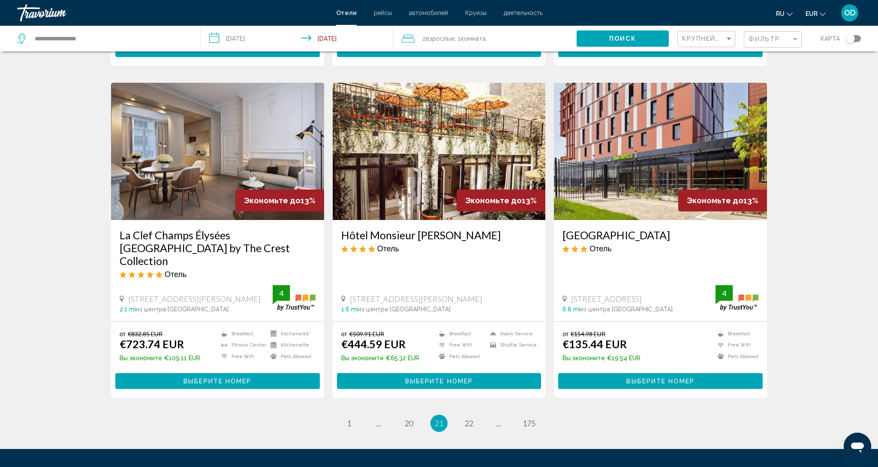
scroll to position [944, 0]
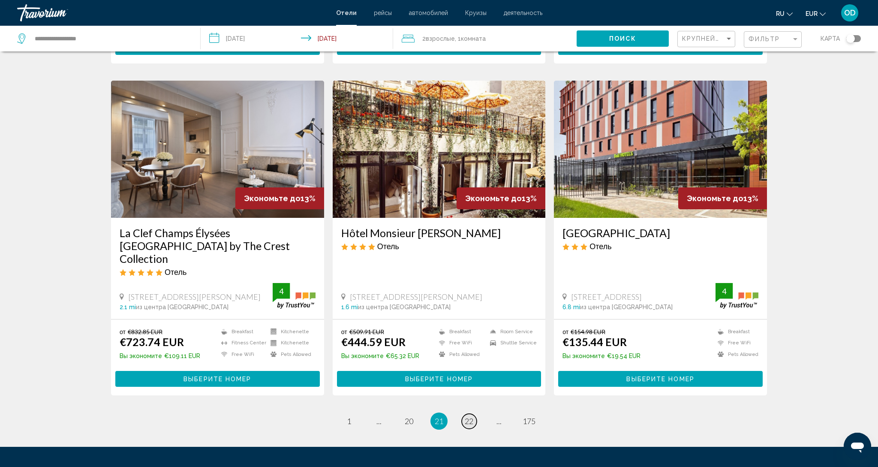
click at [470, 416] on span "22" at bounding box center [469, 420] width 9 height 9
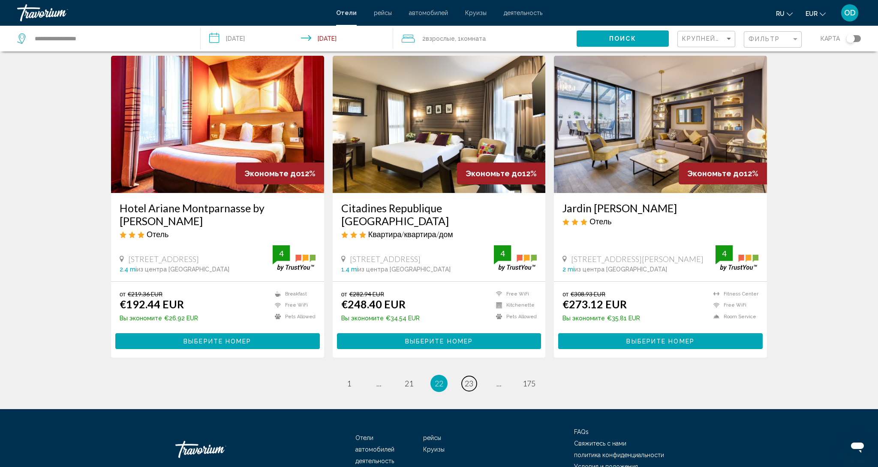
scroll to position [988, 0]
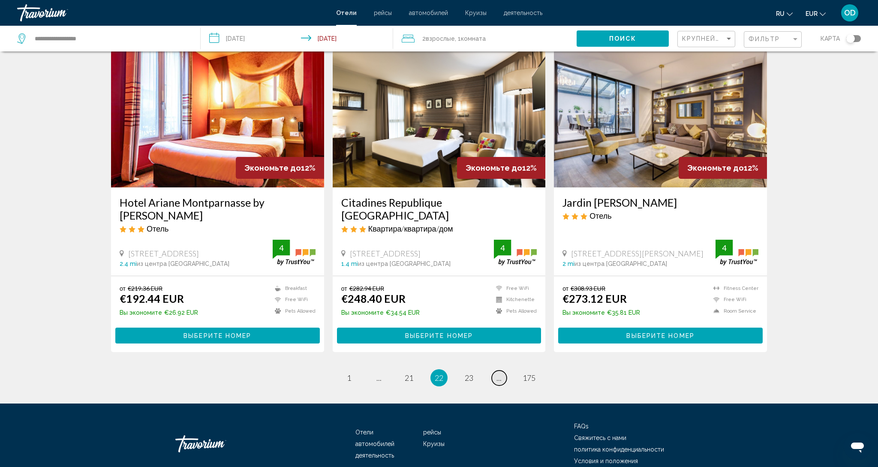
click at [503, 370] on link "page ..." at bounding box center [499, 377] width 15 height 15
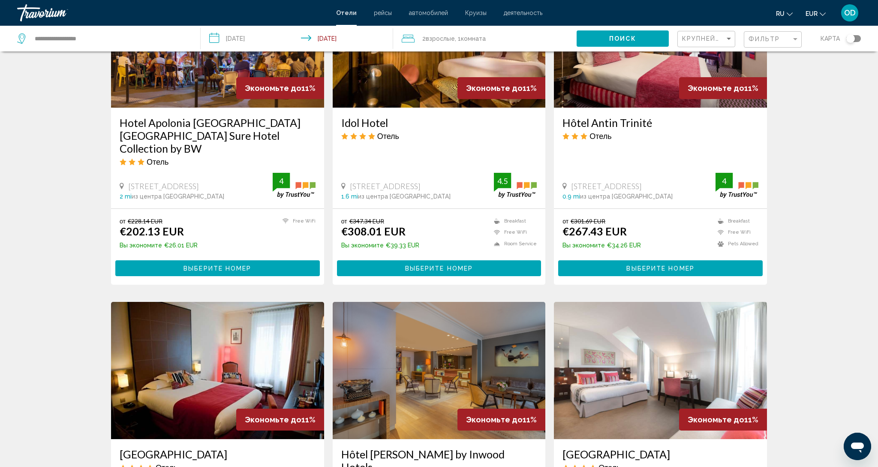
scroll to position [739, 0]
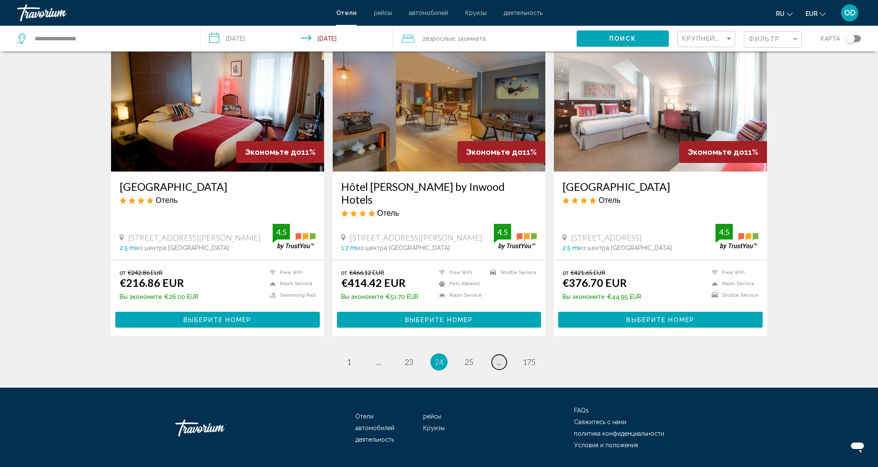
click at [503, 354] on link "page ..." at bounding box center [499, 361] width 15 height 15
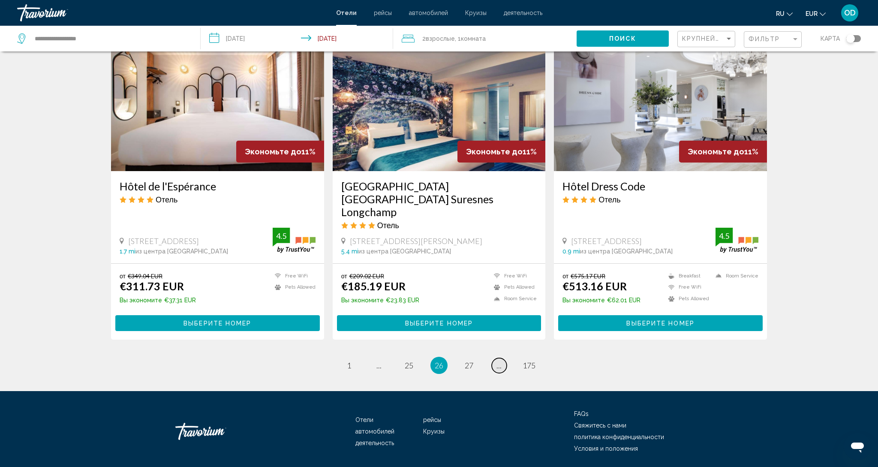
scroll to position [979, 0]
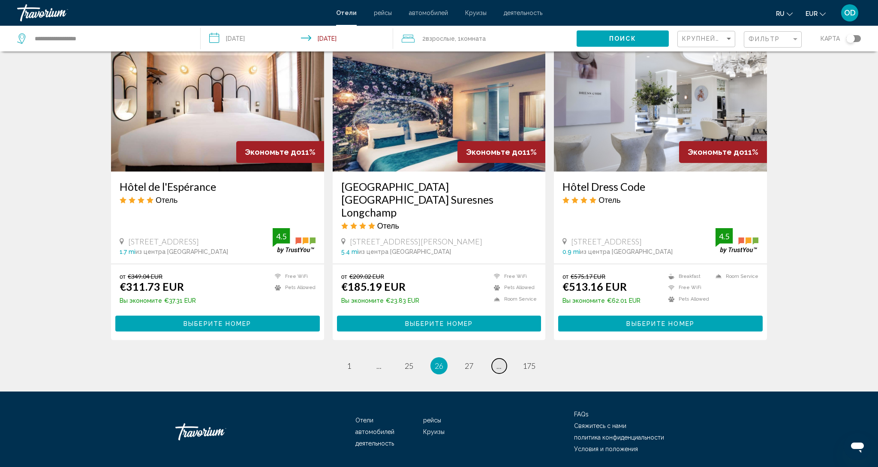
click at [503, 358] on link "page ..." at bounding box center [499, 365] width 15 height 15
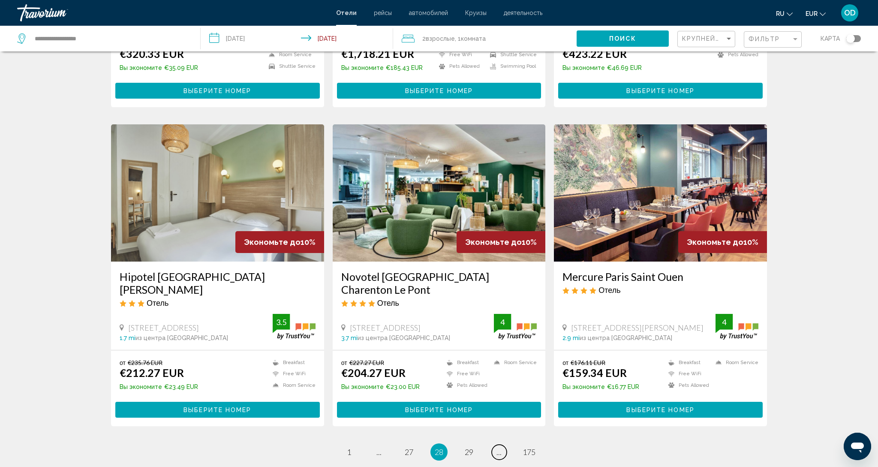
scroll to position [890, 0]
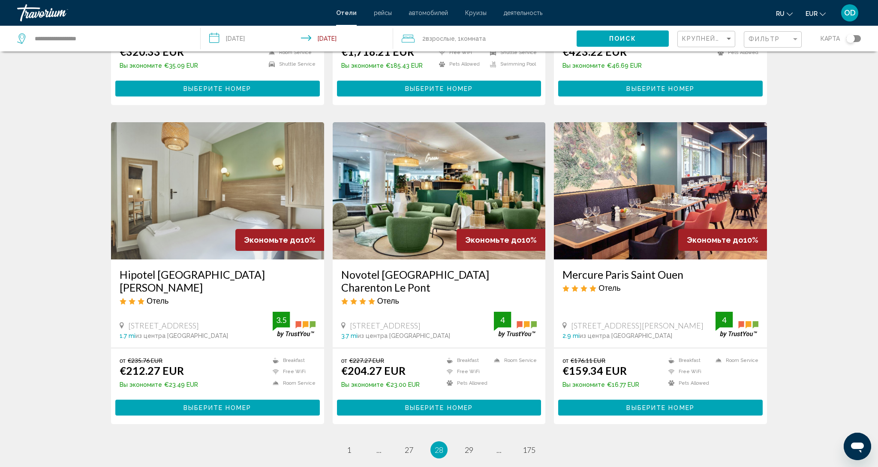
click at [463, 198] on img "Main content" at bounding box center [439, 190] width 213 height 137
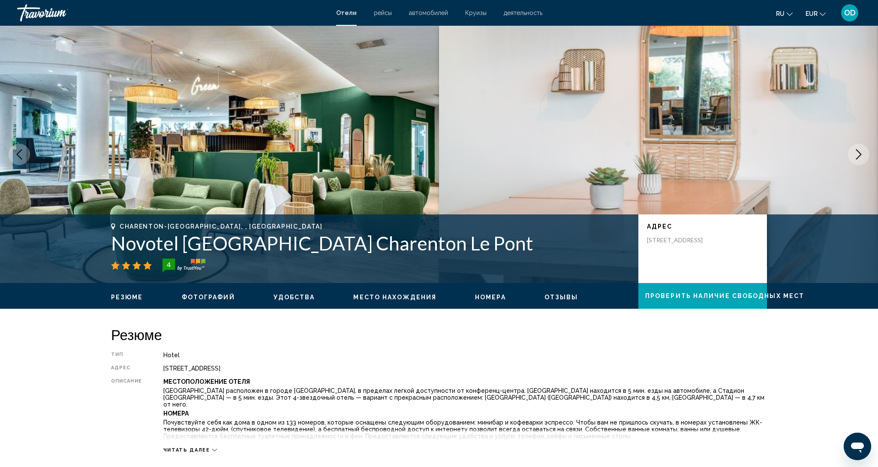
click at [860, 156] on icon "Next image" at bounding box center [858, 154] width 10 height 10
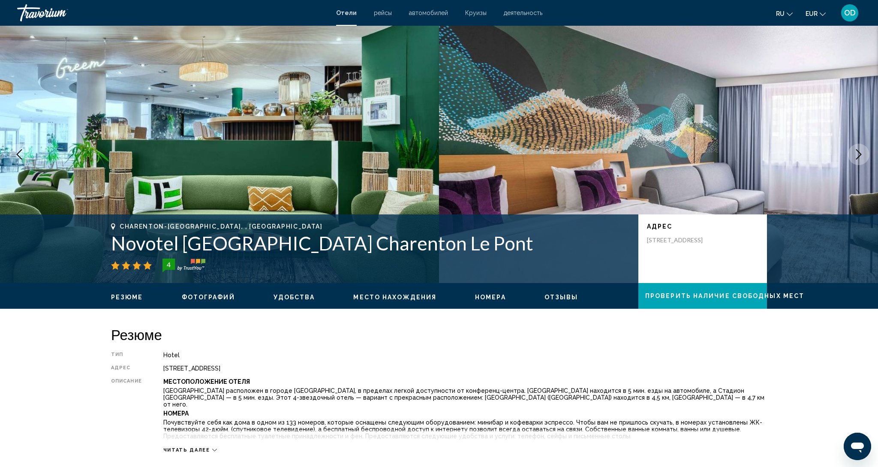
click at [860, 156] on icon "Next image" at bounding box center [858, 154] width 10 height 10
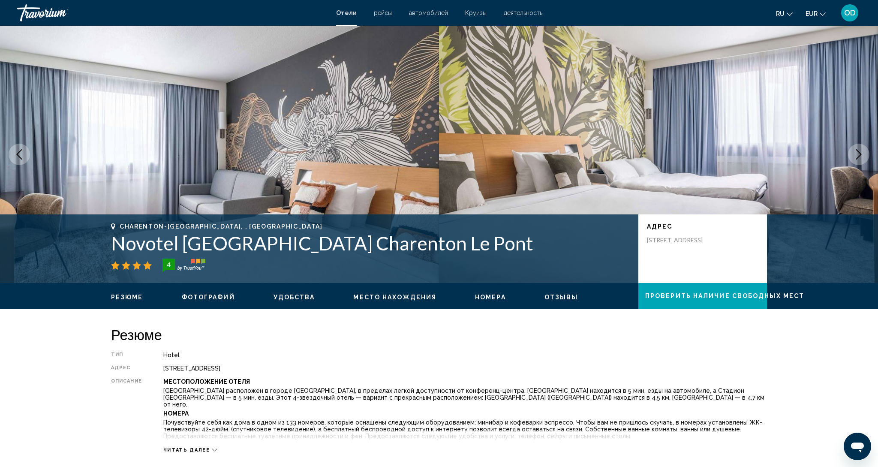
click at [860, 156] on icon "Next image" at bounding box center [858, 154] width 10 height 10
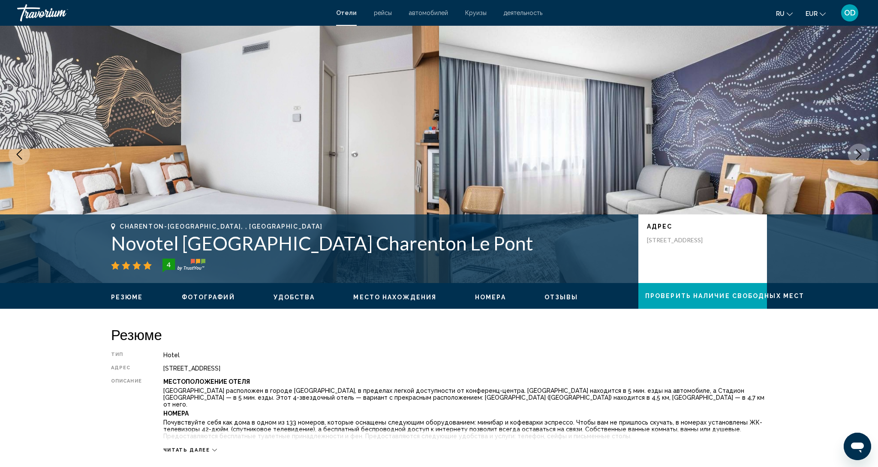
click at [860, 156] on icon "Next image" at bounding box center [858, 154] width 10 height 10
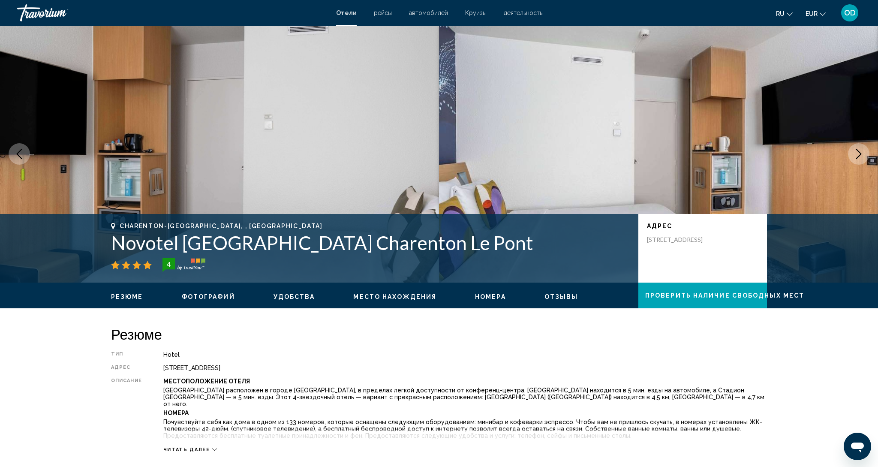
click at [860, 156] on icon "Next image" at bounding box center [858, 154] width 10 height 10
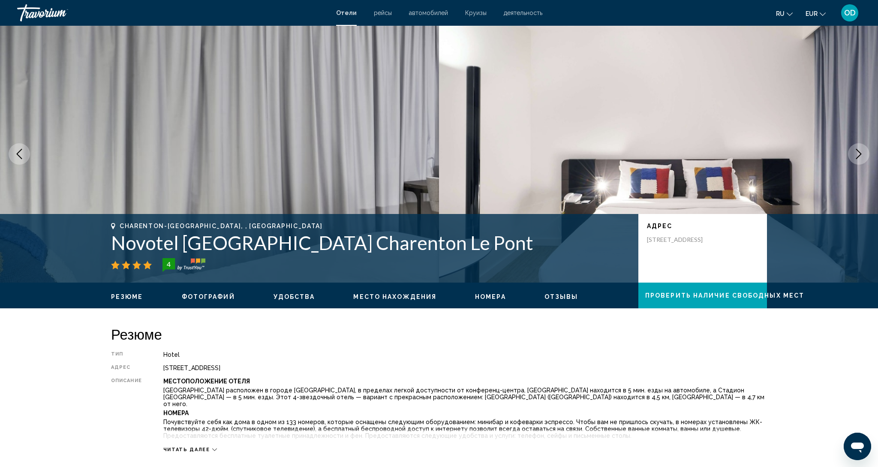
click at [860, 156] on icon "Next image" at bounding box center [858, 154] width 10 height 10
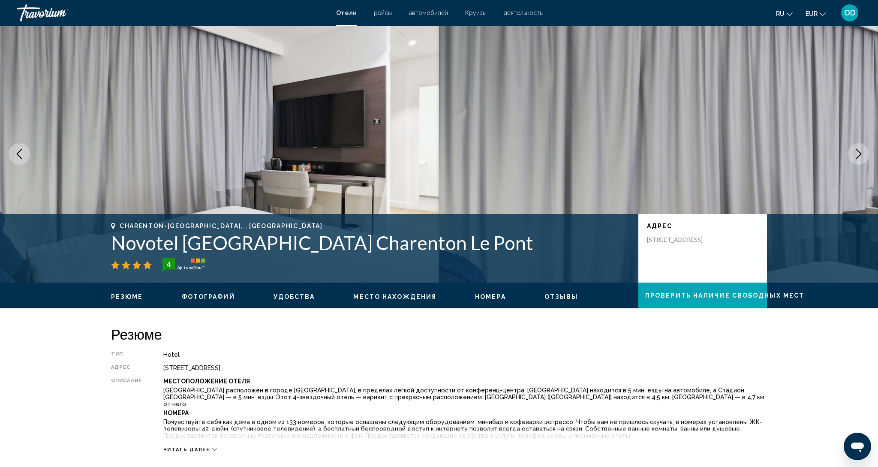
click at [860, 156] on icon "Next image" at bounding box center [858, 154] width 10 height 10
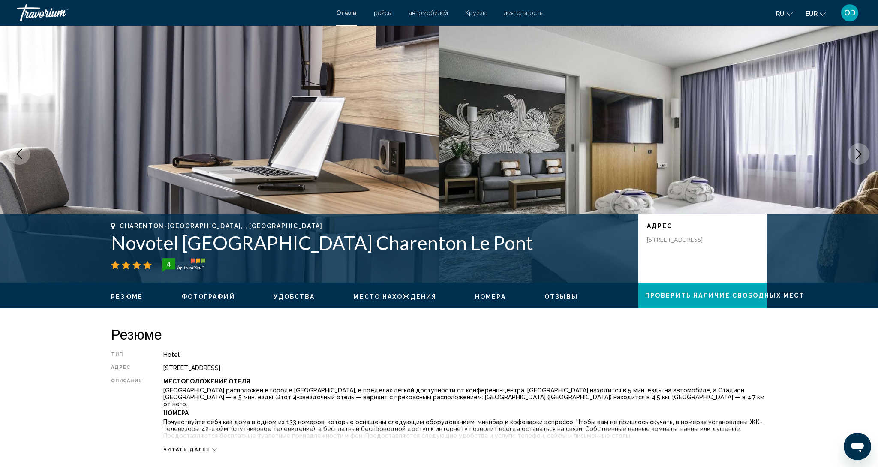
click at [860, 156] on icon "Next image" at bounding box center [858, 154] width 10 height 10
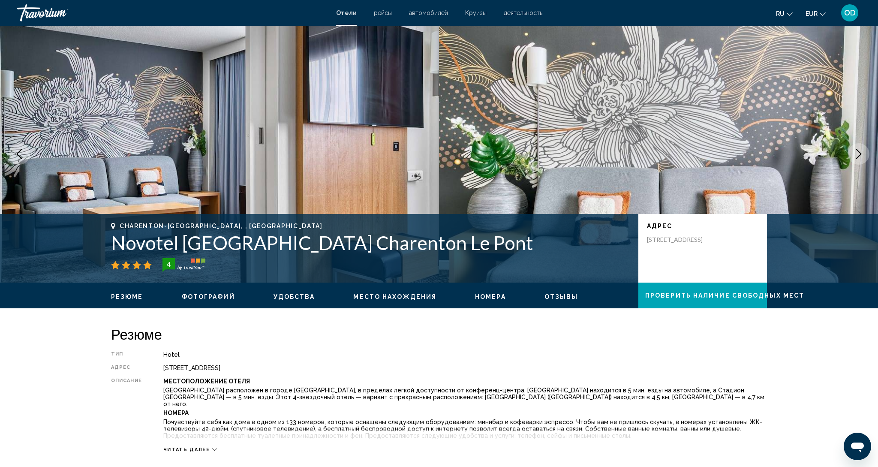
click at [860, 156] on icon "Next image" at bounding box center [858, 154] width 10 height 10
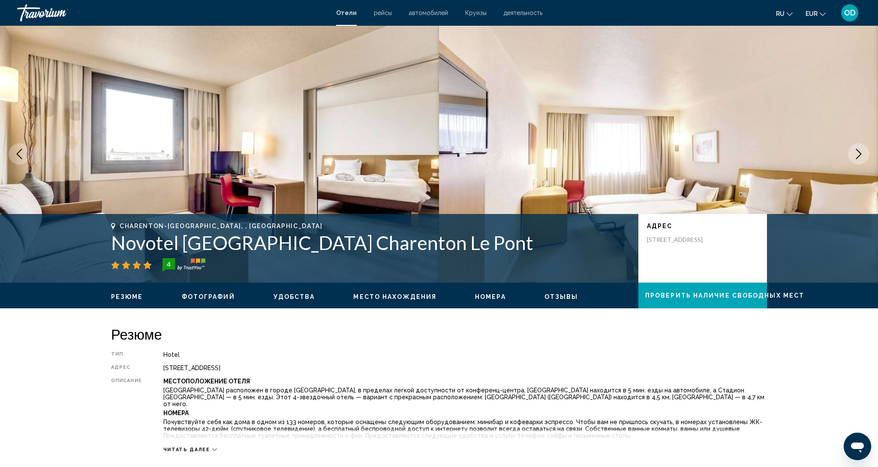
click at [860, 156] on icon "Next image" at bounding box center [858, 154] width 10 height 10
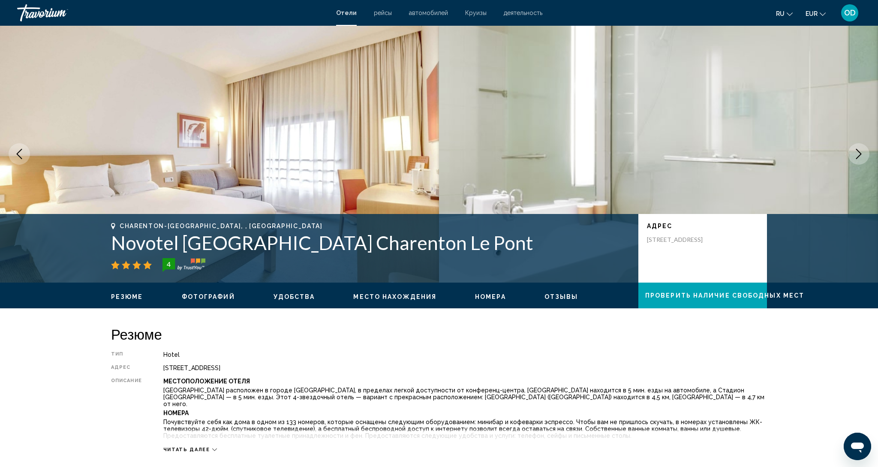
click at [860, 156] on icon "Next image" at bounding box center [858, 154] width 10 height 10
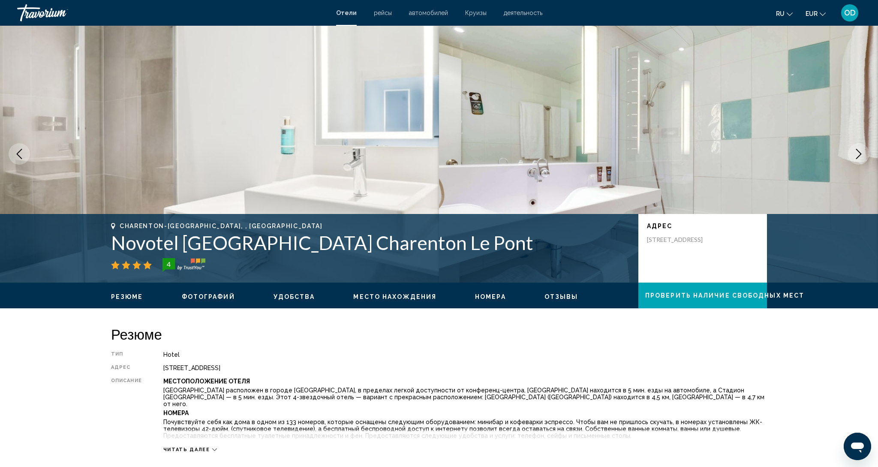
click at [860, 156] on icon "Next image" at bounding box center [858, 154] width 10 height 10
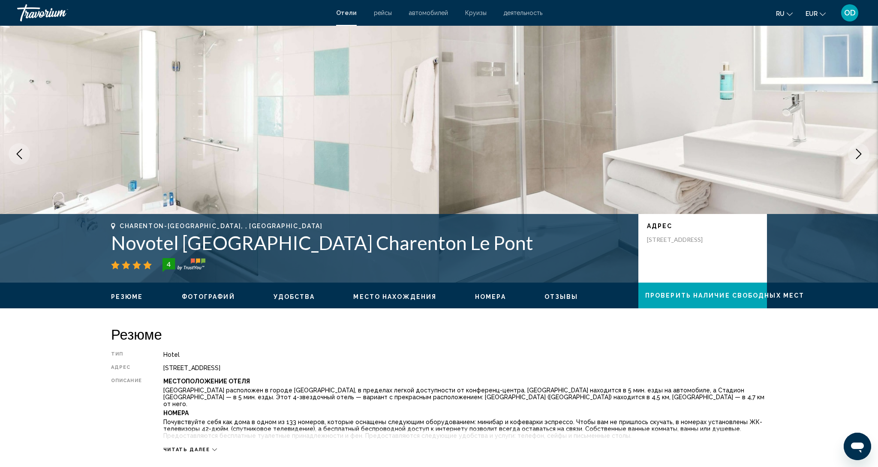
click at [860, 156] on icon "Next image" at bounding box center [858, 154] width 10 height 10
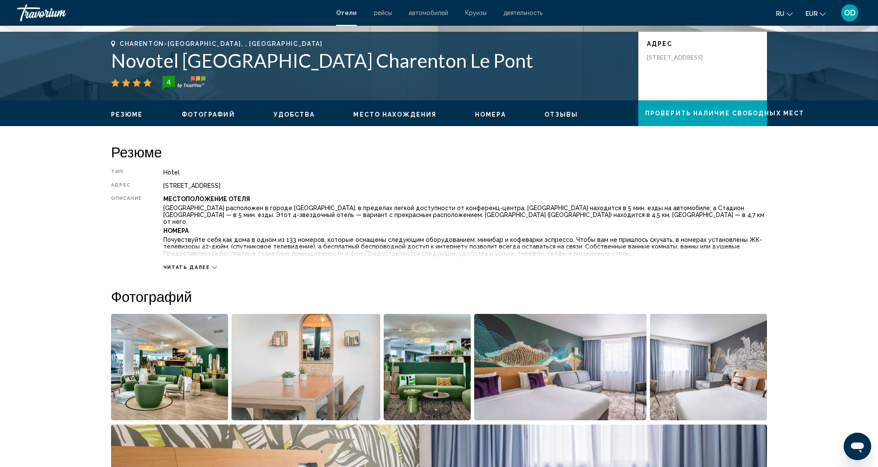
scroll to position [184, 0]
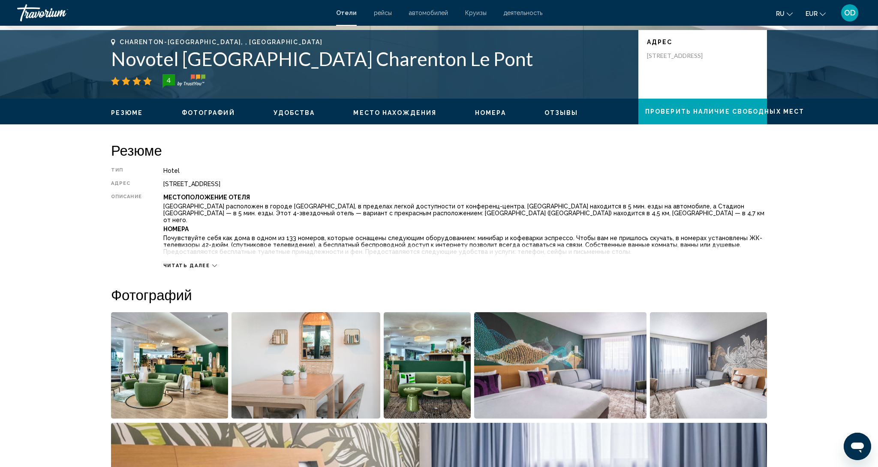
click at [214, 265] on icon "Main content" at bounding box center [214, 265] width 5 height 5
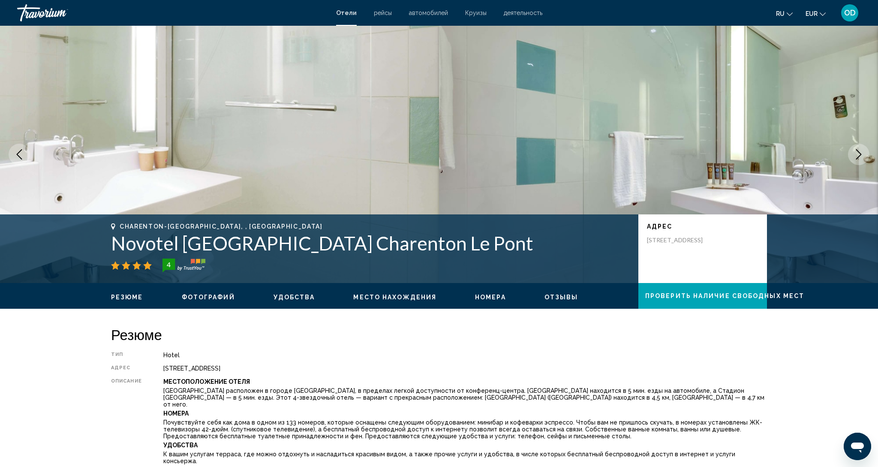
scroll to position [0, 0]
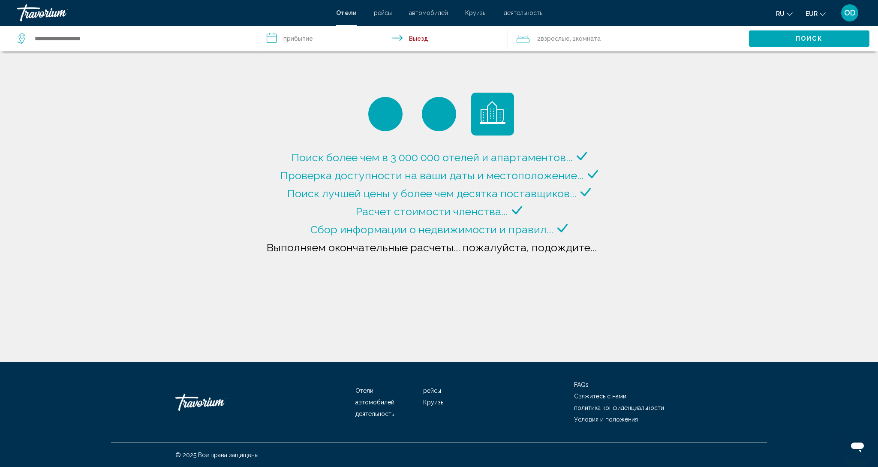
type input "**********"
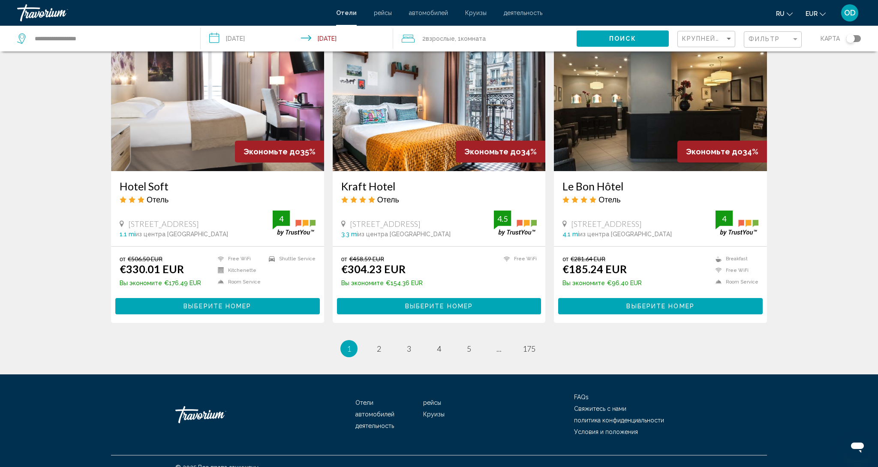
scroll to position [1017, 0]
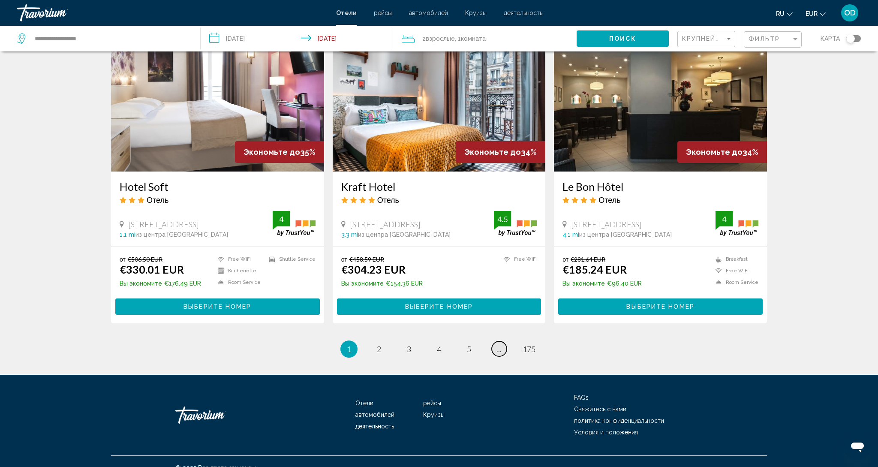
click at [505, 341] on link "page ..." at bounding box center [499, 348] width 15 height 15
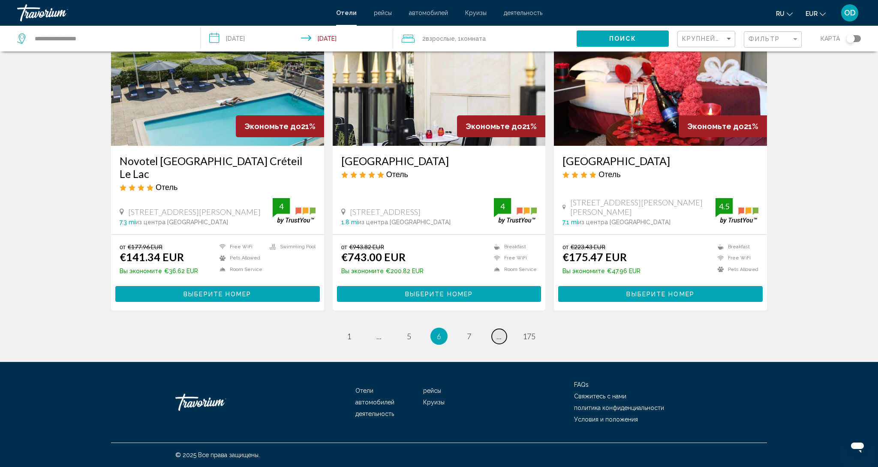
scroll to position [979, 0]
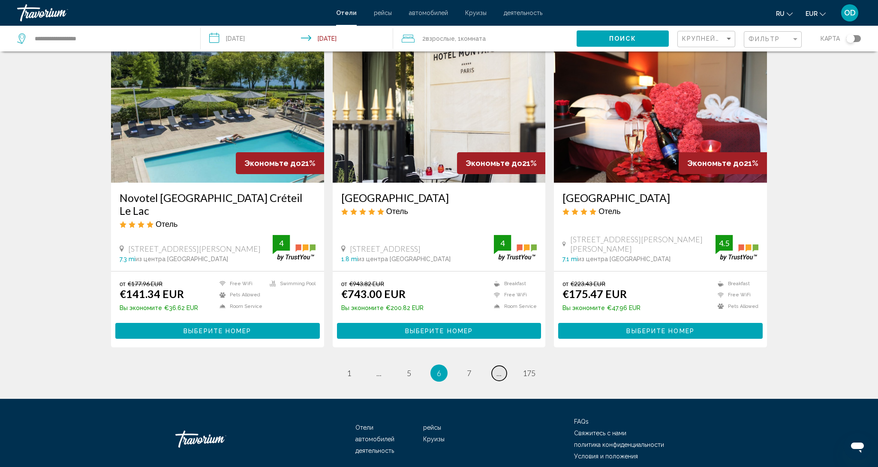
click at [505, 366] on link "page ..." at bounding box center [499, 373] width 15 height 15
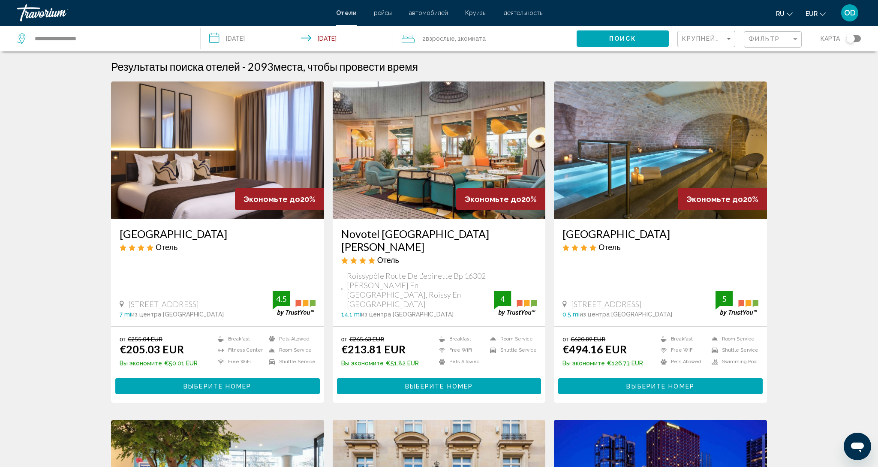
click at [505, 339] on div "от €265.63 EUR €213.81 EUR Вы экономите €51.82 EUR Breakfast Free WiFi Pets All…" at bounding box center [439, 364] width 196 height 59
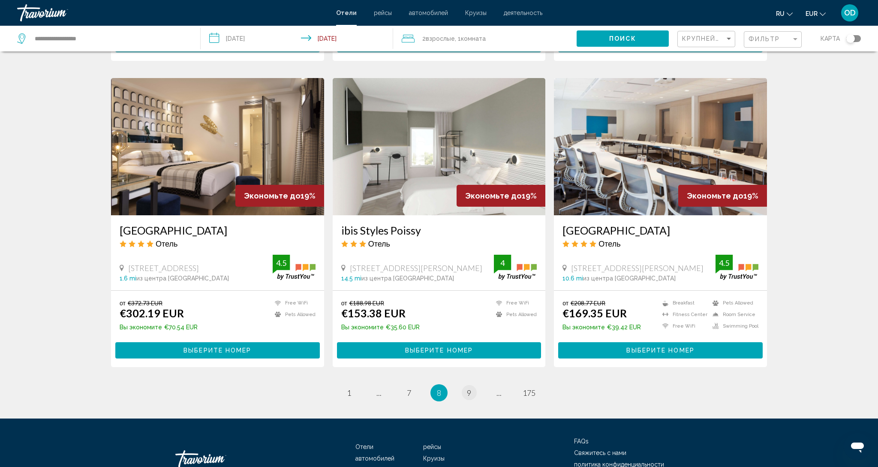
scroll to position [992, 0]
click at [472, 385] on link "page 9" at bounding box center [469, 392] width 15 height 15
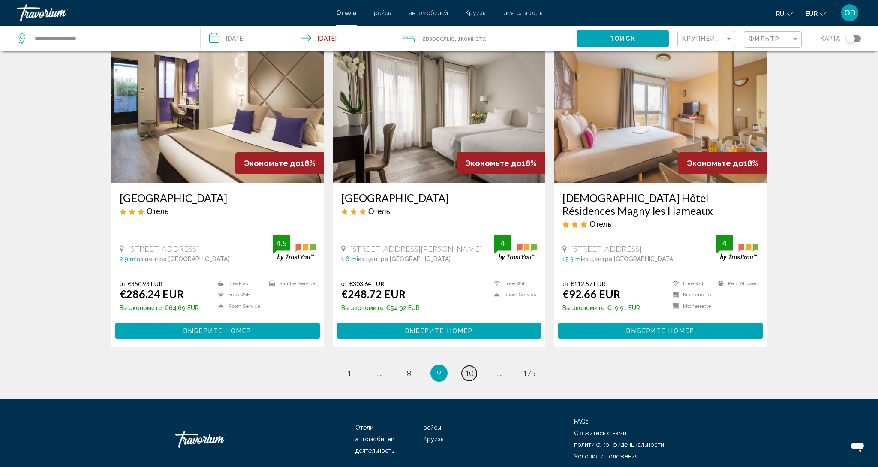
scroll to position [992, 0]
click at [470, 368] on span "10" at bounding box center [469, 372] width 9 height 9
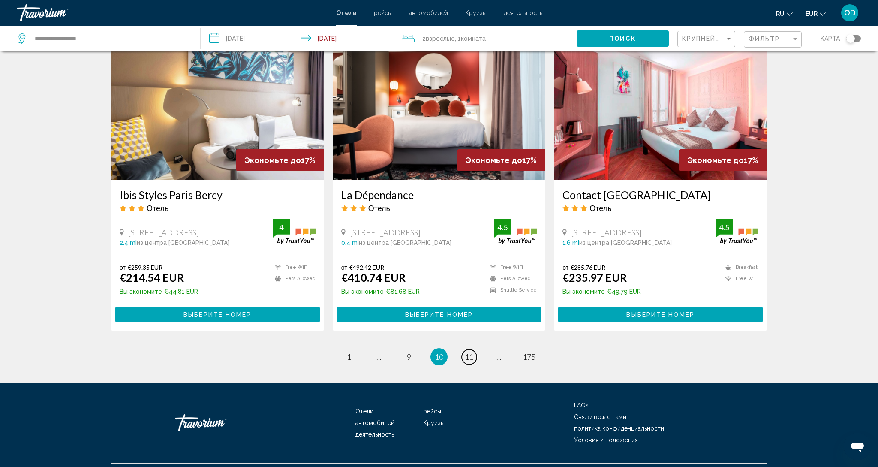
scroll to position [1003, 0]
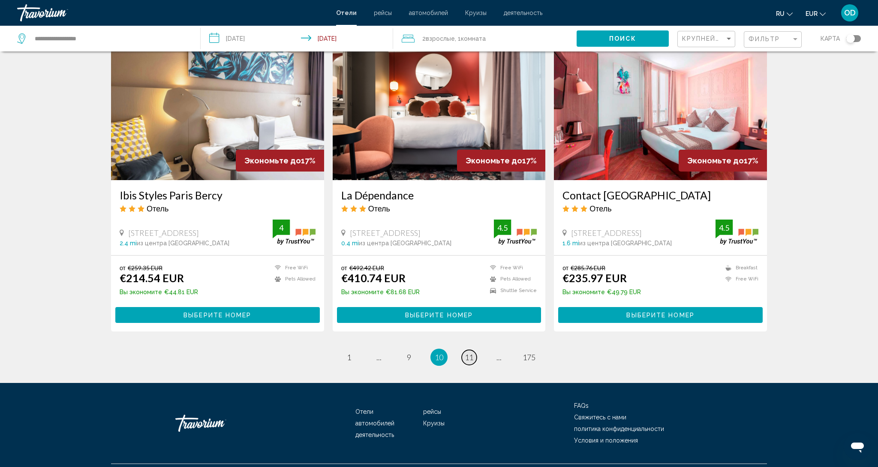
click at [469, 352] on span "11" at bounding box center [469, 356] width 9 height 9
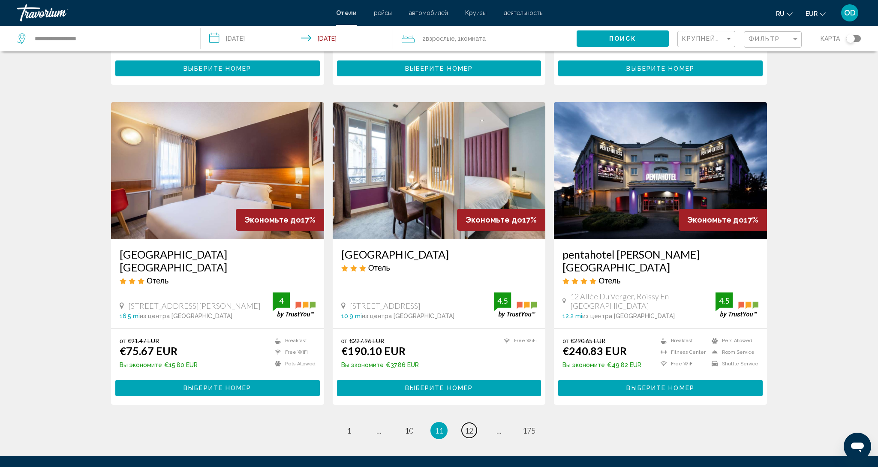
scroll to position [923, 0]
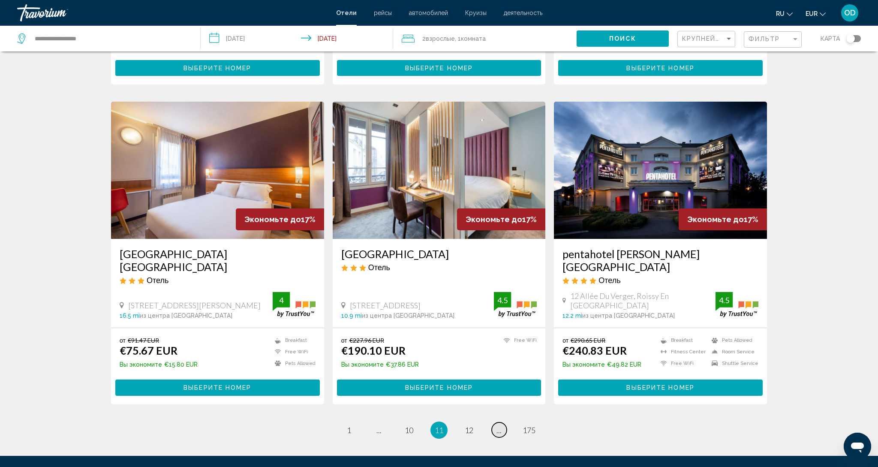
click at [497, 425] on span "..." at bounding box center [498, 429] width 5 height 9
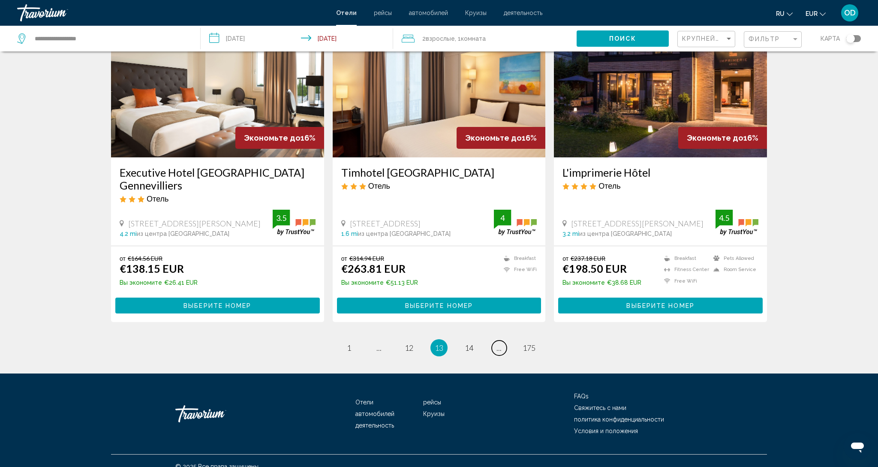
scroll to position [979, 0]
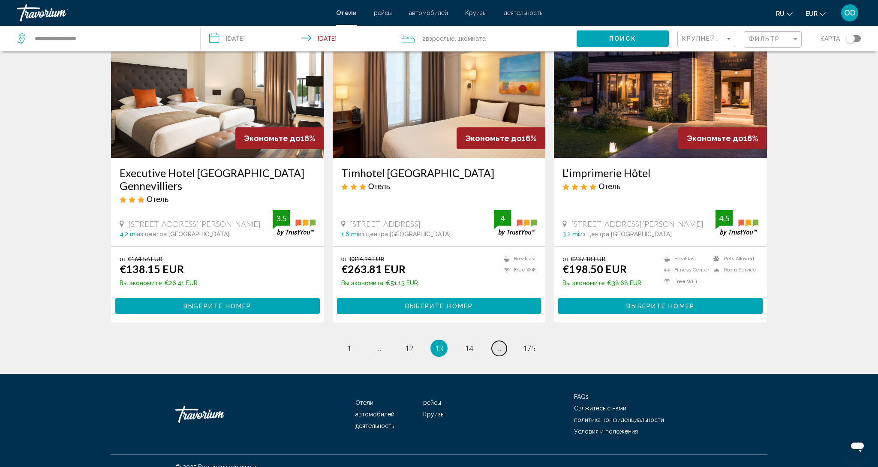
click at [494, 341] on link "page ..." at bounding box center [499, 348] width 15 height 15
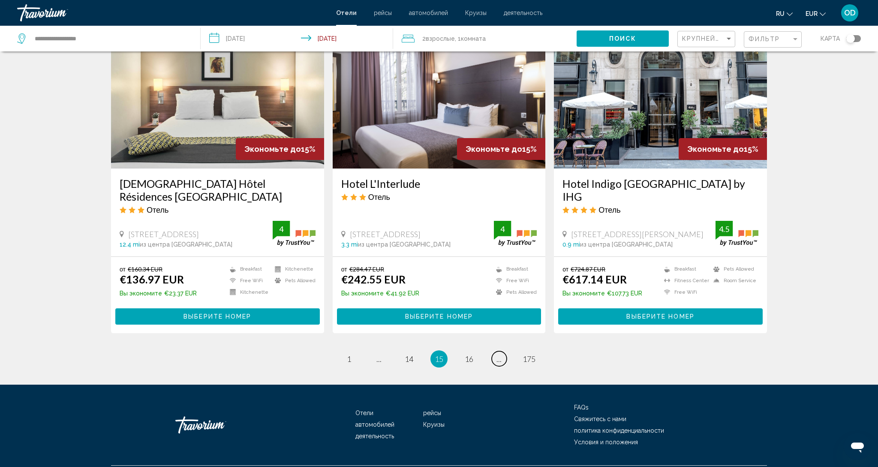
scroll to position [981, 0]
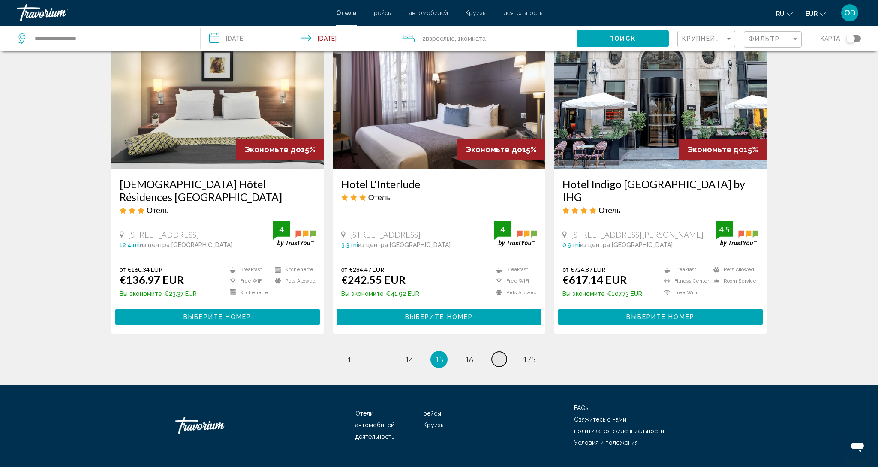
click at [502, 351] on link "page ..." at bounding box center [499, 358] width 15 height 15
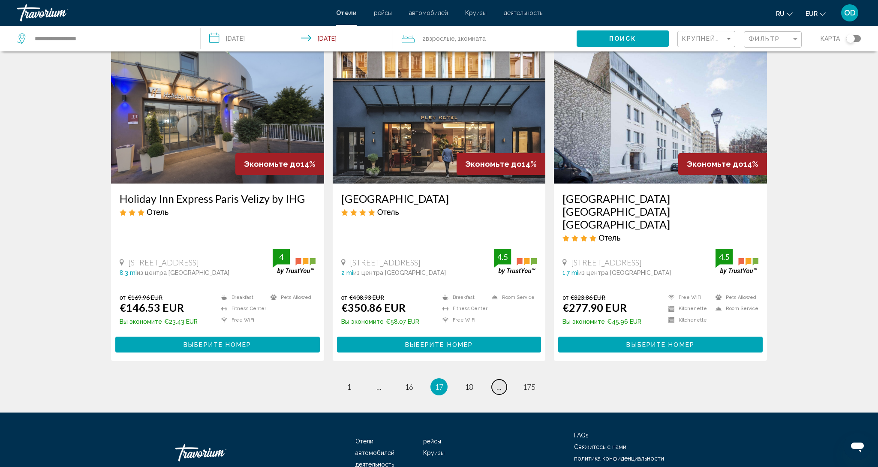
scroll to position [977, 0]
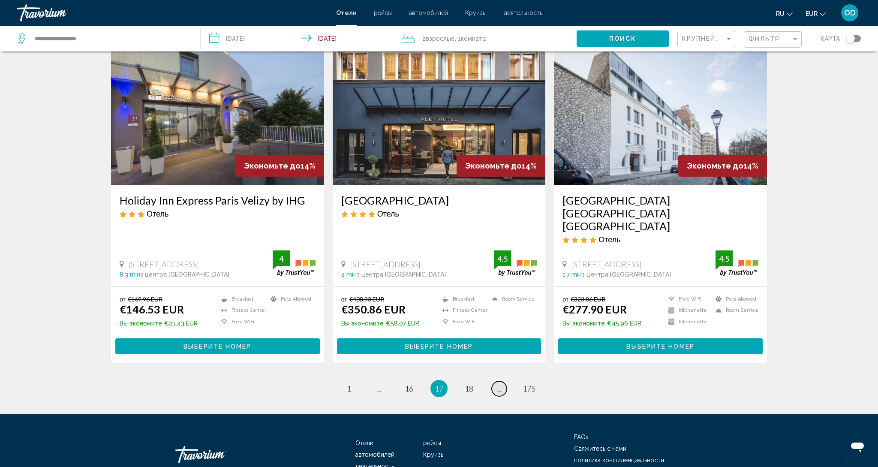
click at [502, 381] on link "page ..." at bounding box center [499, 388] width 15 height 15
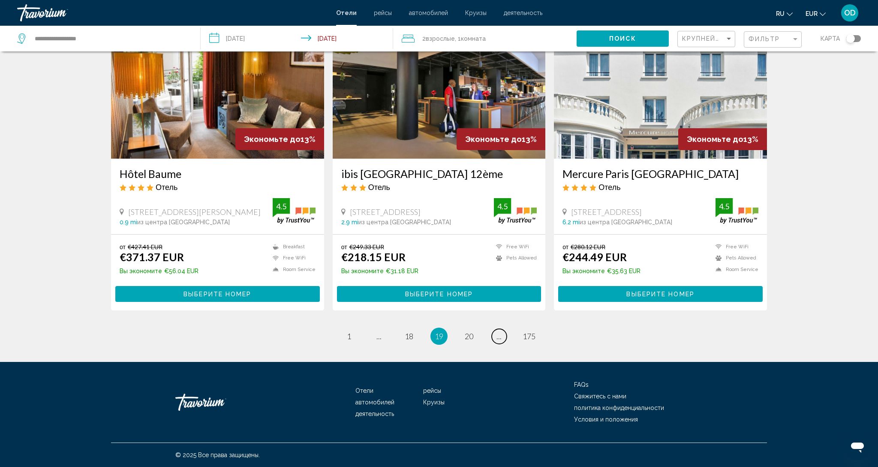
scroll to position [992, 0]
click at [502, 334] on link "page ..." at bounding box center [499, 336] width 15 height 15
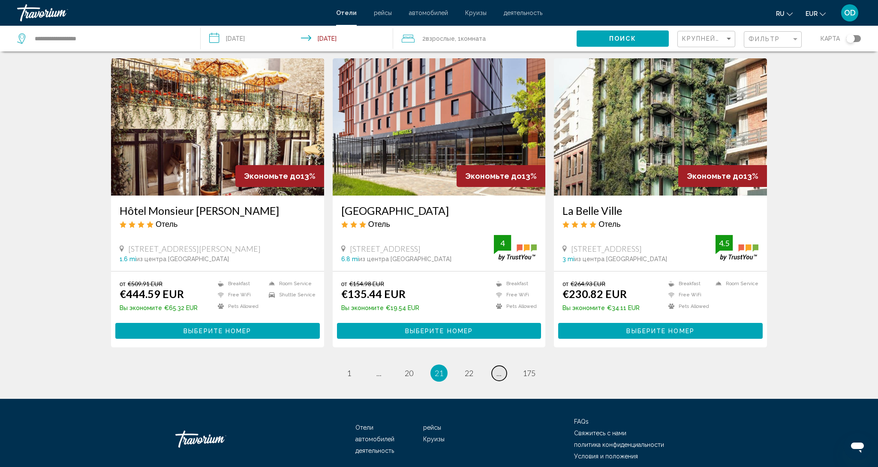
click at [502, 366] on link "page ..." at bounding box center [499, 373] width 15 height 15
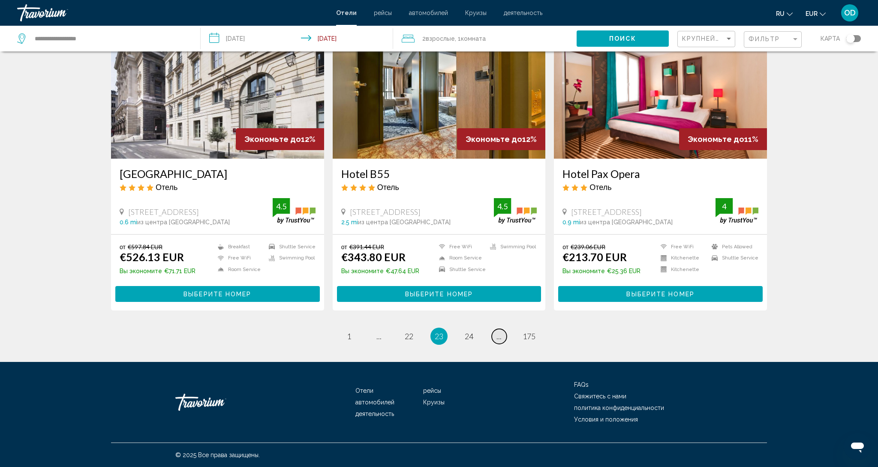
scroll to position [979, 0]
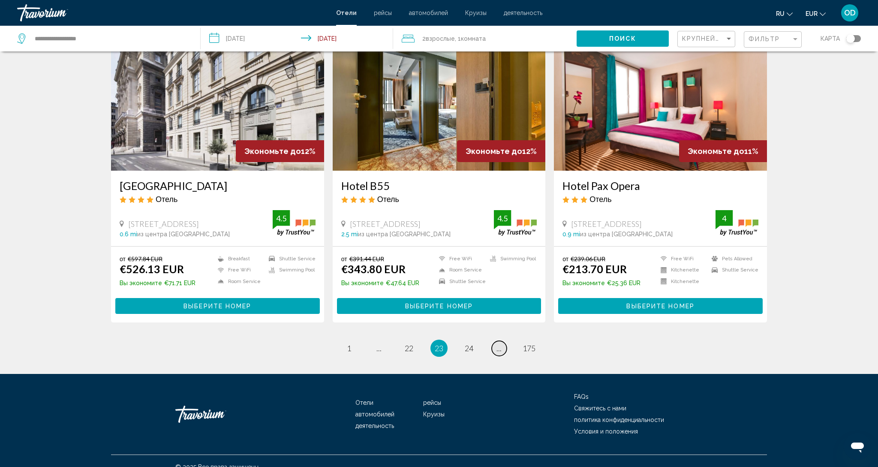
click at [502, 341] on link "page ..." at bounding box center [499, 348] width 15 height 15
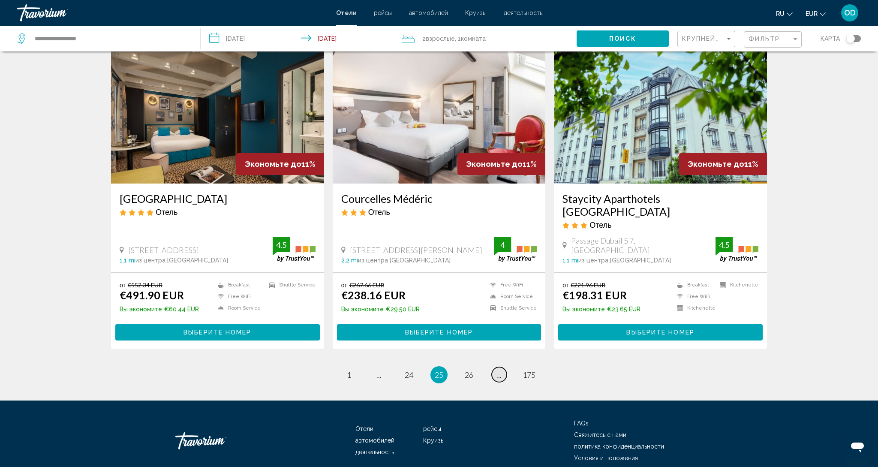
scroll to position [979, 0]
click at [498, 369] on span "..." at bounding box center [498, 373] width 5 height 9
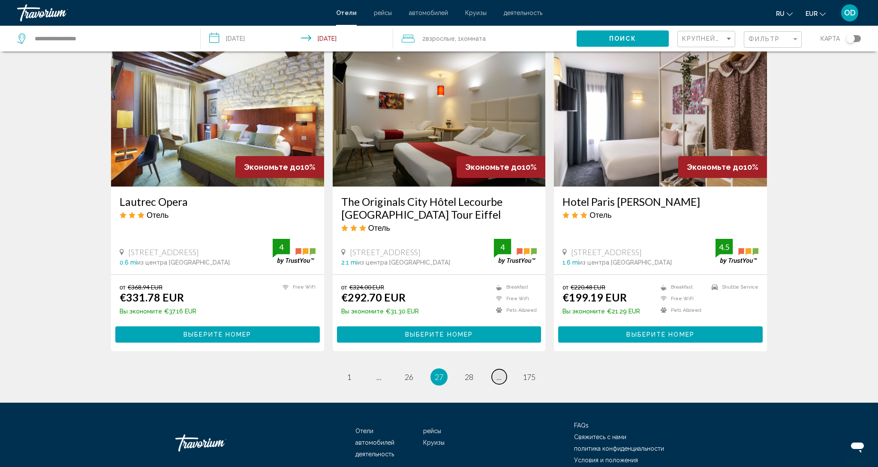
scroll to position [993, 0]
click at [476, 368] on li "page 28" at bounding box center [468, 376] width 17 height 17
click at [475, 369] on link "page 28" at bounding box center [469, 376] width 15 height 15
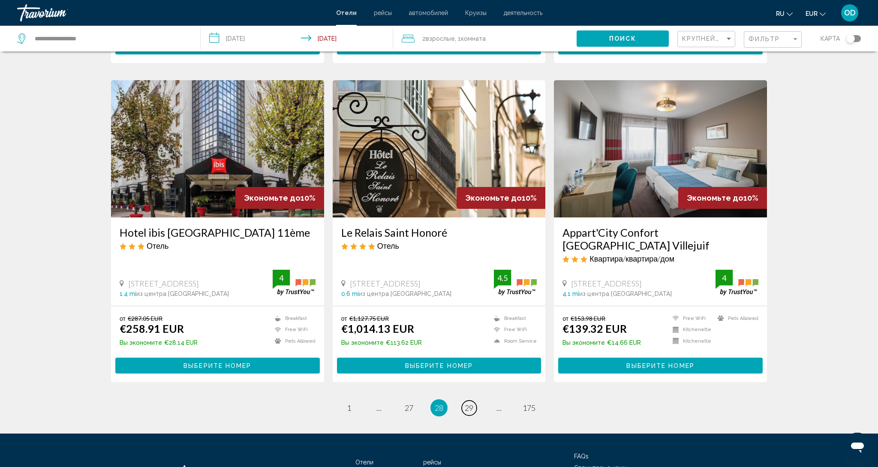
scroll to position [933, 0]
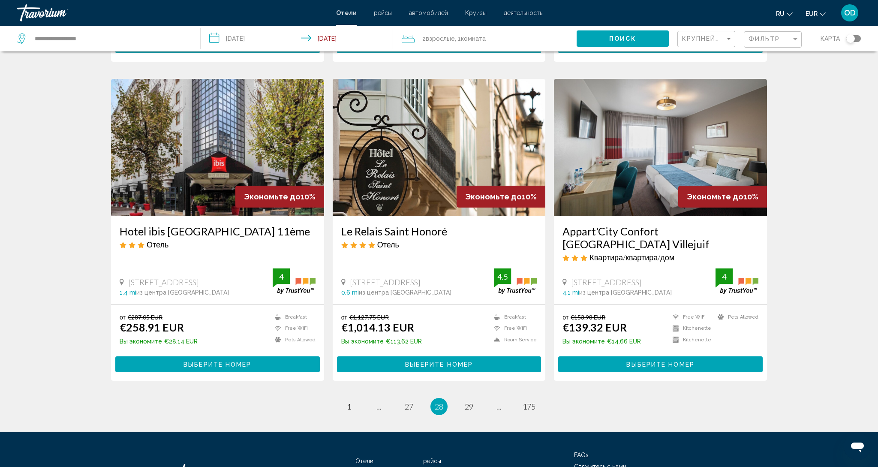
click at [237, 159] on img "Main content" at bounding box center [217, 147] width 213 height 137
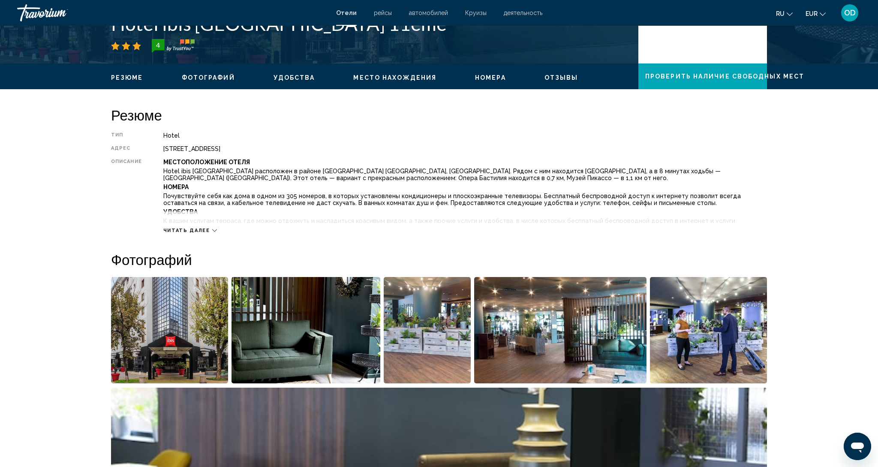
scroll to position [221, 0]
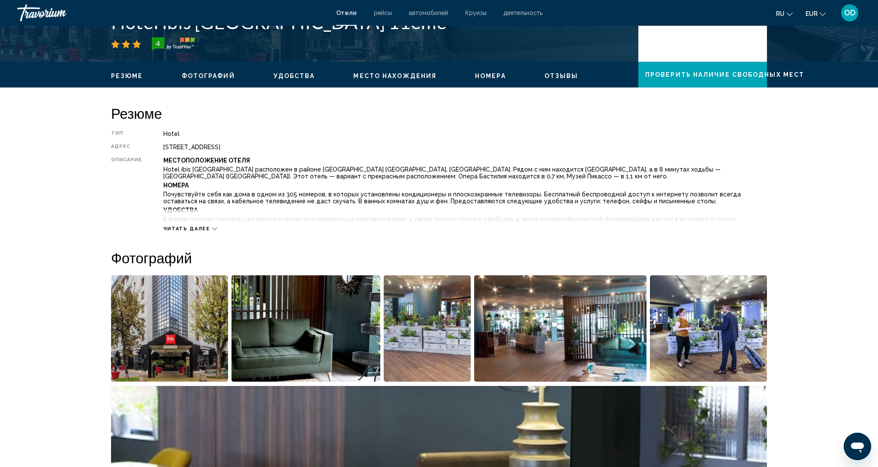
click at [146, 317] on img "Open full-screen image slider" at bounding box center [169, 328] width 117 height 106
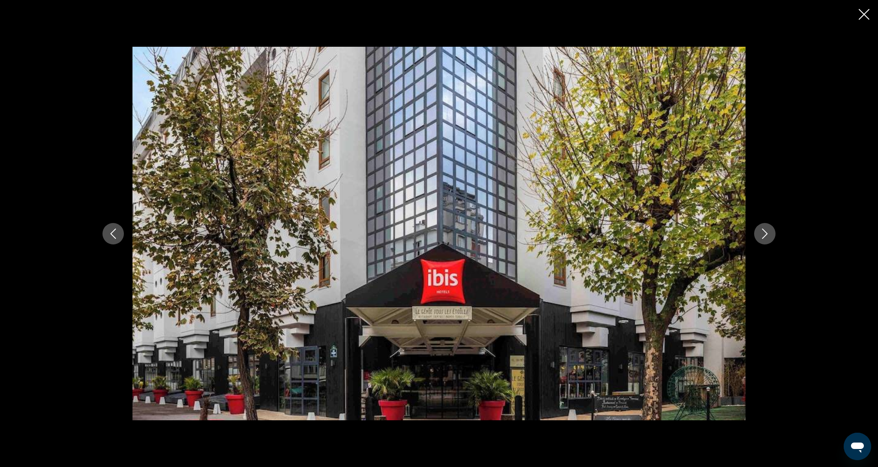
click at [768, 232] on icon "Next image" at bounding box center [765, 233] width 10 height 10
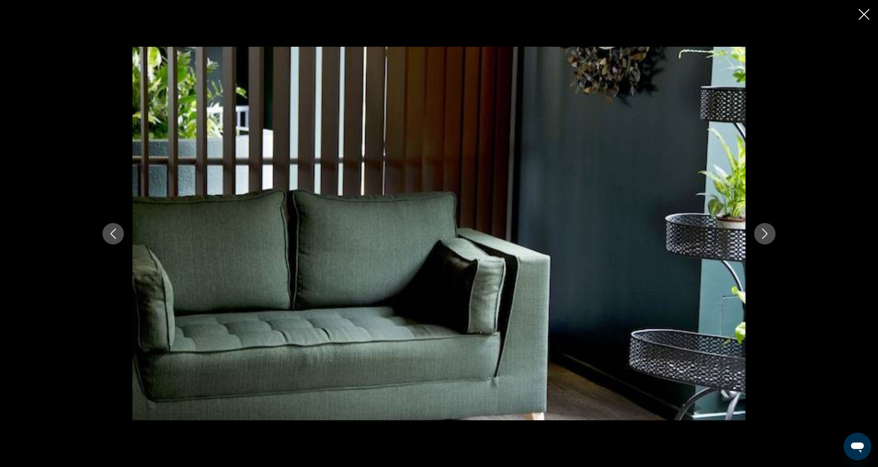
click at [768, 232] on icon "Next image" at bounding box center [765, 233] width 10 height 10
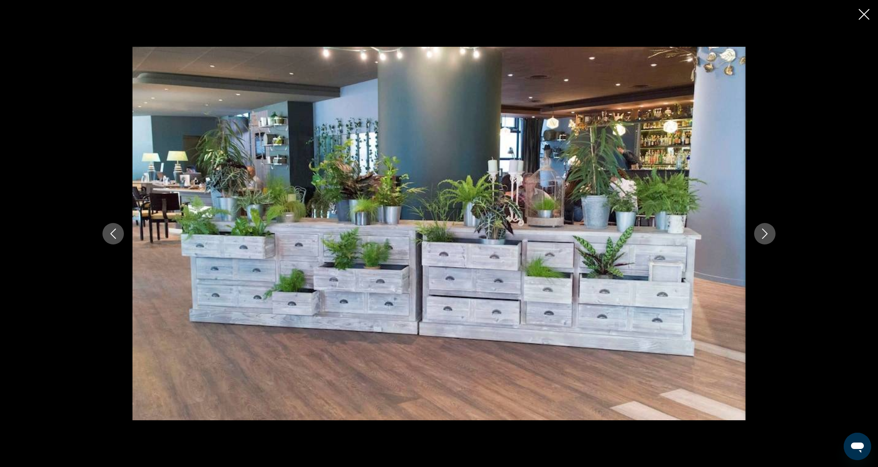
scroll to position [214, 0]
click at [768, 232] on icon "Next image" at bounding box center [765, 233] width 10 height 10
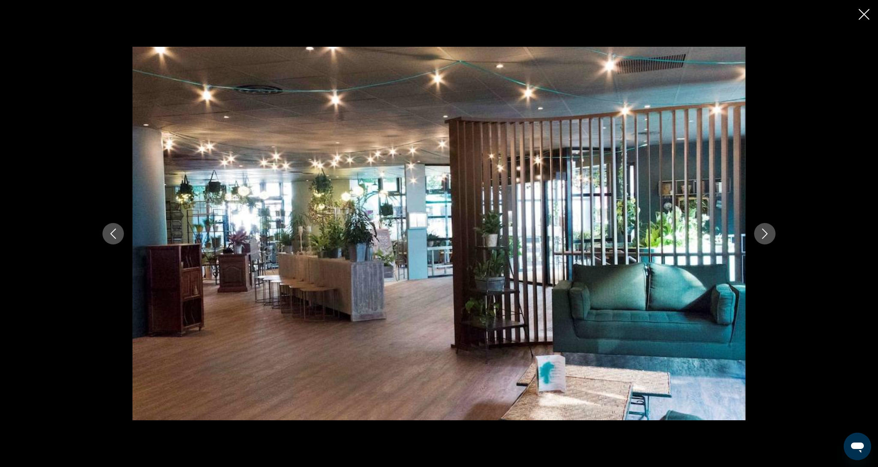
click at [768, 232] on icon "Next image" at bounding box center [765, 233] width 10 height 10
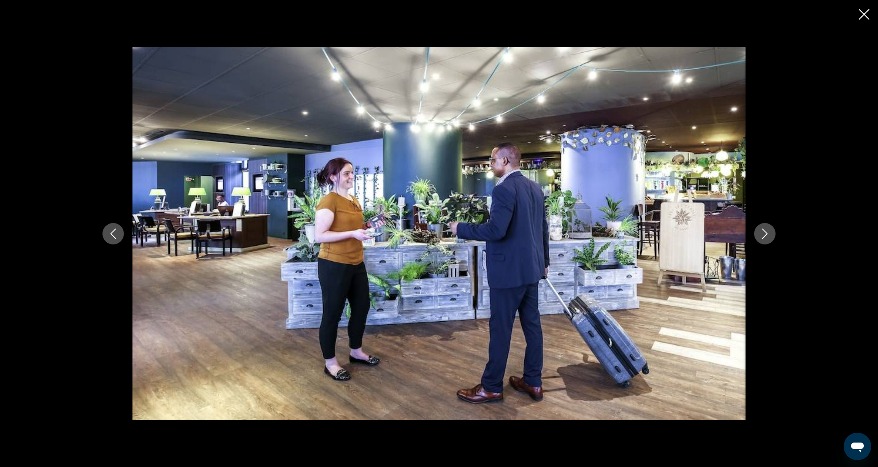
scroll to position [216, 0]
click at [768, 232] on icon "Next image" at bounding box center [765, 233] width 10 height 10
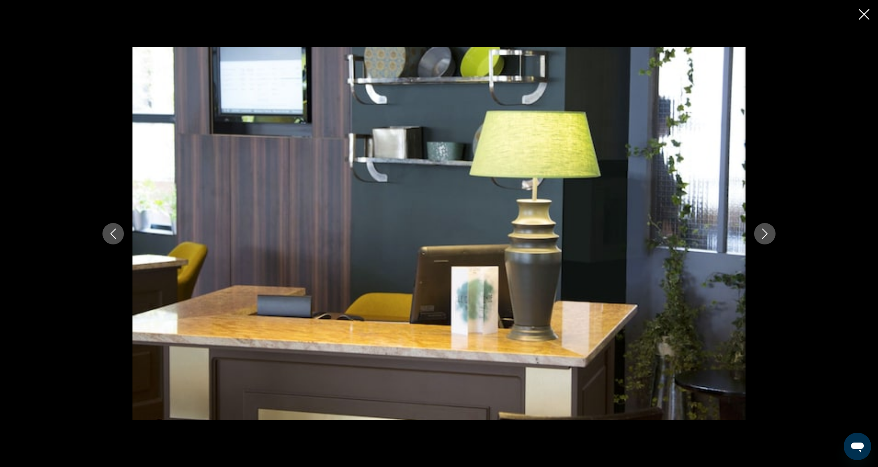
scroll to position [220, 0]
click at [768, 232] on icon "Next image" at bounding box center [765, 233] width 10 height 10
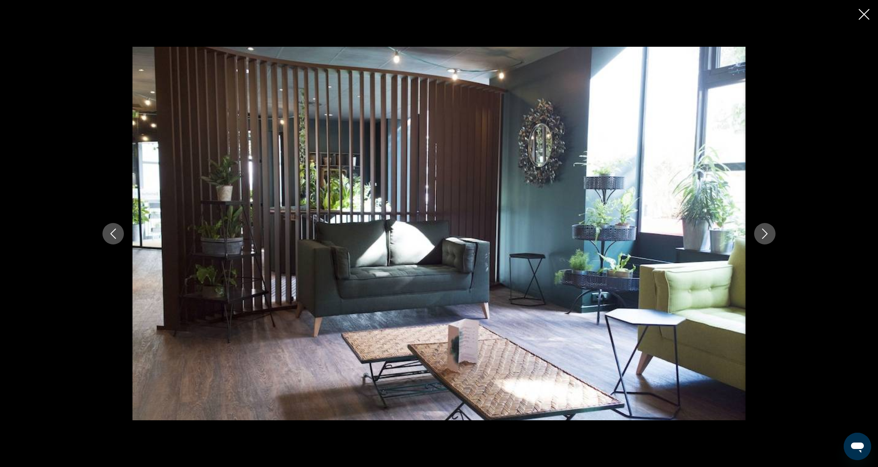
click at [768, 232] on icon "Next image" at bounding box center [765, 233] width 10 height 10
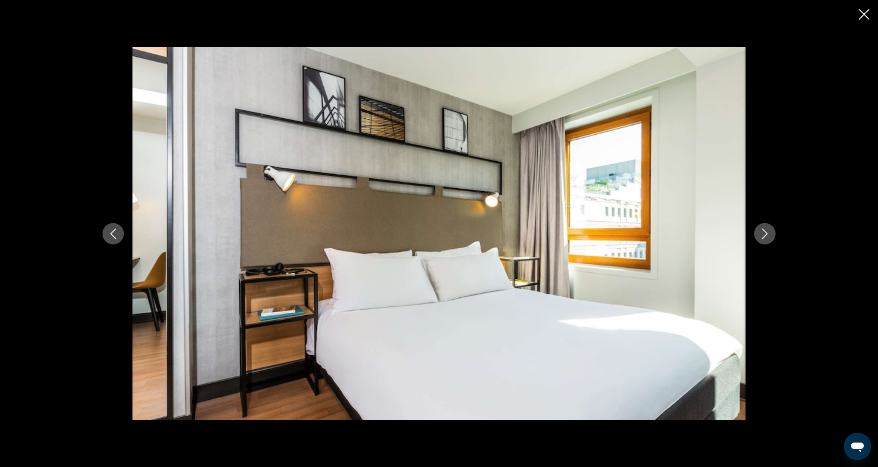
click at [768, 232] on icon "Next image" at bounding box center [765, 233] width 10 height 10
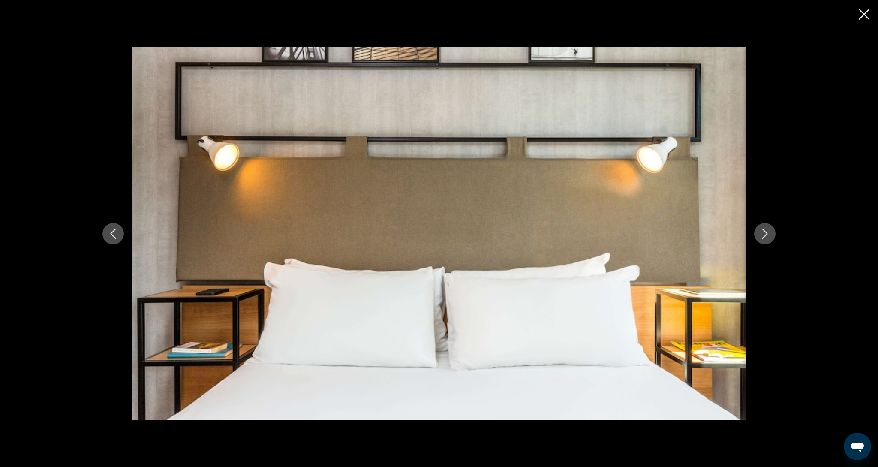
click at [768, 232] on icon "Next image" at bounding box center [765, 233] width 10 height 10
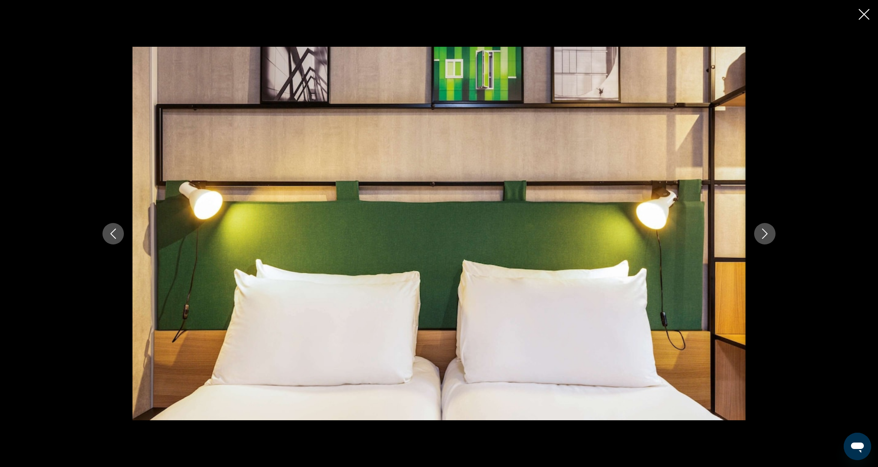
click at [768, 232] on icon "Next image" at bounding box center [765, 233] width 10 height 10
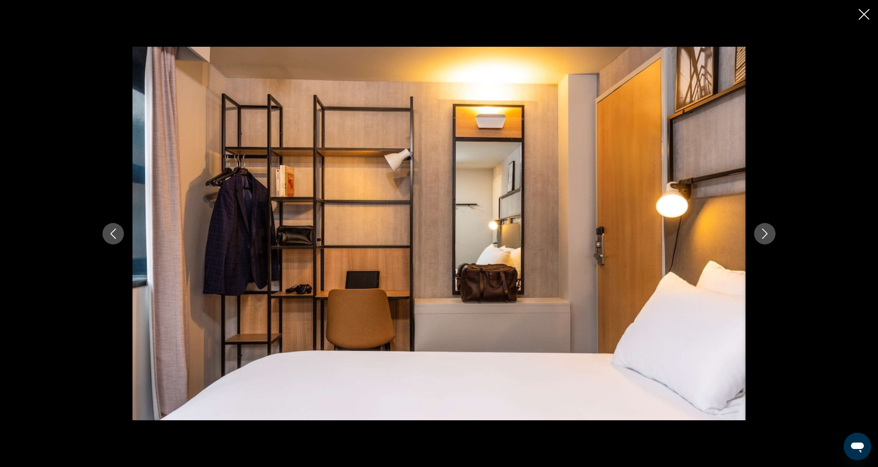
click at [768, 232] on icon "Next image" at bounding box center [765, 233] width 10 height 10
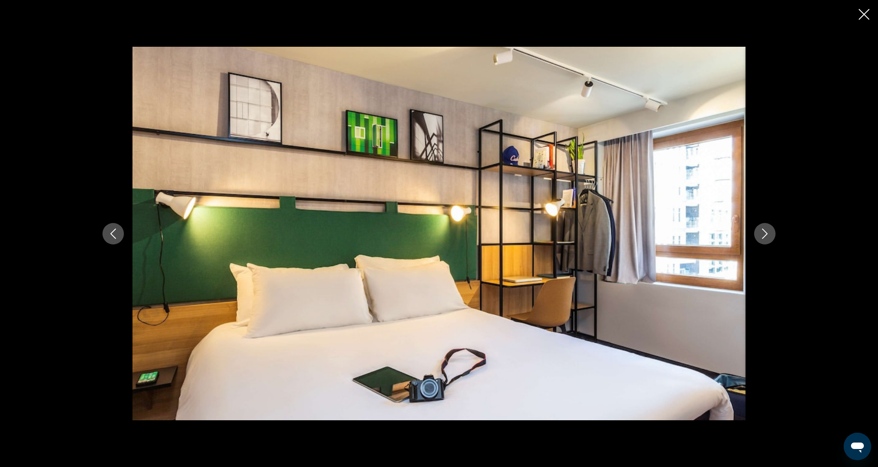
click at [768, 232] on icon "Next image" at bounding box center [765, 233] width 10 height 10
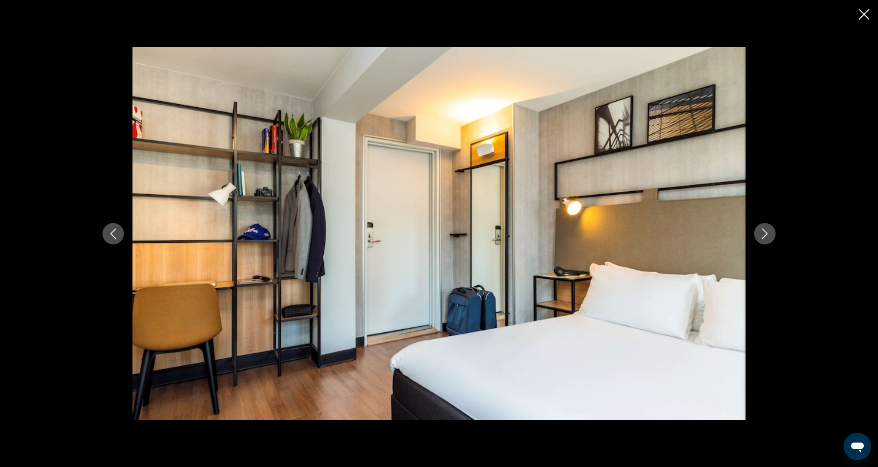
click at [768, 232] on icon "Next image" at bounding box center [765, 233] width 10 height 10
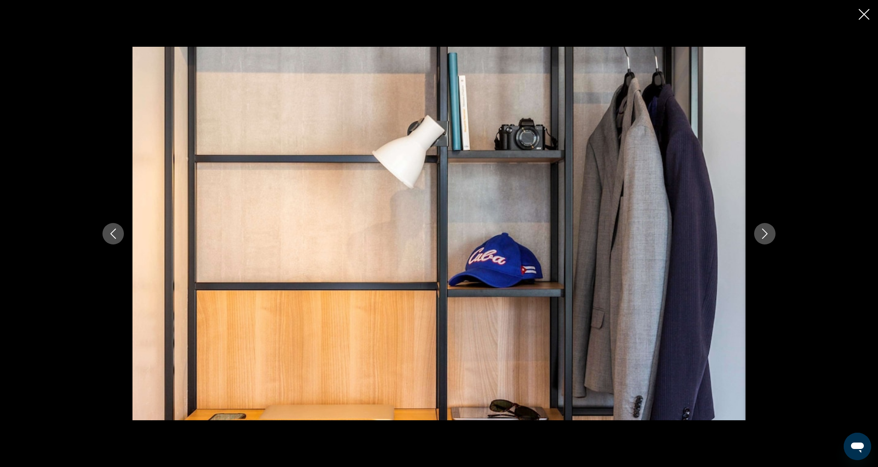
click at [768, 232] on icon "Next image" at bounding box center [765, 233] width 10 height 10
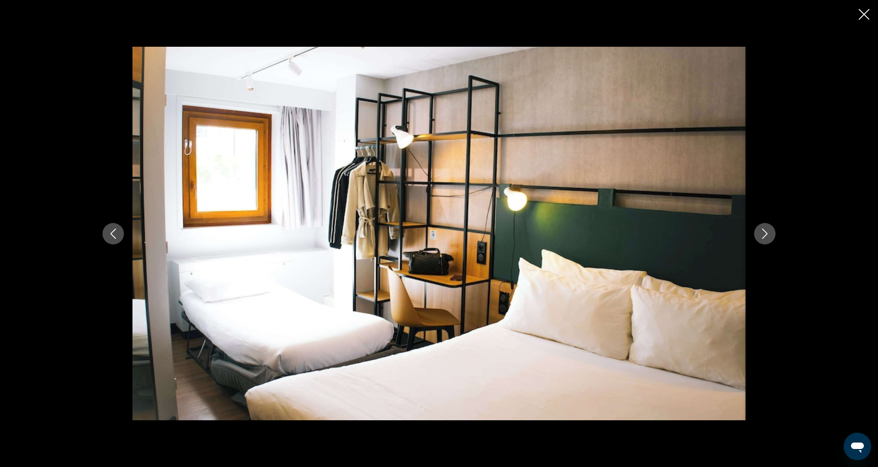
scroll to position [217, 0]
click at [768, 232] on icon "Next image" at bounding box center [765, 233] width 10 height 10
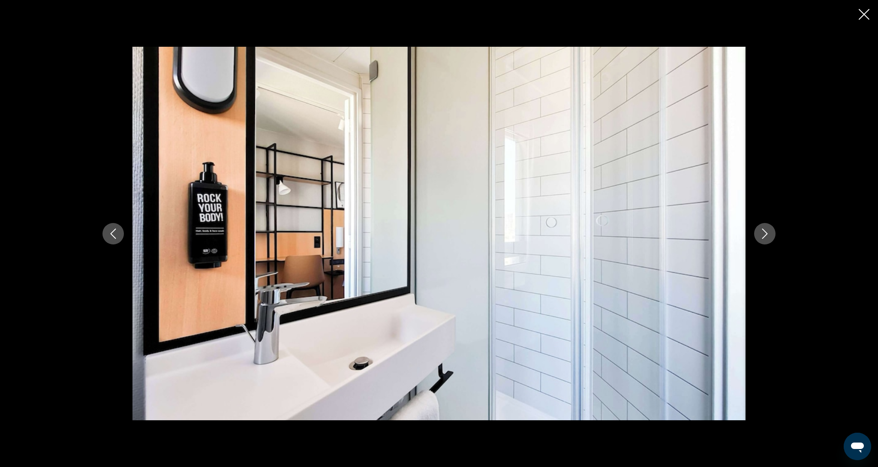
click at [768, 232] on icon "Next image" at bounding box center [765, 233] width 10 height 10
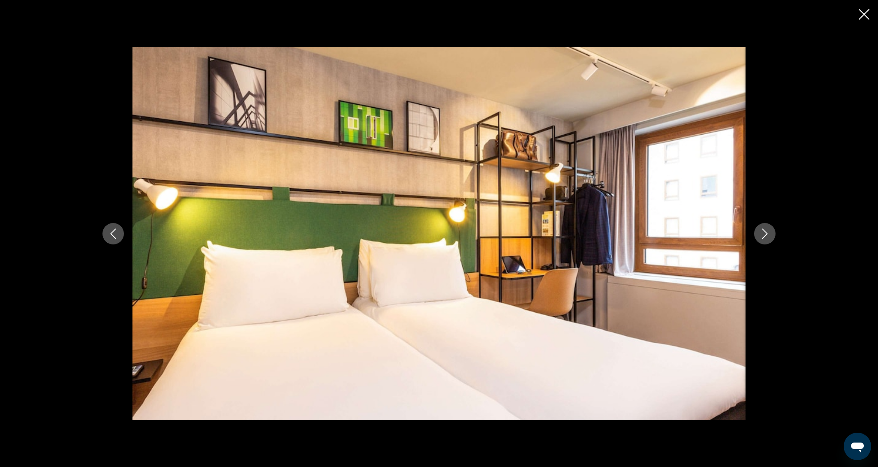
click at [768, 232] on icon "Next image" at bounding box center [765, 233] width 10 height 10
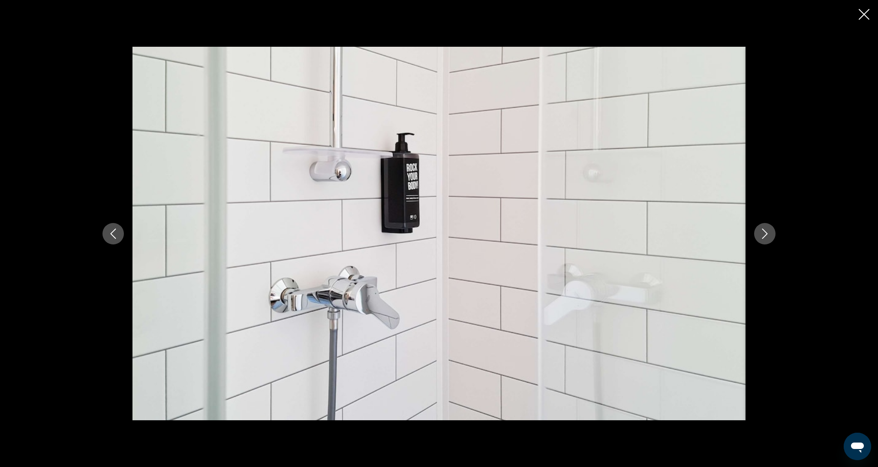
click at [768, 232] on icon "Next image" at bounding box center [765, 233] width 10 height 10
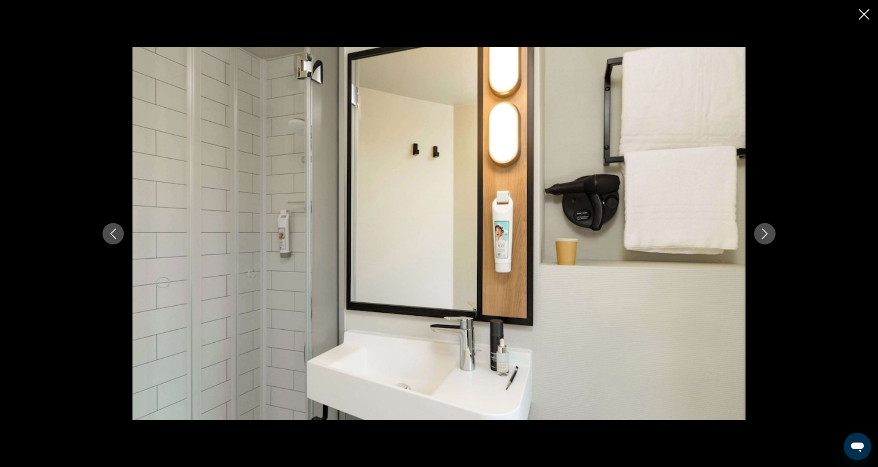
scroll to position [216, 0]
click at [768, 232] on icon "Next image" at bounding box center [765, 233] width 10 height 10
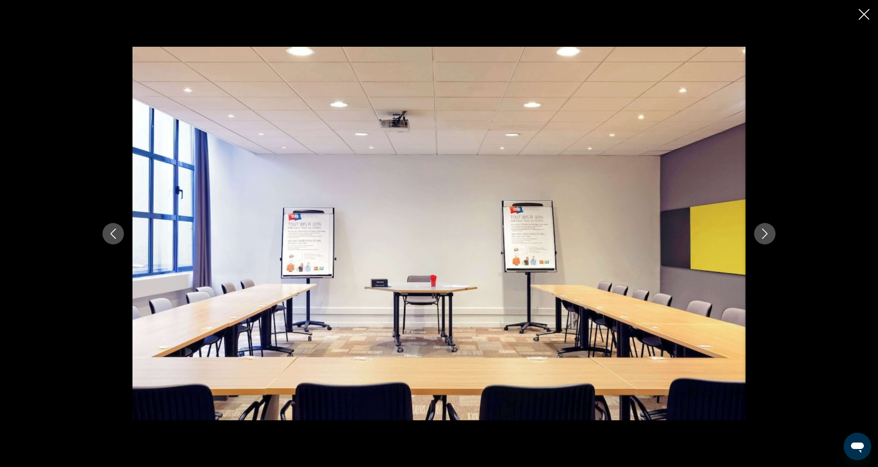
click at [768, 232] on icon "Next image" at bounding box center [765, 233] width 10 height 10
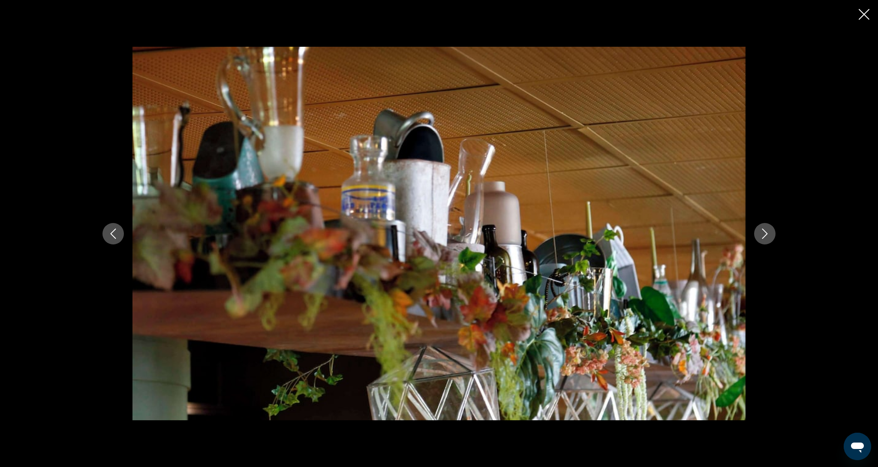
click at [768, 232] on icon "Next image" at bounding box center [765, 233] width 10 height 10
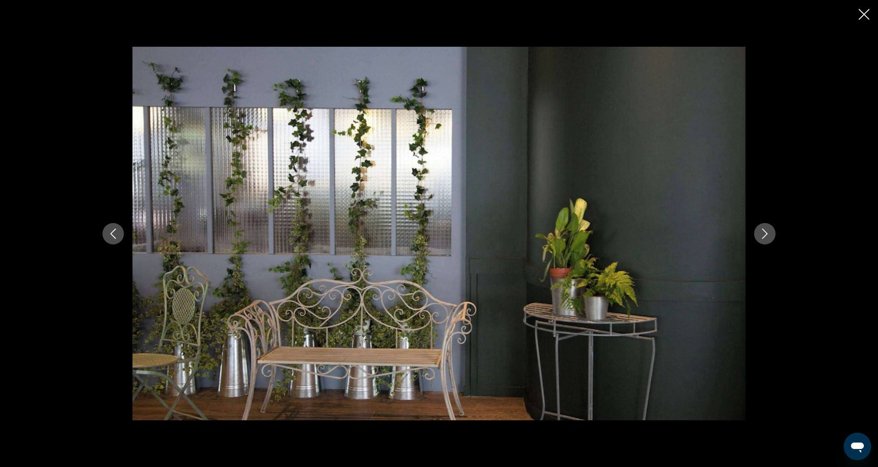
scroll to position [216, 0]
click at [768, 232] on icon "Next image" at bounding box center [765, 233] width 10 height 10
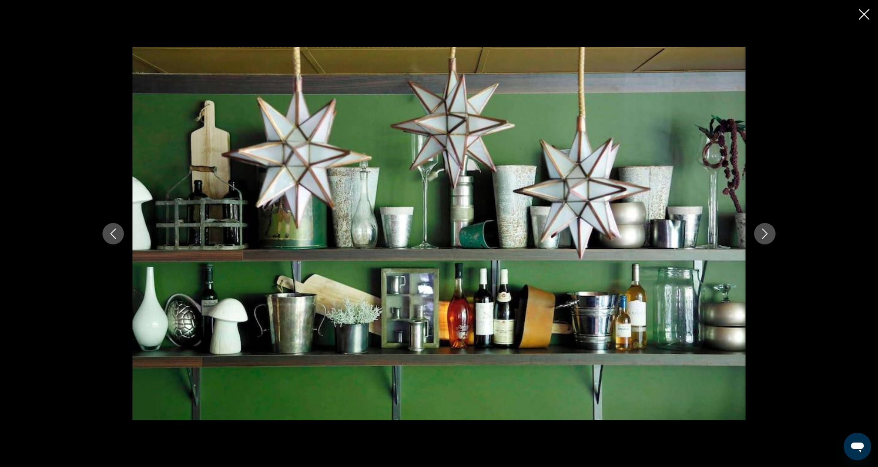
click at [768, 232] on icon "Next image" at bounding box center [765, 233] width 10 height 10
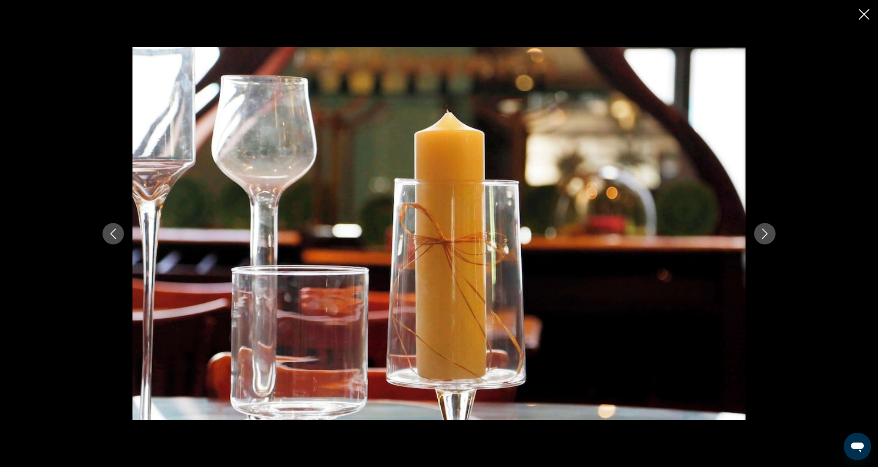
click at [768, 232] on icon "Next image" at bounding box center [765, 233] width 10 height 10
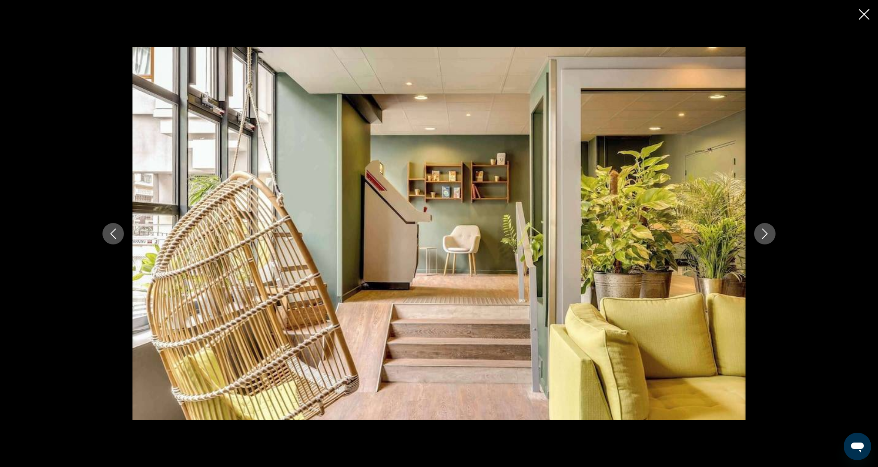
click at [768, 232] on icon "Next image" at bounding box center [765, 233] width 10 height 10
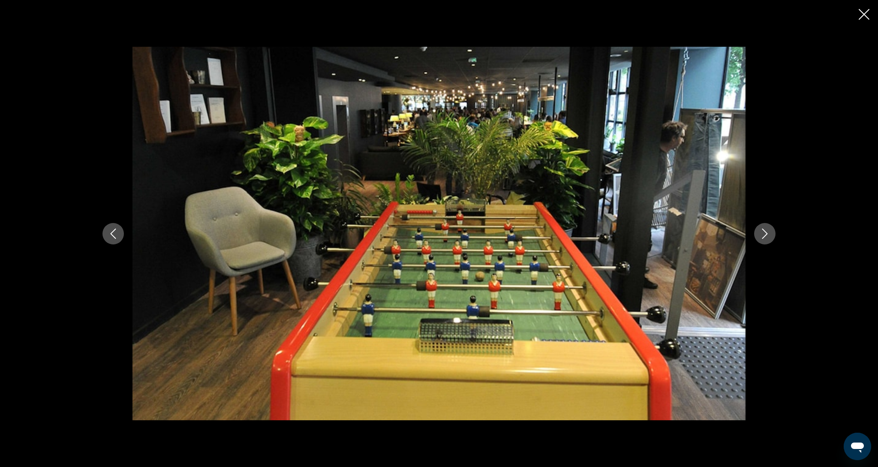
click at [768, 232] on icon "Next image" at bounding box center [765, 233] width 10 height 10
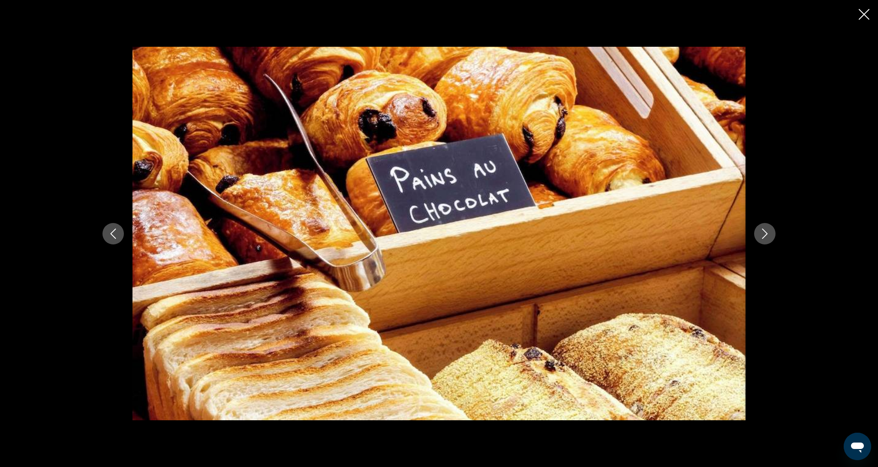
click at [768, 232] on icon "Next image" at bounding box center [765, 233] width 10 height 10
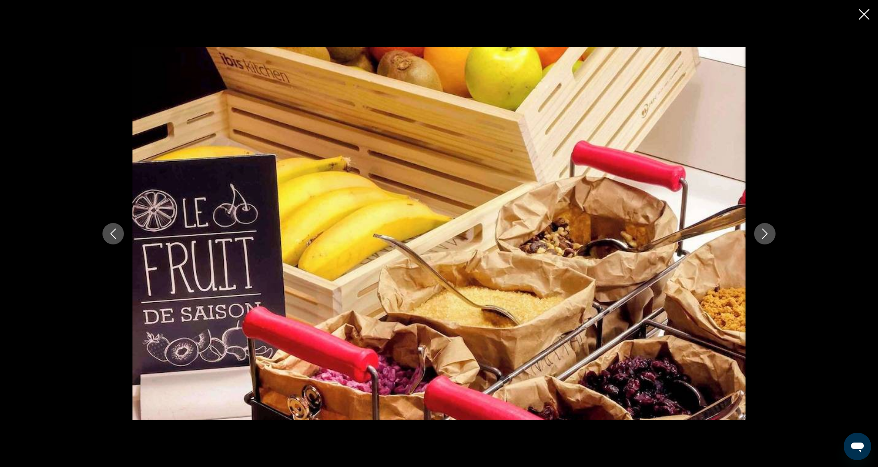
click at [768, 232] on icon "Next image" at bounding box center [765, 233] width 10 height 10
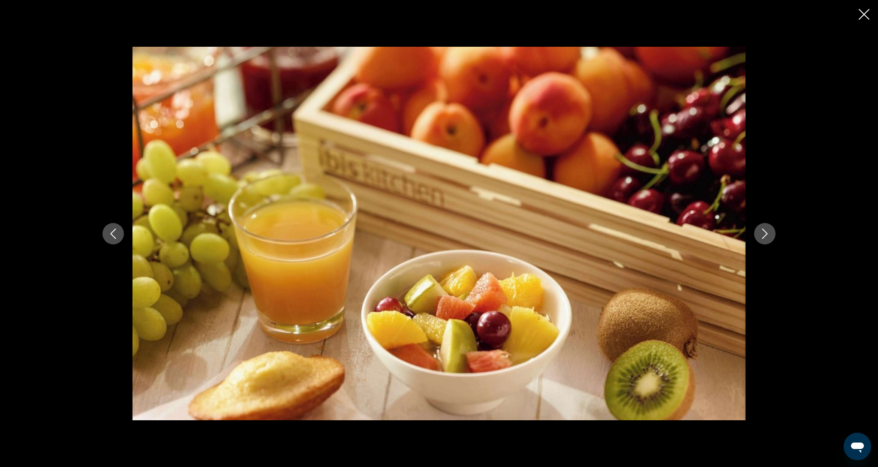
click at [859, 14] on icon "Close slideshow" at bounding box center [864, 14] width 11 height 11
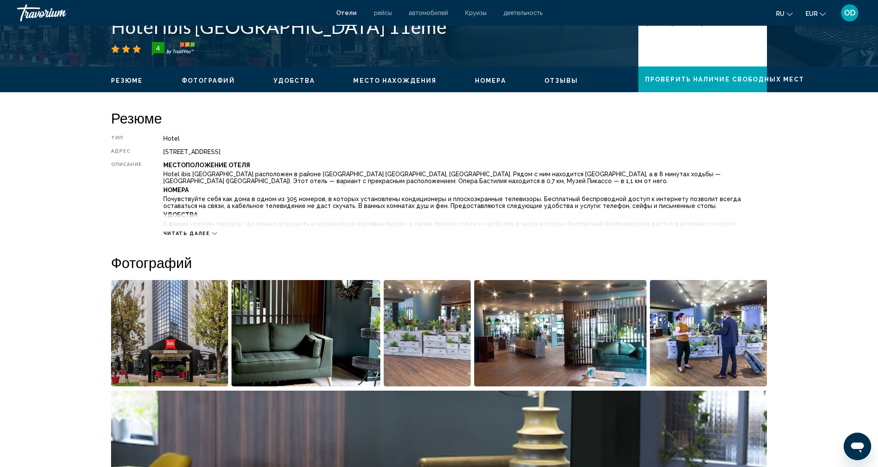
click at [191, 232] on span "Читать далее" at bounding box center [186, 234] width 47 height 6
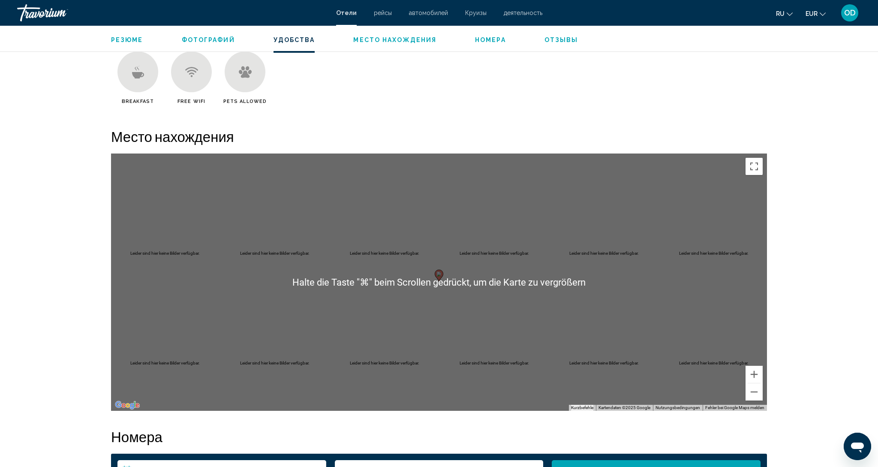
scroll to position [769, 0]
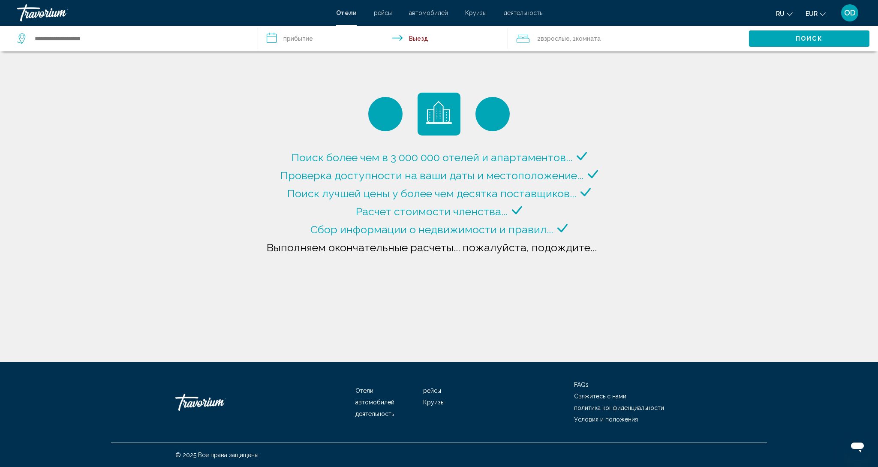
type input "**********"
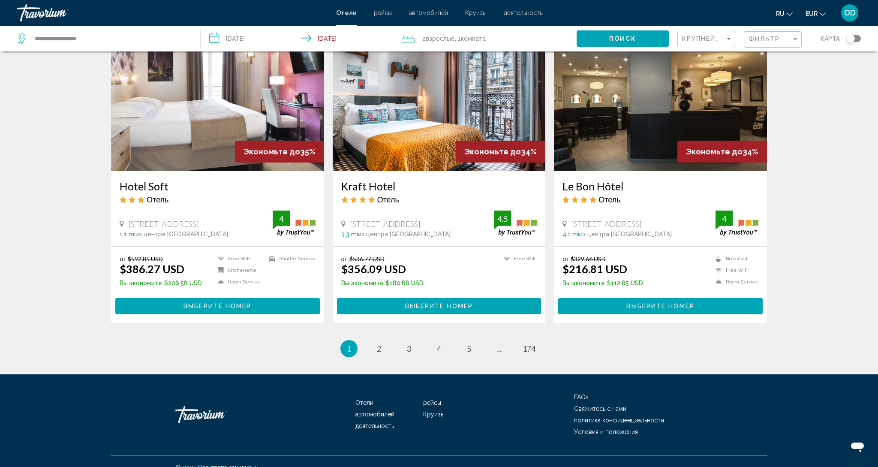
scroll to position [1017, 0]
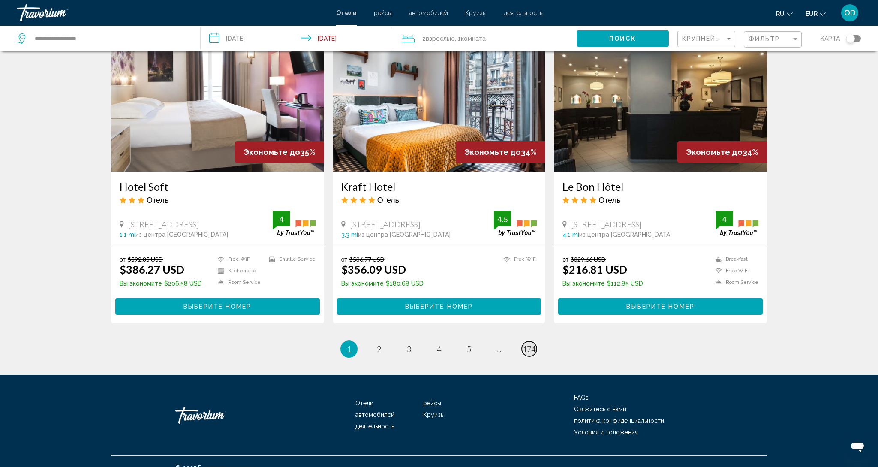
click at [532, 344] on span "174" at bounding box center [529, 348] width 13 height 9
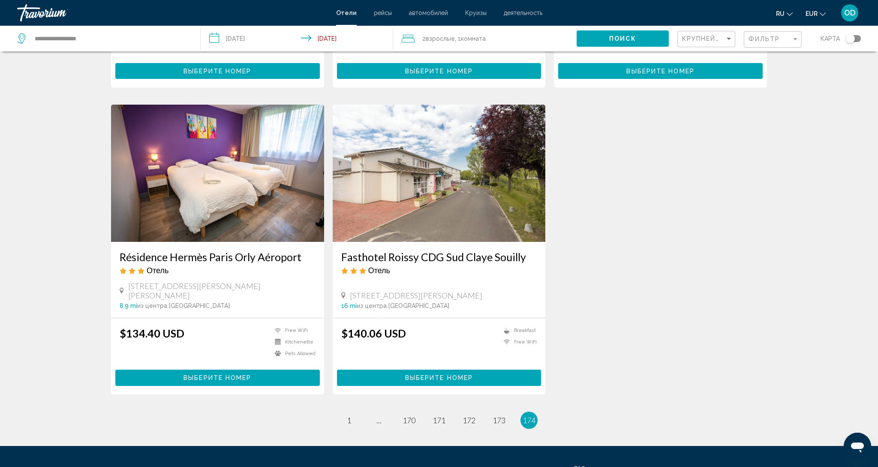
scroll to position [300, 0]
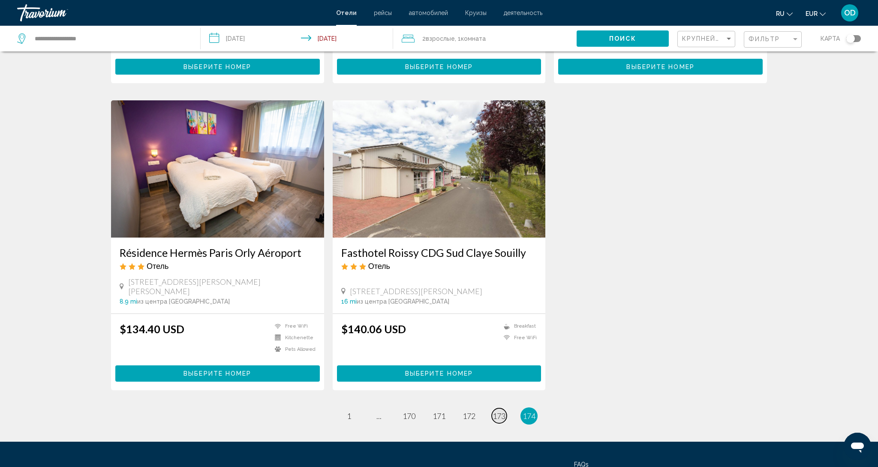
click at [494, 412] on link "page 173" at bounding box center [499, 415] width 15 height 15
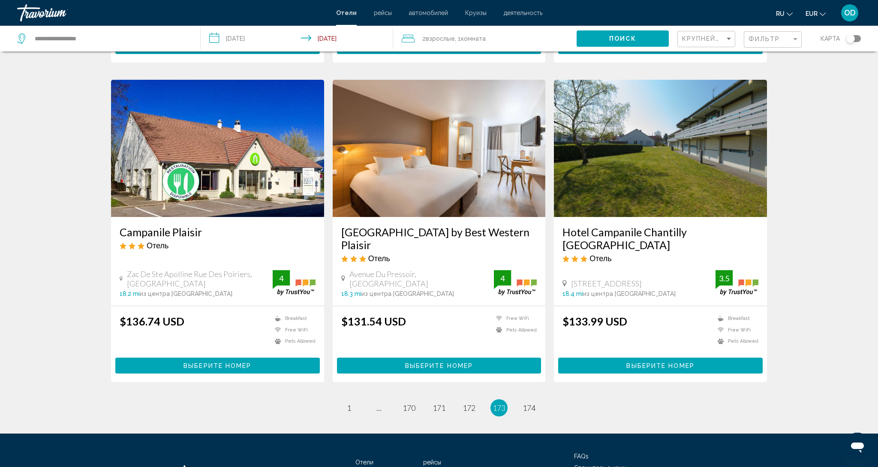
scroll to position [949, 0]
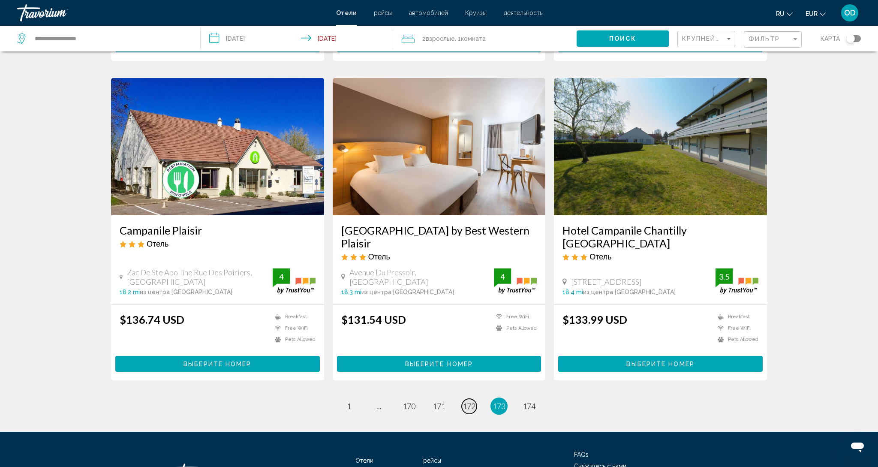
click at [469, 401] on span "172" at bounding box center [468, 405] width 13 height 9
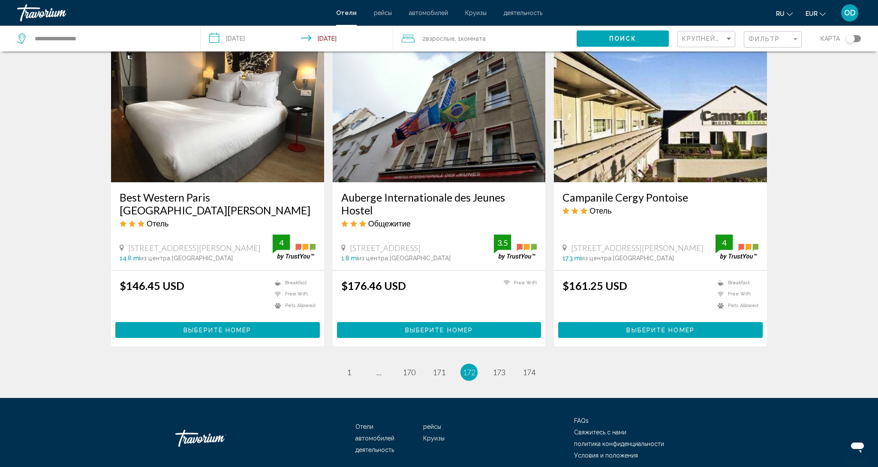
scroll to position [981, 0]
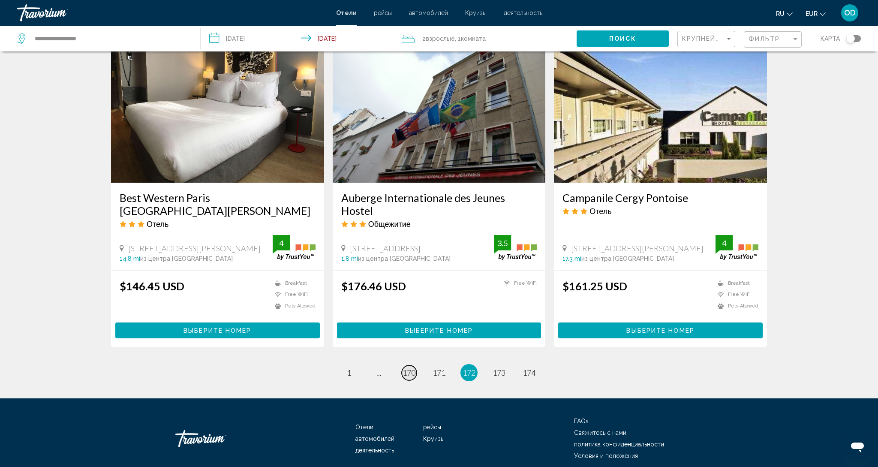
click at [411, 368] on span "170" at bounding box center [408, 372] width 13 height 9
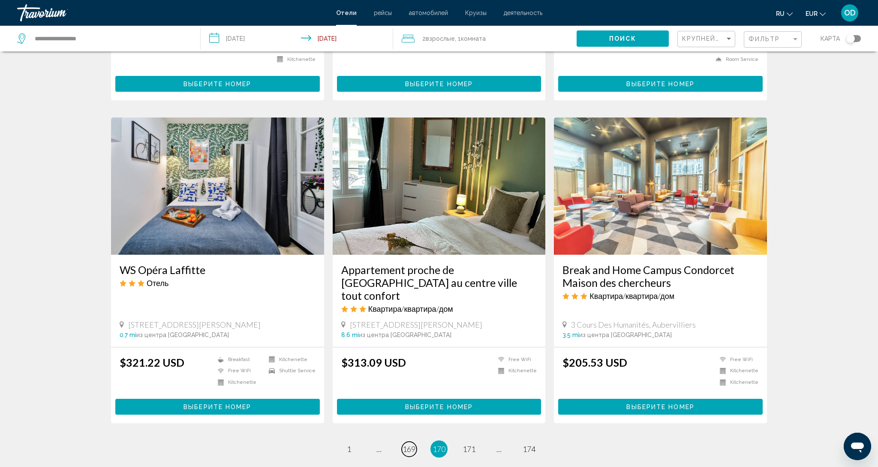
scroll to position [987, 0]
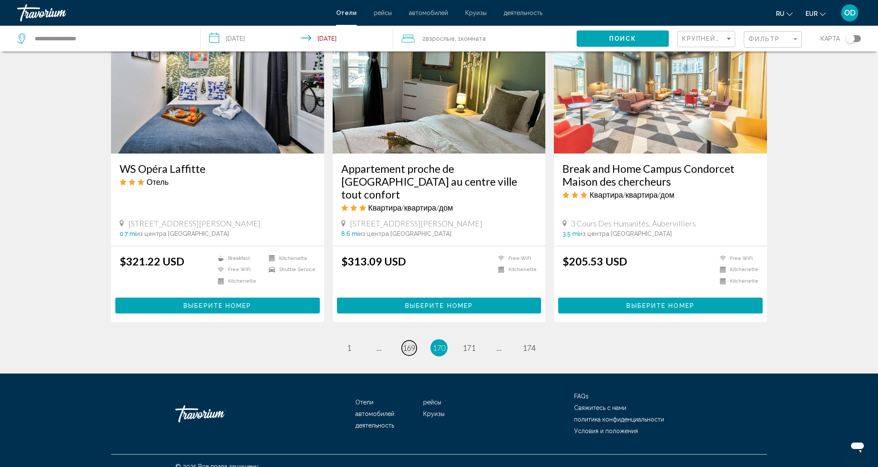
click at [410, 343] on span "169" at bounding box center [408, 347] width 13 height 9
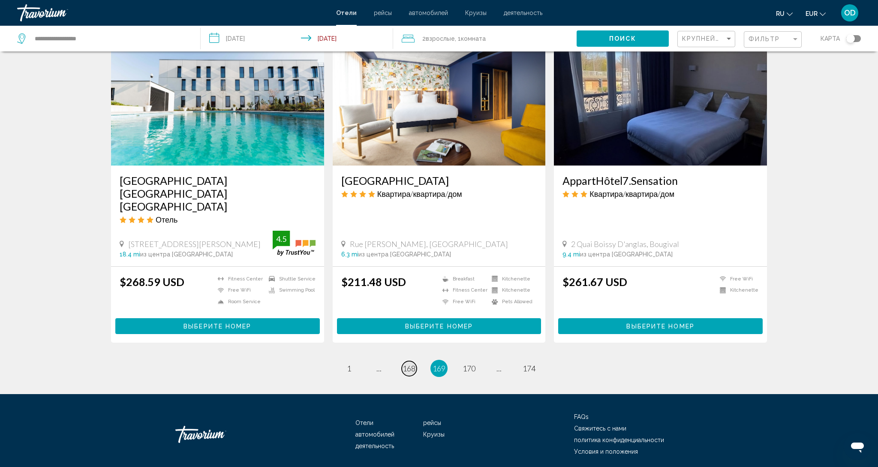
click at [410, 363] on span "168" at bounding box center [408, 367] width 13 height 9
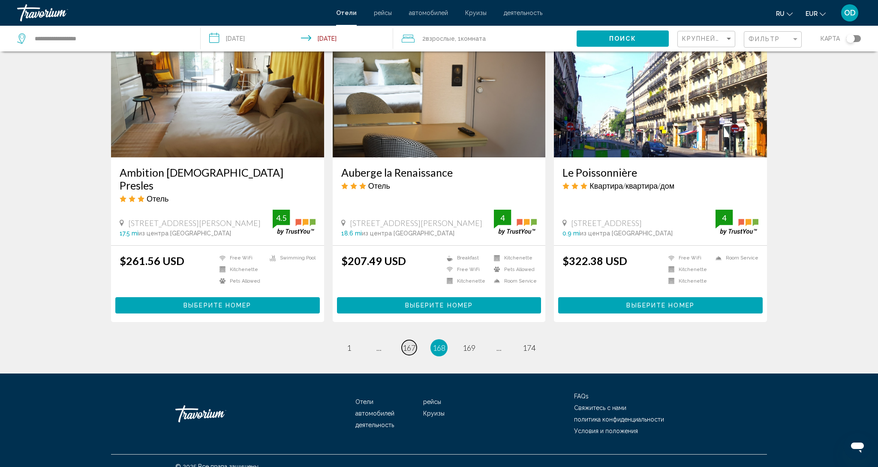
scroll to position [992, 0]
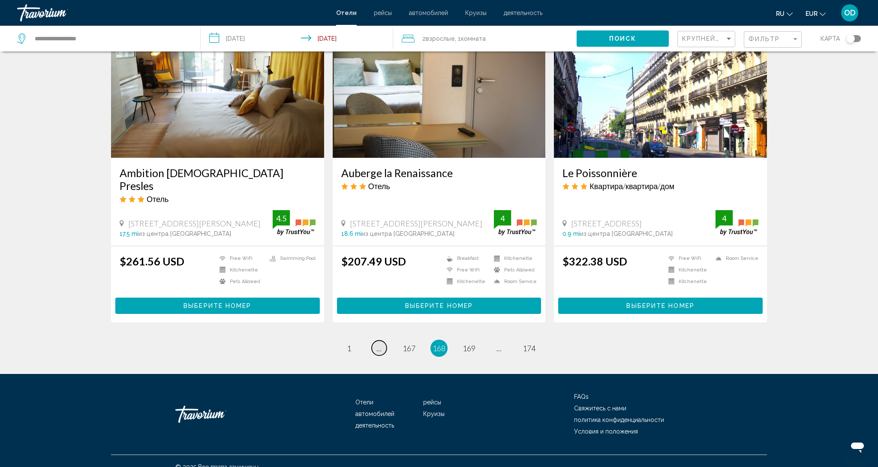
click at [376, 343] on span "..." at bounding box center [378, 347] width 5 height 9
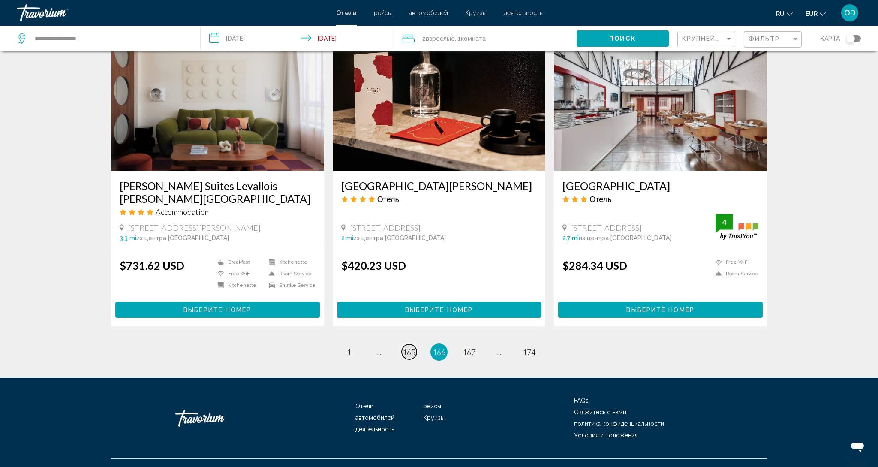
click at [402, 347] on span "165" at bounding box center [408, 351] width 13 height 9
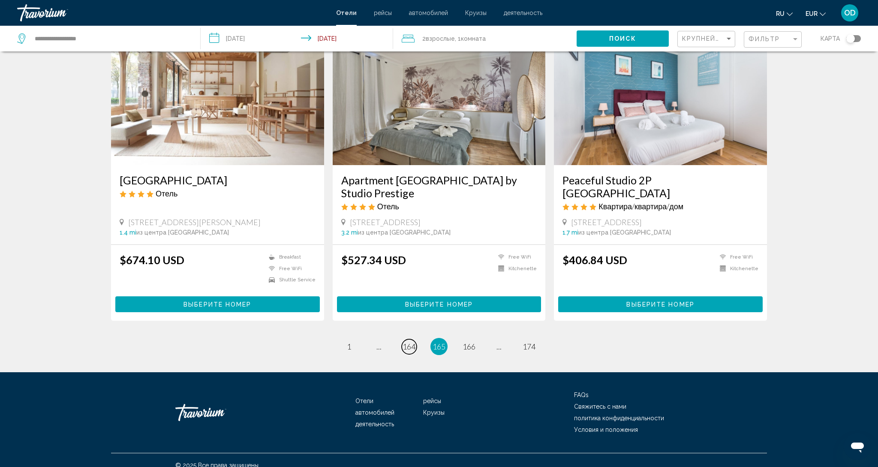
scroll to position [983, 0]
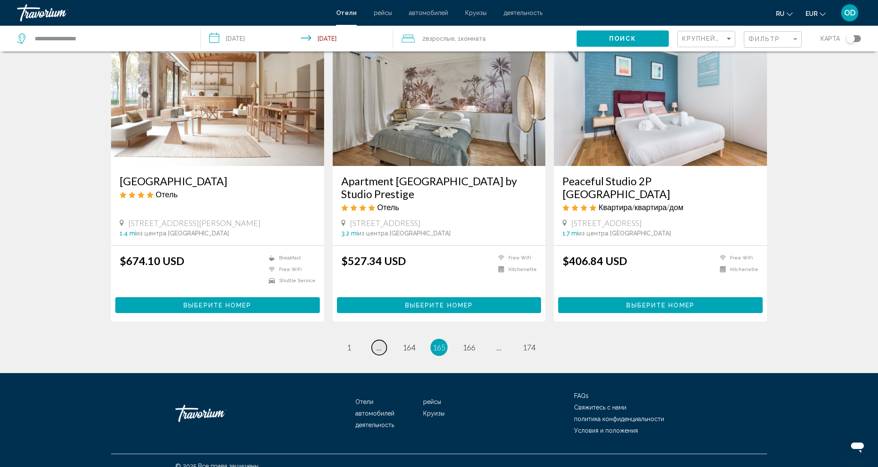
click at [382, 340] on link "page ..." at bounding box center [379, 347] width 15 height 15
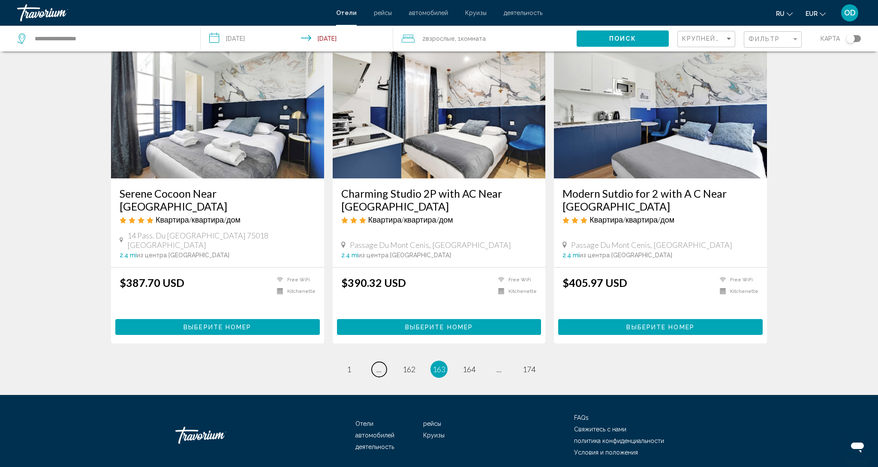
scroll to position [970, 0]
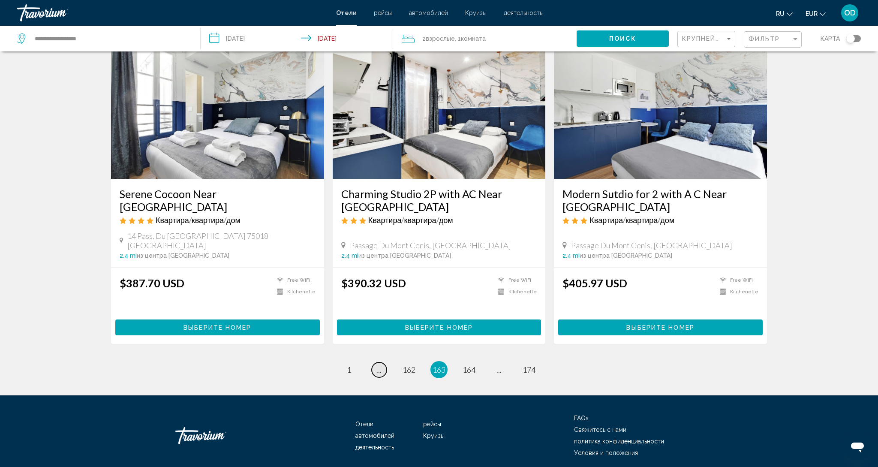
click at [377, 365] on span "..." at bounding box center [378, 369] width 5 height 9
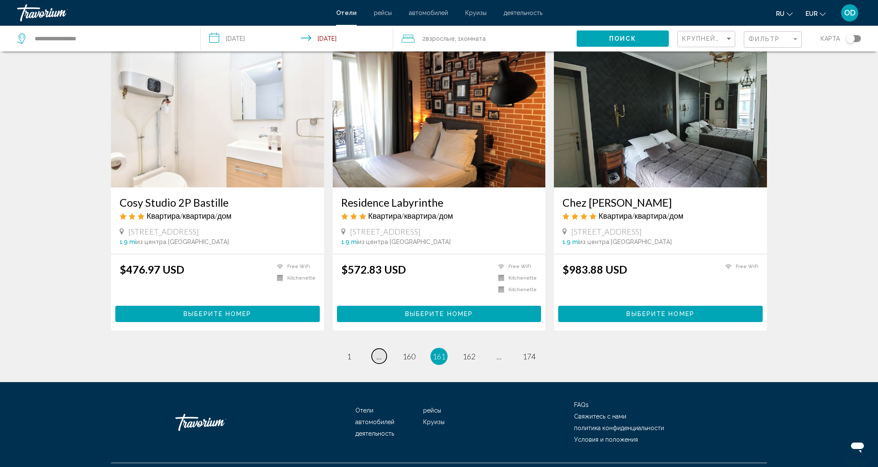
scroll to position [961, 0]
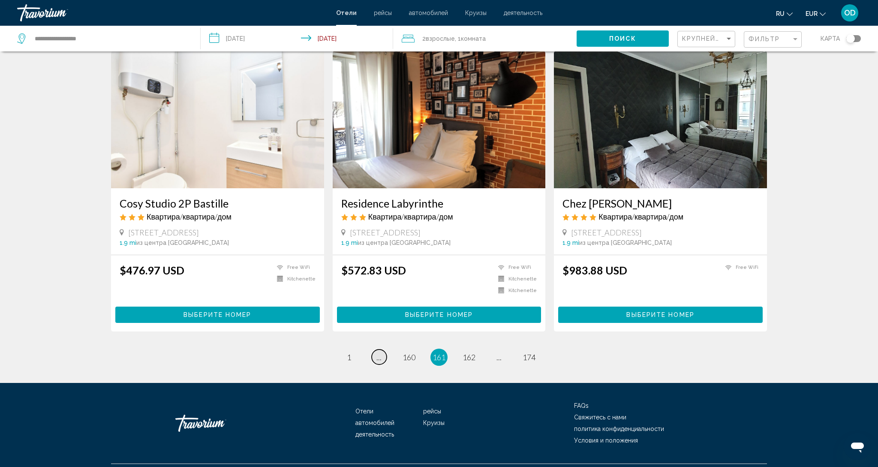
click at [385, 349] on link "page ..." at bounding box center [379, 356] width 15 height 15
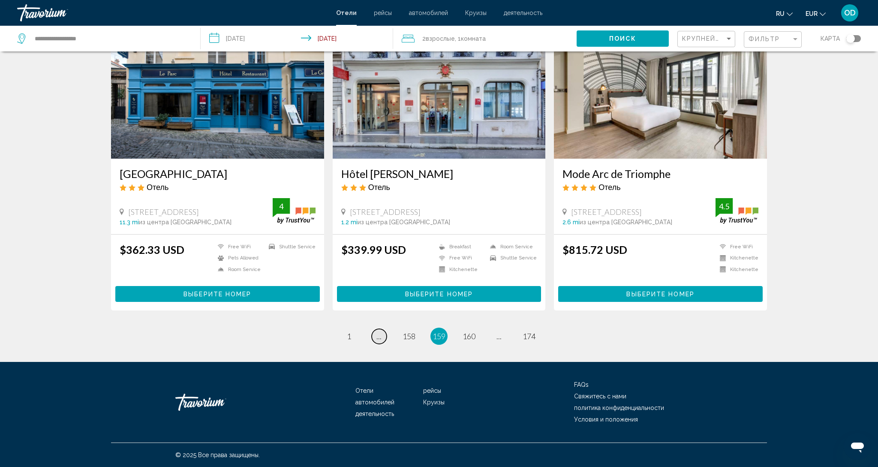
scroll to position [979, 0]
click at [379, 339] on span "..." at bounding box center [378, 335] width 5 height 9
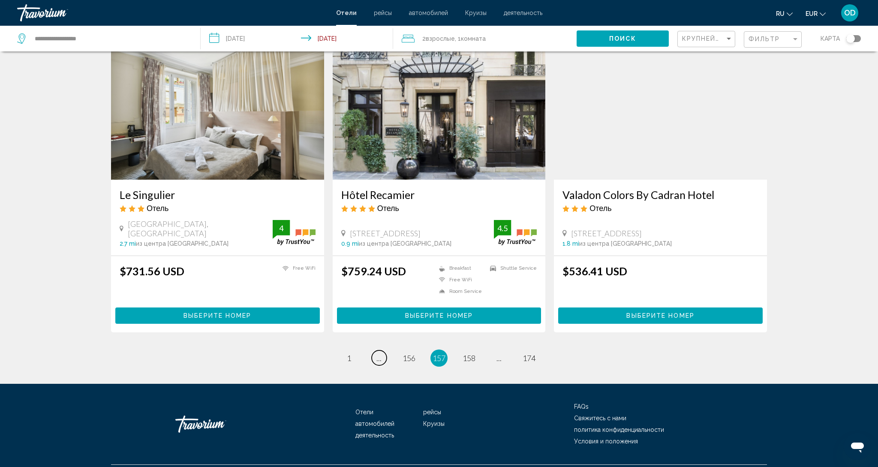
scroll to position [997, 0]
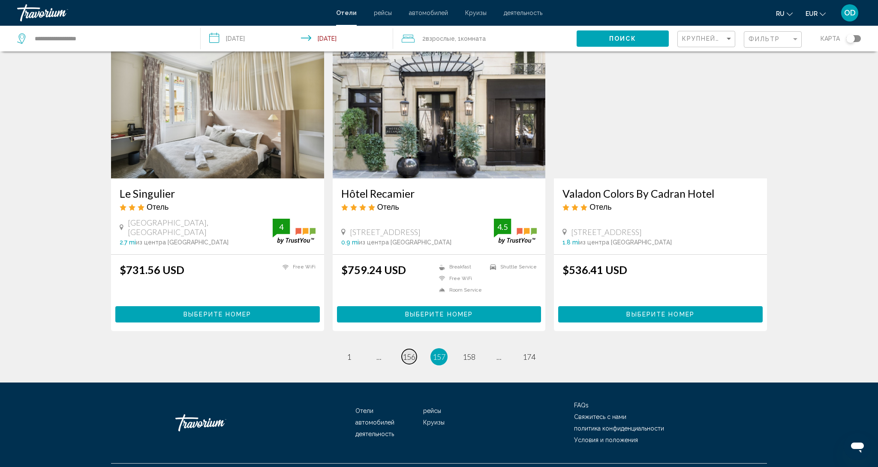
click at [408, 352] on span "156" at bounding box center [408, 356] width 13 height 9
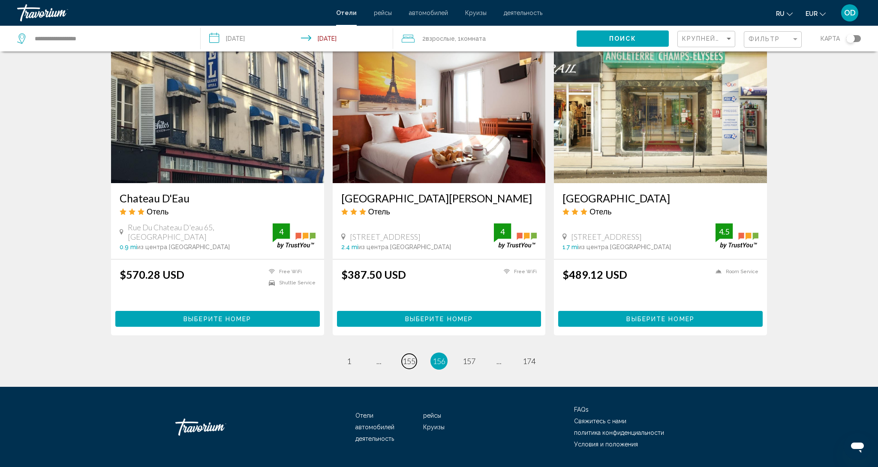
scroll to position [996, 0]
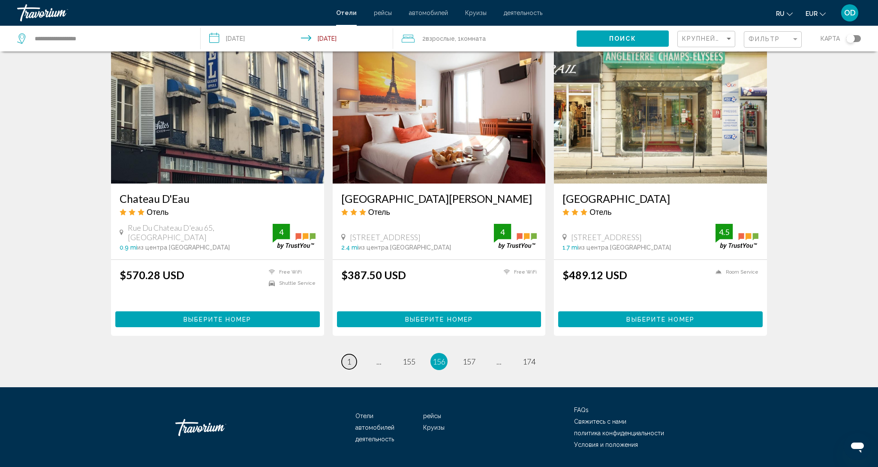
click at [346, 354] on link "page 1" at bounding box center [349, 361] width 15 height 15
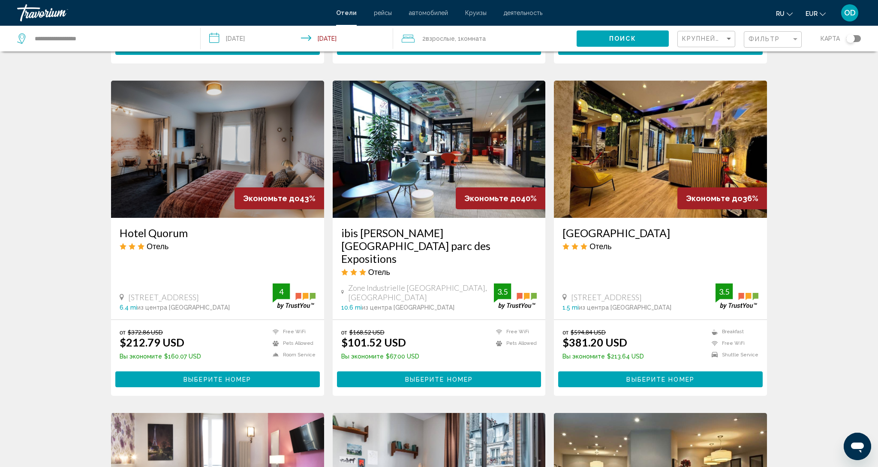
scroll to position [641, 0]
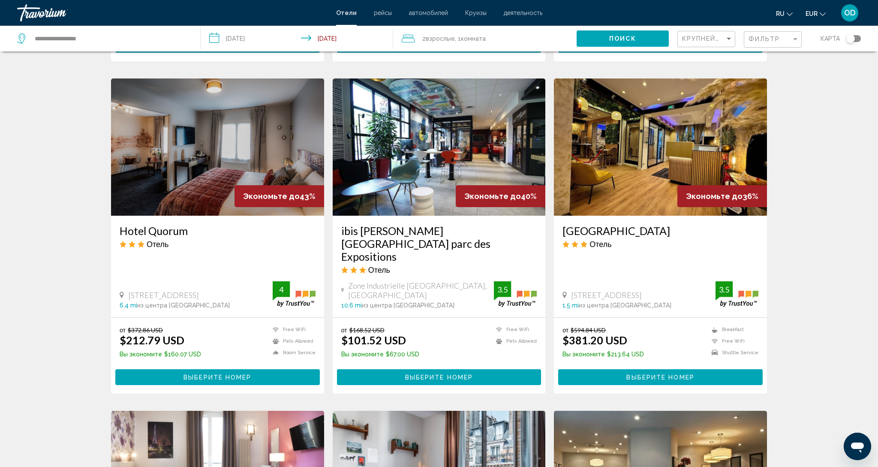
click at [444, 175] on img "Main content" at bounding box center [439, 146] width 213 height 137
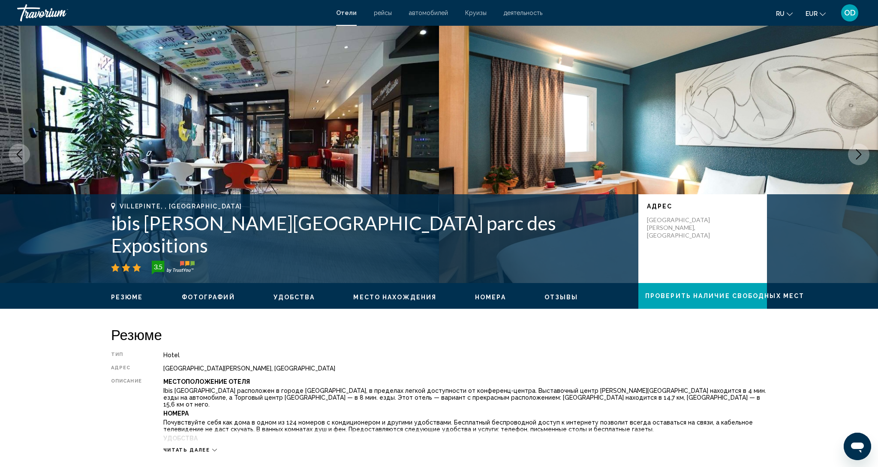
click at [24, 156] on icon "Previous image" at bounding box center [19, 154] width 10 height 10
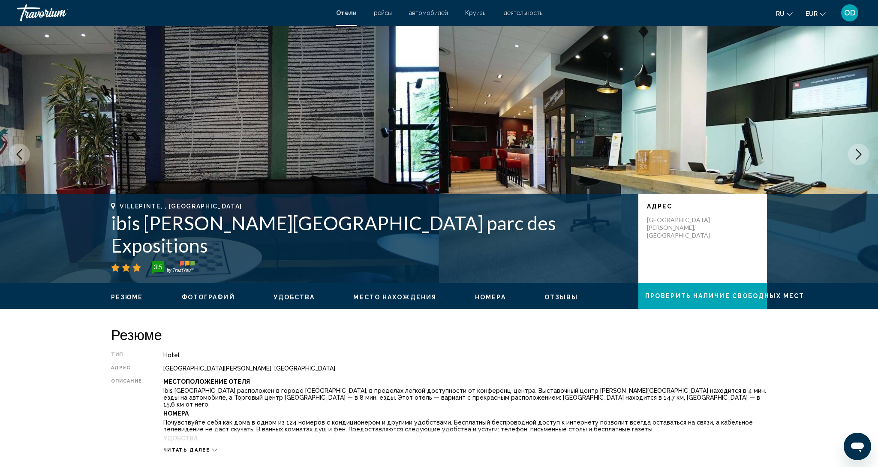
scroll to position [3, 0]
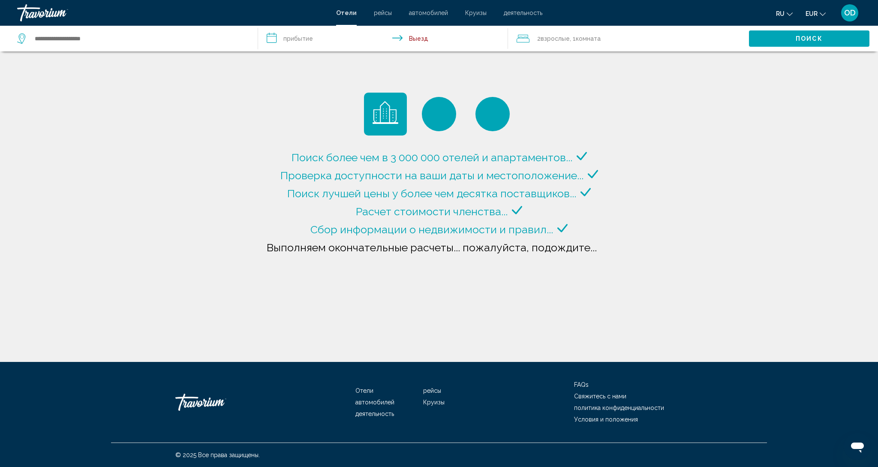
type input "**********"
